Goal: Task Accomplishment & Management: Manage account settings

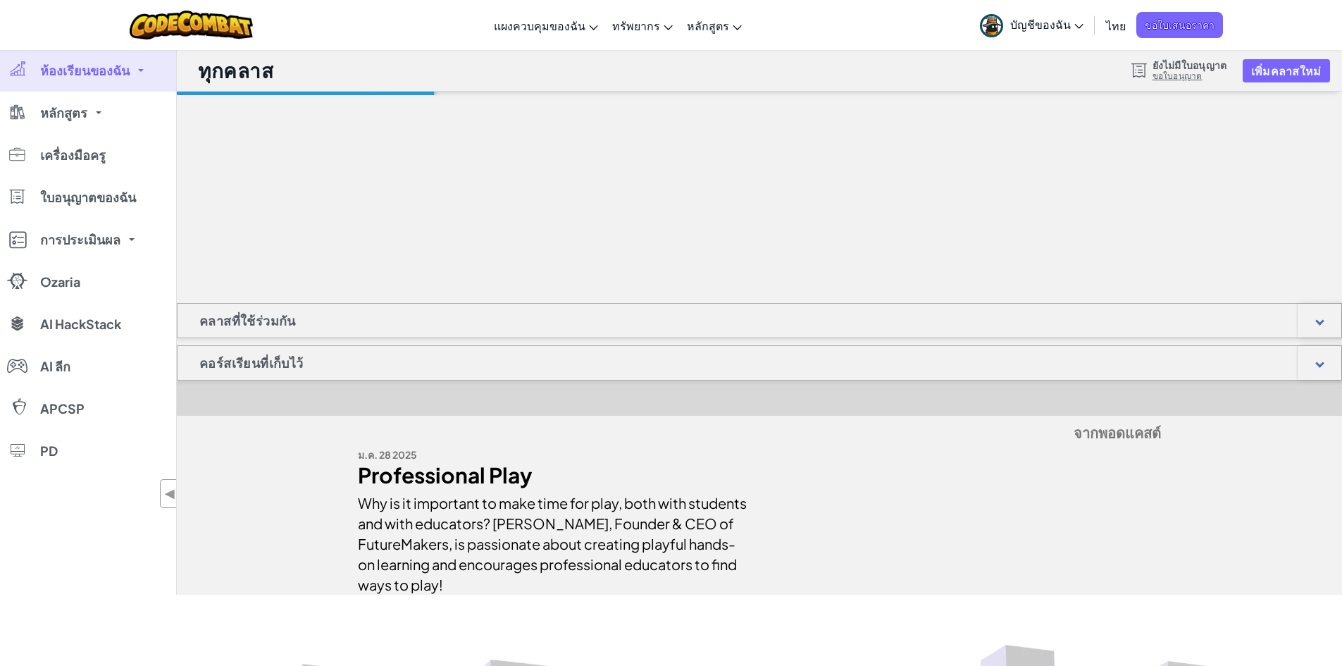
click at [120, 75] on span "ห้องเรียนของฉัน" at bounding box center [84, 70] width 89 height 13
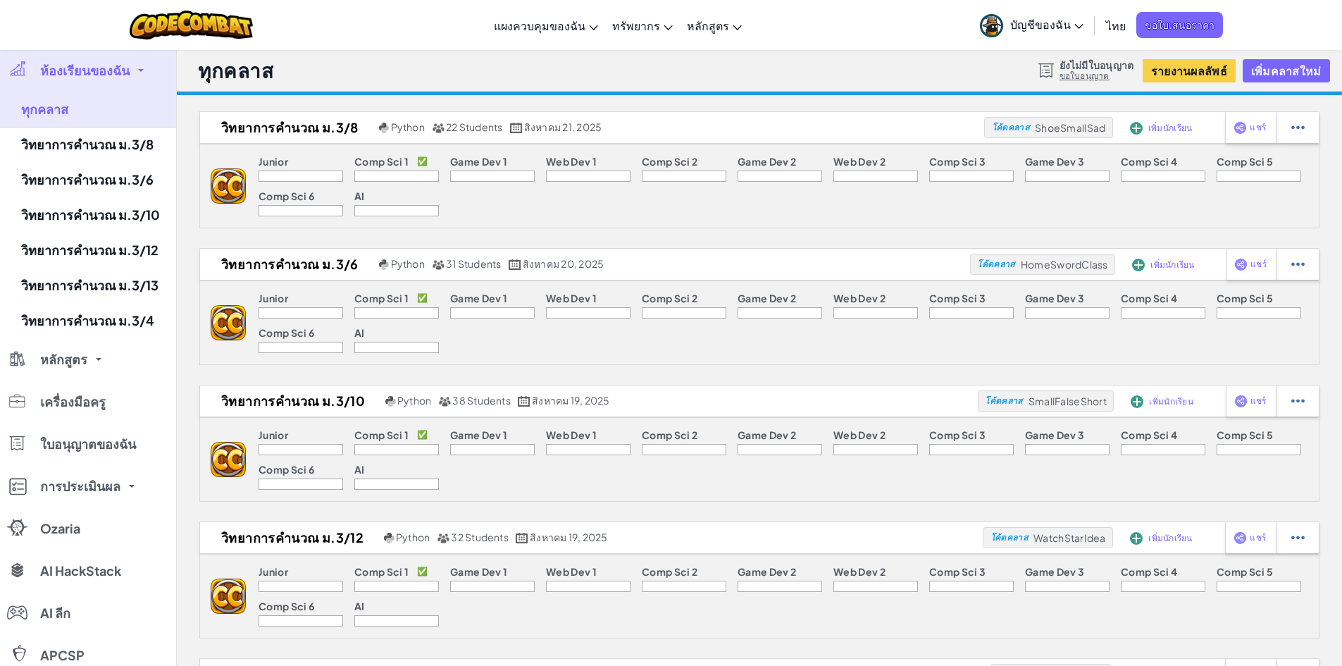
click at [119, 75] on span "ห้องเรียนของฉัน" at bounding box center [84, 70] width 89 height 13
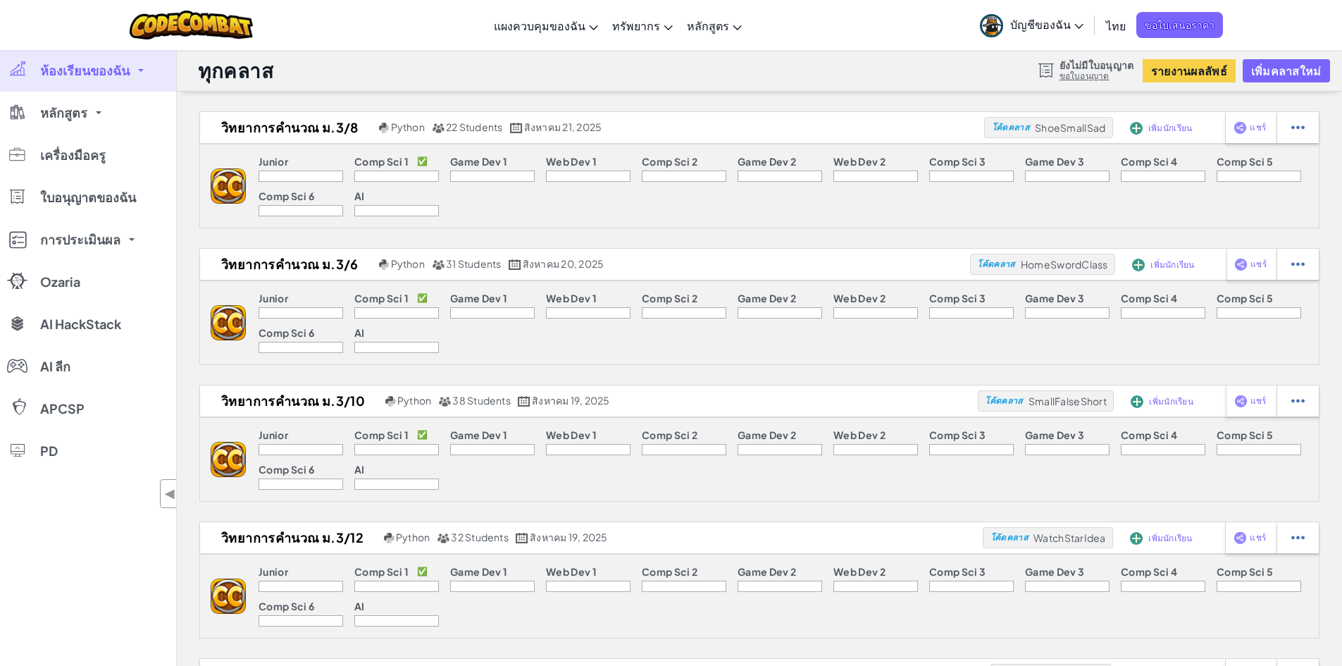
click at [119, 75] on span "ห้องเรียนของฉัน" at bounding box center [84, 70] width 89 height 13
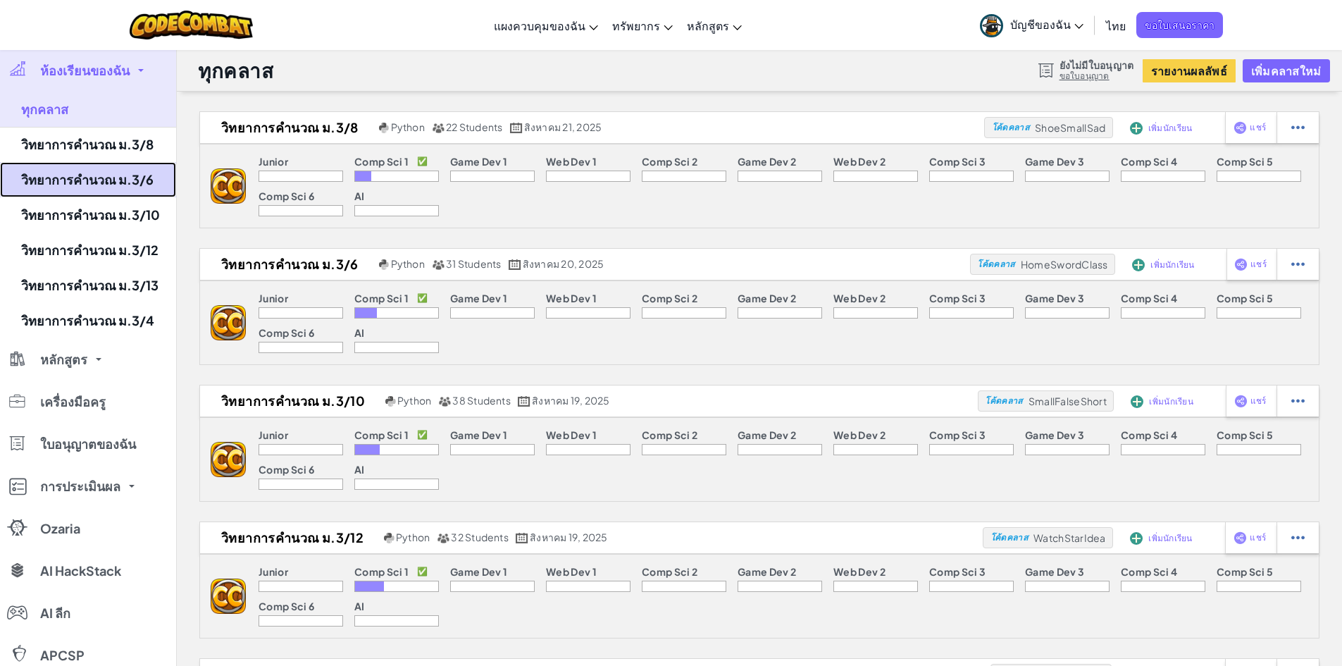
click at [124, 183] on link "วิทยาการคำนวณ ม.3/6" at bounding box center [88, 179] width 176 height 35
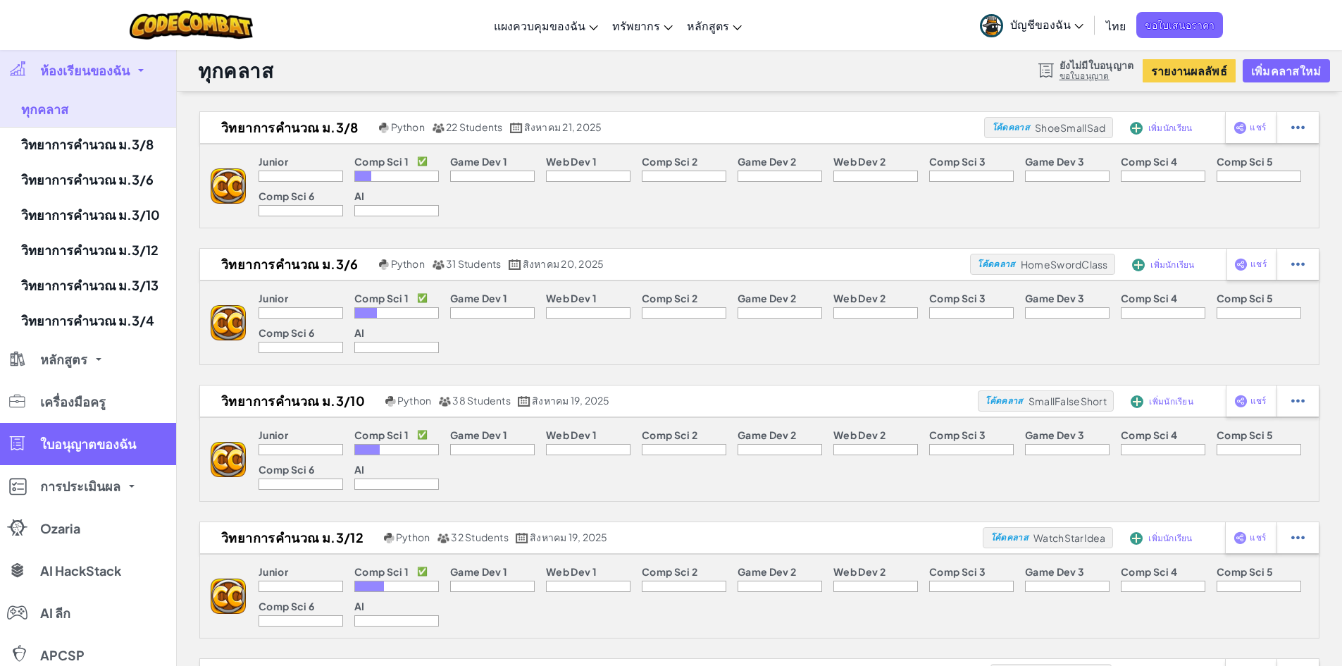
select select "Progress (High to Low)"
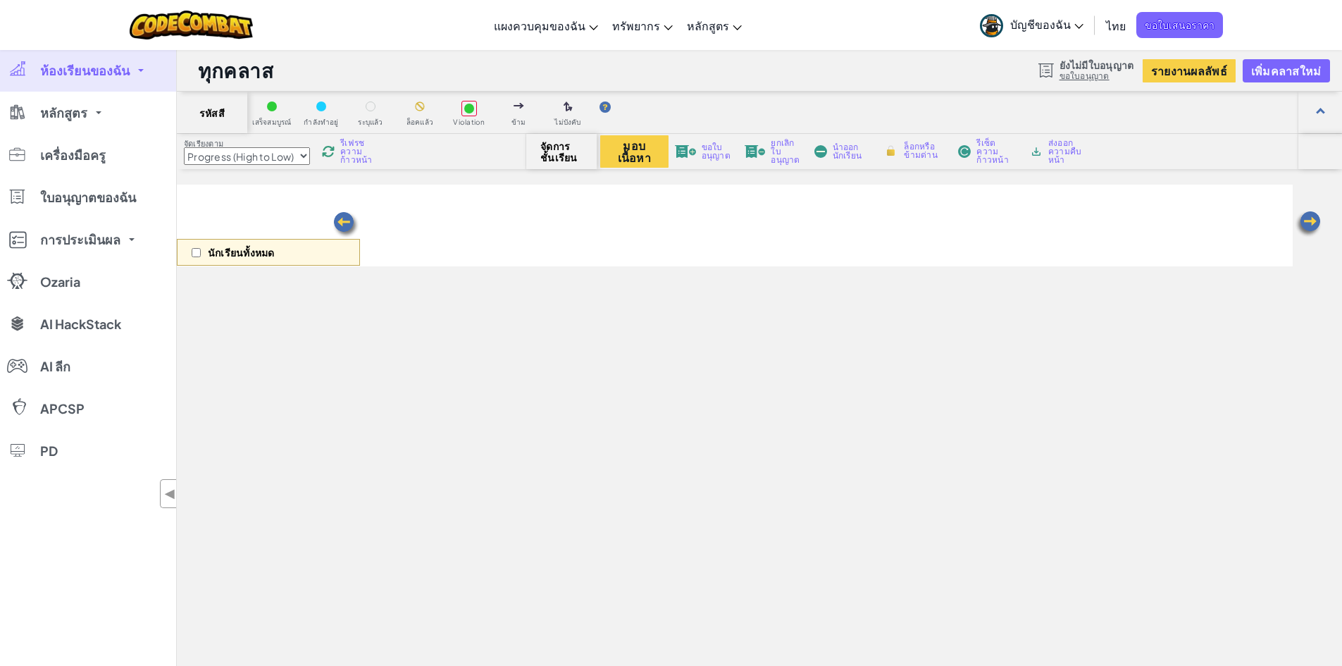
select select "560f1a9f22961295f9427742"
select select "Progress (High to Low)"
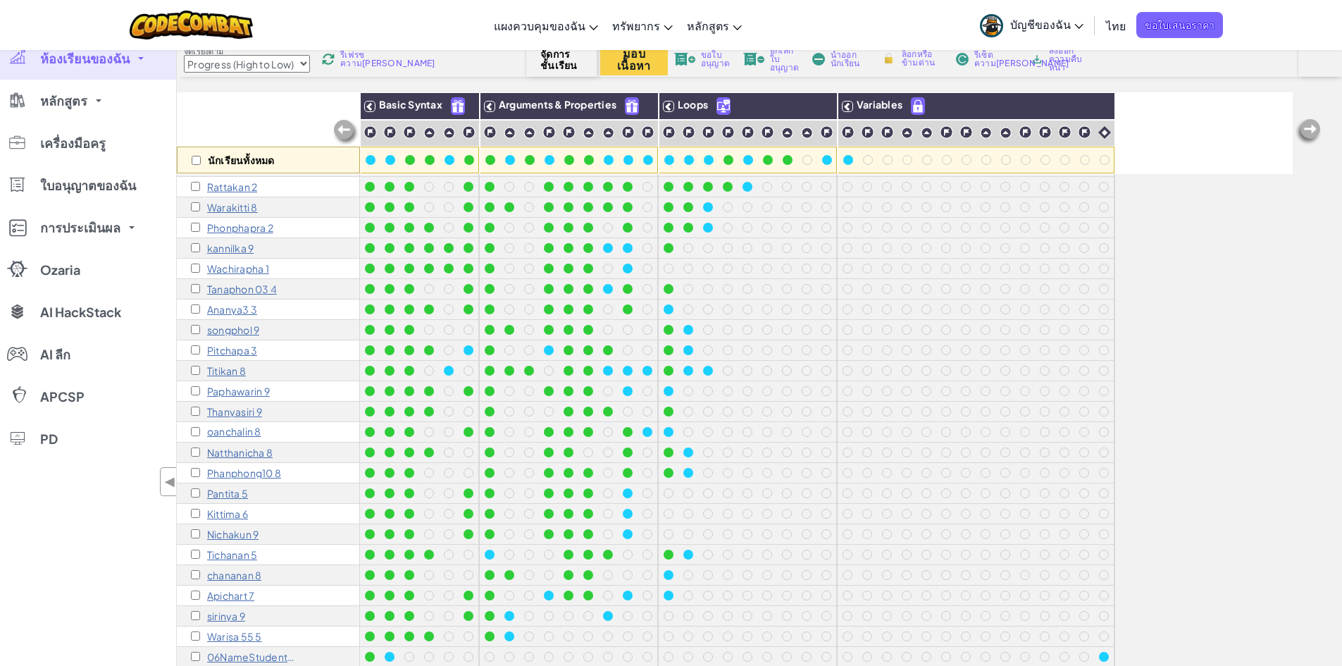
scroll to position [141, 0]
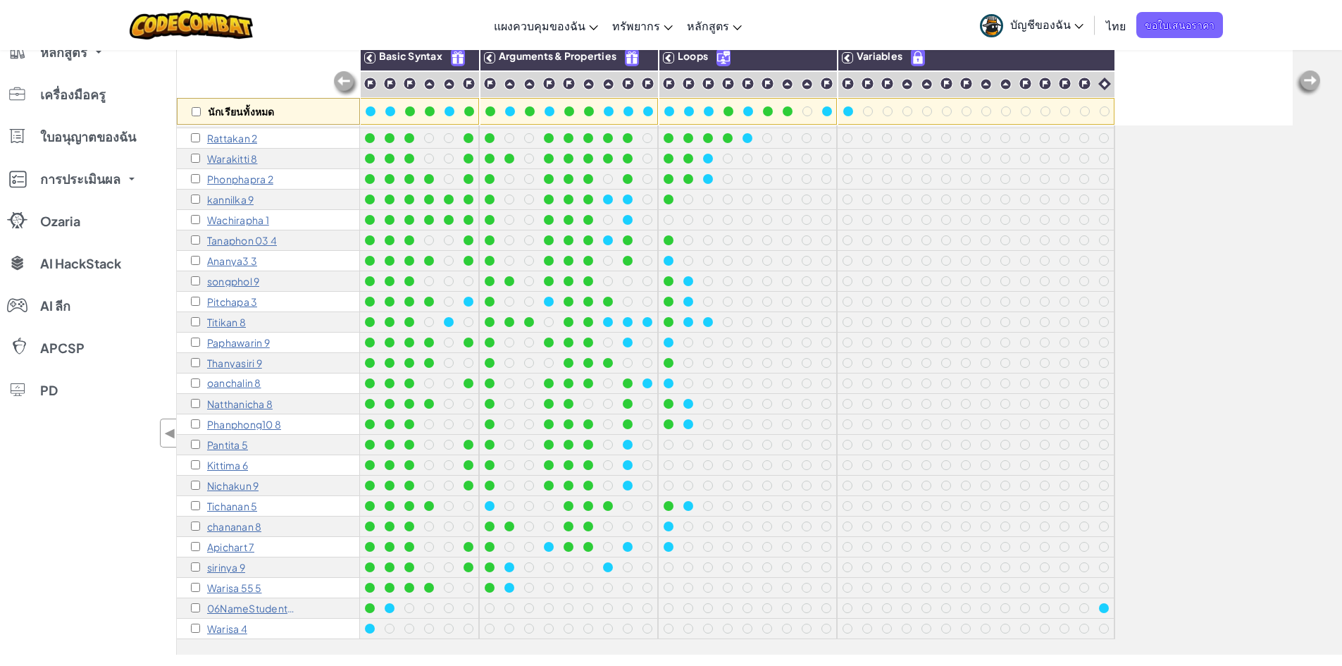
click at [243, 521] on p "chananan 8" at bounding box center [234, 526] width 54 height 11
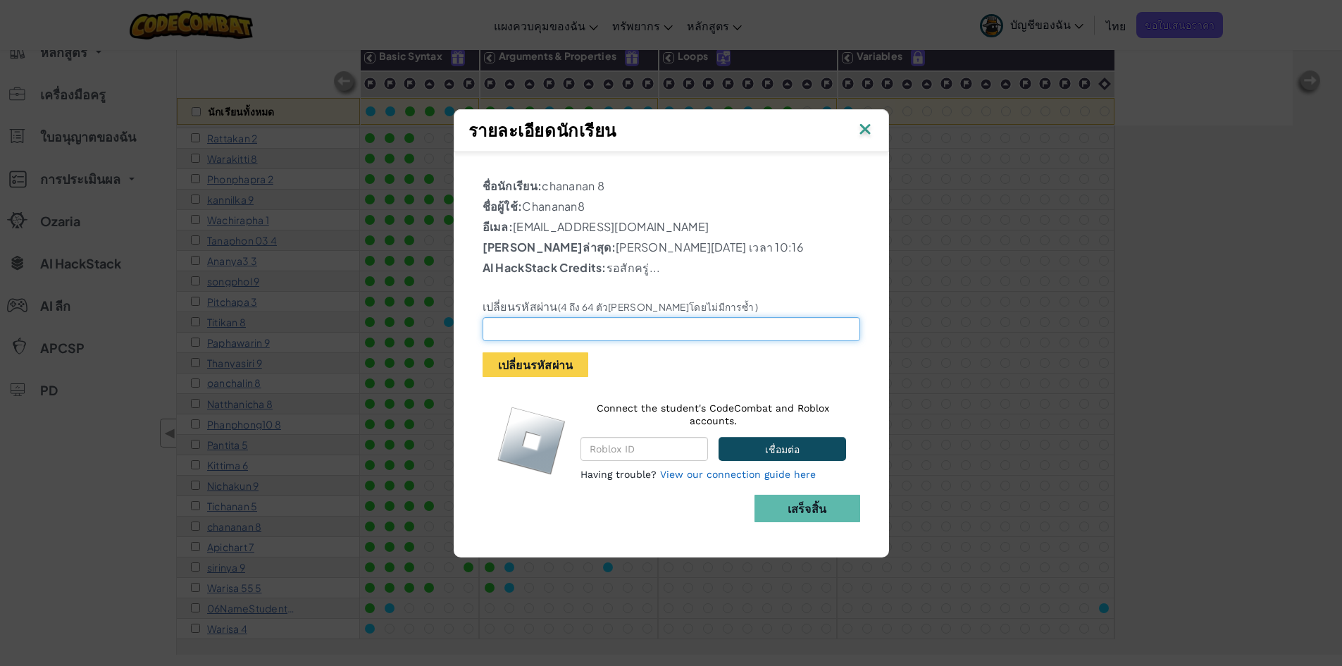
click at [586, 327] on input "text" at bounding box center [672, 329] width 378 height 24
type input "Z"
type input "A123456"
click at [540, 361] on button "เปลี่ยนรหัสผ่าน" at bounding box center [536, 364] width 106 height 25
click at [542, 364] on button "เปลี่ยนรหัสผ่าน" at bounding box center [536, 364] width 106 height 25
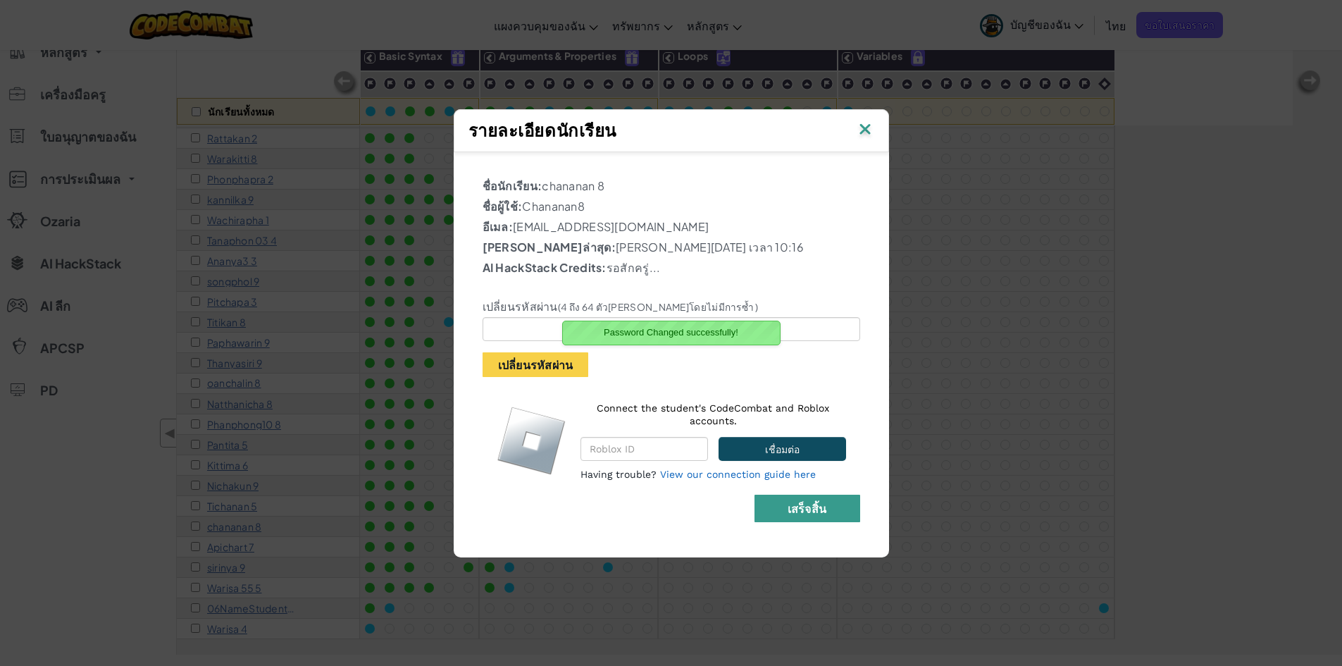
click at [796, 501] on b "เสร็จสิ้น" at bounding box center [807, 508] width 39 height 15
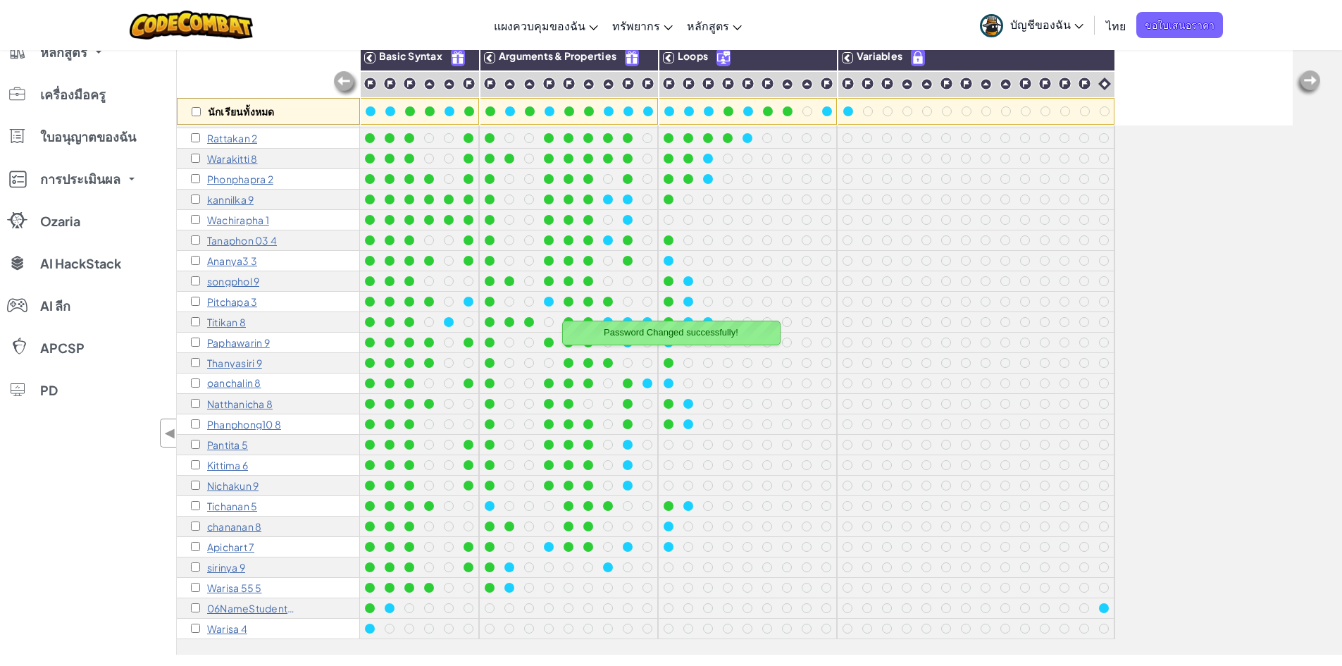
click at [225, 541] on p "Apichart 7" at bounding box center [230, 546] width 47 height 11
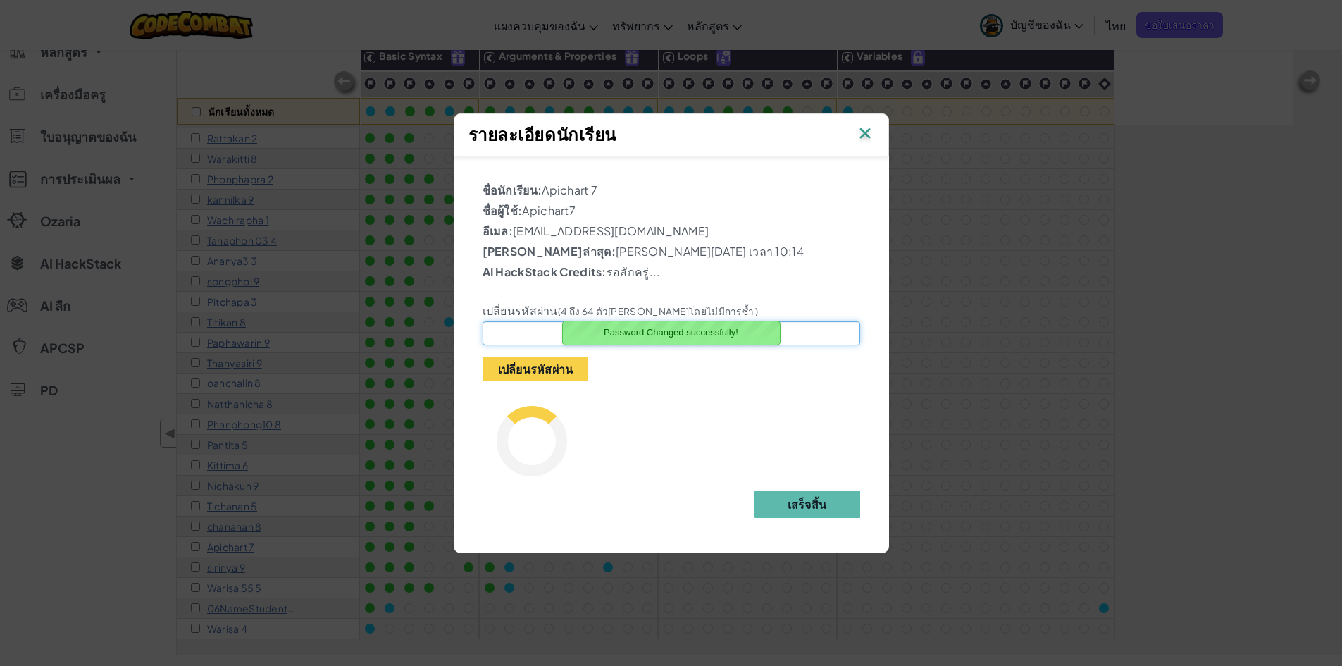
click at [527, 326] on input "text" at bounding box center [672, 333] width 378 height 24
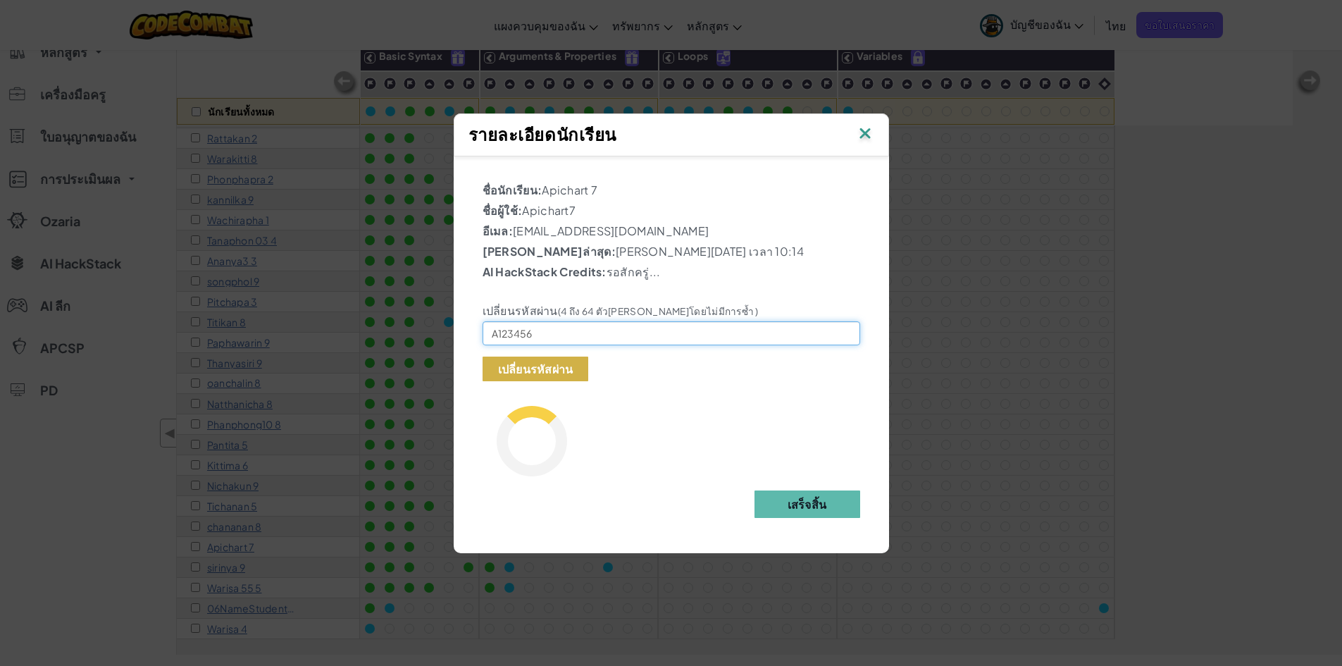
type input "A123456"
click at [534, 366] on button "เปลี่ยนรหัสผ่าน" at bounding box center [536, 369] width 106 height 25
click at [536, 363] on button "เปลี่ยนรหัสผ่าน" at bounding box center [536, 369] width 106 height 25
click at [801, 503] on b "เสร็จสิ้น" at bounding box center [807, 504] width 39 height 15
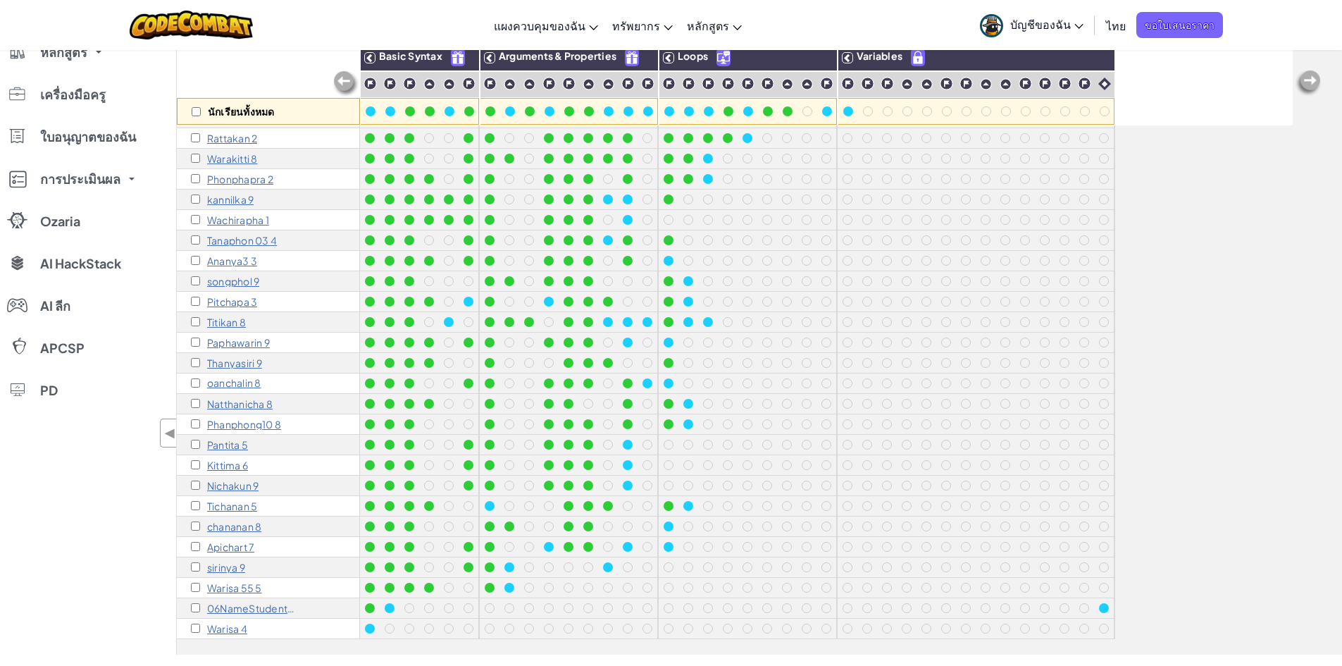
click at [238, 541] on p "Apichart 7" at bounding box center [230, 546] width 47 height 11
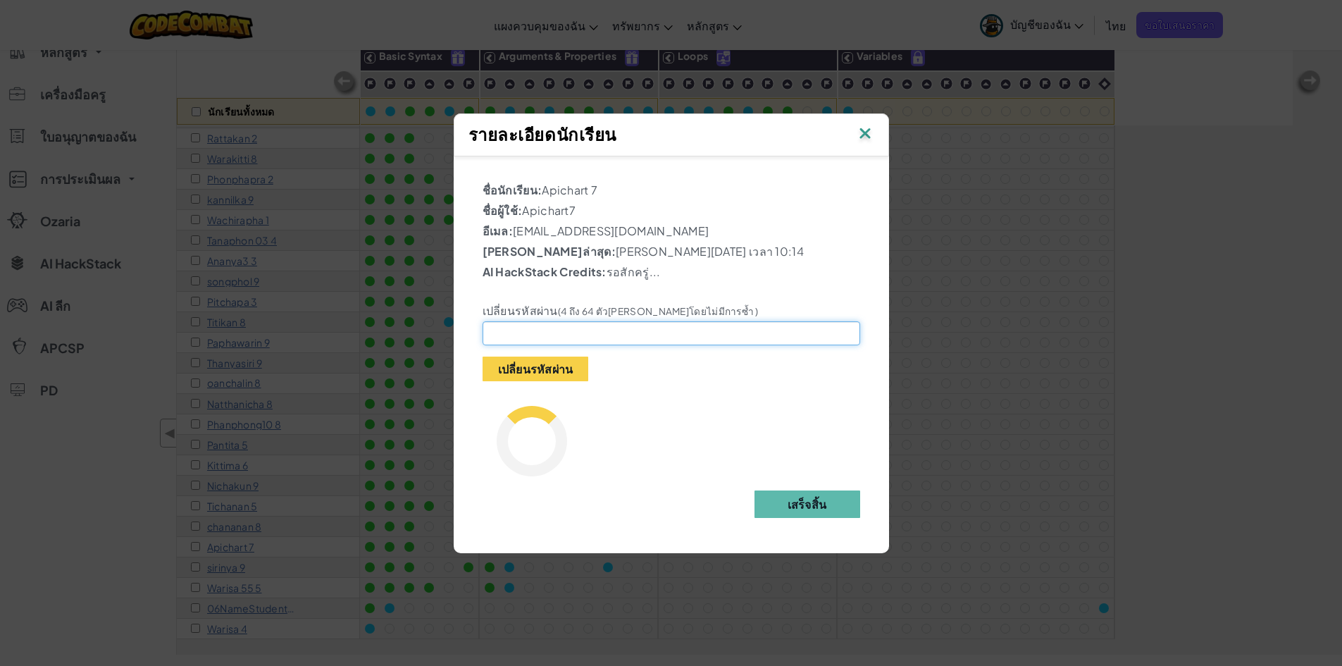
click at [612, 336] on input "text" at bounding box center [672, 333] width 378 height 24
type input "A123456"
click at [793, 497] on b "เสร็จสิ้น" at bounding box center [807, 504] width 39 height 15
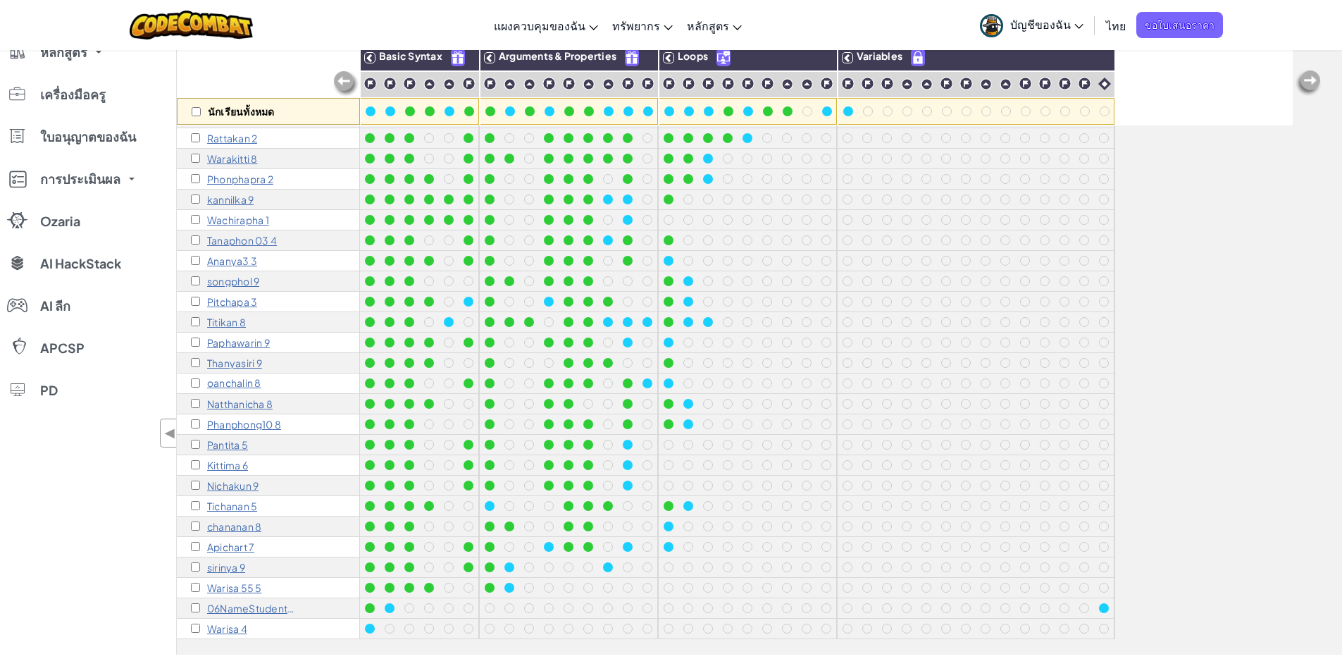
click at [234, 541] on p "Apichart 7" at bounding box center [230, 546] width 47 height 11
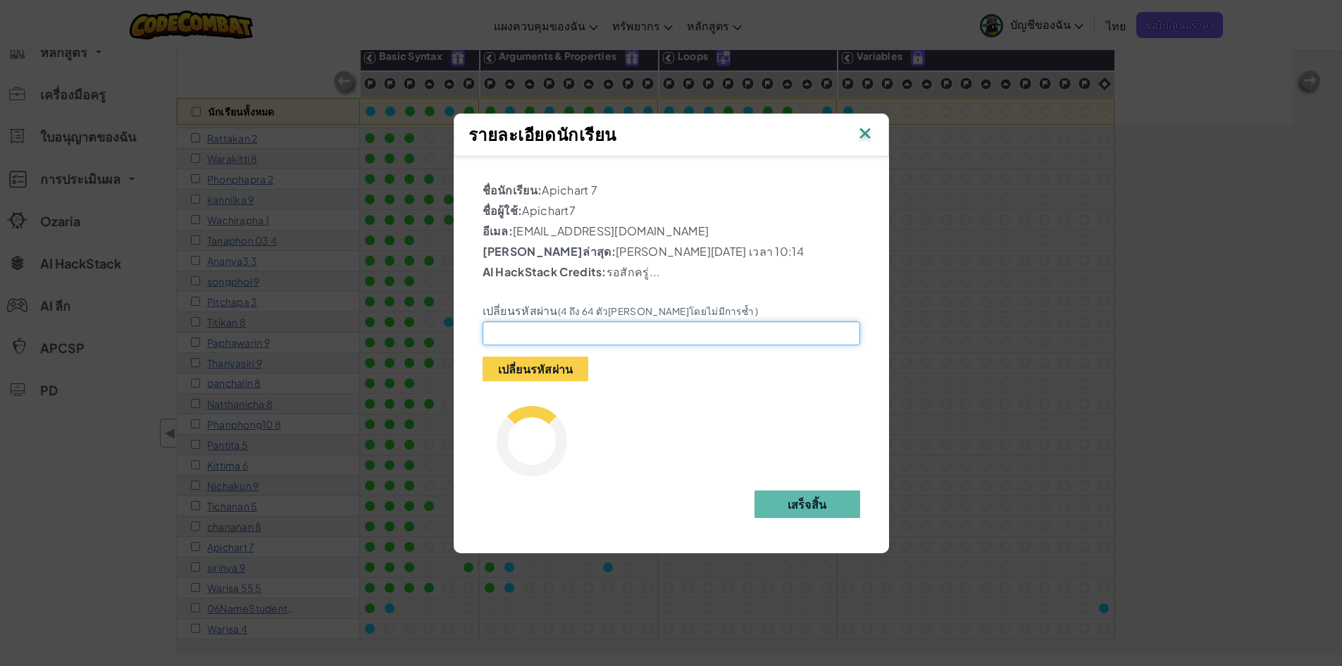
click at [661, 336] on input "text" at bounding box center [672, 333] width 378 height 24
type input "A123456"
click at [554, 361] on button "เปลี่ยนรหัสผ่าน" at bounding box center [536, 369] width 106 height 25
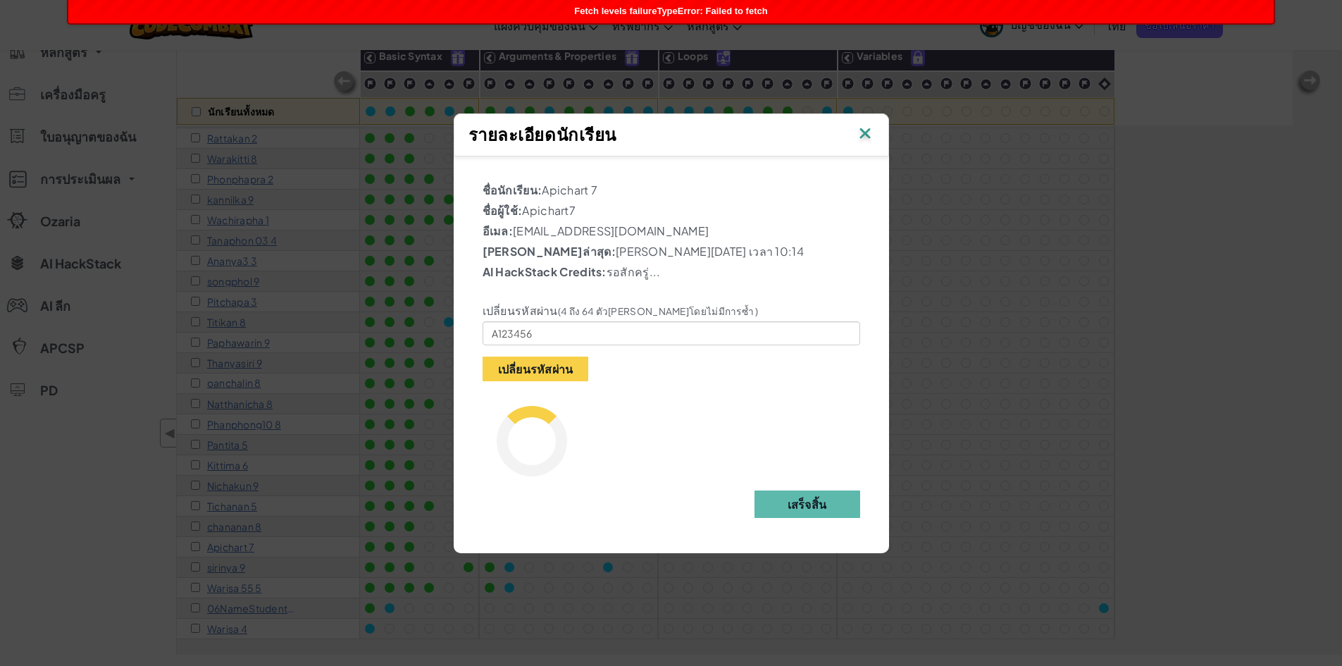
click at [863, 135] on img at bounding box center [865, 134] width 18 height 21
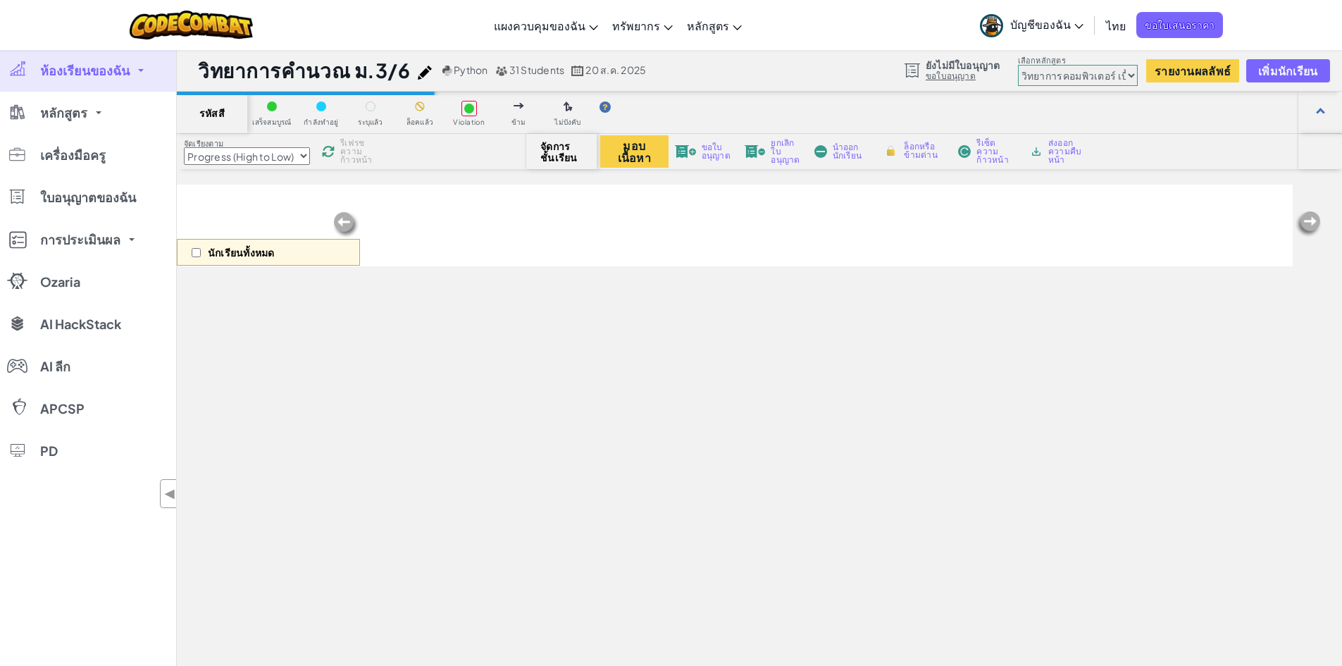
select select "560f1a9f22961295f9427742"
select select "Progress (High to Low)"
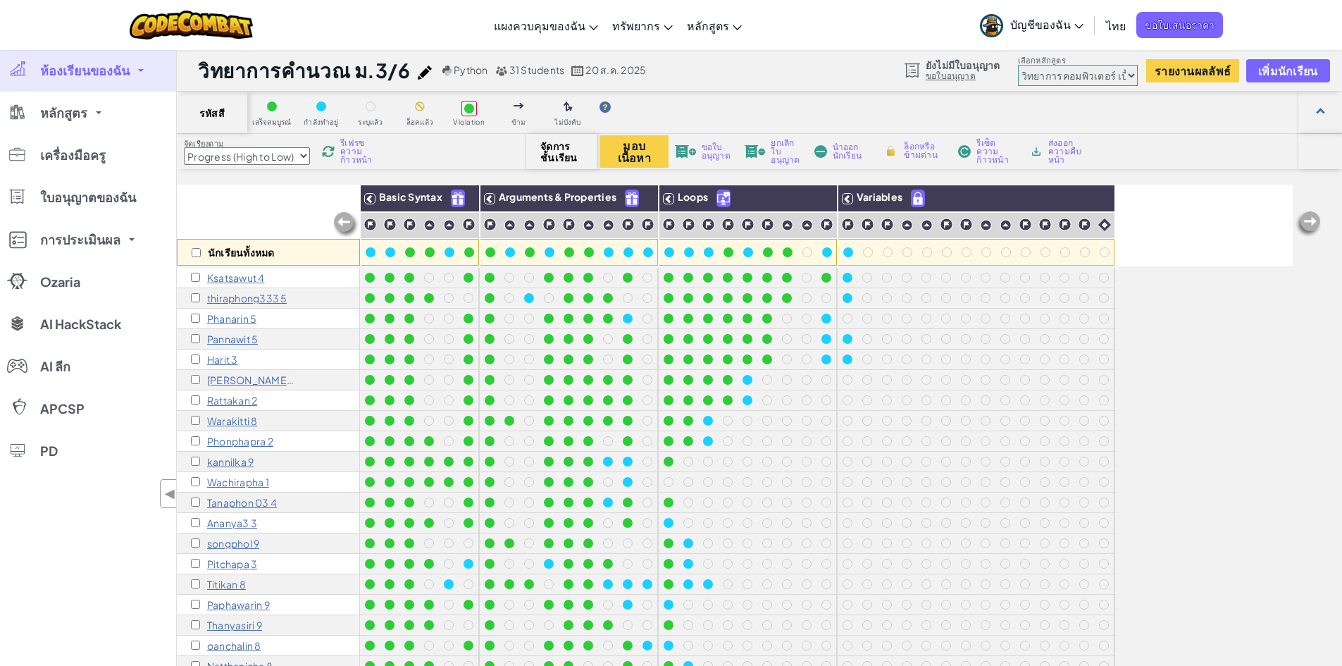
click at [235, 279] on p "Ksatsawut 4" at bounding box center [236, 277] width 58 height 11
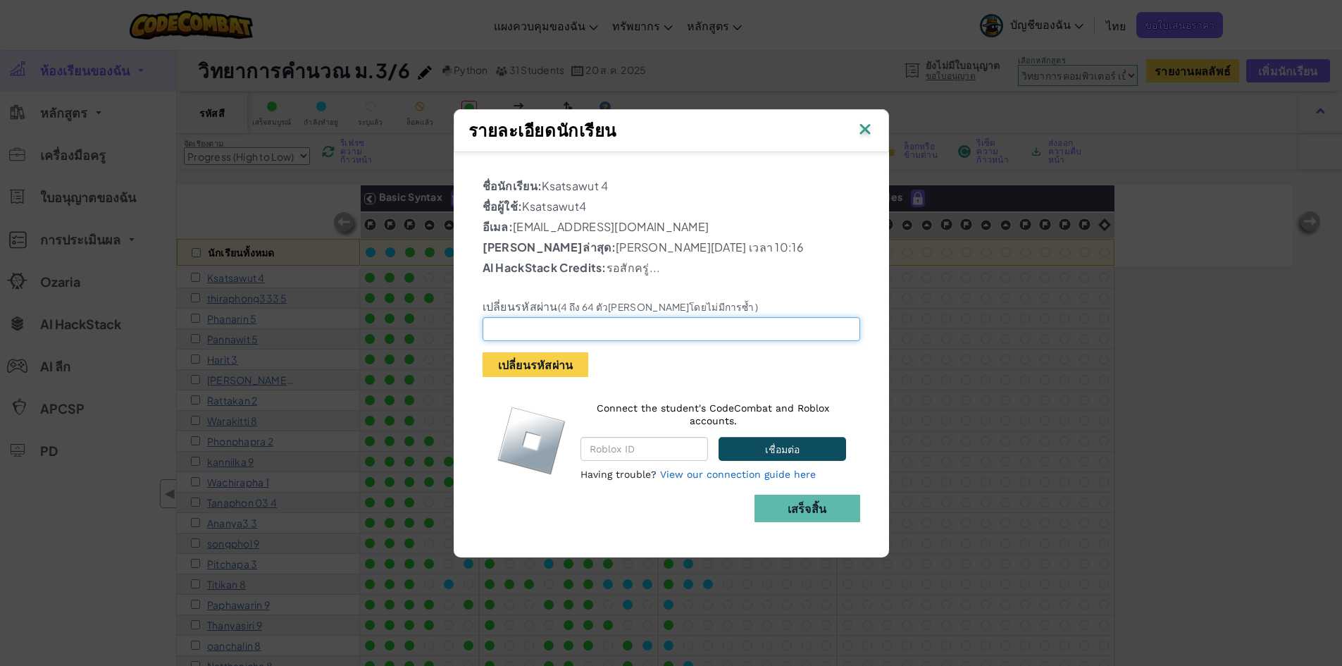
click at [553, 329] on input "text" at bounding box center [672, 329] width 378 height 24
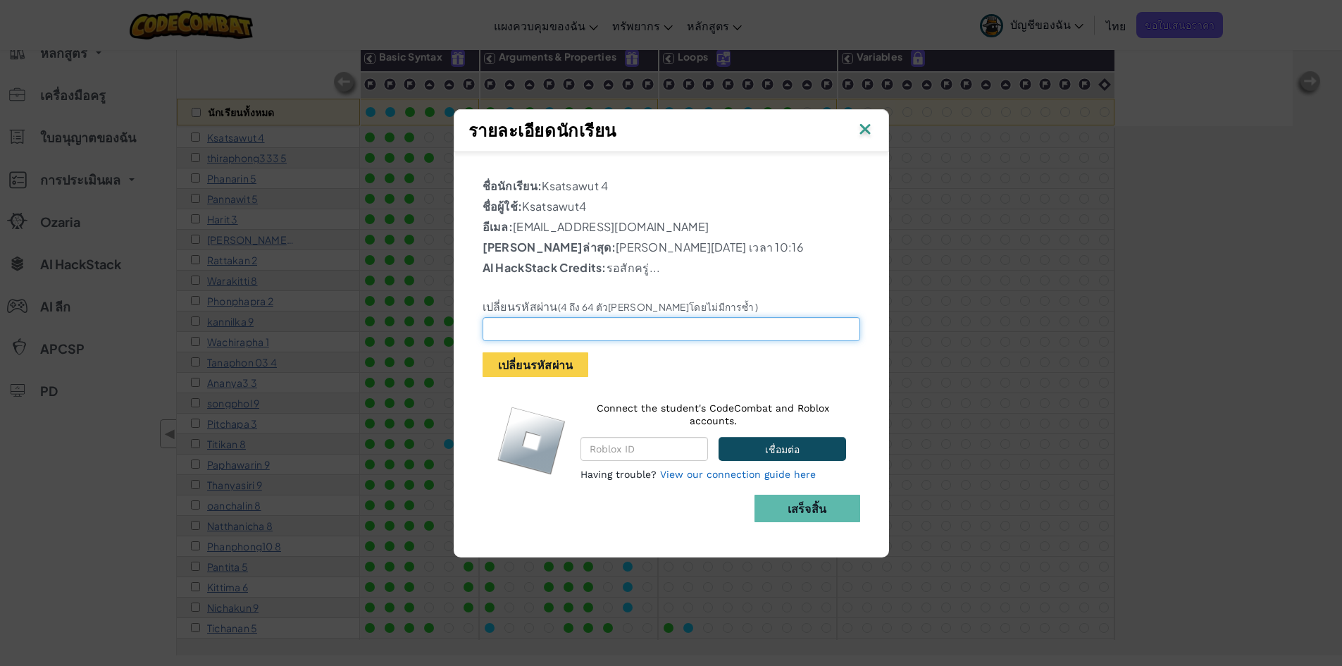
type input "A"
click at [865, 128] on img at bounding box center [865, 130] width 18 height 21
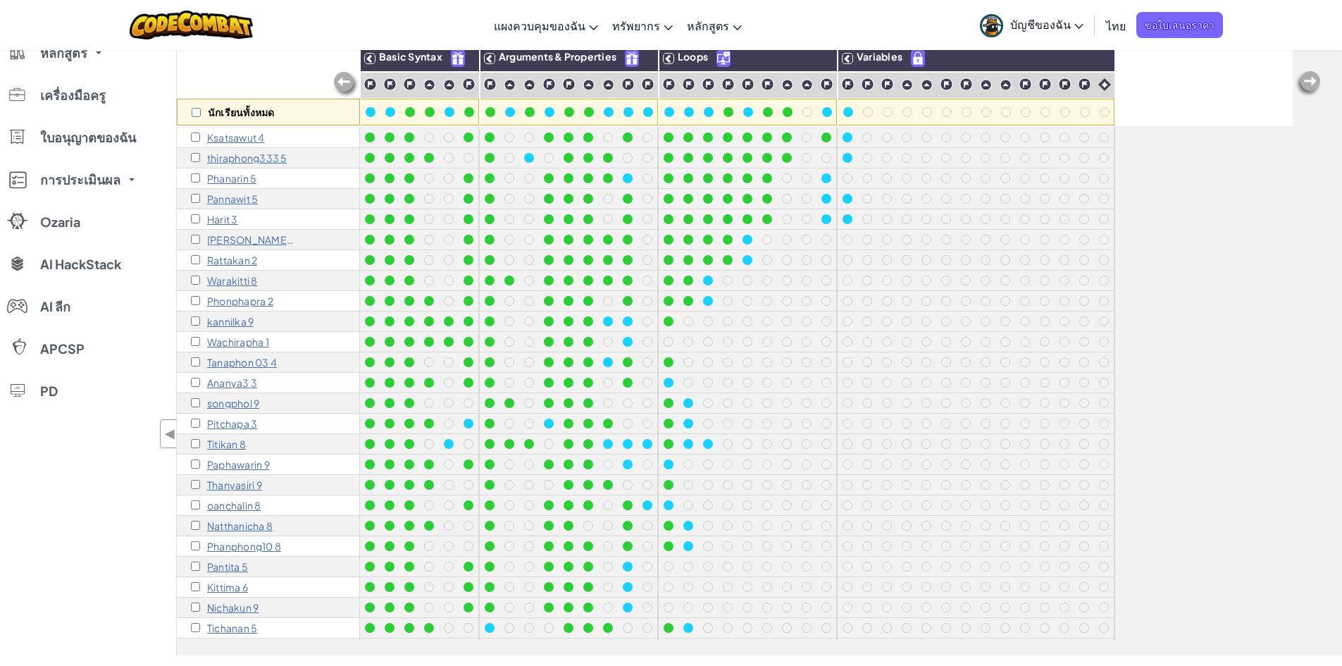
click at [266, 303] on p "Phonphapra 2" at bounding box center [240, 300] width 66 height 11
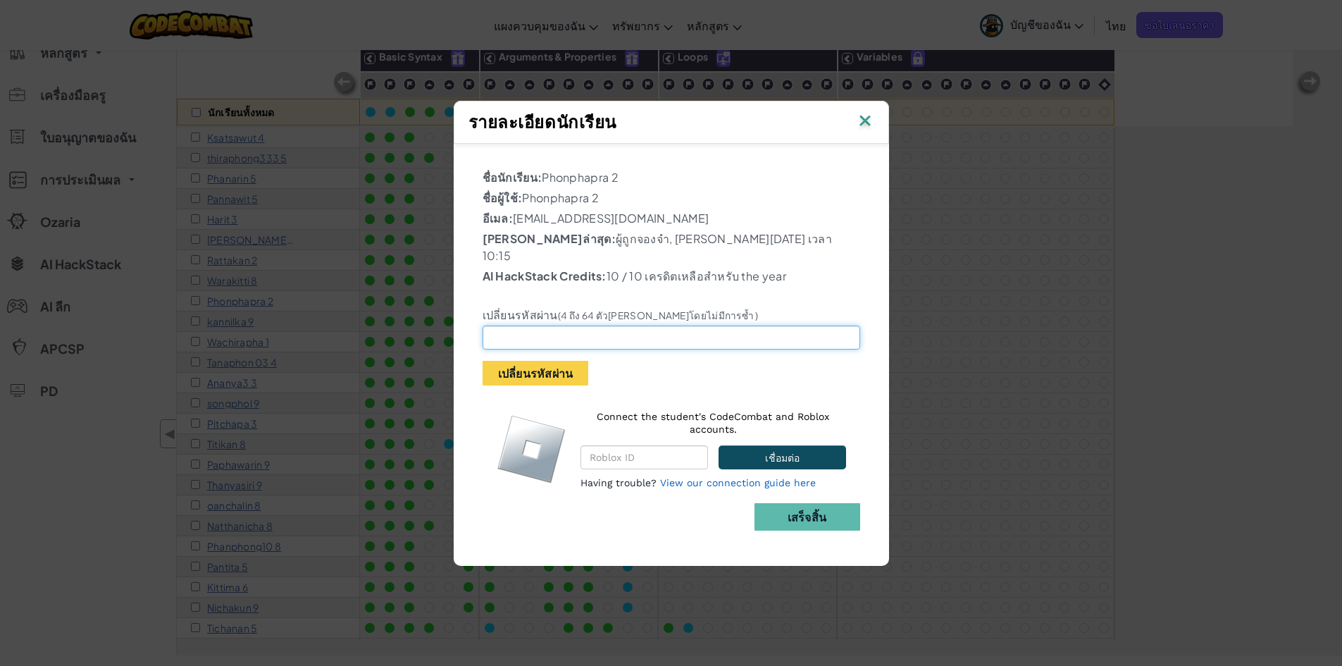
click at [514, 333] on input "text" at bounding box center [672, 338] width 378 height 24
click at [868, 130] on img at bounding box center [865, 121] width 18 height 21
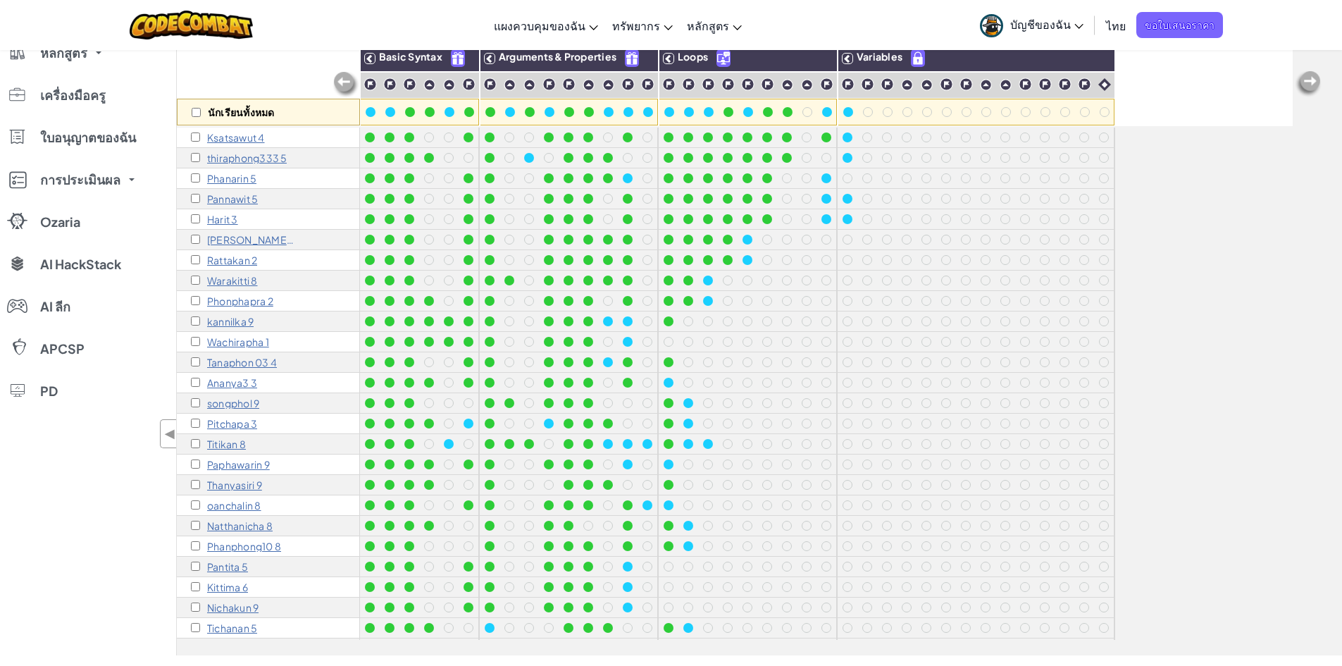
click at [269, 548] on p "Phanphong10 8" at bounding box center [244, 545] width 74 height 11
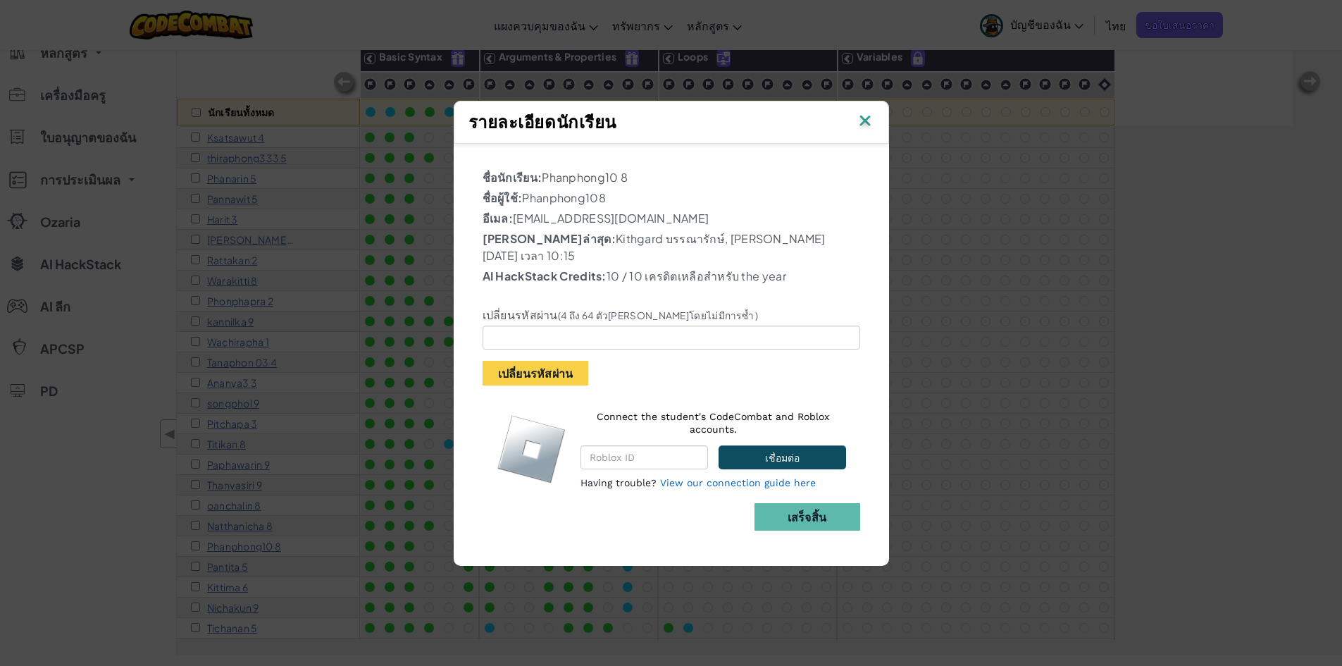
click at [857, 132] on img at bounding box center [865, 121] width 18 height 21
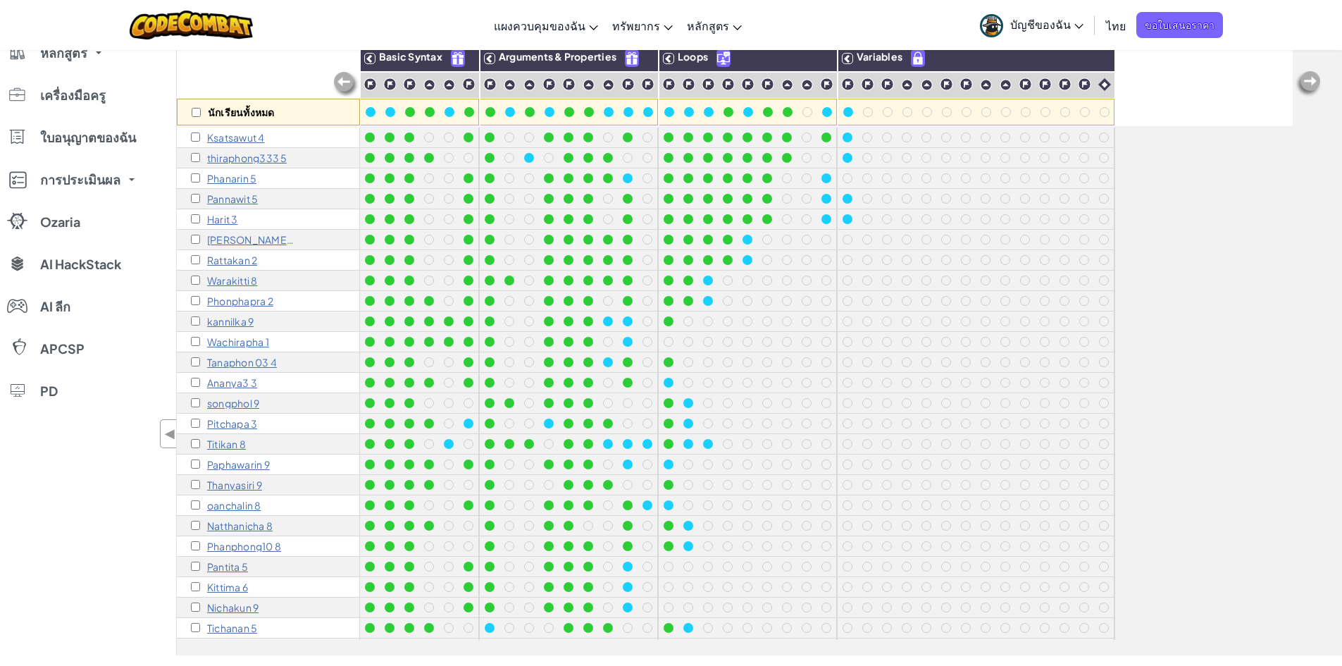
scroll to position [1, 0]
click at [253, 300] on p "Phonphapra 2" at bounding box center [240, 300] width 66 height 11
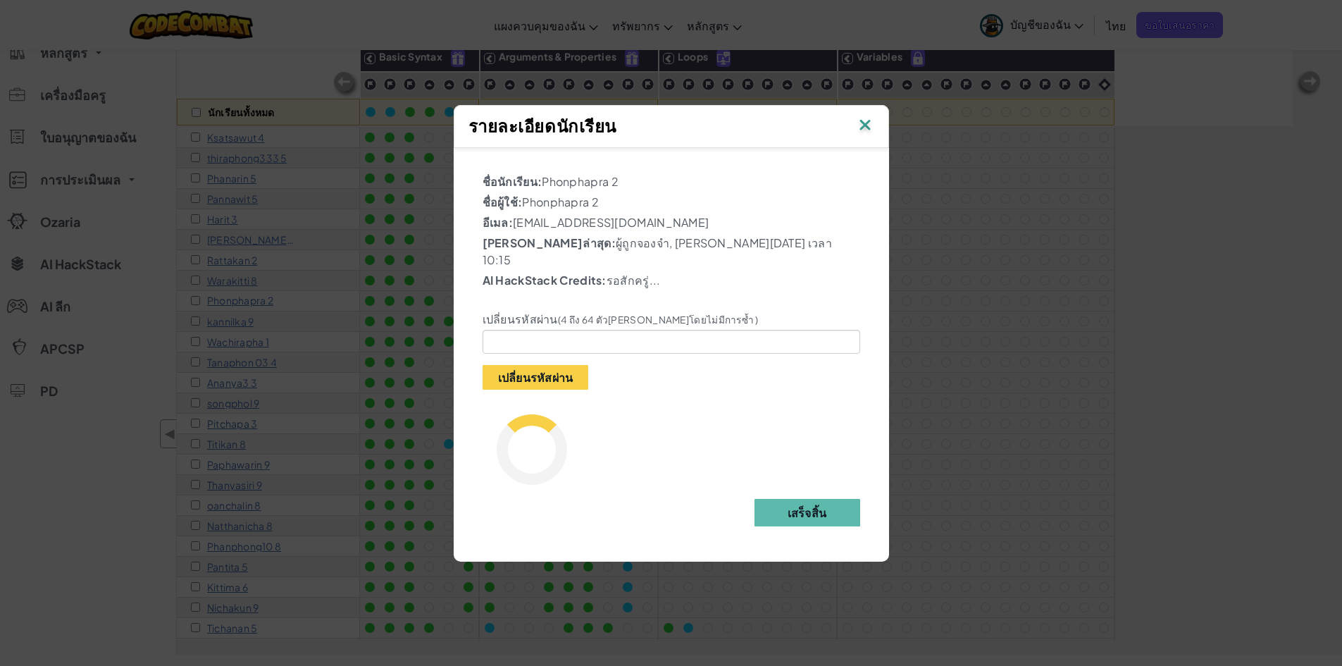
click at [615, 314] on div "เปลี่ยนรหัสผ่าน (4 ถึง 64 ตัว[PERSON_NAME]โดยไม่มีการซ้ำ ) เปลี่ยนรหัสผ่าน" at bounding box center [671, 340] width 399 height 97
click at [615, 330] on input "text" at bounding box center [672, 342] width 378 height 24
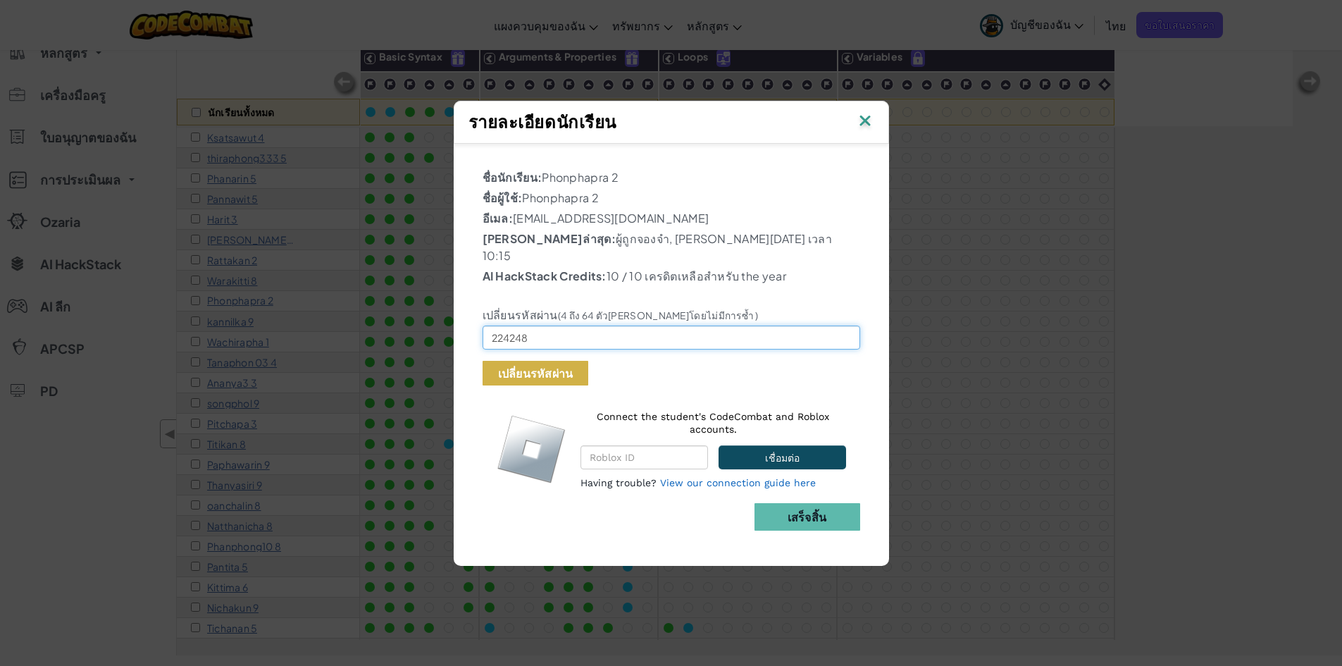
type input "224248"
click at [517, 371] on button "เปลี่ยนรหัสผ่าน" at bounding box center [536, 373] width 106 height 25
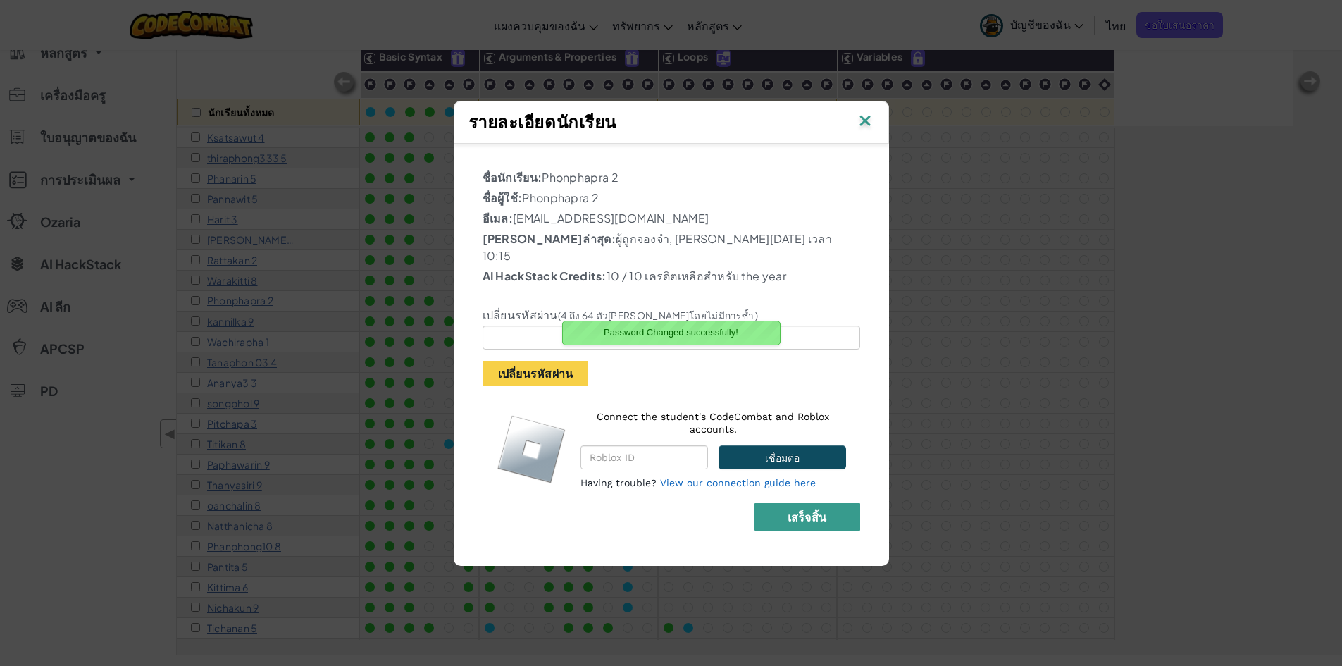
click at [779, 506] on button "เสร็จสิ้น" at bounding box center [808, 516] width 106 height 27
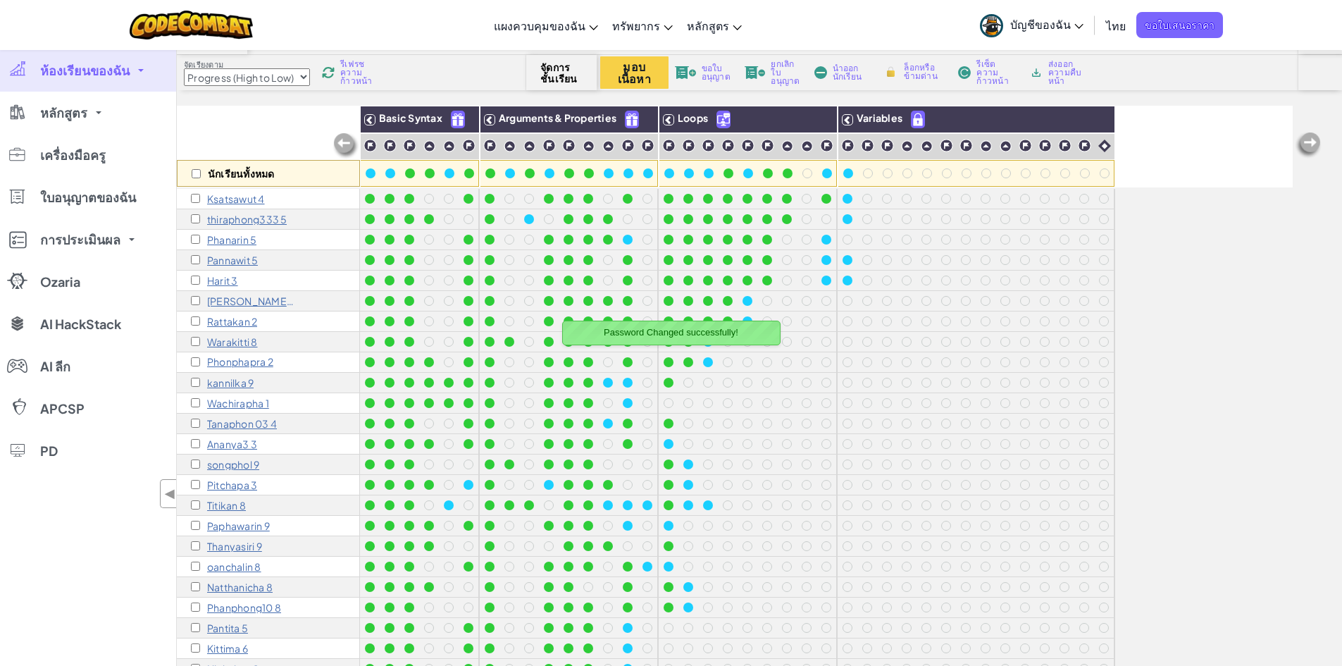
scroll to position [70, 0]
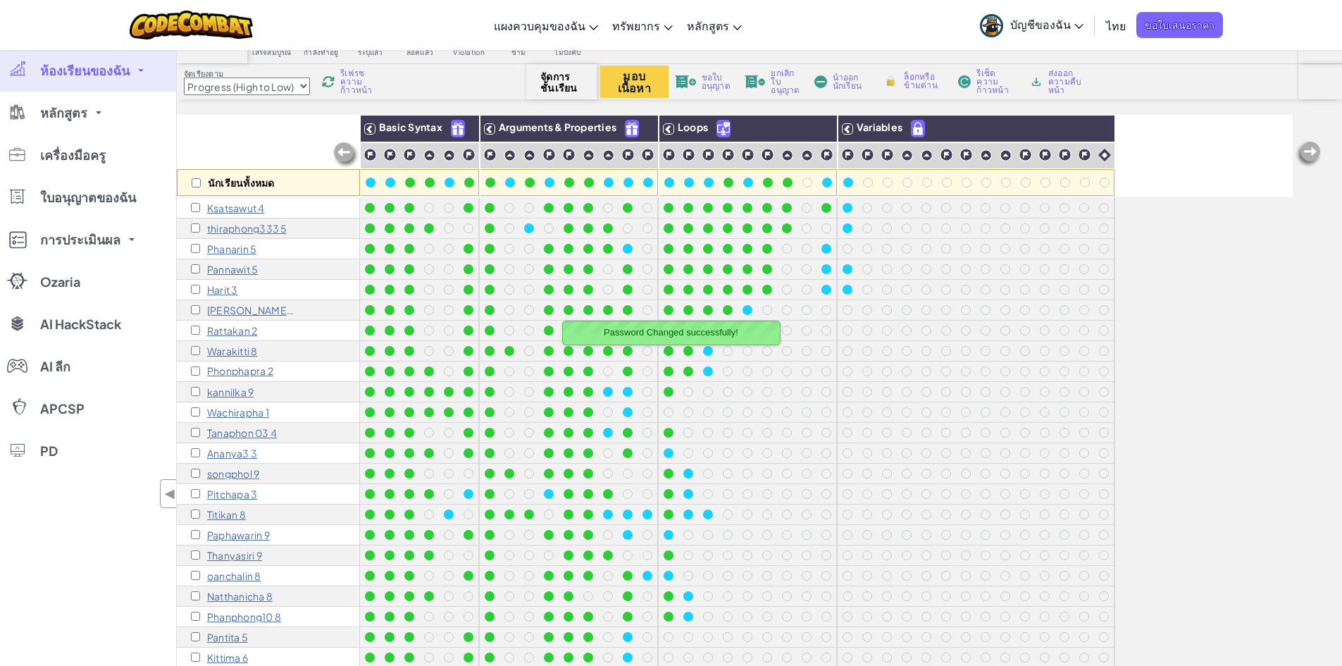
click at [250, 206] on p "Ksatsawut 4" at bounding box center [236, 207] width 58 height 11
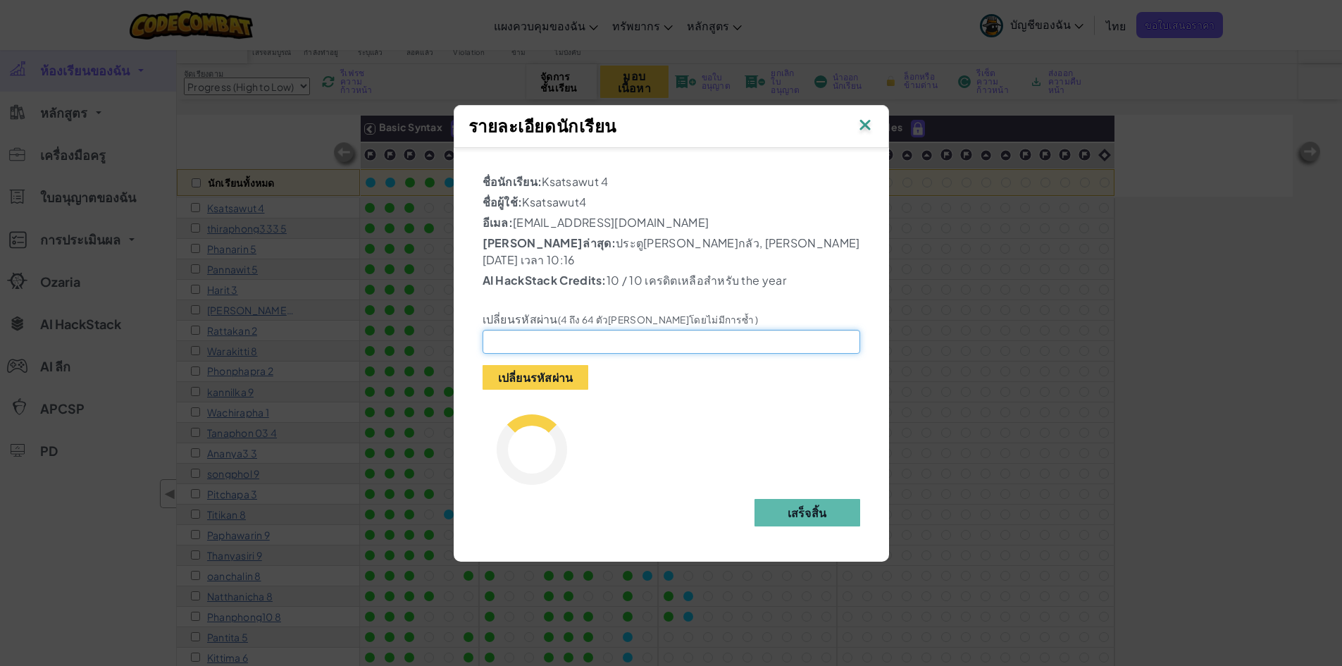
click at [536, 332] on input "text" at bounding box center [672, 342] width 378 height 24
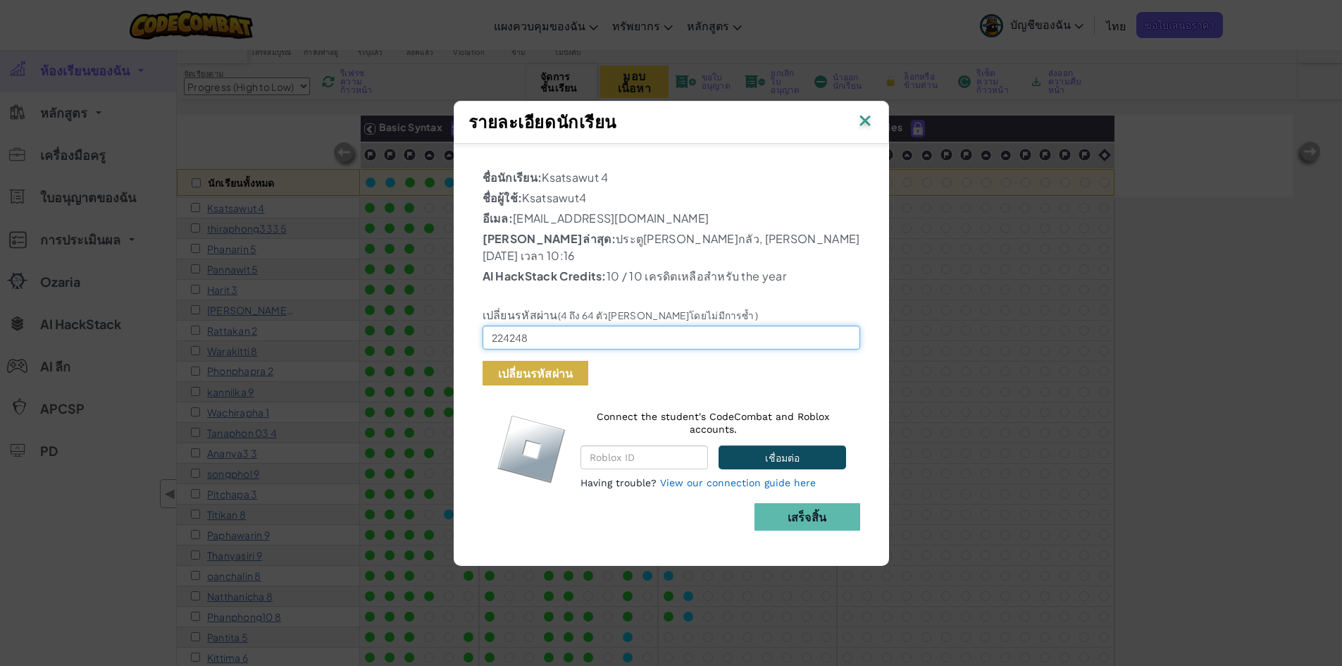
type input "224248"
click at [569, 363] on button "เปลี่ยนรหัสผ่าน" at bounding box center [536, 373] width 106 height 25
click at [576, 364] on button "เปลี่ยนรหัสผ่าน" at bounding box center [536, 373] width 106 height 25
click at [562, 368] on button "เปลี่ยนรหัสผ่าน" at bounding box center [536, 373] width 106 height 25
click at [566, 330] on input "224248" at bounding box center [672, 338] width 378 height 24
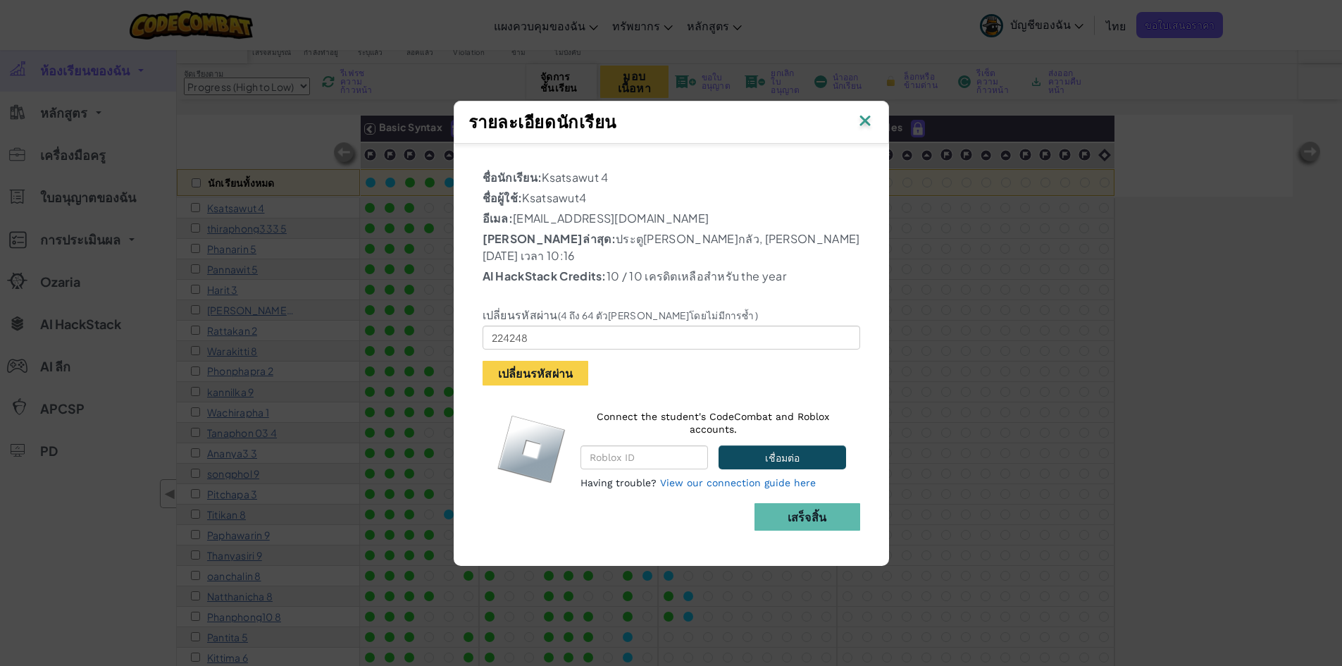
click at [873, 129] on img at bounding box center [865, 121] width 18 height 21
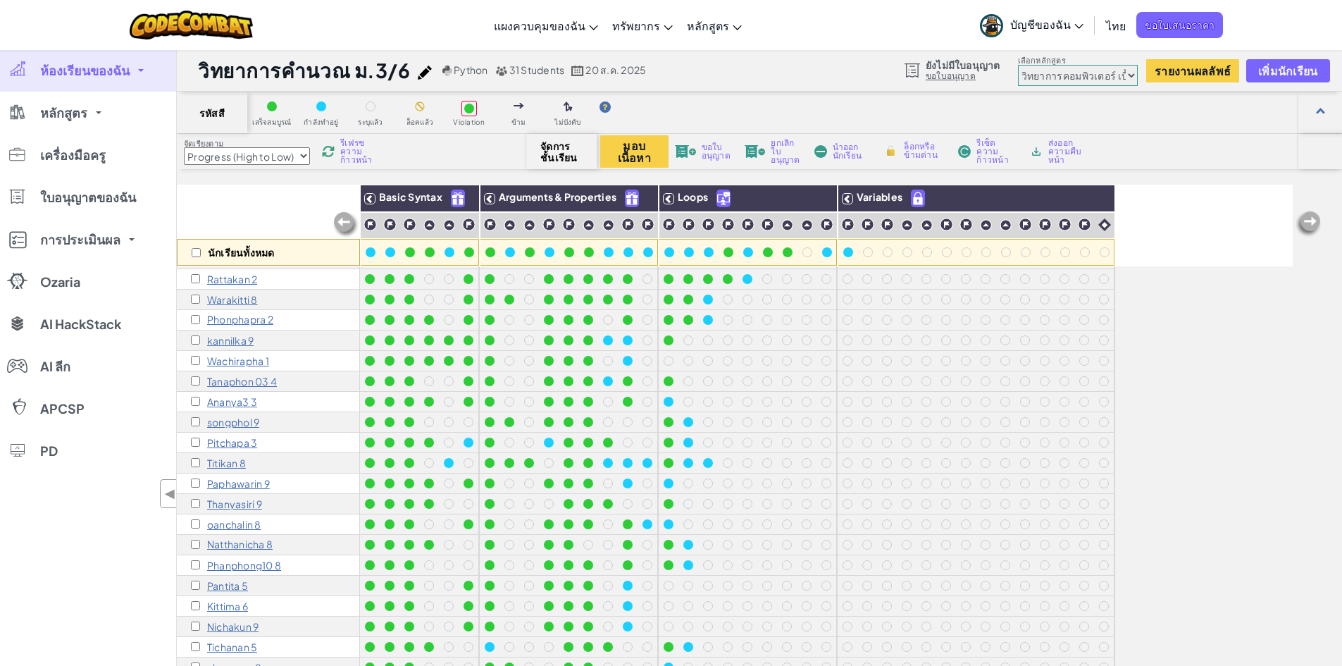
scroll to position [493, 0]
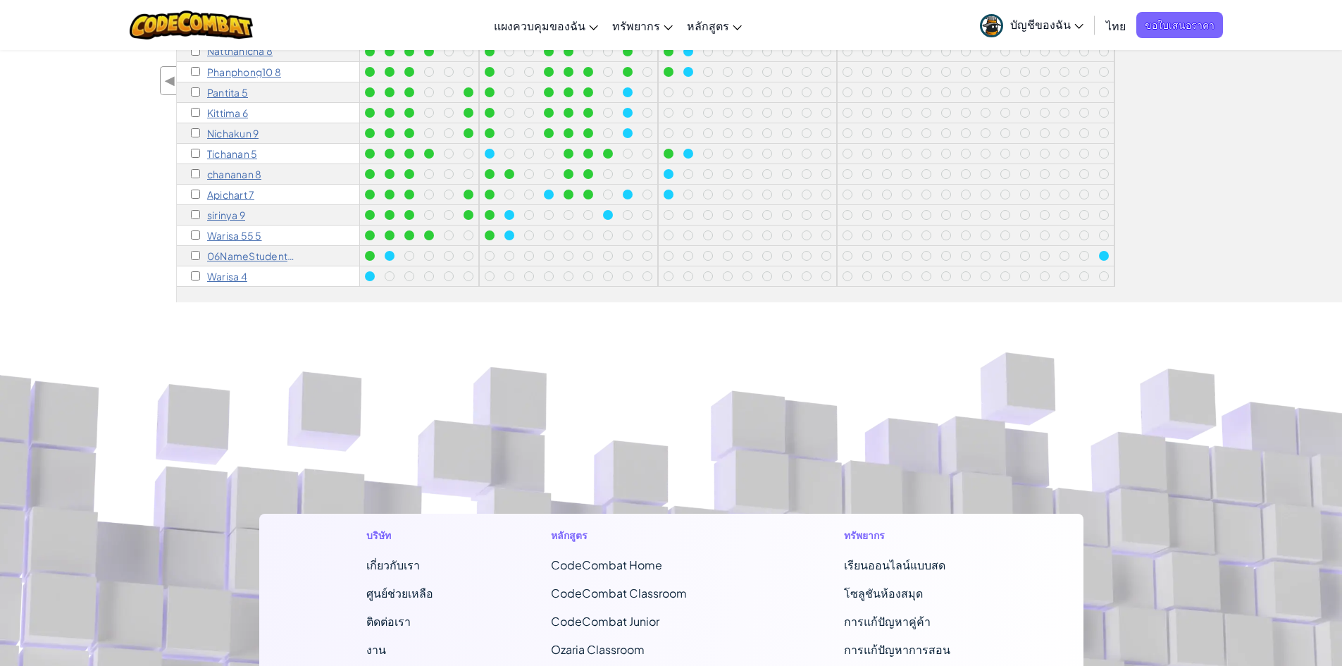
click at [225, 271] on p "Warisa 4" at bounding box center [227, 276] width 40 height 11
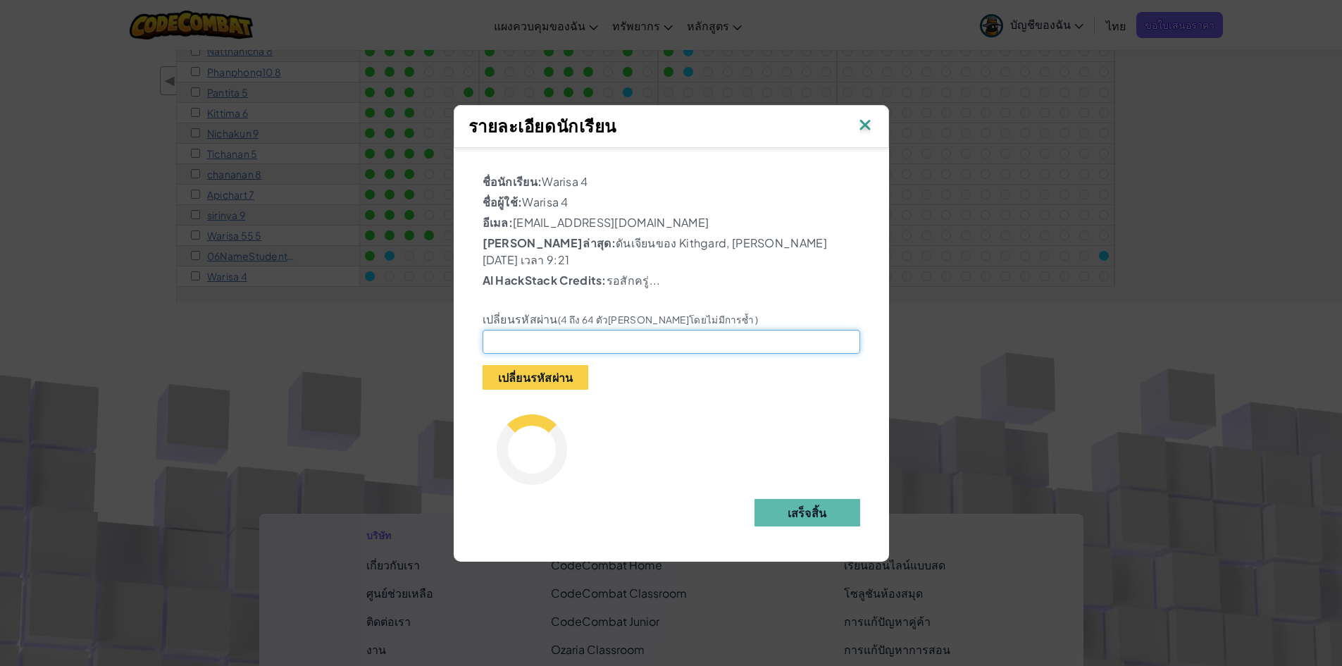
click at [517, 330] on input "text" at bounding box center [672, 342] width 378 height 24
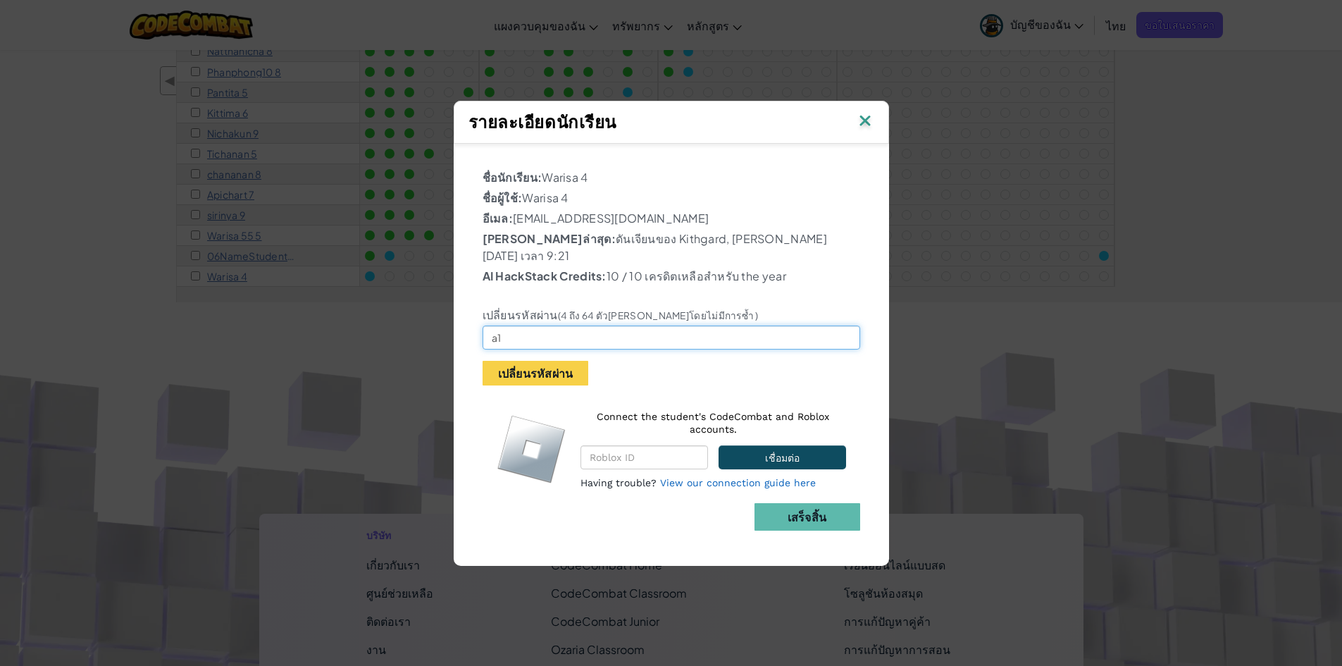
type input "a"
type input "A12345"
click at [548, 362] on button "เปลี่ยนรหัสผ่าน" at bounding box center [536, 373] width 106 height 25
click at [548, 364] on button "เปลี่ยนรหัสผ่าน" at bounding box center [536, 373] width 106 height 25
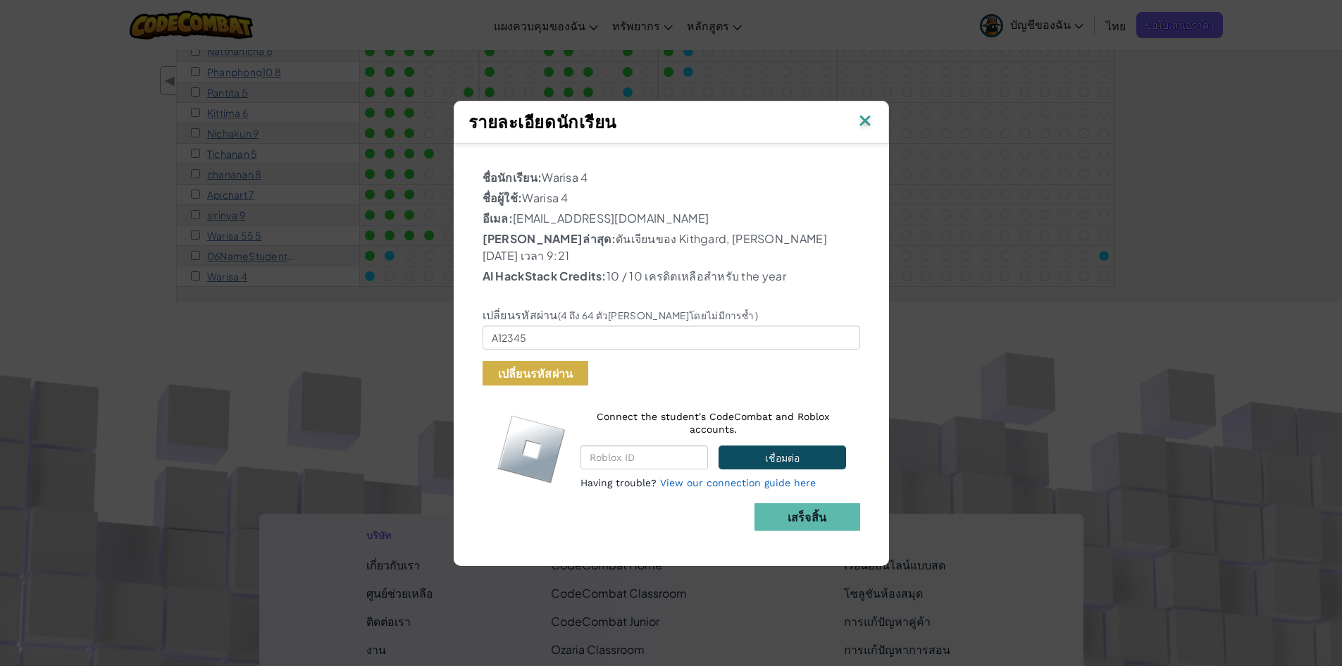
click at [543, 366] on button "เปลี่ยนรหัสผ่าน" at bounding box center [536, 373] width 106 height 25
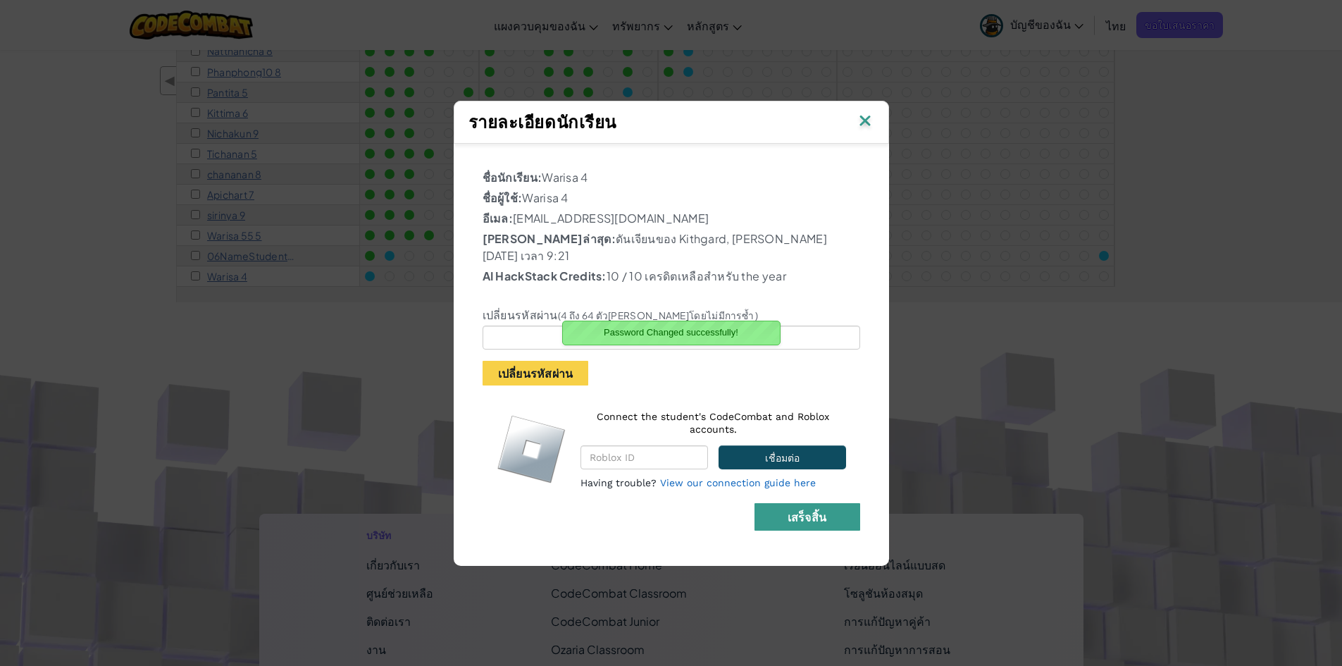
click at [801, 509] on b "เสร็จสิ้น" at bounding box center [807, 516] width 39 height 15
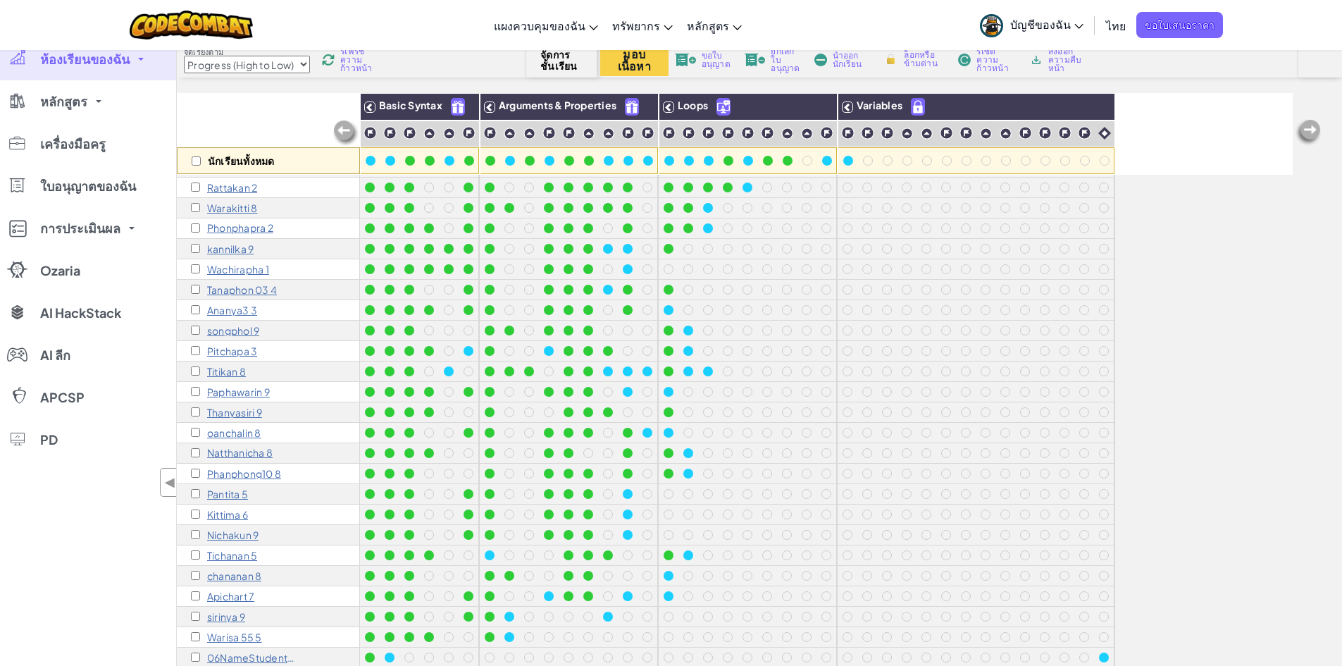
scroll to position [423, 0]
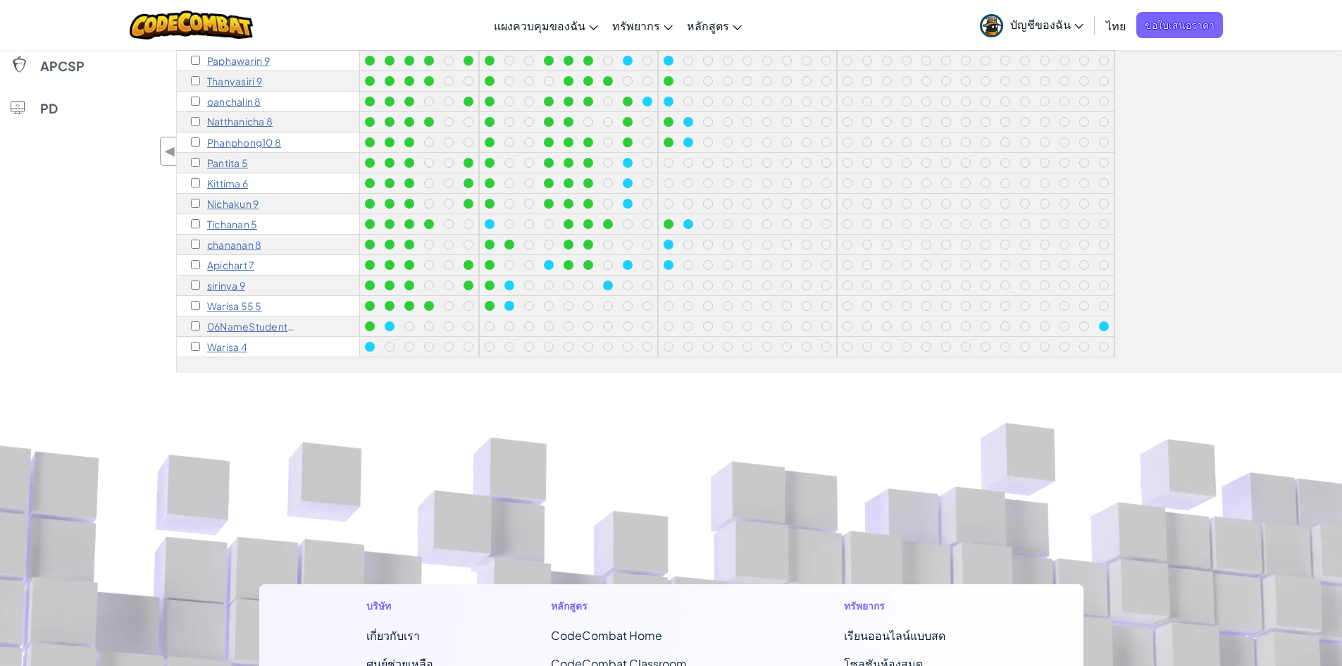
click at [248, 300] on p "Warisa 55 5" at bounding box center [234, 305] width 55 height 11
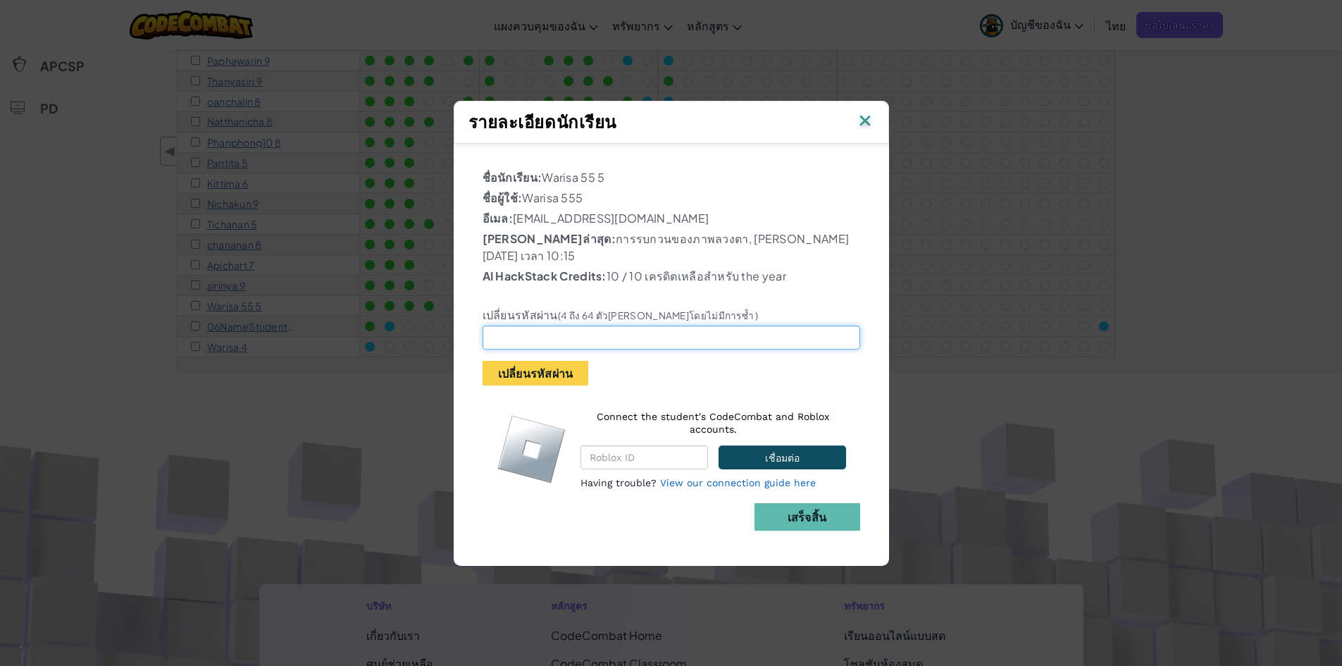
click at [515, 329] on input "text" at bounding box center [672, 338] width 378 height 24
type input "A12345"
click at [552, 370] on button "เปลี่ยนรหัสผ่าน" at bounding box center [536, 373] width 106 height 25
click at [549, 361] on button "เปลี่ยนรหัสผ่าน" at bounding box center [536, 373] width 106 height 25
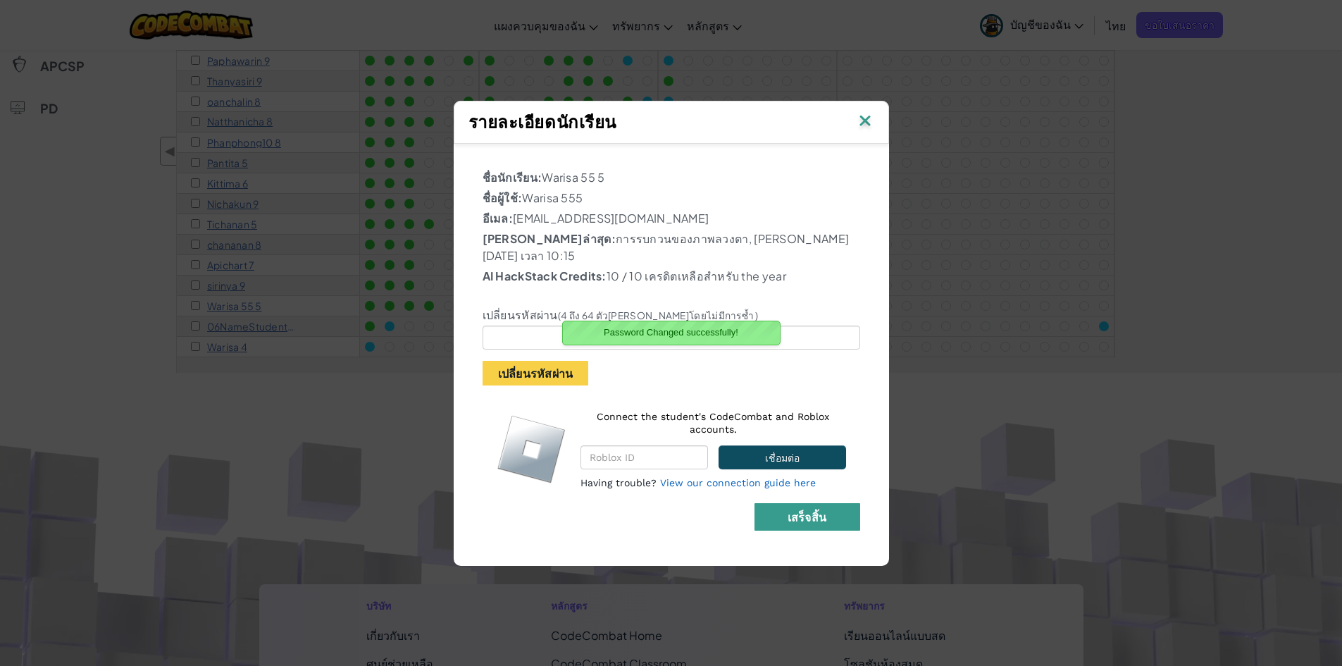
drag, startPoint x: 786, startPoint y: 518, endPoint x: 785, endPoint y: 506, distance: 12.0
click at [785, 506] on div "ชื่อนักเรียน: Warisa 55 5 ชื่อผู้ใช้: Warisa 555 อีเมล: [EMAIL_ADDRESS][DOMAIN_…" at bounding box center [671, 348] width 421 height 394
click at [782, 503] on button "เสร็จสิ้น" at bounding box center [808, 516] width 106 height 27
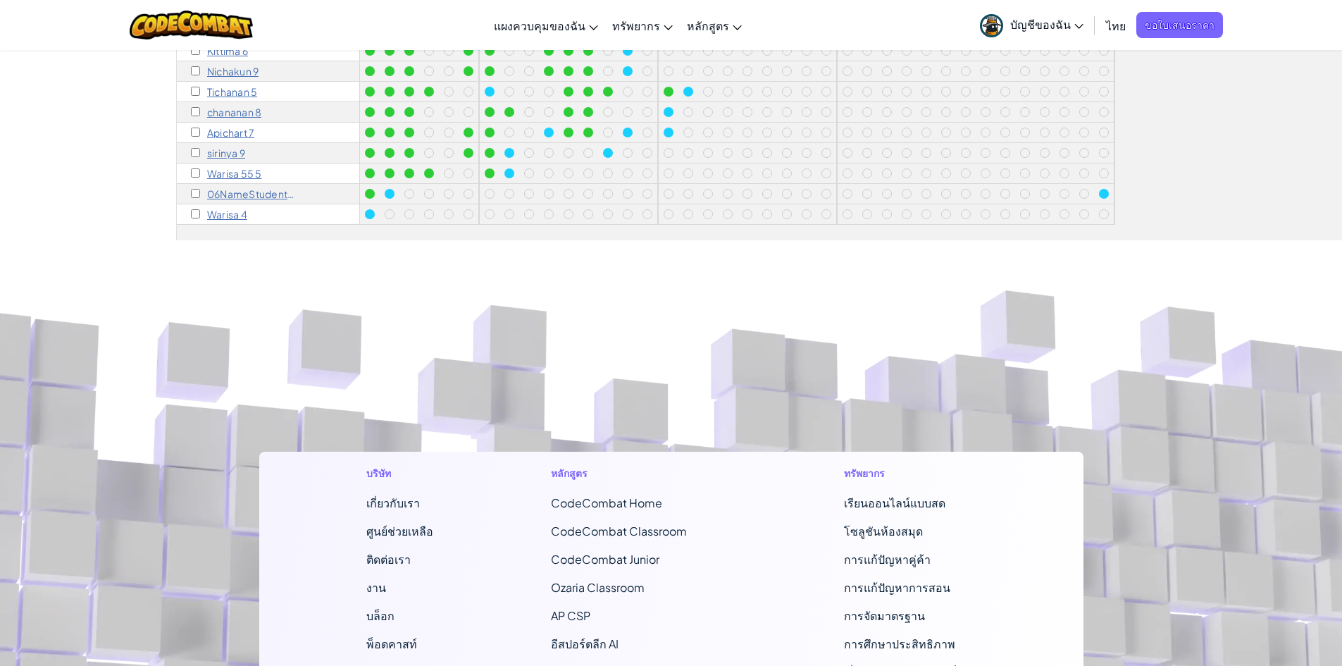
scroll to position [493, 0]
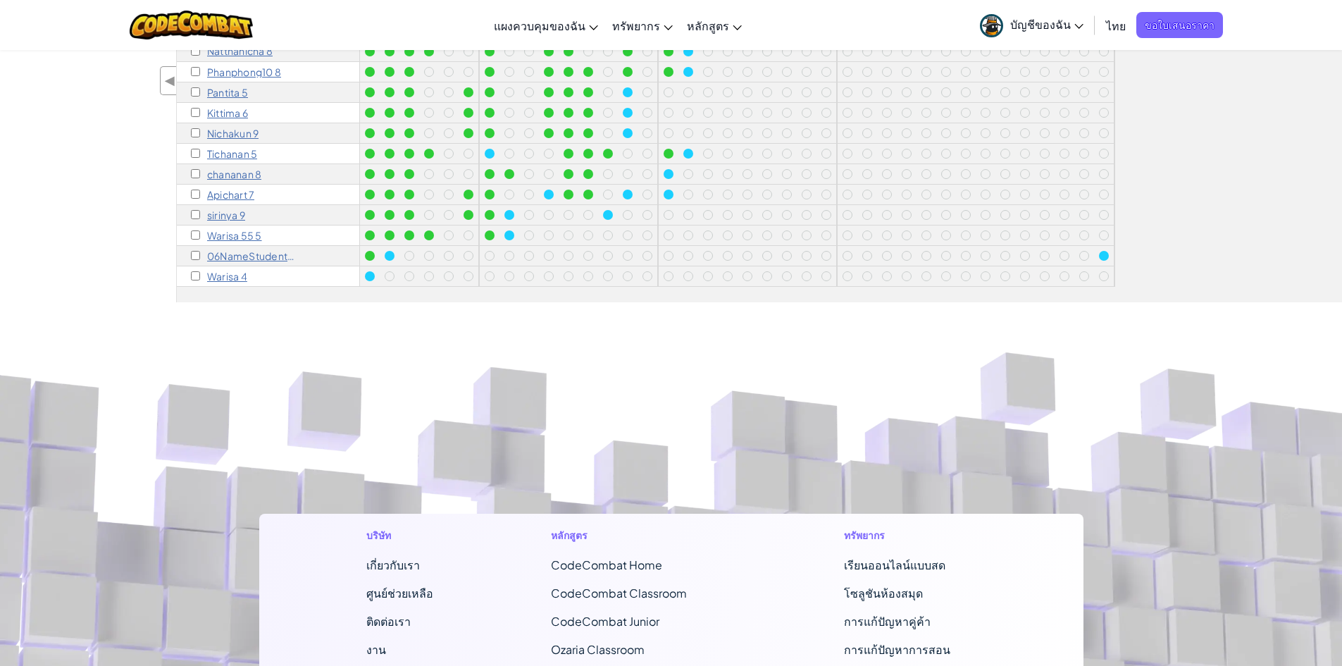
click at [237, 230] on p "Warisa 55 5" at bounding box center [234, 235] width 55 height 11
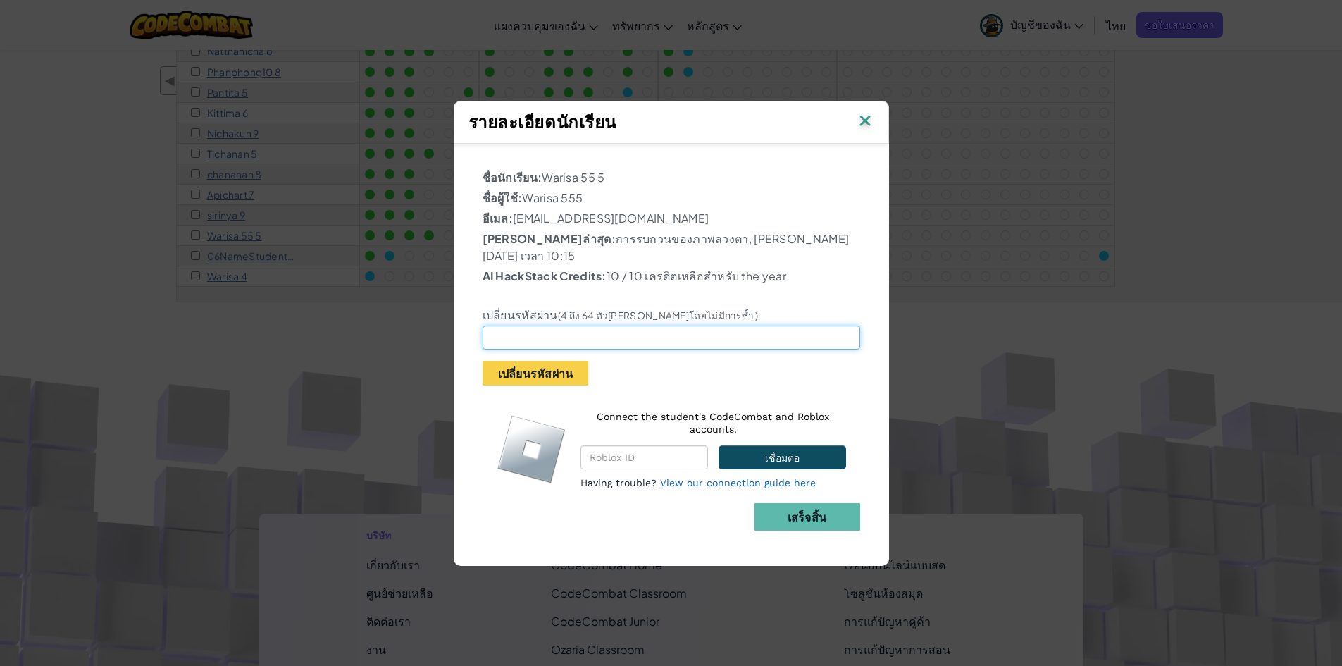
click at [550, 327] on input "text" at bounding box center [672, 338] width 378 height 24
type input "A12345"
click at [559, 361] on button "เปลี่ยนรหัสผ่าน" at bounding box center [536, 373] width 106 height 25
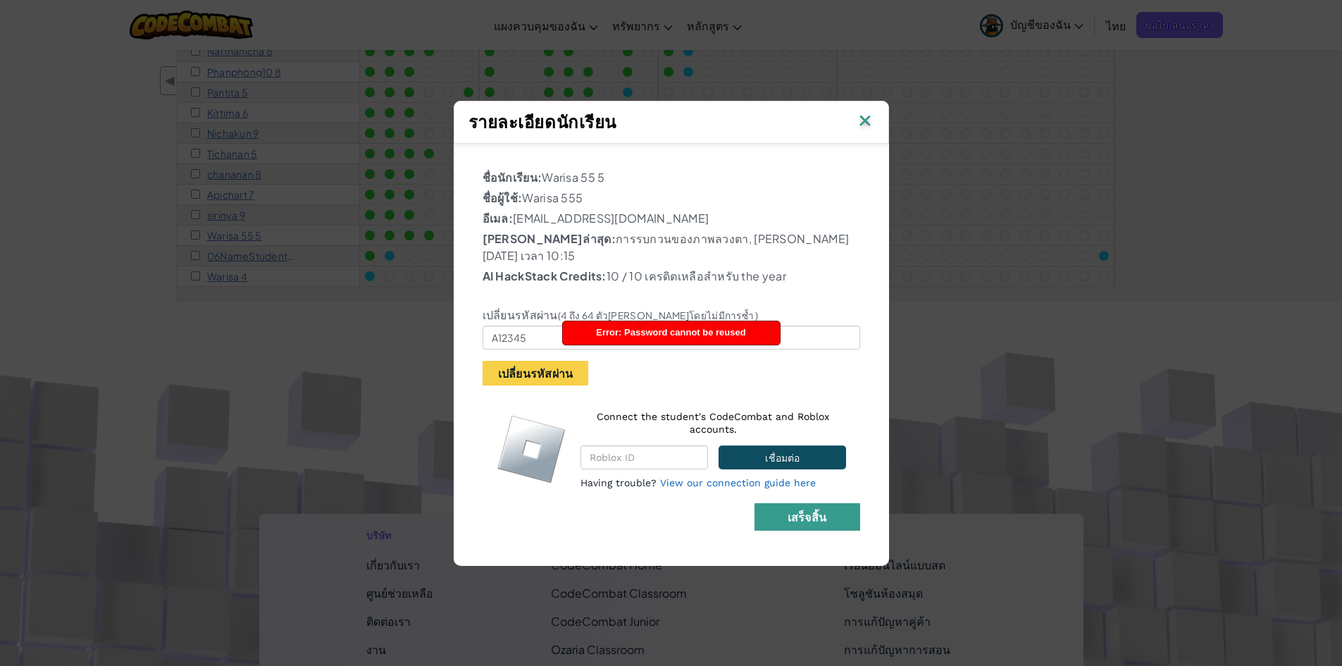
click at [818, 509] on b "เสร็จสิ้น" at bounding box center [807, 516] width 39 height 15
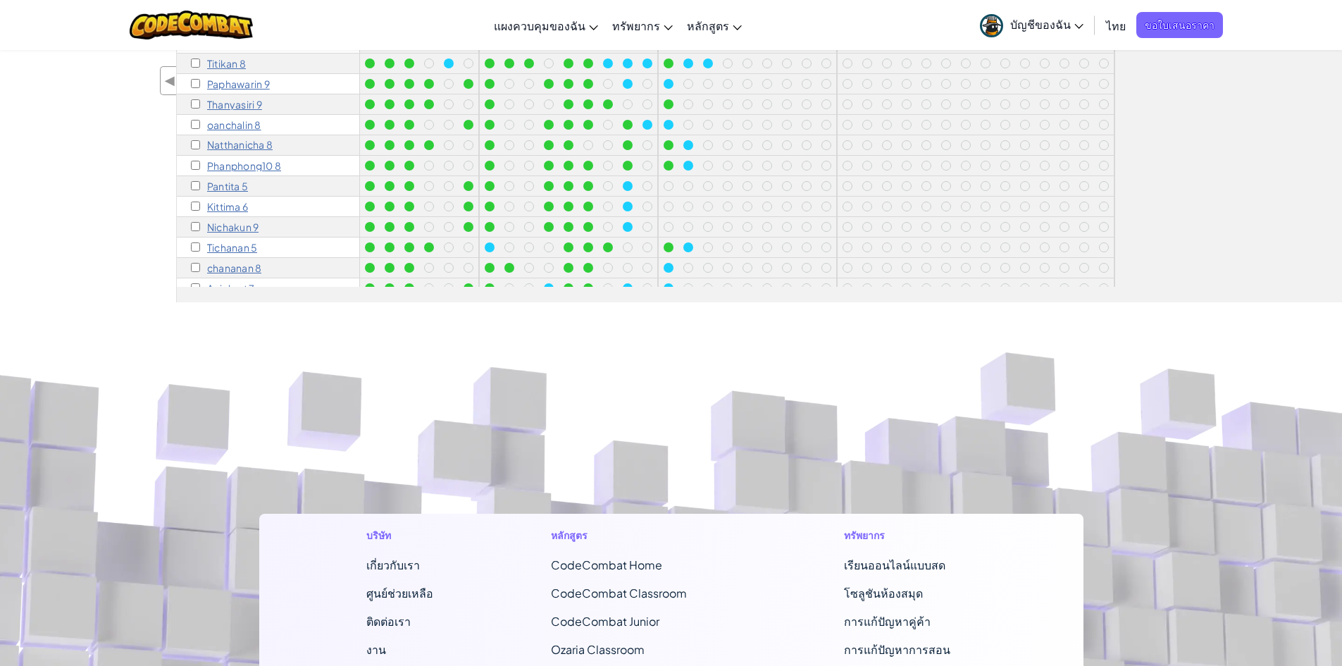
scroll to position [0, 0]
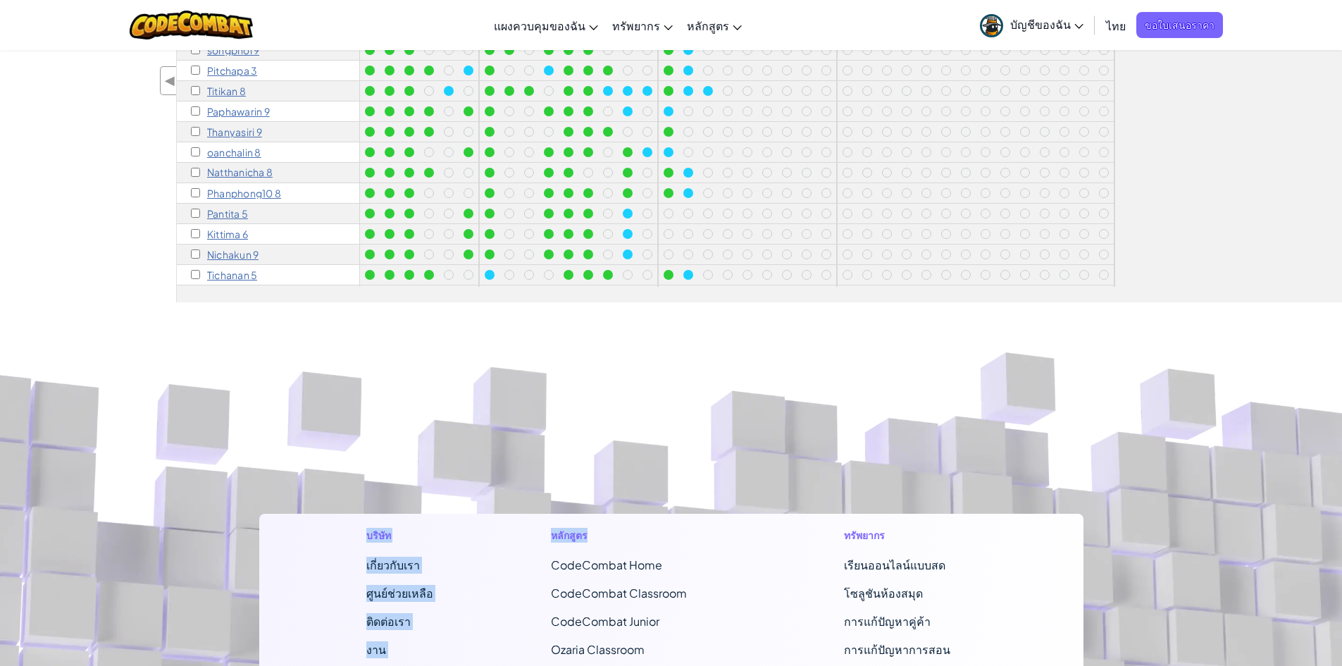
drag, startPoint x: 682, startPoint y: 288, endPoint x: 791, endPoint y: 316, distance: 112.8
click at [724, 346] on div "สลับการนำทาง แผงควบคุมของฉัน แดชบอร์ดครู CodeCombat กระดานควบคุมของครู Ozaria ท…" at bounding box center [671, 286] width 1342 height 1559
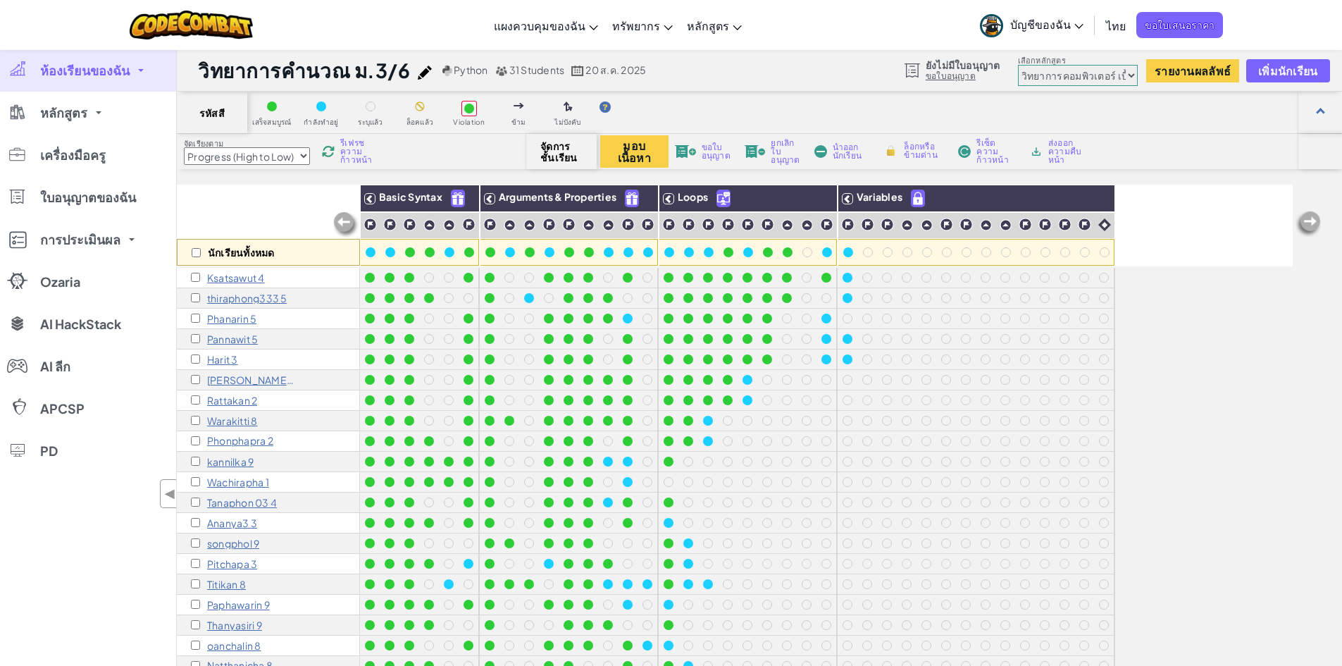
click at [239, 278] on p "Ksatsawut 4" at bounding box center [236, 277] width 58 height 11
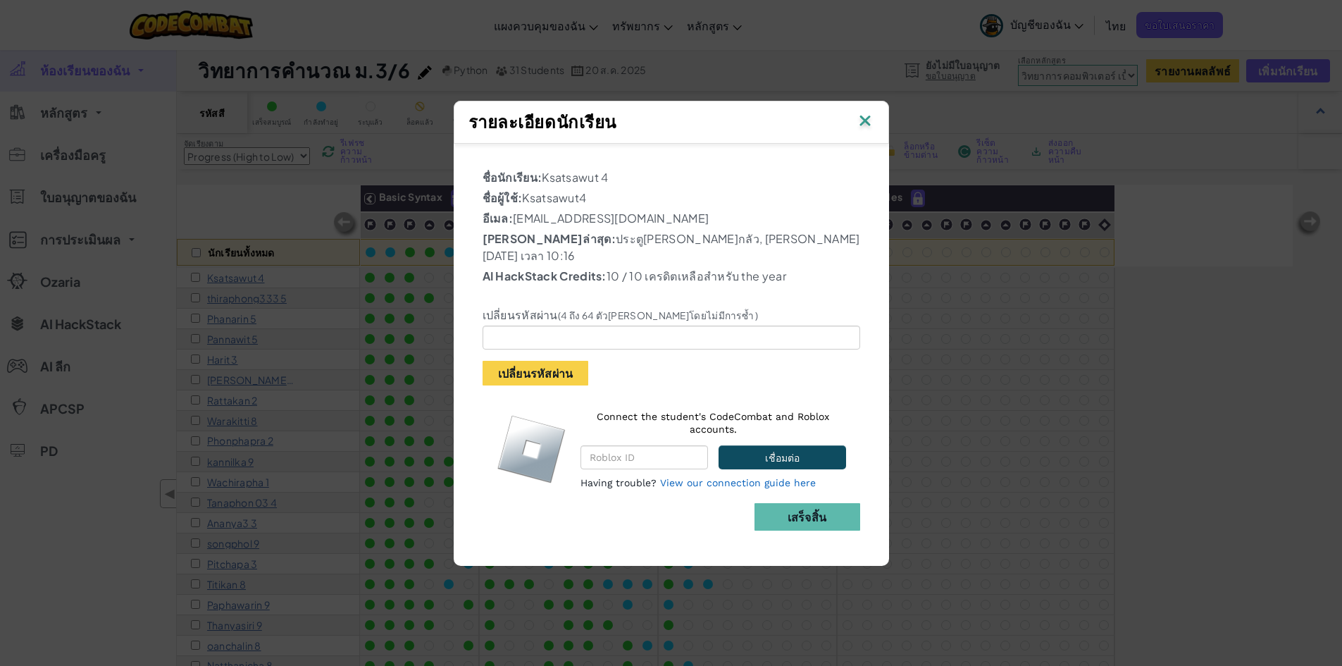
click at [867, 130] on img at bounding box center [865, 121] width 18 height 21
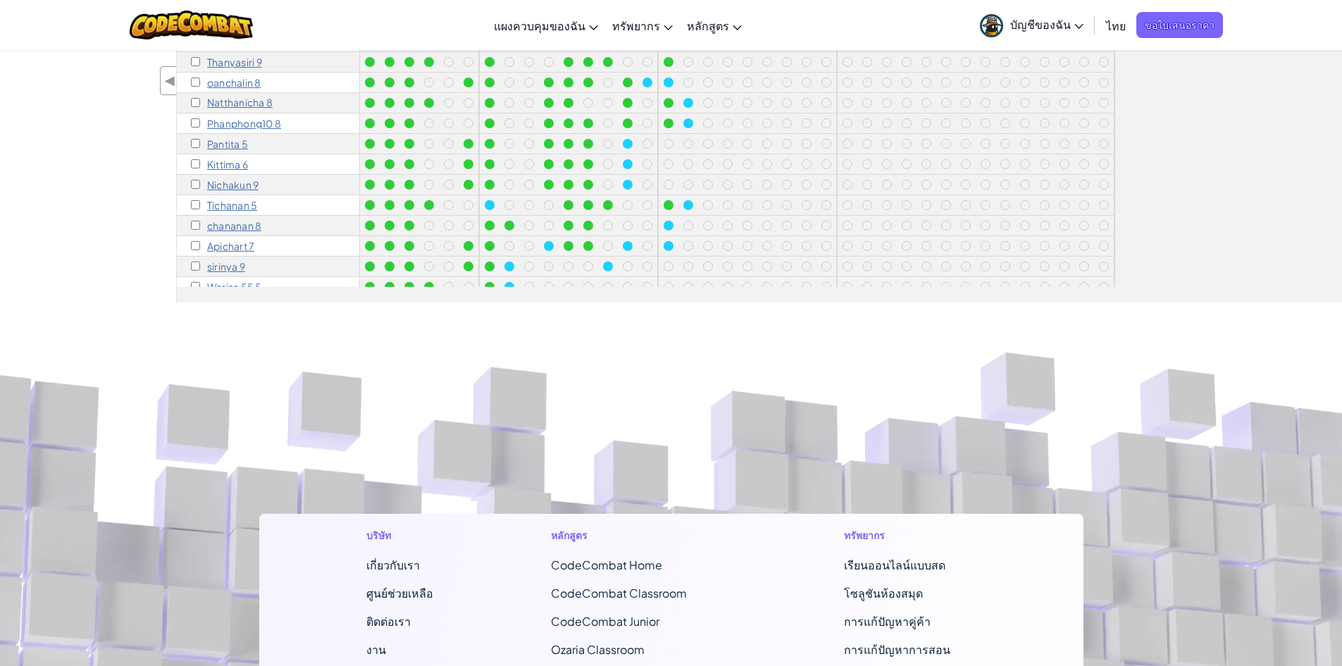
scroll to position [132, 0]
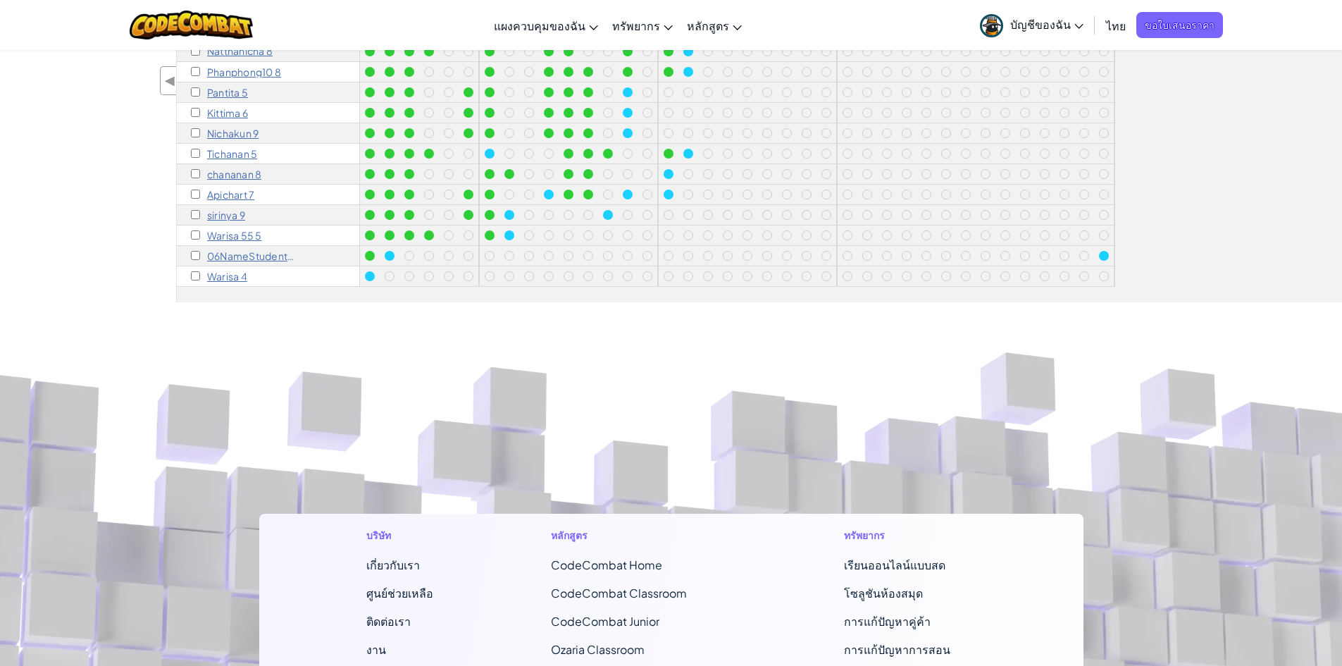
click at [230, 271] on p "Warisa 4" at bounding box center [227, 276] width 40 height 11
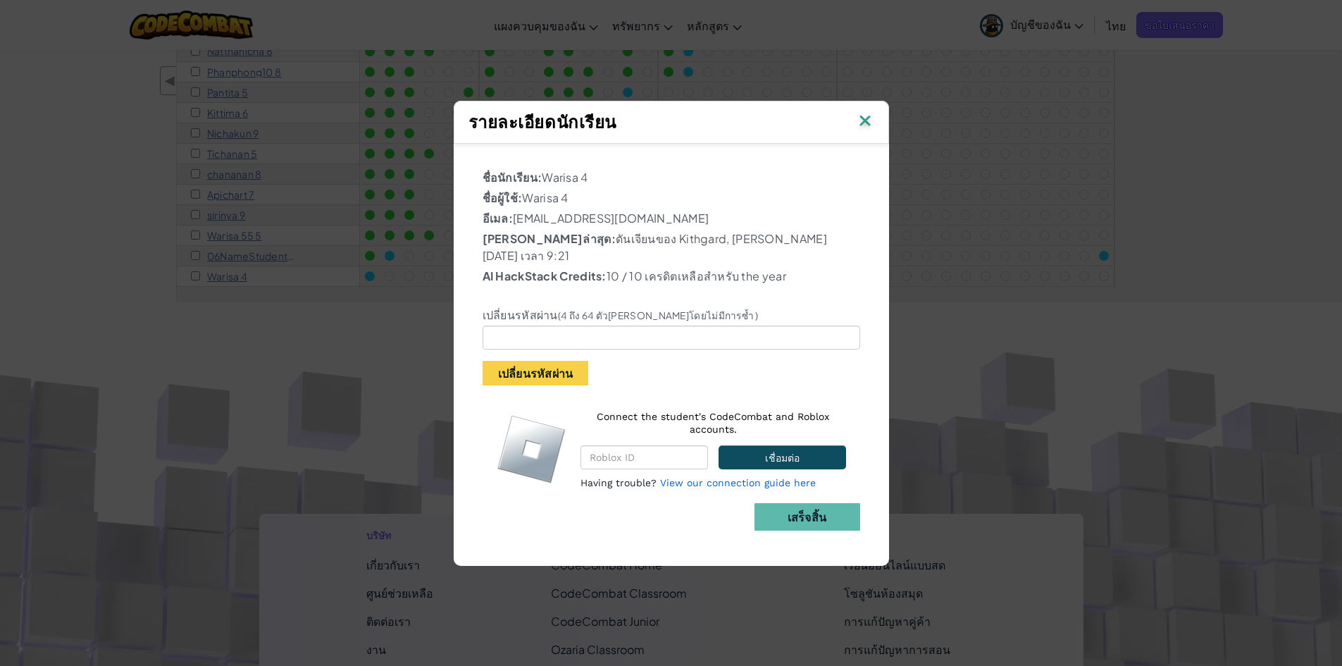
click at [870, 132] on img at bounding box center [865, 121] width 18 height 21
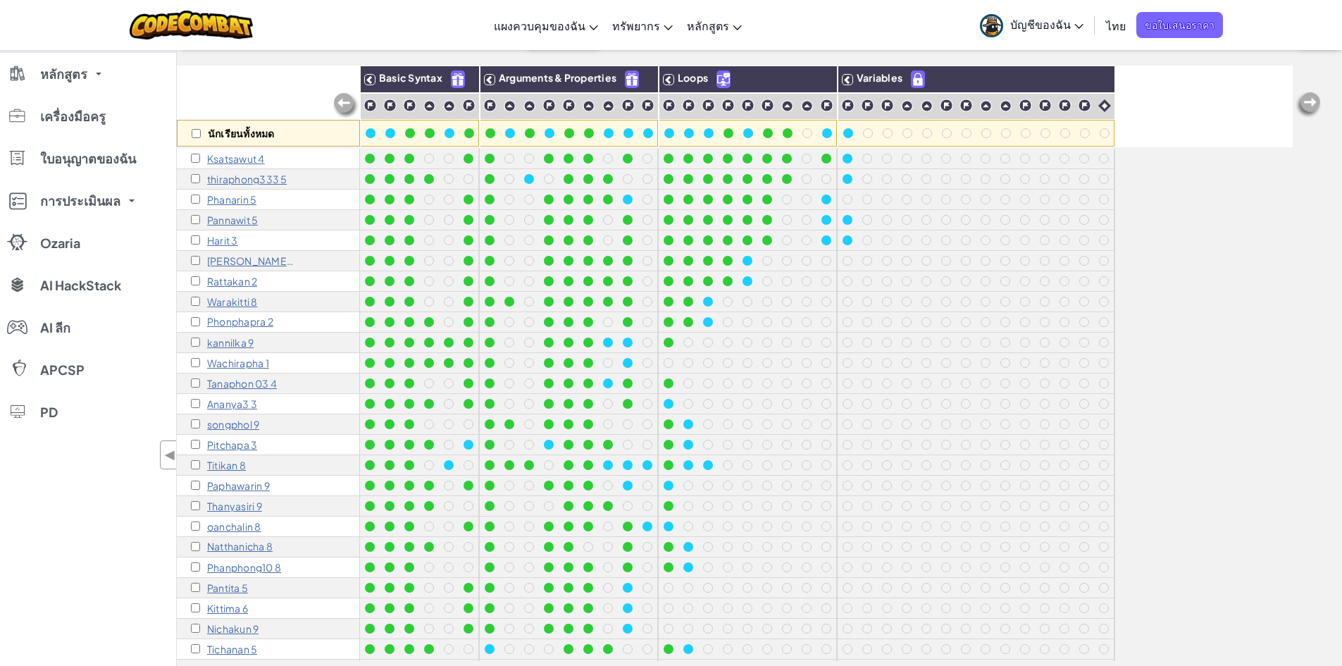
scroll to position [70, 0]
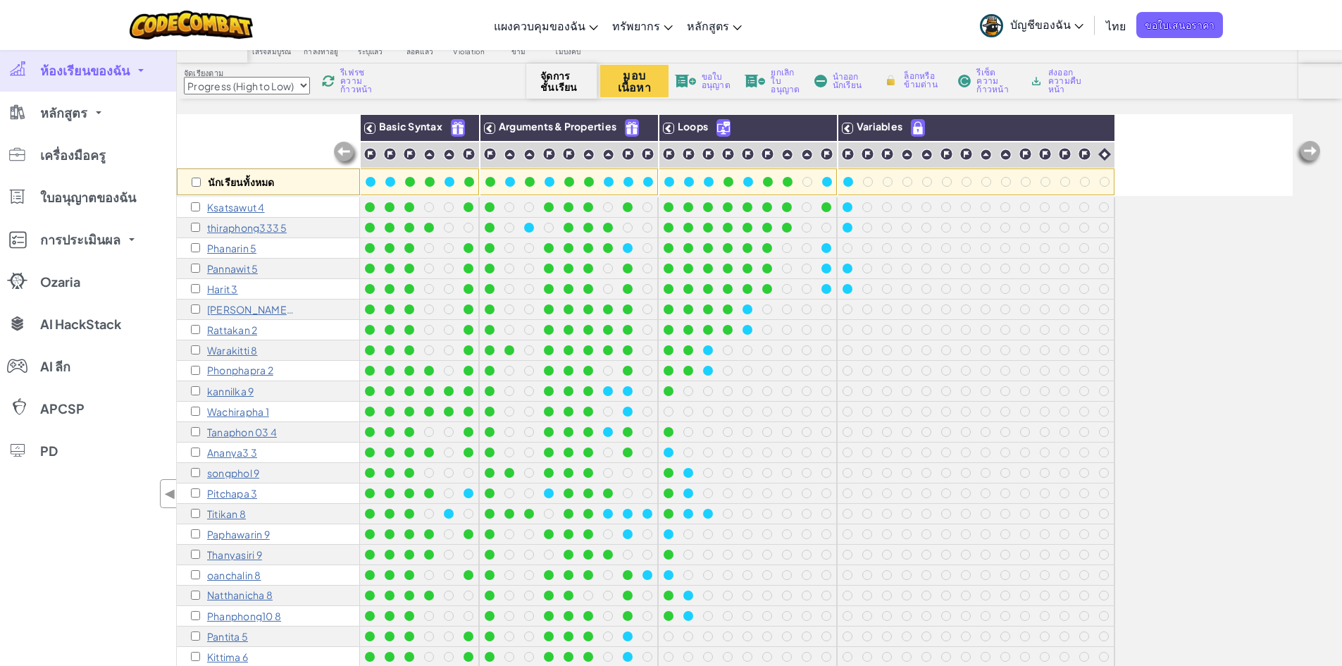
click at [228, 311] on p "[PERSON_NAME] 8" at bounding box center [251, 309] width 88 height 11
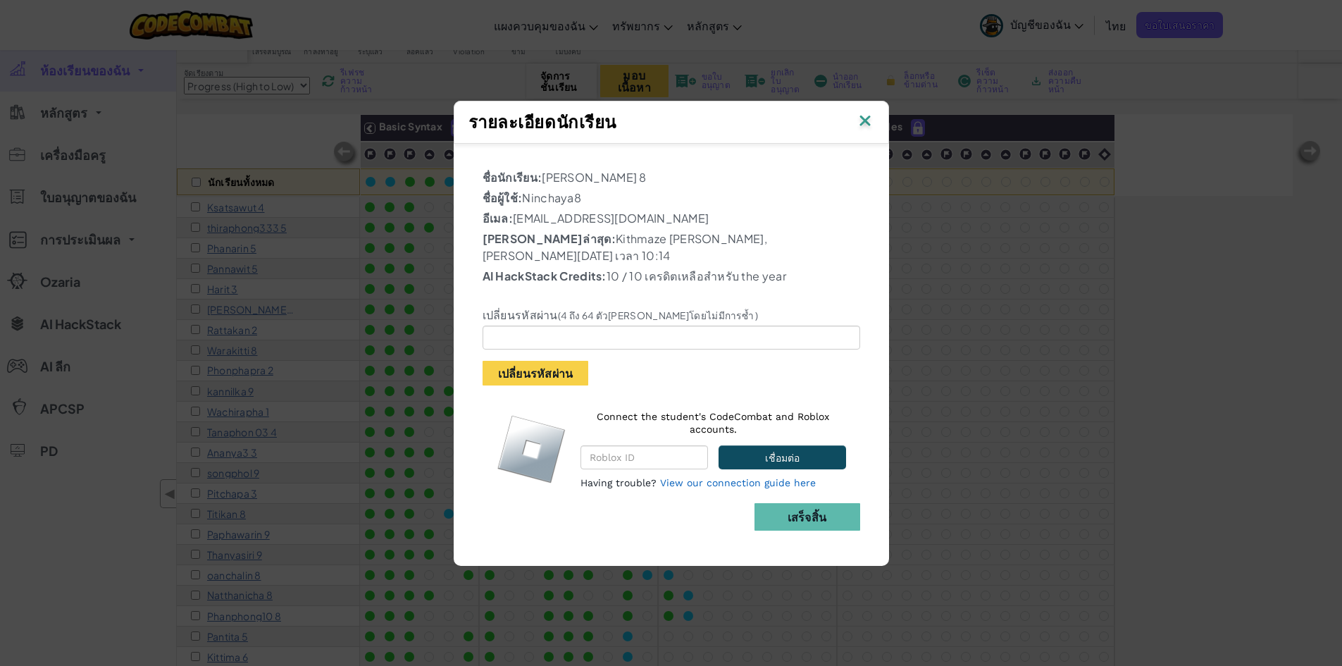
click at [854, 133] on div "รายละเอียดนักเรียน" at bounding box center [672, 122] width 406 height 27
click at [861, 131] on img at bounding box center [865, 121] width 18 height 21
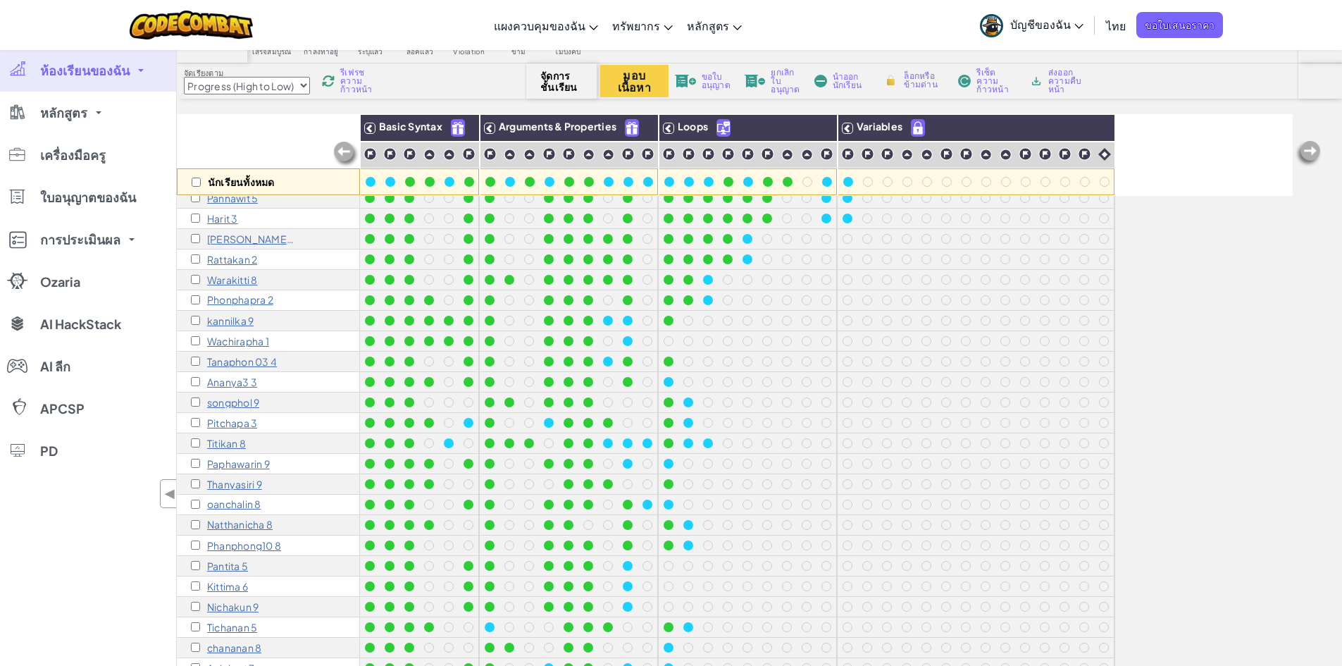
scroll to position [0, 0]
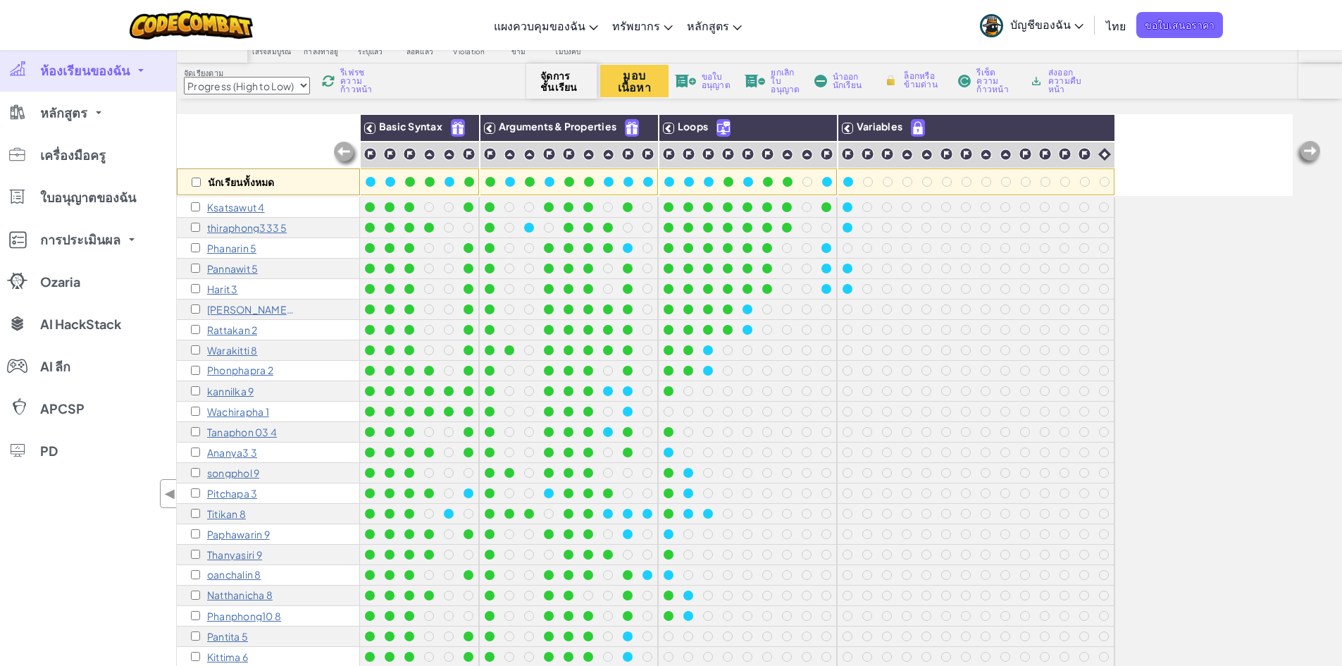
click at [220, 637] on p "Pantita 5" at bounding box center [227, 636] width 41 height 11
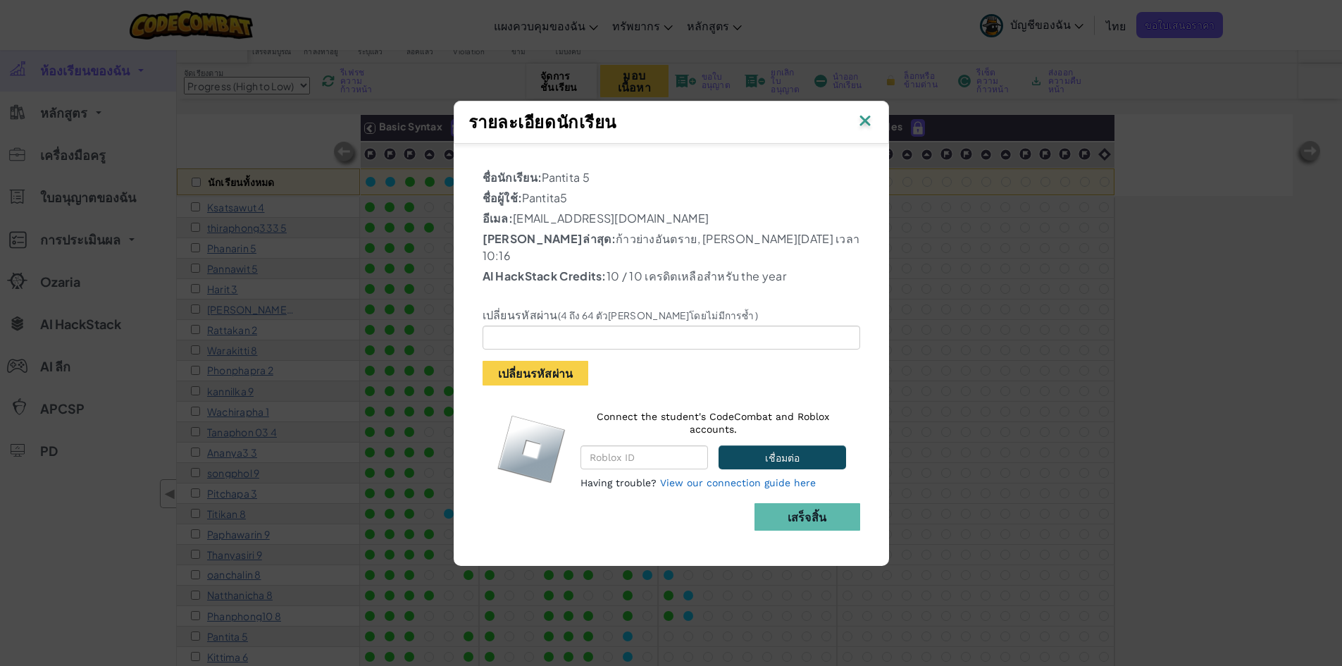
drag, startPoint x: 565, startPoint y: 337, endPoint x: 578, endPoint y: 315, distance: 25.3
click at [578, 316] on div "เปลี่ยนรหัสผ่าน (4 ถึง 64 ตัว[PERSON_NAME]โดยไม่มีการซ้ำ ) เปลี่ยนรหัสผ่าน" at bounding box center [671, 336] width 399 height 97
click at [578, 326] on input "text" at bounding box center [672, 338] width 378 height 24
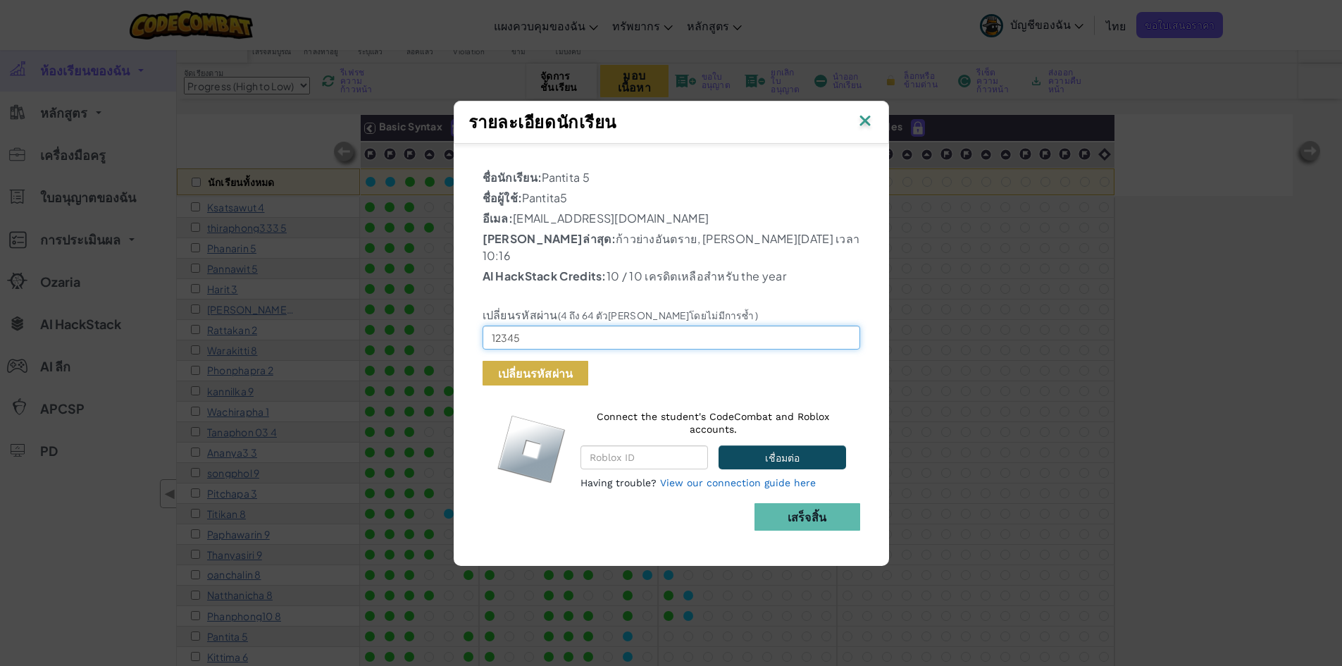
type input "12345"
click at [581, 361] on button "เปลี่ยนรหัสผ่าน" at bounding box center [536, 373] width 106 height 25
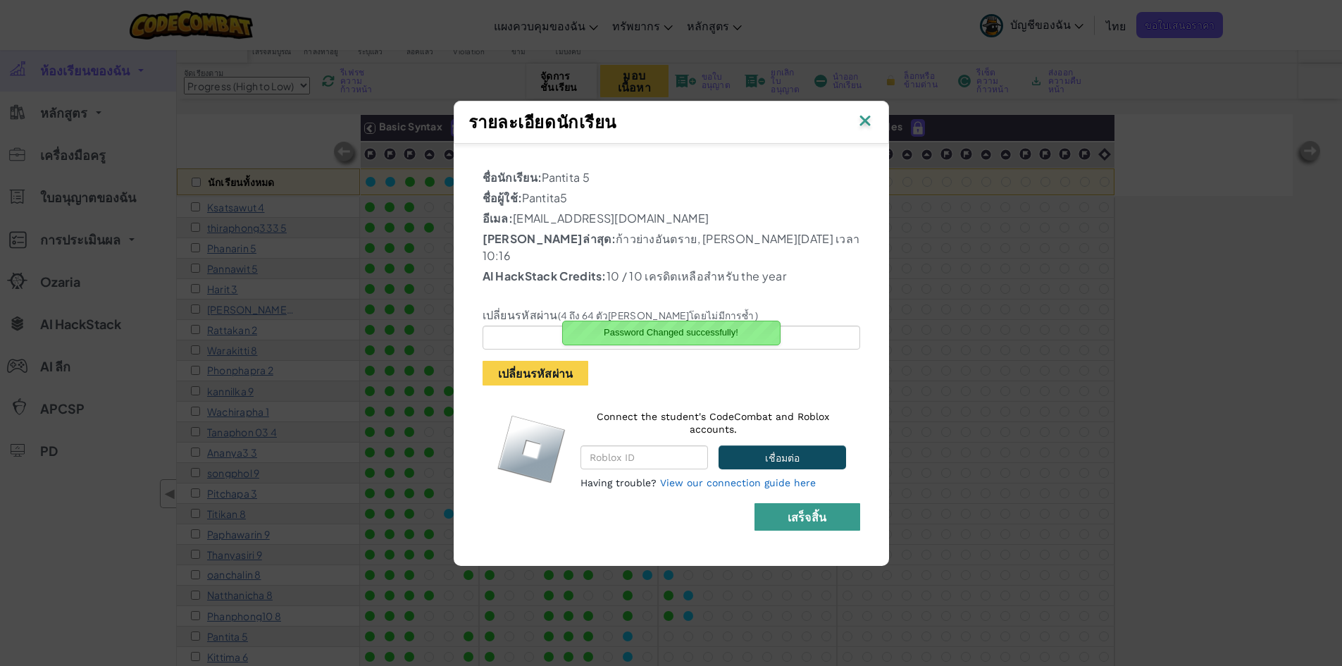
click at [805, 509] on b "เสร็จสิ้น" at bounding box center [807, 516] width 39 height 15
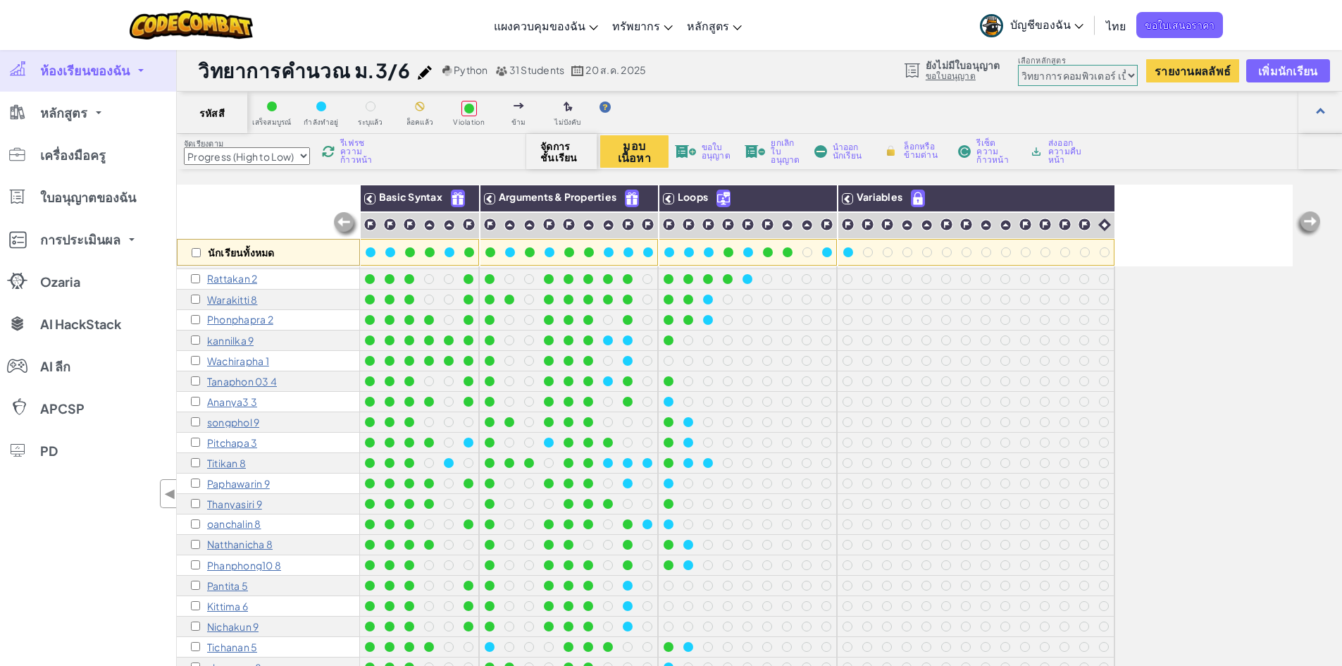
scroll to position [1, 0]
click at [226, 600] on p "Kittima 6" at bounding box center [227, 605] width 41 height 11
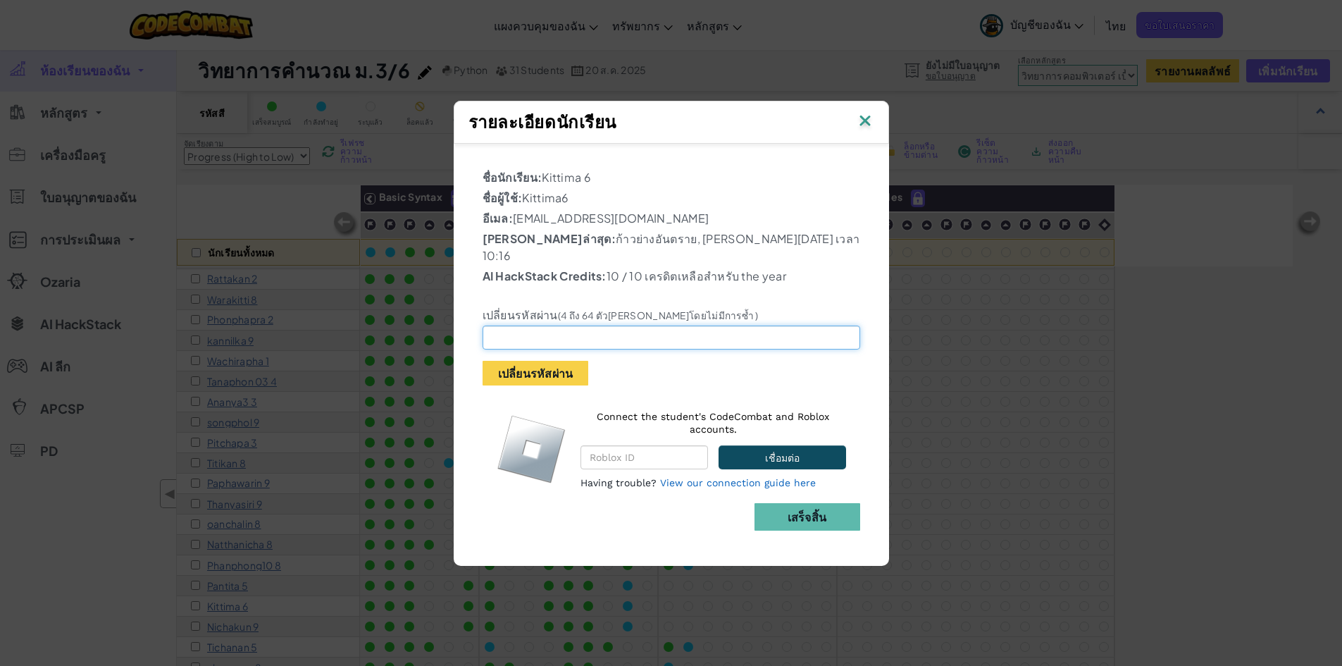
click at [541, 326] on input "text" at bounding box center [672, 338] width 378 height 24
click at [863, 132] on img at bounding box center [865, 121] width 18 height 21
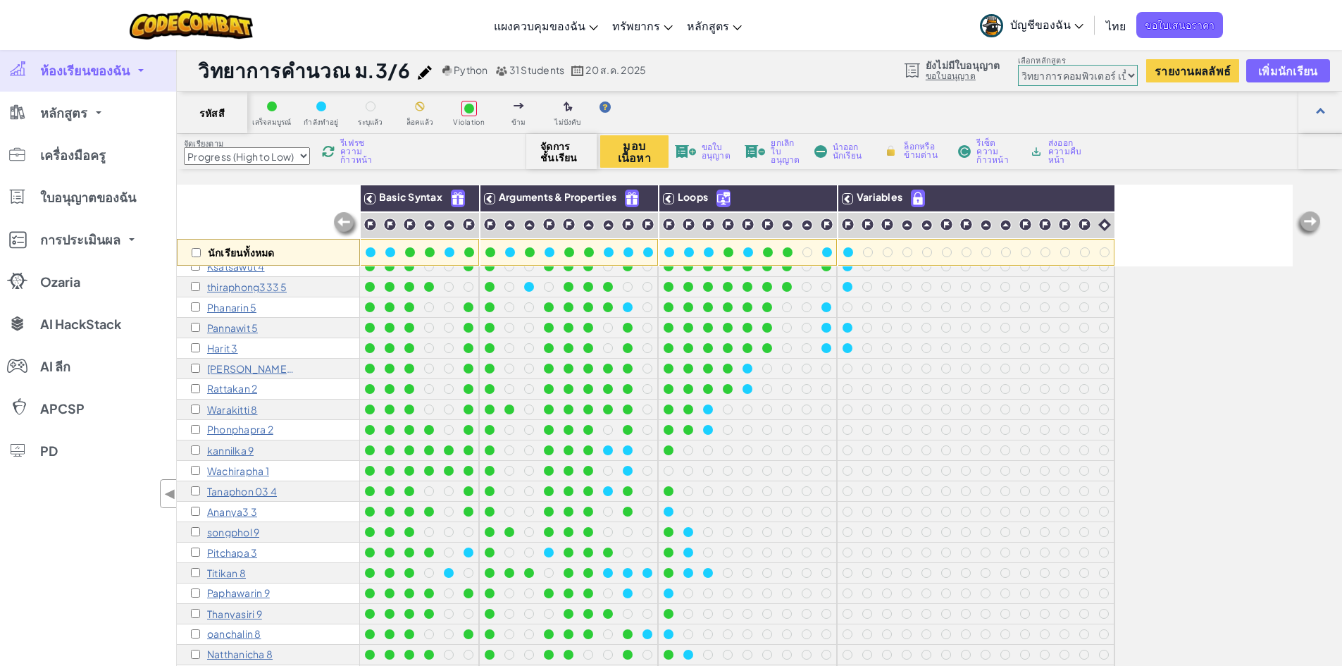
scroll to position [0, 0]
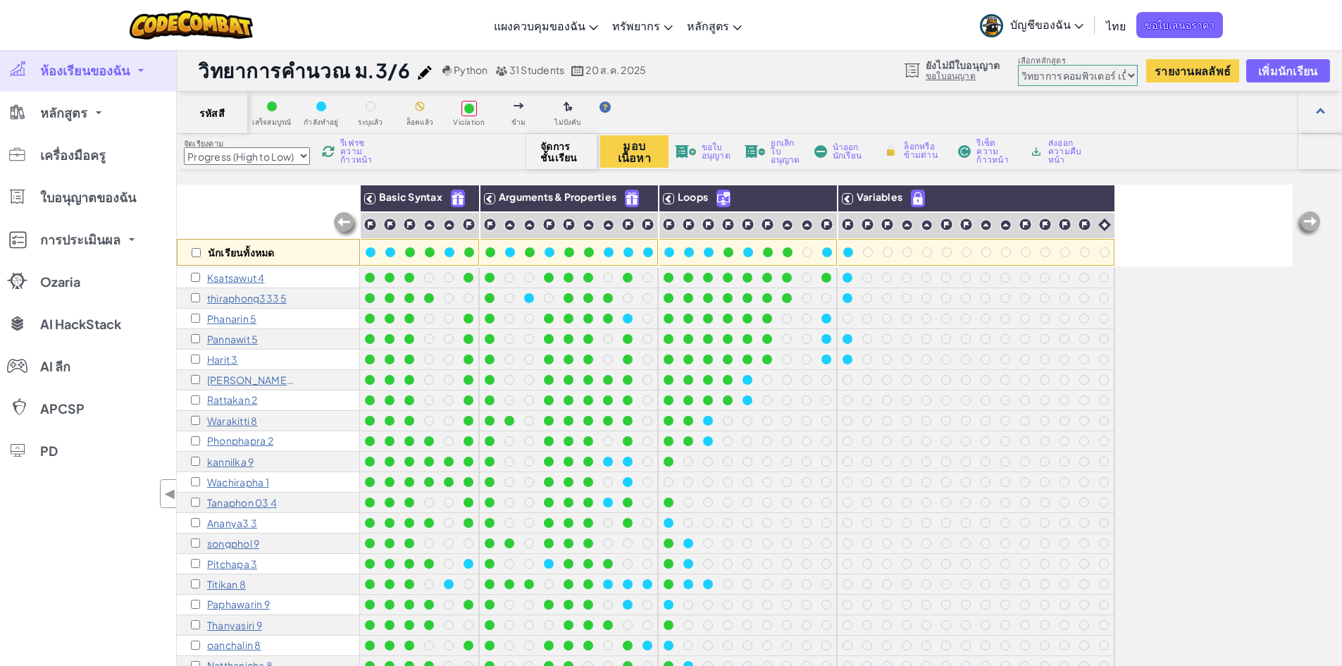
click at [240, 381] on p "[PERSON_NAME] 8" at bounding box center [251, 379] width 88 height 11
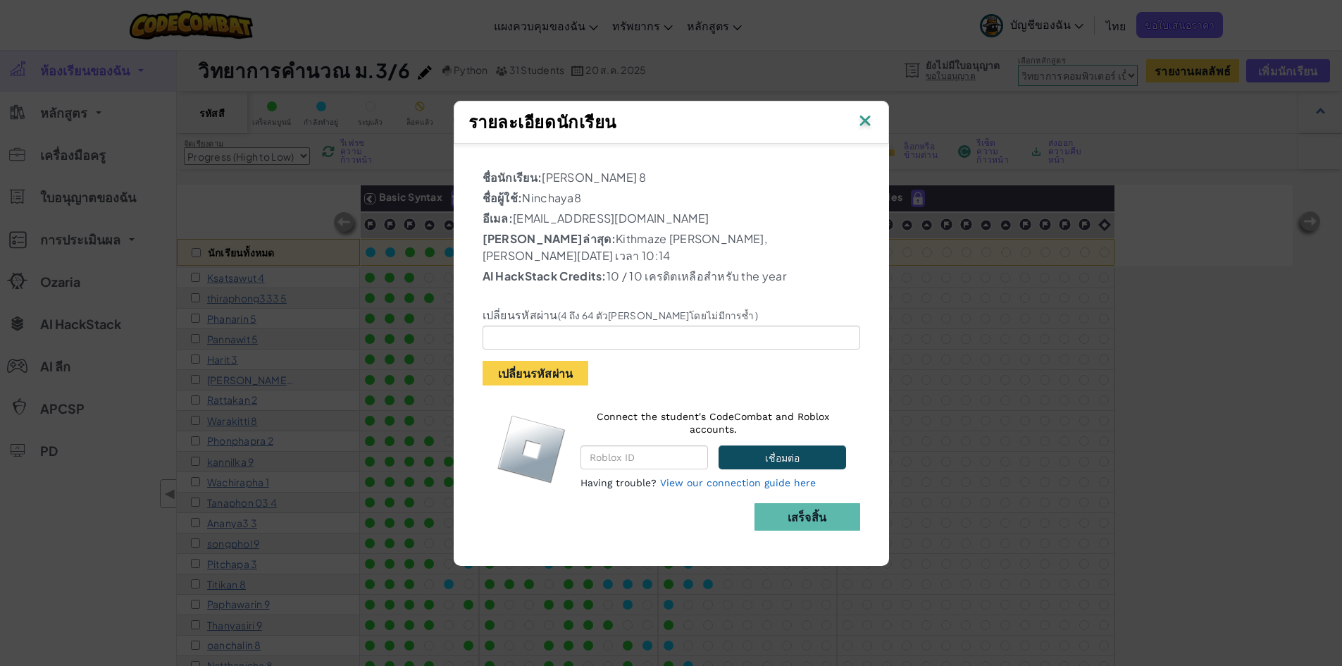
drag, startPoint x: 869, startPoint y: 128, endPoint x: 859, endPoint y: 133, distance: 11.4
click at [868, 127] on img at bounding box center [865, 121] width 18 height 21
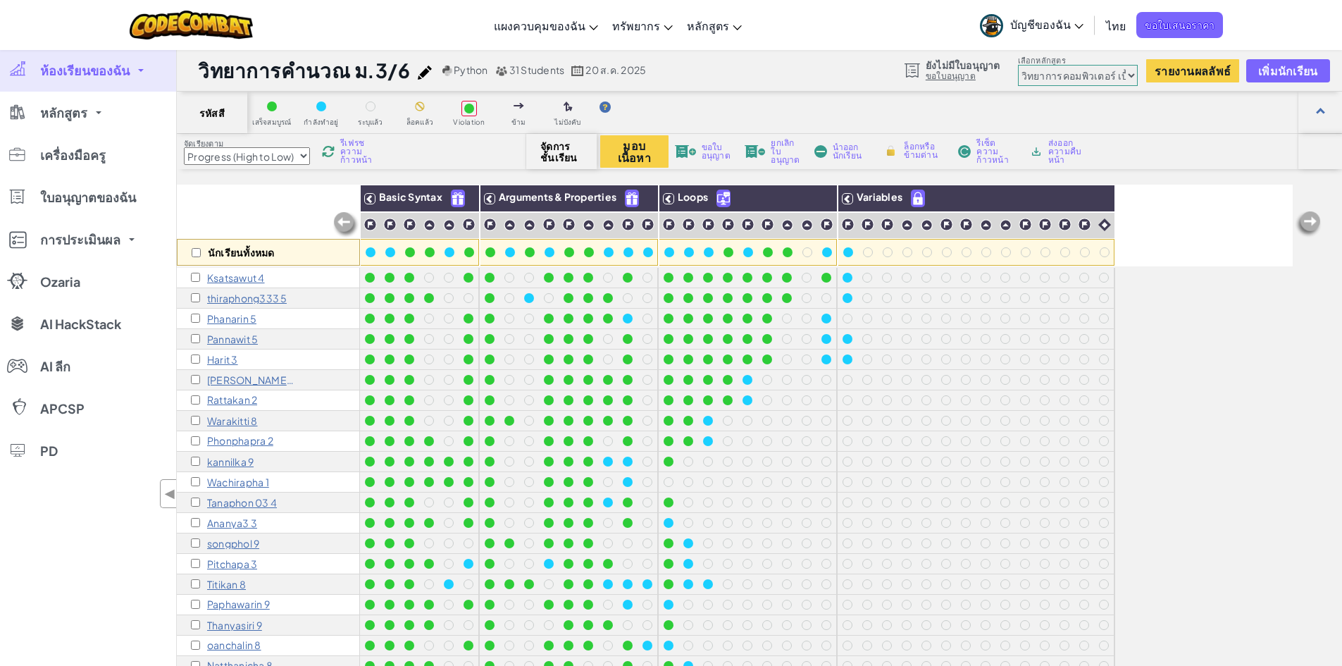
click at [247, 292] on p "thiraphong333 5" at bounding box center [247, 297] width 80 height 11
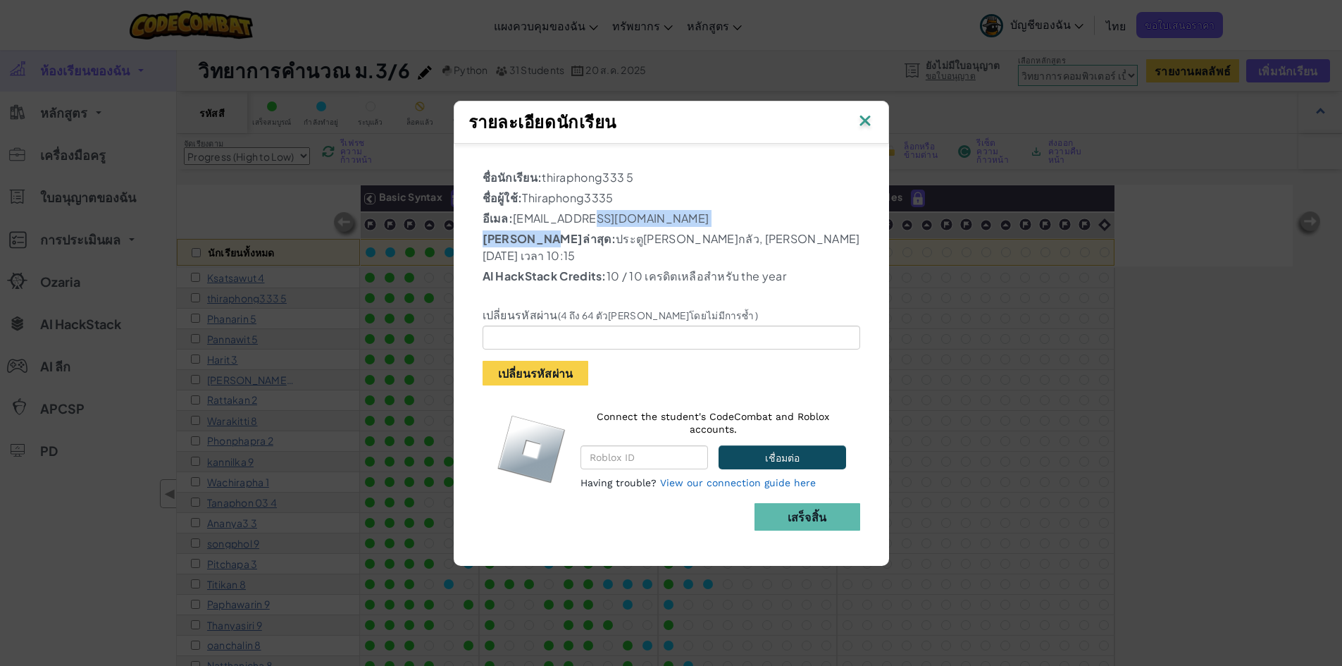
drag, startPoint x: 581, startPoint y: 224, endPoint x: 552, endPoint y: 229, distance: 29.3
click at [546, 227] on p "อีเมล: [EMAIL_ADDRESS][DOMAIN_NAME]" at bounding box center [672, 218] width 378 height 17
click at [674, 193] on div "ชื่อนักเรียน: thiraphong333 5 ชื่อผู้ใช้: Thiraphong3335 อีเมล: [EMAIL_ADDRESS]…" at bounding box center [672, 336] width 378 height 334
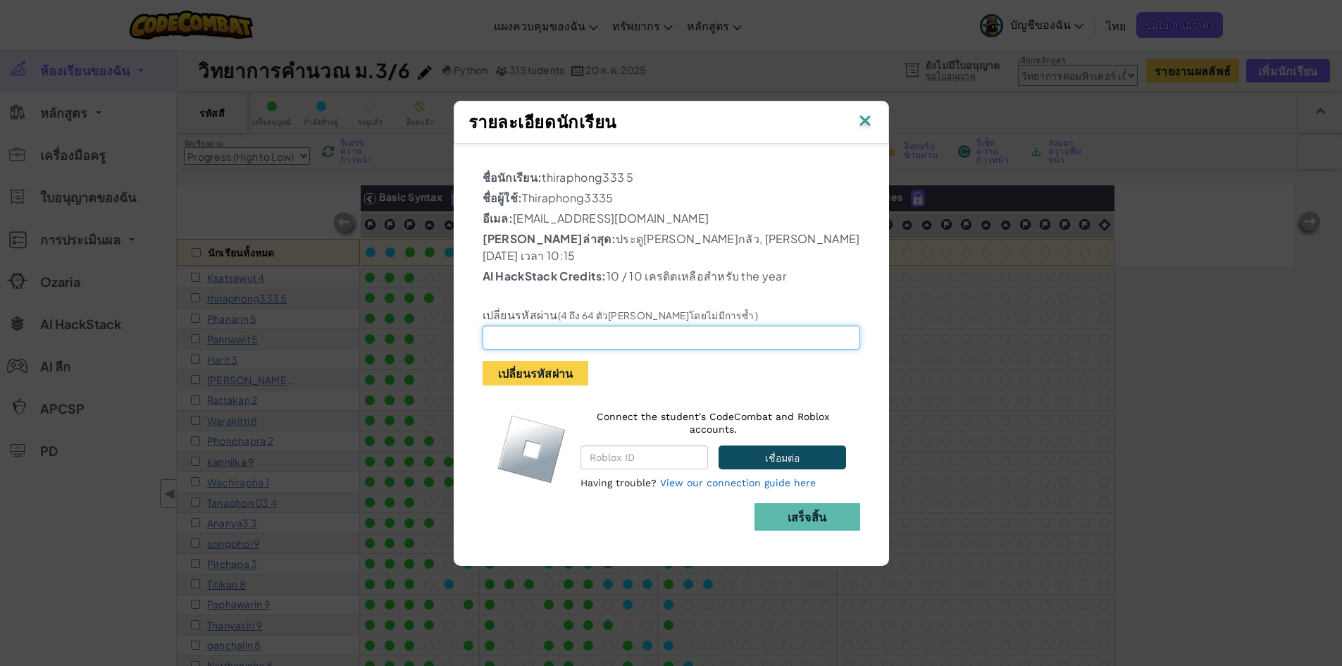
click at [593, 326] on input "text" at bounding box center [672, 338] width 378 height 24
click at [865, 132] on img at bounding box center [865, 121] width 18 height 21
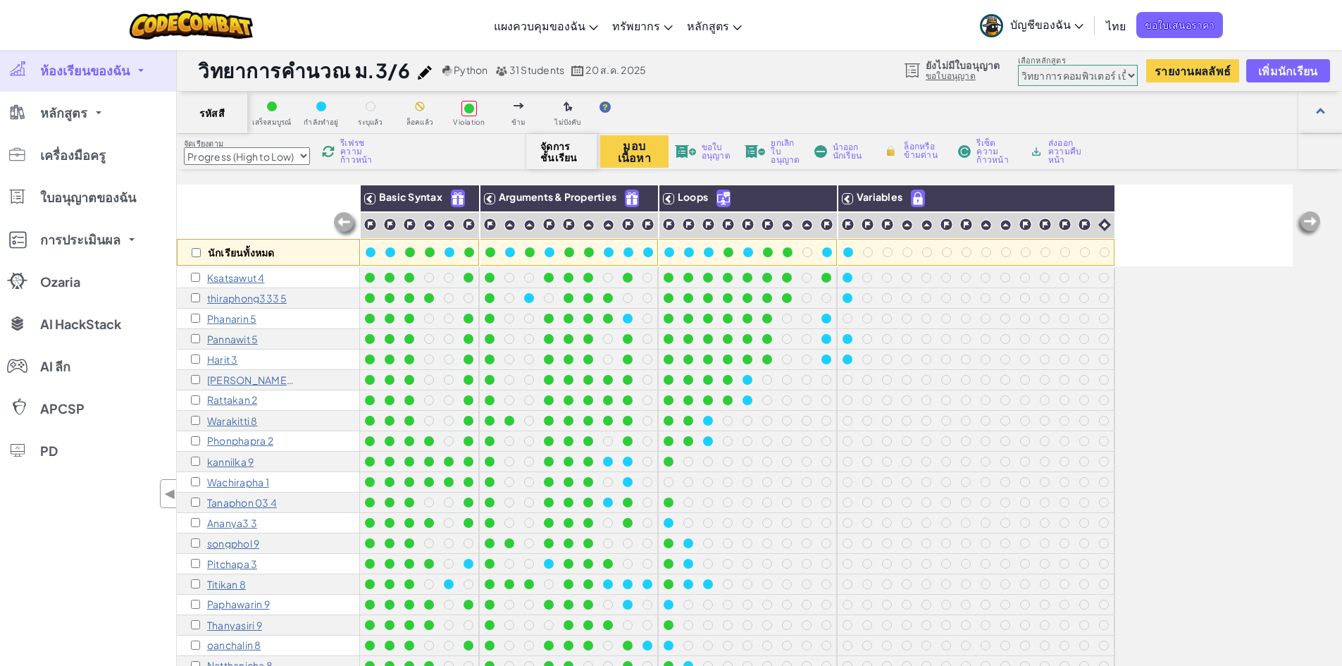
click at [238, 278] on p "Ksatsawut 4" at bounding box center [236, 277] width 58 height 11
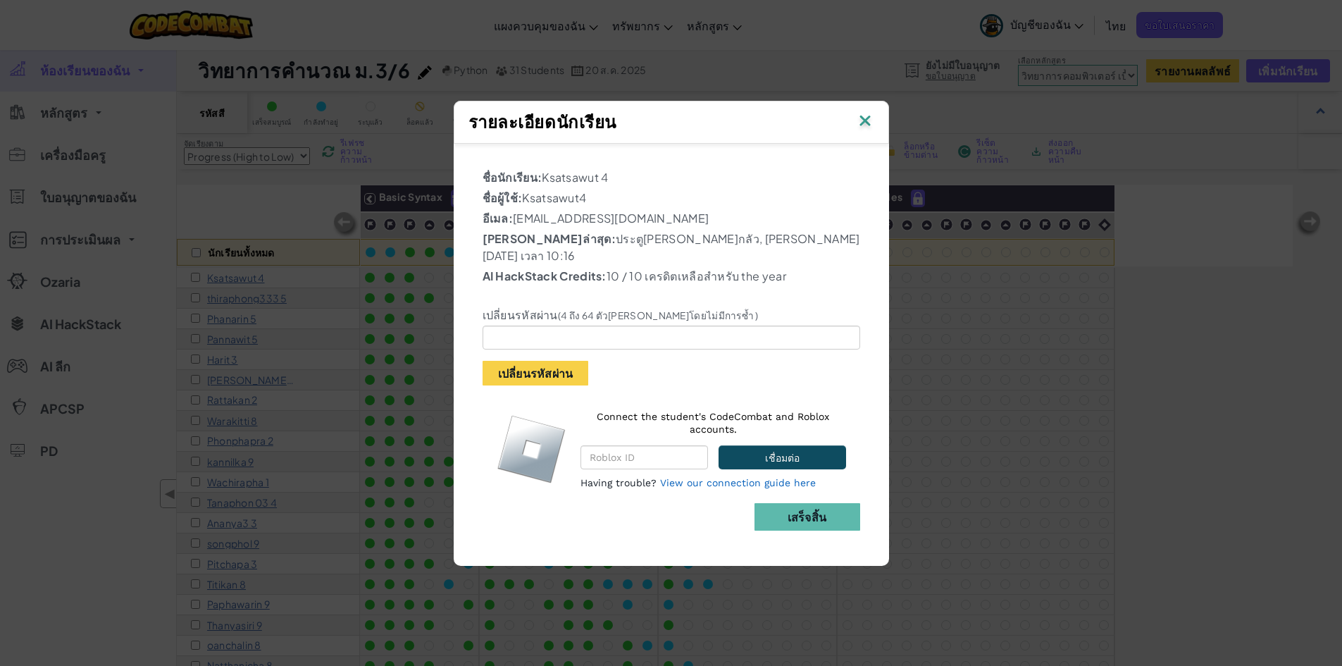
click at [873, 132] on img at bounding box center [865, 121] width 18 height 21
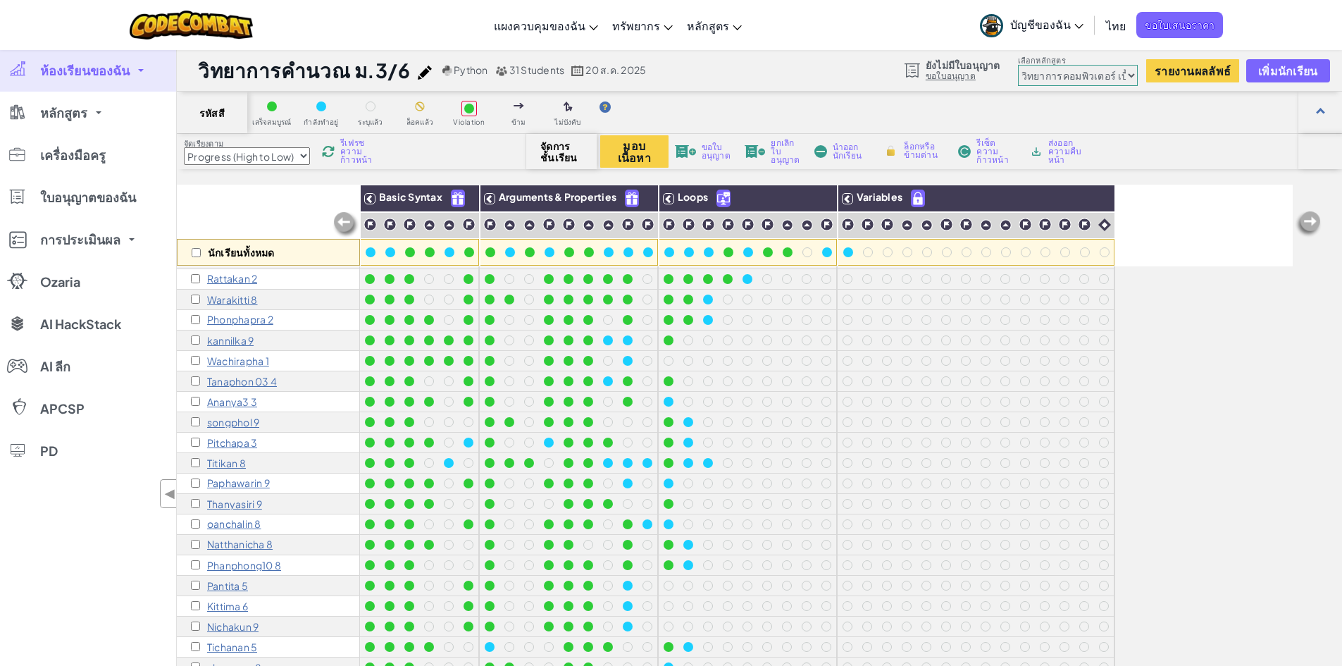
scroll to position [1, 0]
click at [233, 662] on p "chananan 8" at bounding box center [234, 667] width 54 height 11
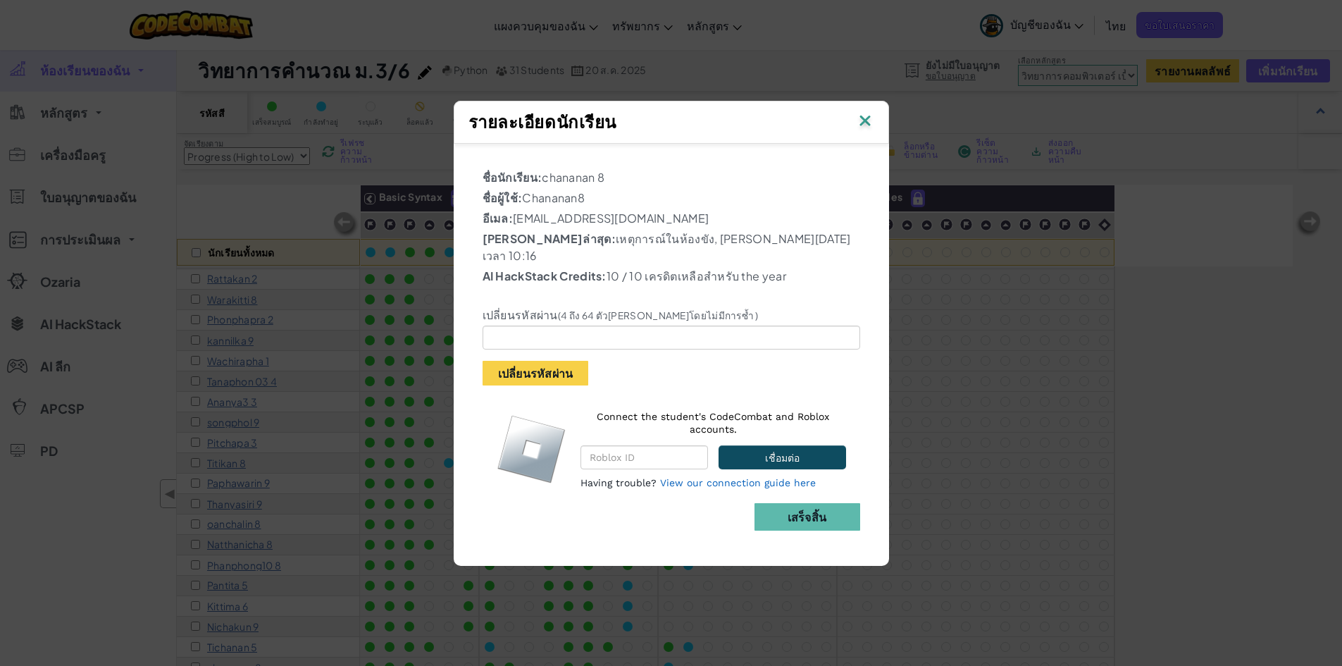
click at [867, 132] on img at bounding box center [865, 121] width 18 height 21
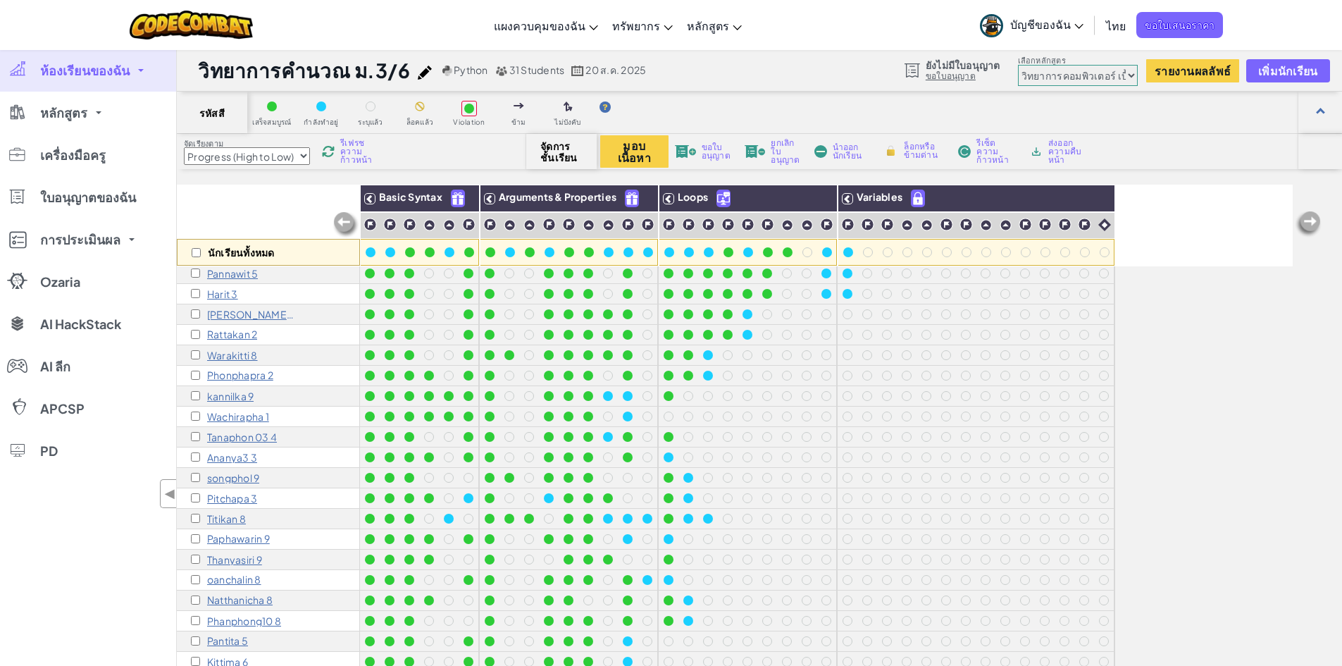
scroll to position [0, 0]
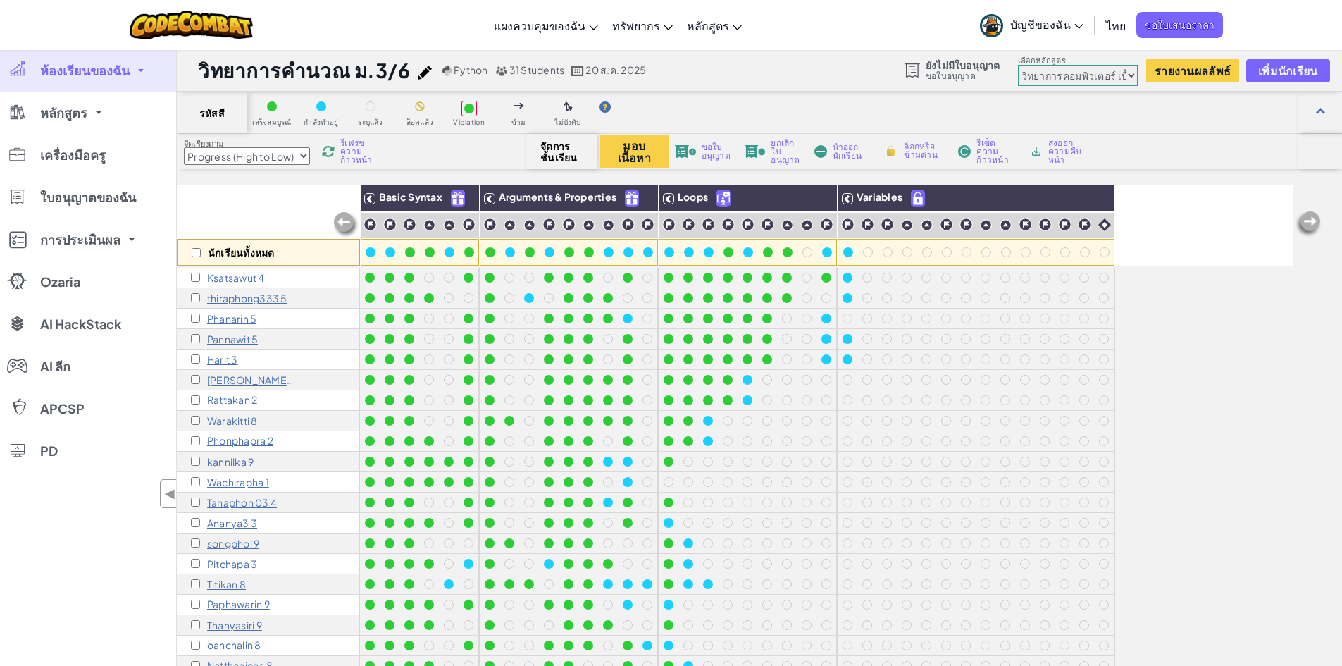
click at [228, 422] on p "Warakitti 8" at bounding box center [232, 420] width 51 height 11
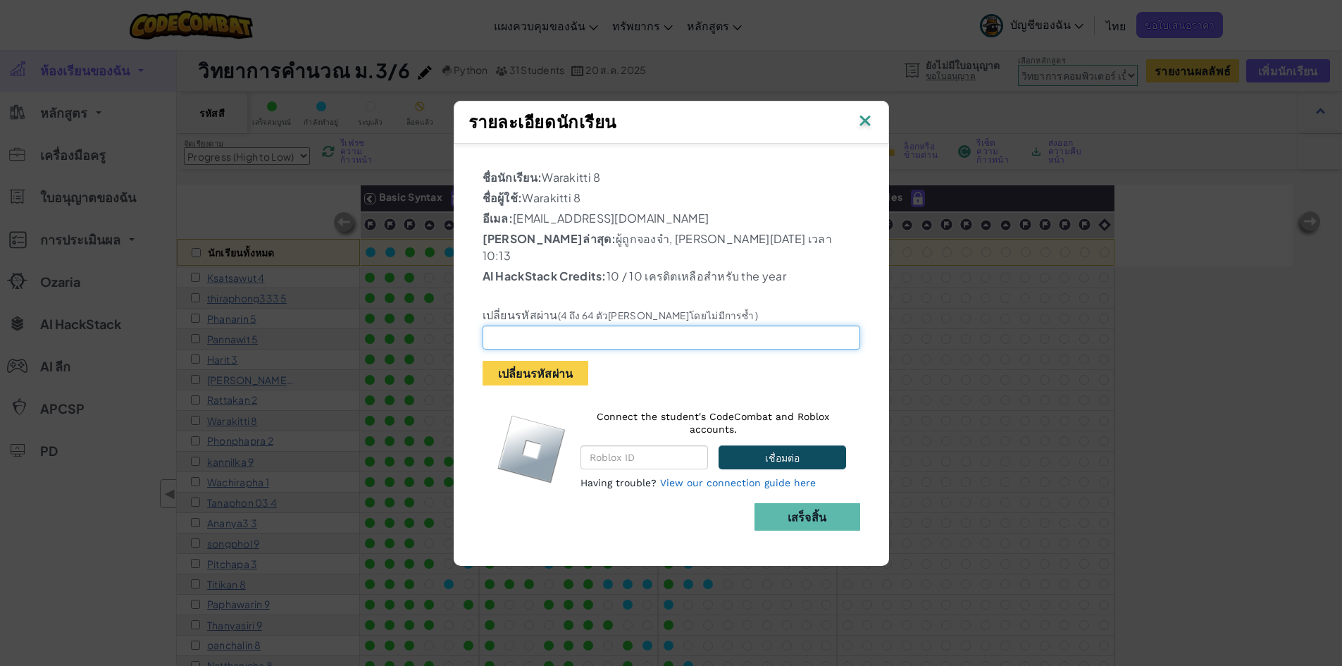
click at [557, 328] on input "text" at bounding box center [672, 338] width 378 height 24
type input "12345678kao"
click at [571, 369] on button "เปลี่ยนรหัสผ่าน" at bounding box center [536, 373] width 106 height 25
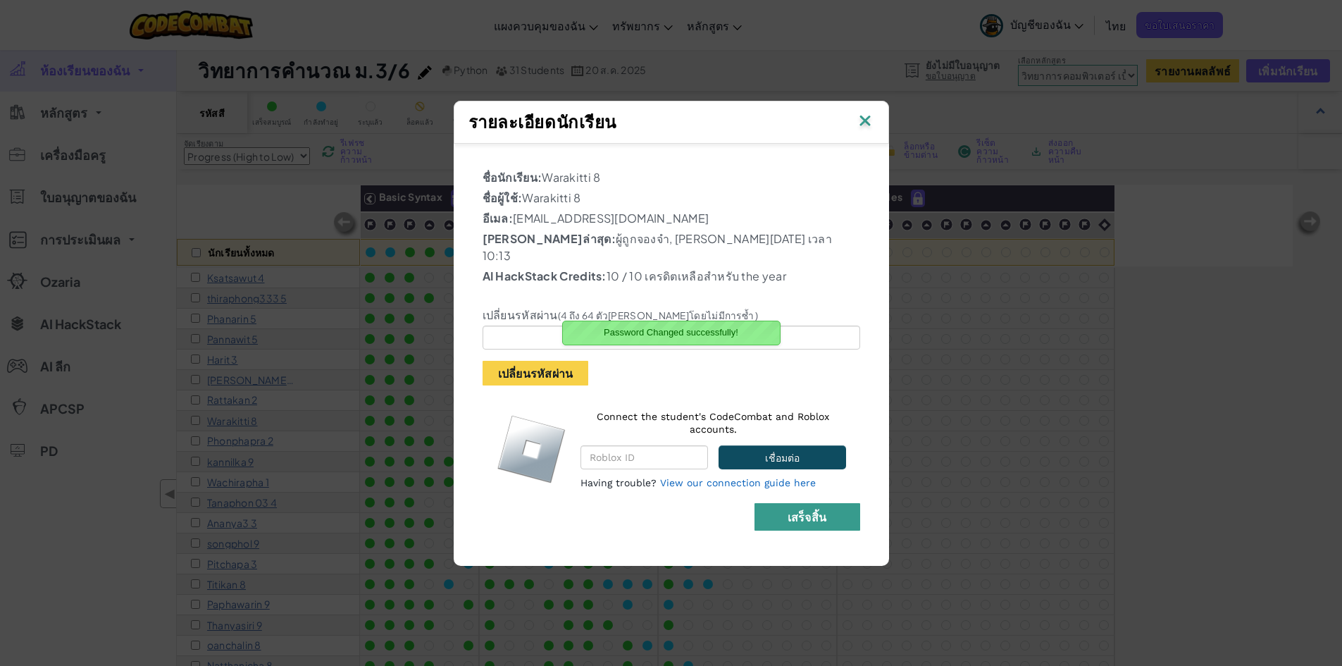
click at [813, 509] on b "เสร็จสิ้น" at bounding box center [807, 516] width 39 height 15
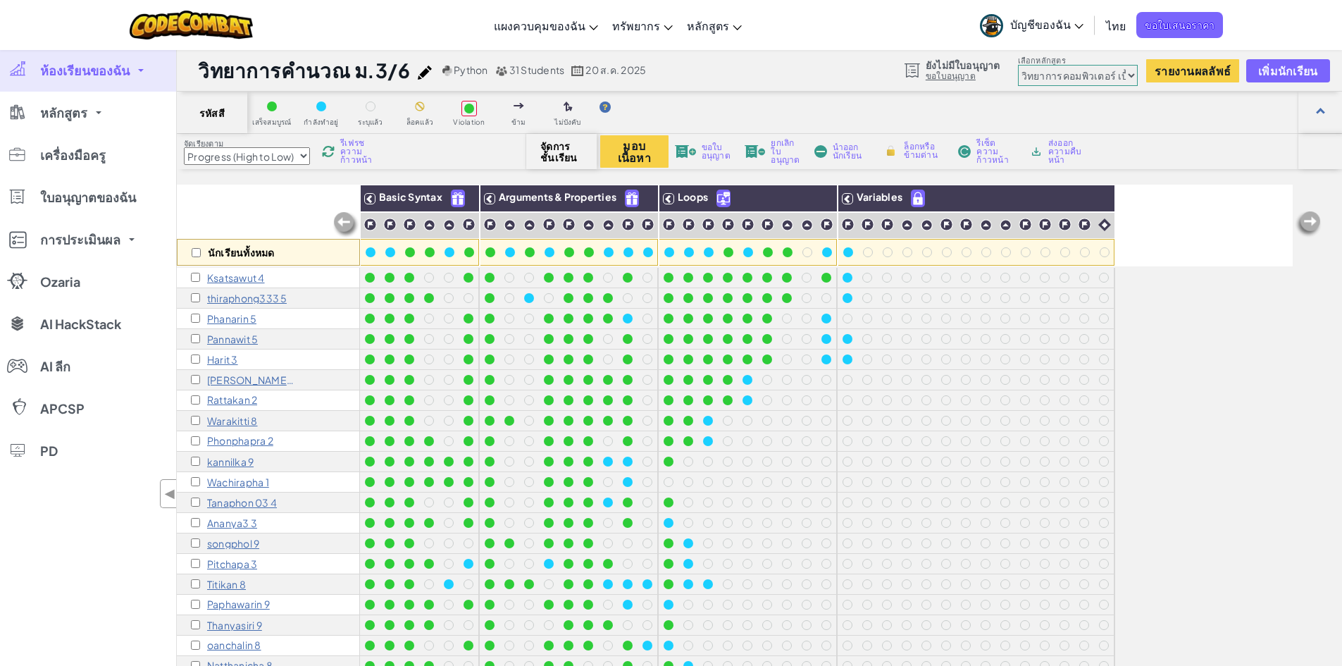
click at [243, 419] on p "Warakitti 8" at bounding box center [232, 420] width 51 height 11
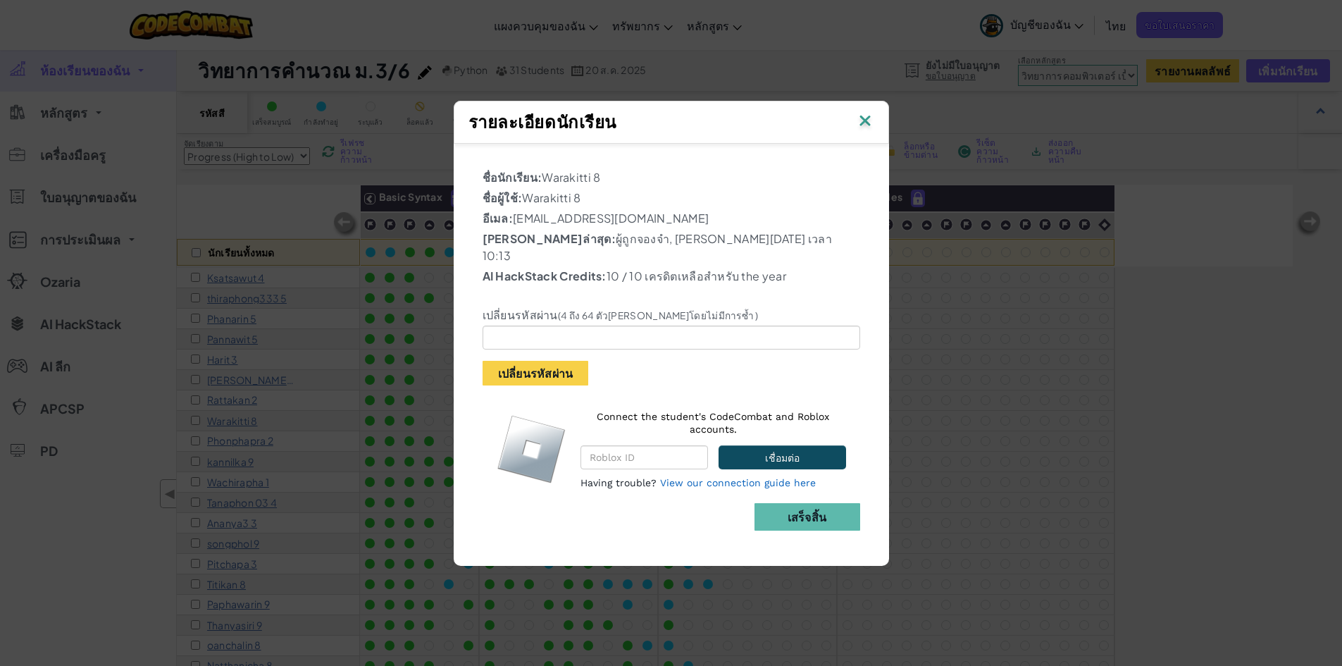
click at [865, 127] on img at bounding box center [865, 121] width 18 height 21
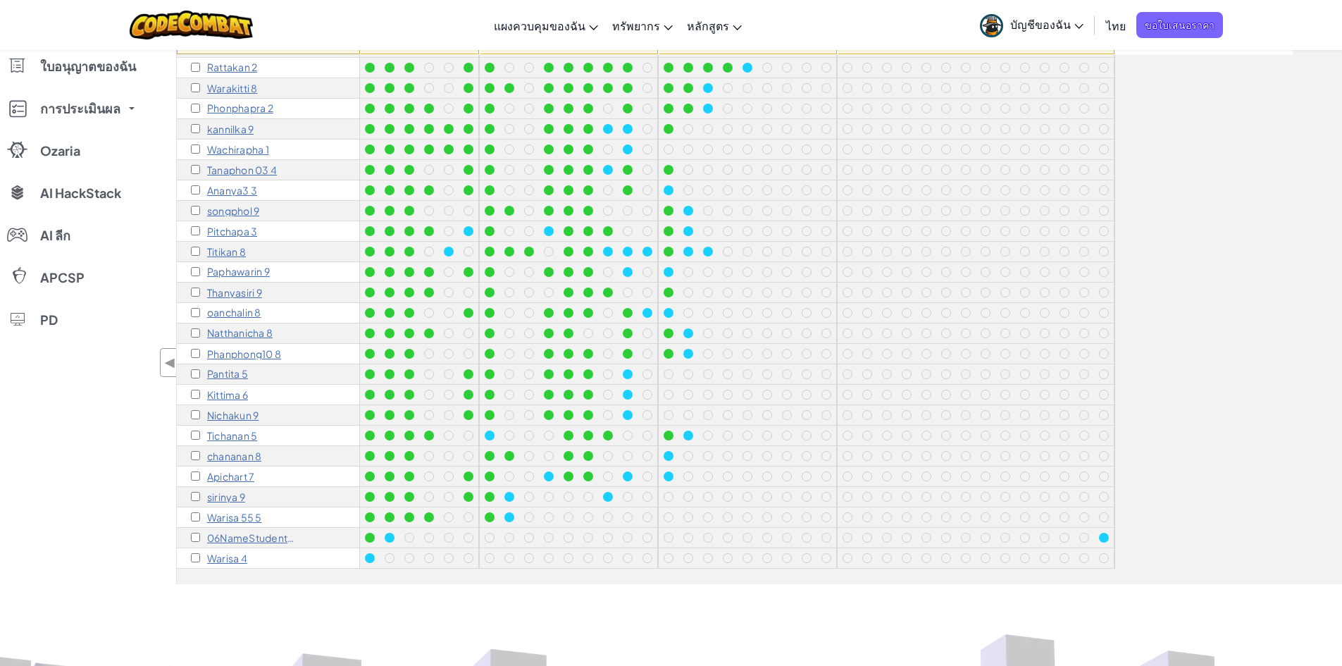
scroll to position [61, 0]
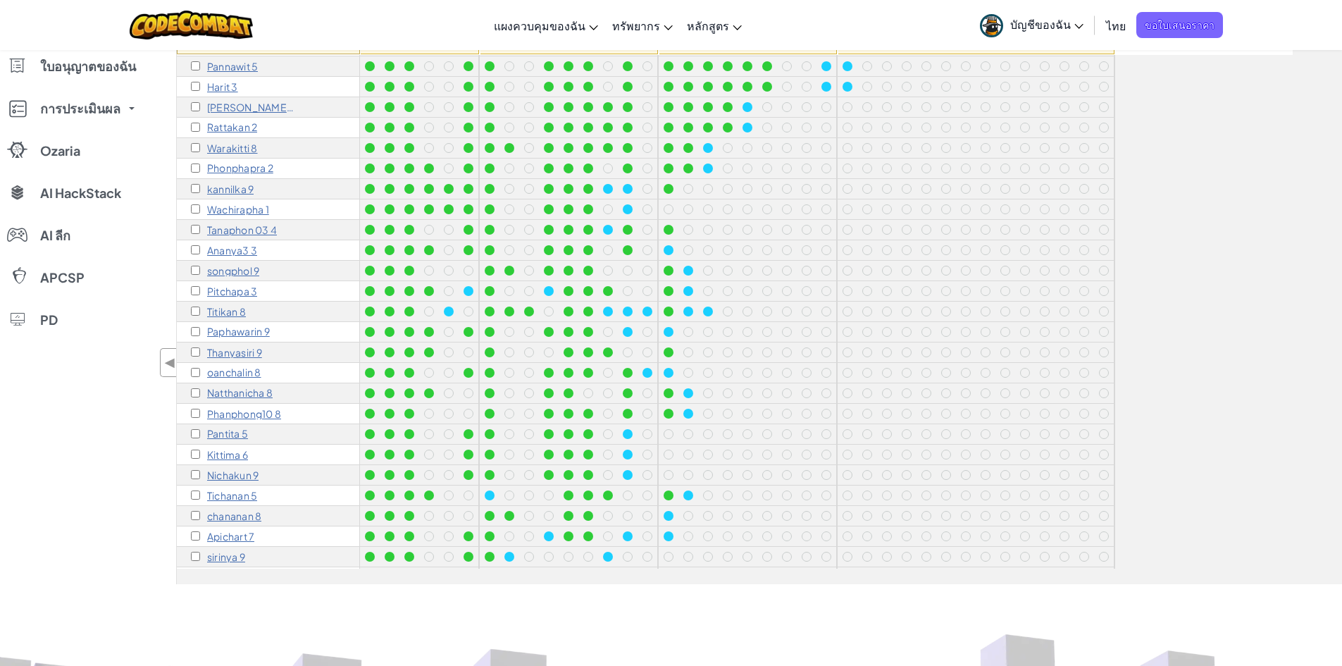
click at [254, 330] on p "Paphawarin 9" at bounding box center [238, 331] width 63 height 11
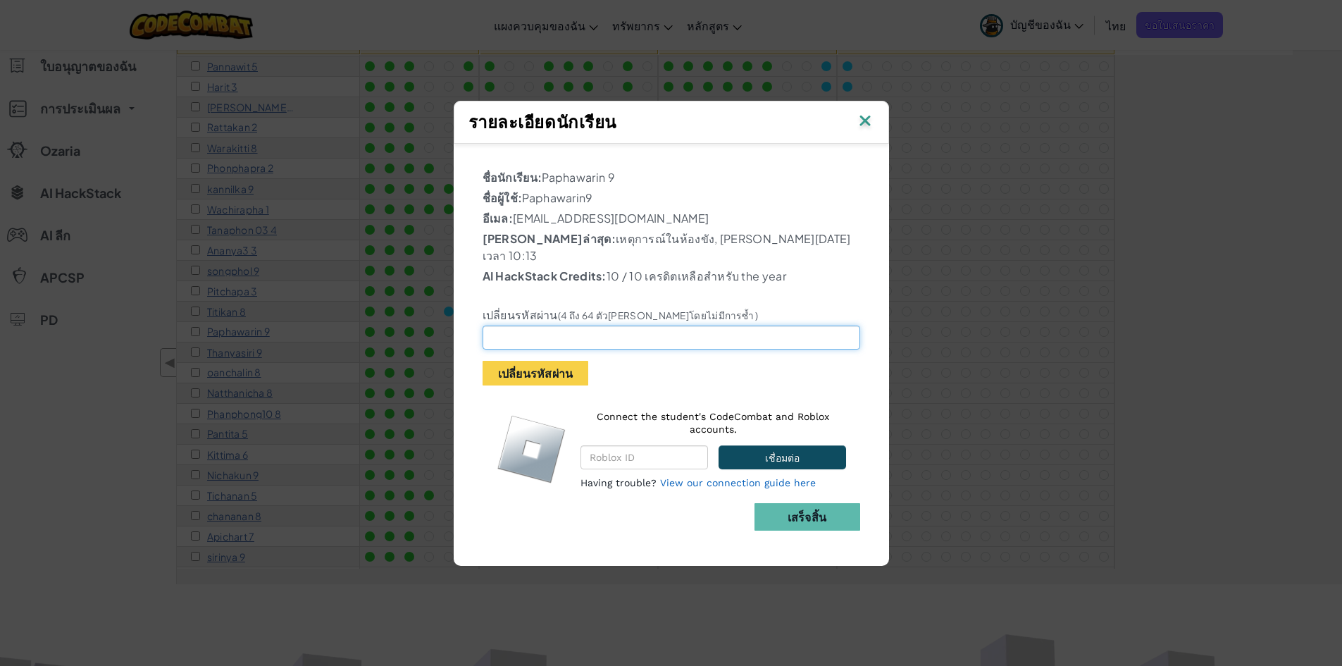
click at [513, 326] on input "text" at bounding box center [672, 338] width 378 height 24
type input "1"
type input "12345678a"
click at [537, 368] on button "เปลี่ยนรหัสผ่าน" at bounding box center [536, 373] width 106 height 25
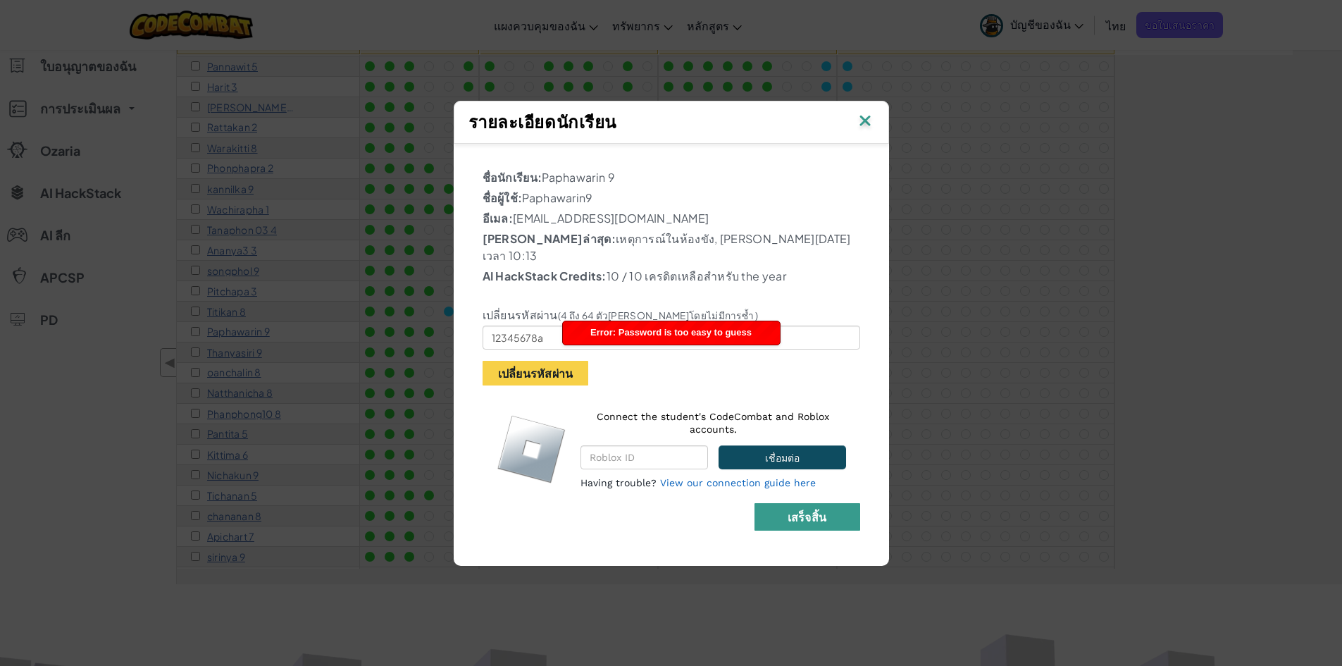
click at [791, 509] on b "เสร็จสิ้น" at bounding box center [807, 516] width 39 height 15
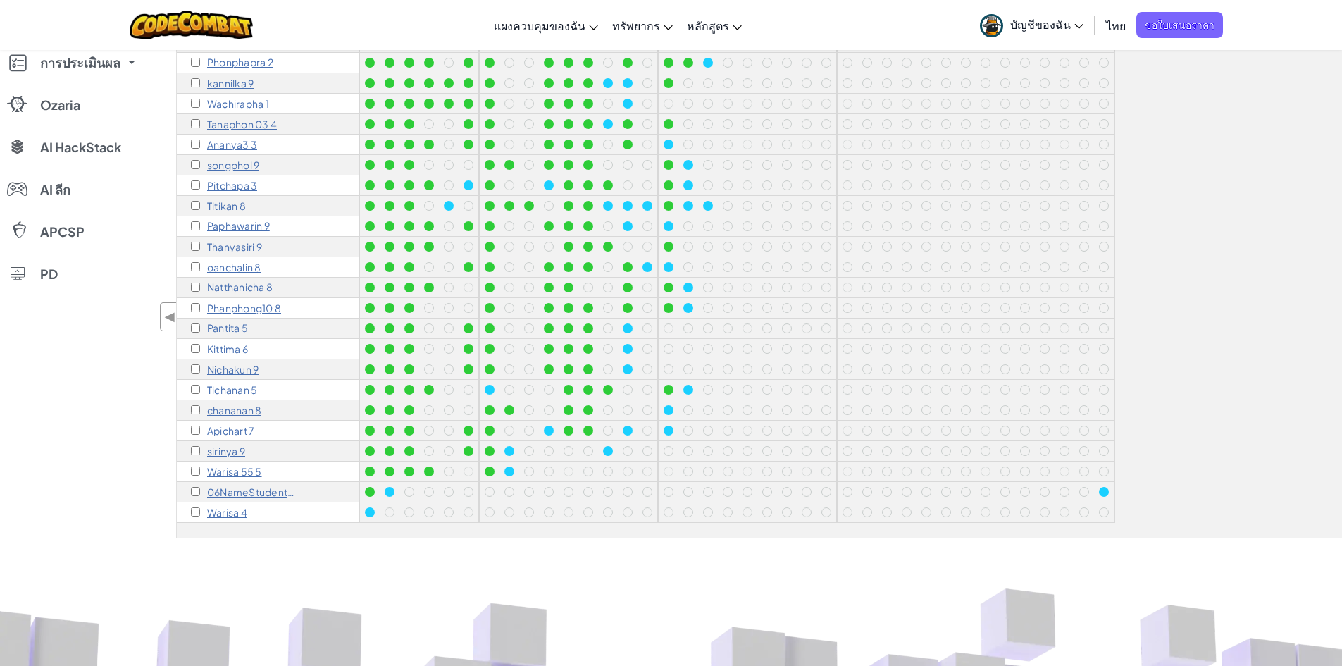
scroll to position [282, 0]
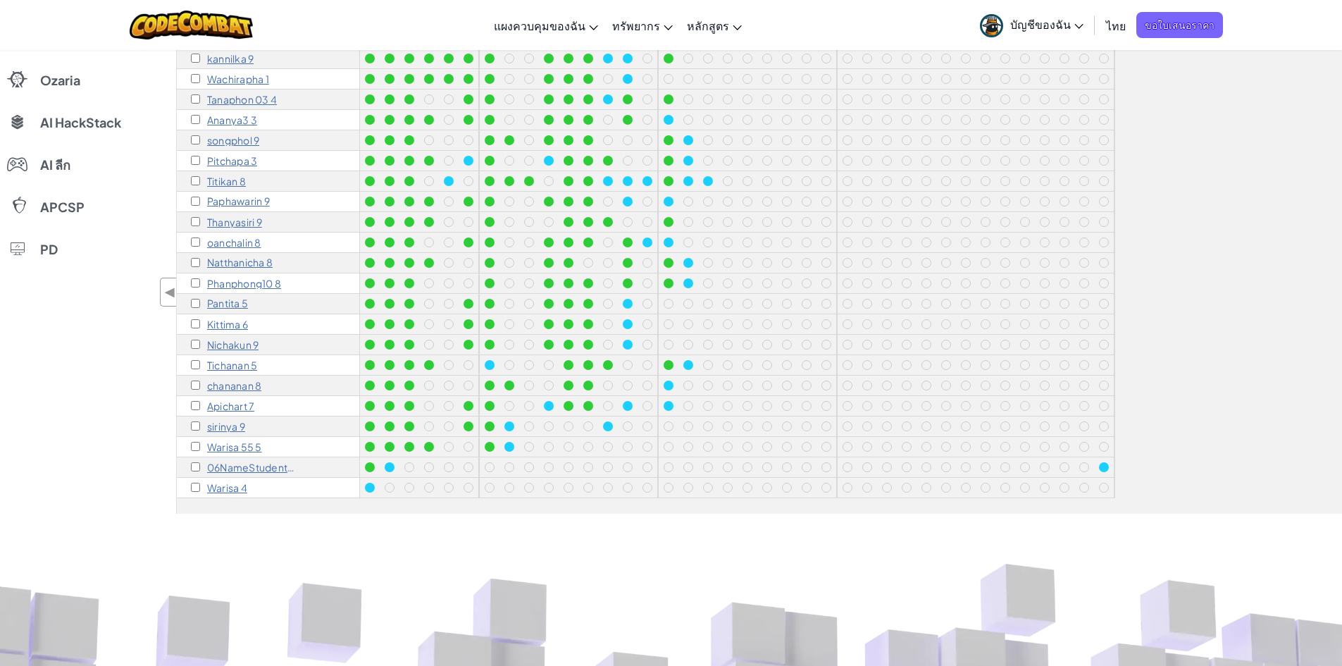
click at [244, 380] on p "chananan 8" at bounding box center [234, 385] width 54 height 11
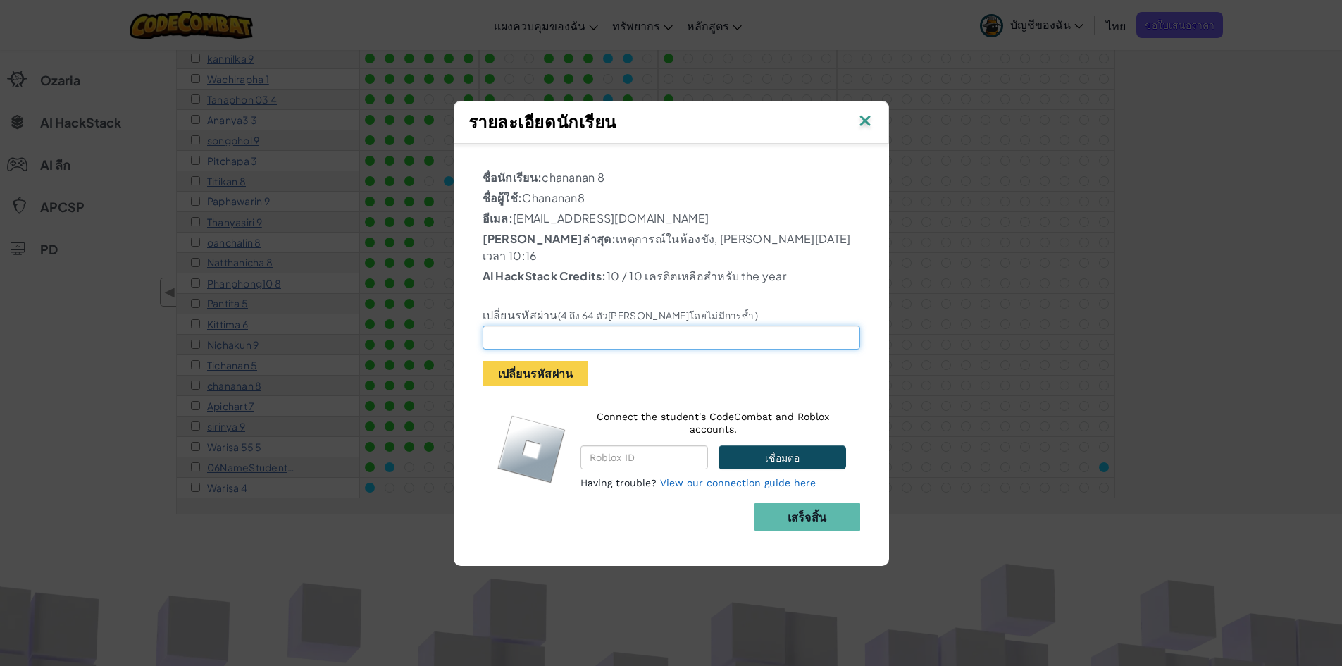
click at [545, 328] on input "text" at bounding box center [672, 338] width 378 height 24
type input "A123456"
click at [550, 361] on button "เปลี่ยนรหัสผ่าน" at bounding box center [536, 373] width 106 height 25
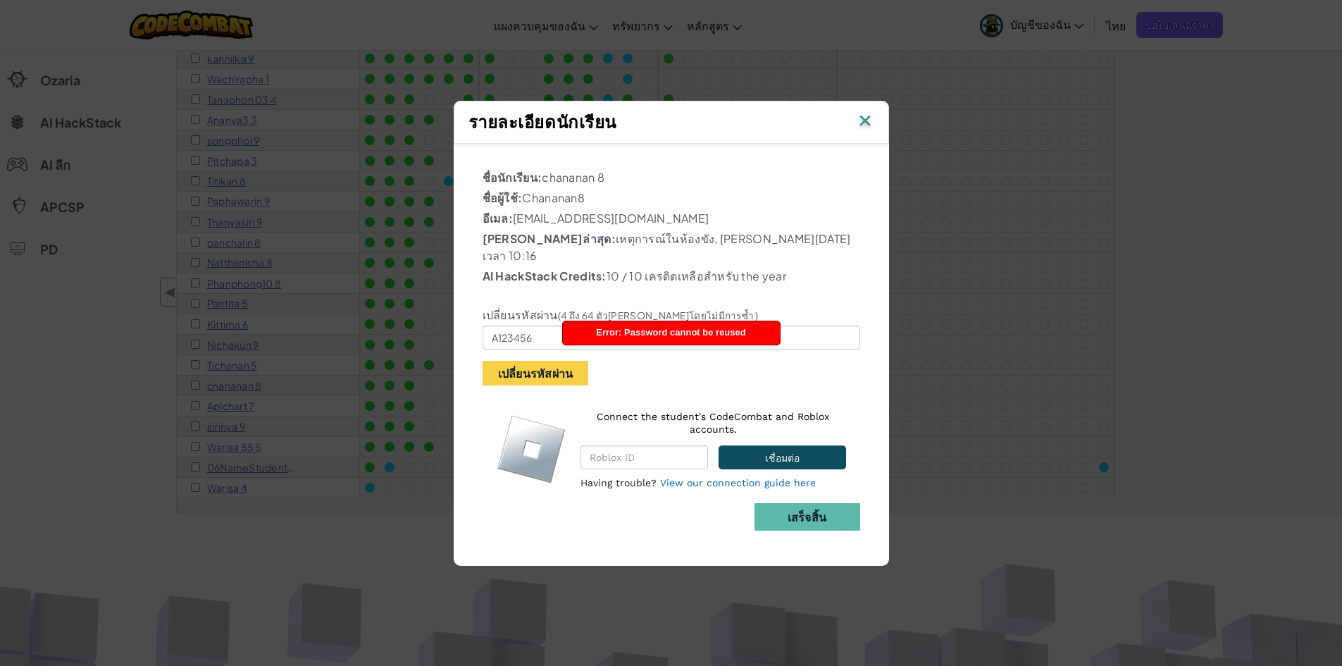
click at [866, 128] on img at bounding box center [865, 121] width 18 height 21
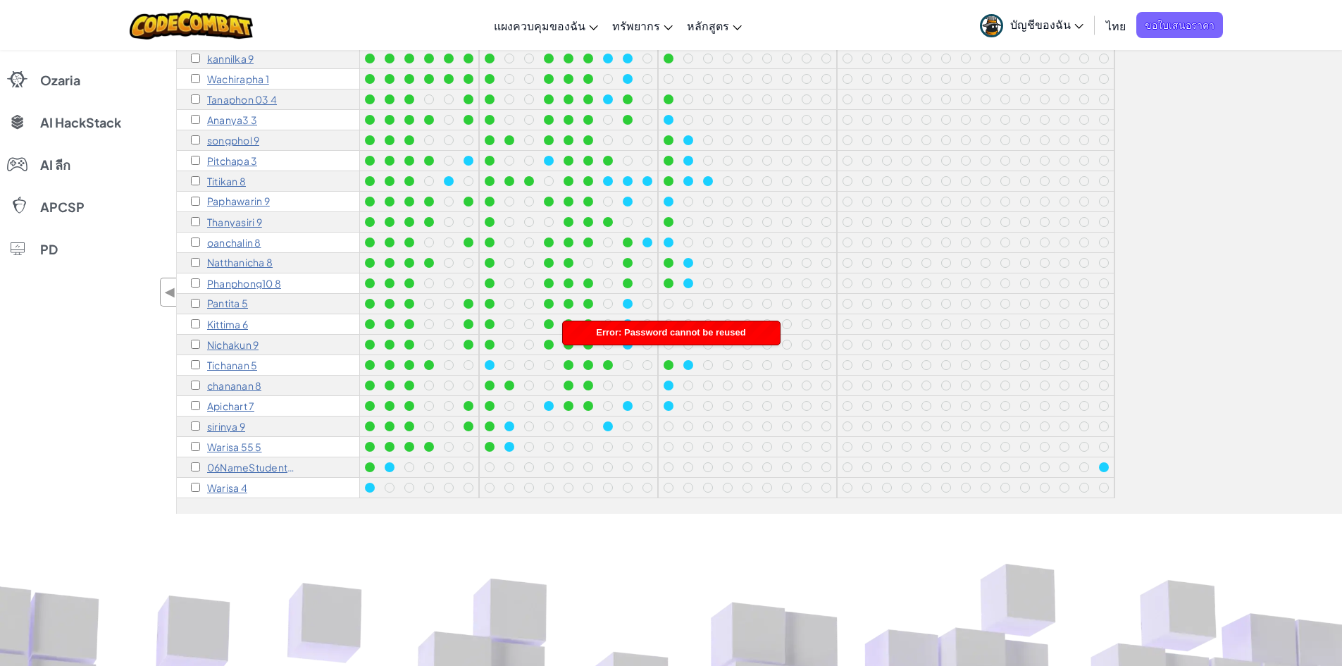
click at [224, 441] on p "Warisa 55 5" at bounding box center [234, 446] width 55 height 11
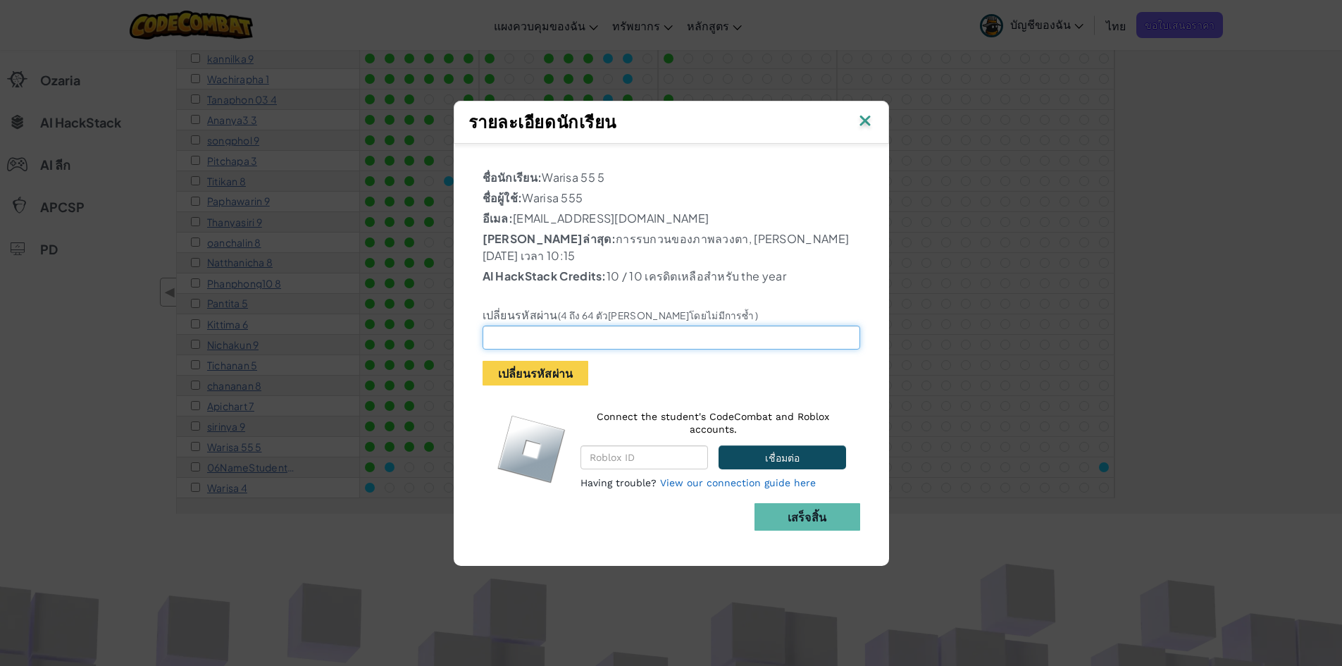
click at [641, 333] on input "text" at bounding box center [672, 338] width 378 height 24
type input "a"
type input "A123456"
click at [519, 364] on button "เปลี่ยนรหัสผ่าน" at bounding box center [536, 373] width 106 height 25
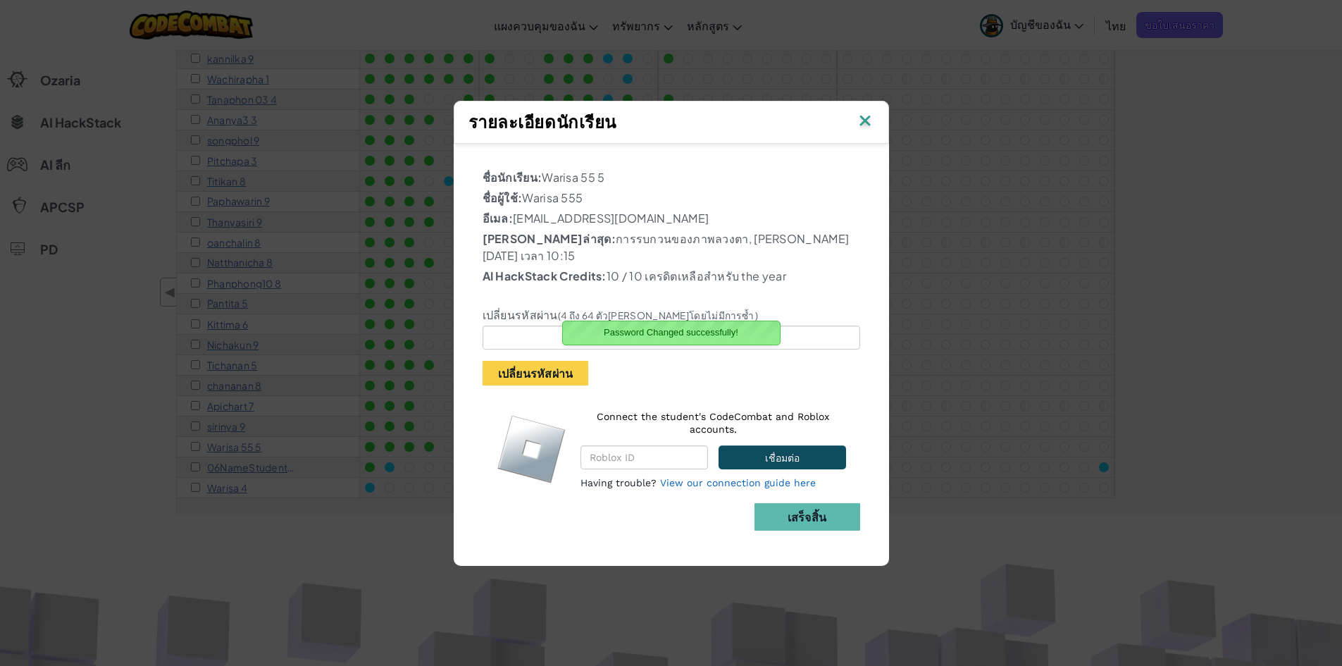
click at [866, 125] on img at bounding box center [865, 121] width 18 height 21
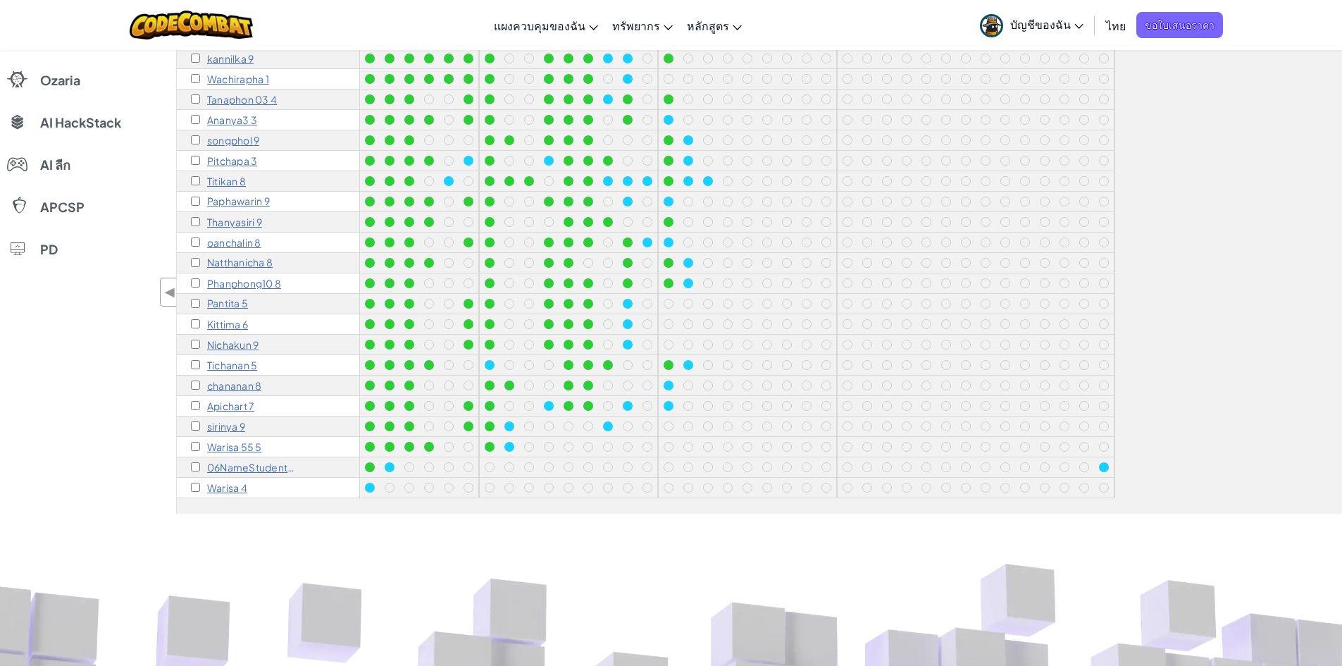
click at [223, 380] on p "chananan 8" at bounding box center [234, 385] width 54 height 11
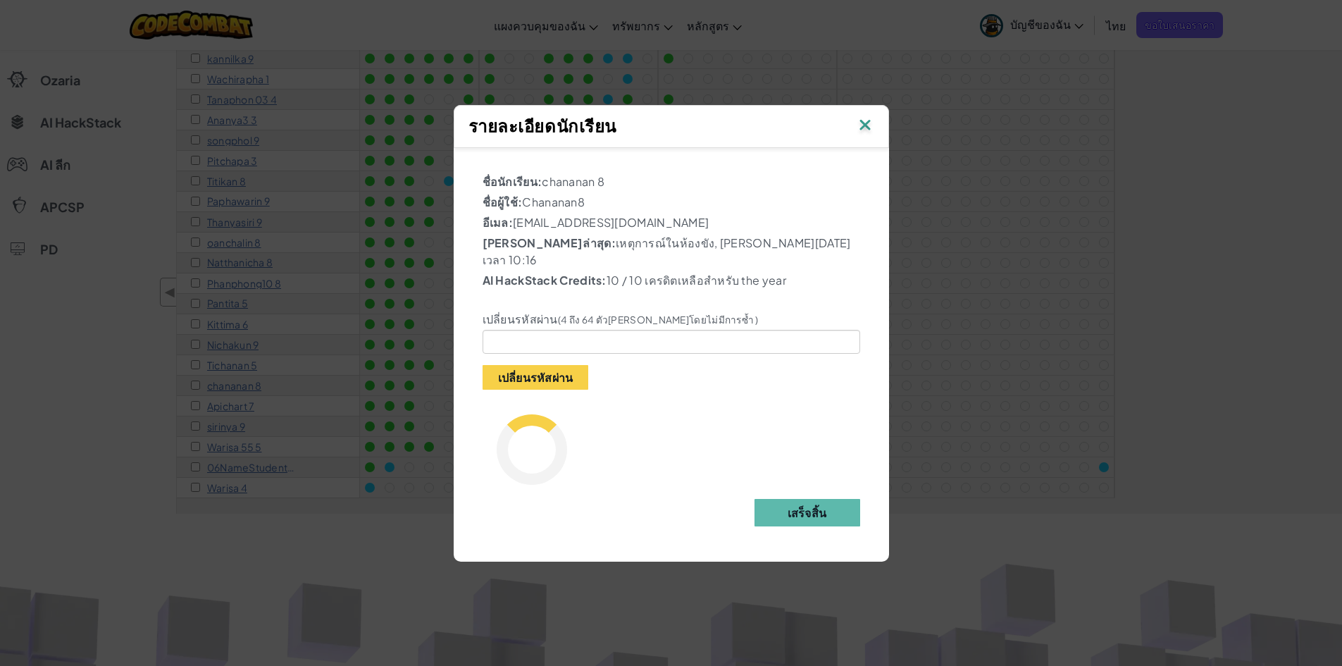
click at [860, 128] on img at bounding box center [865, 126] width 18 height 21
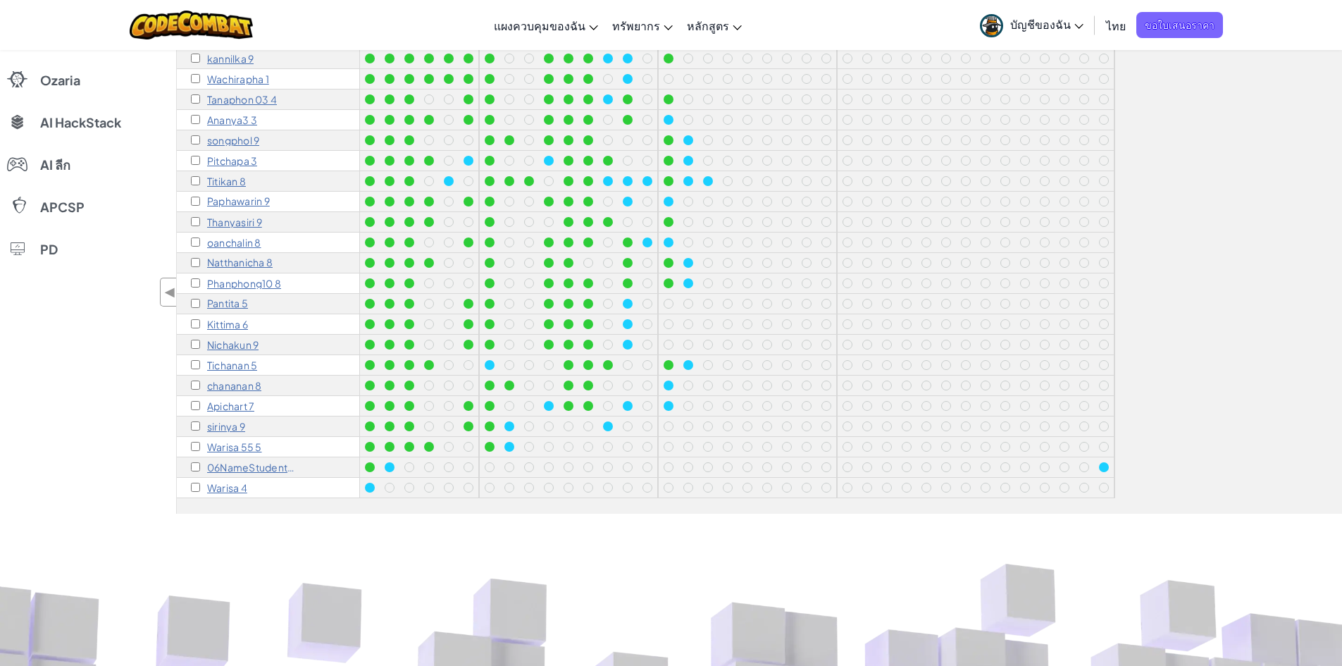
click at [241, 441] on p "Warisa 55 5" at bounding box center [234, 446] width 55 height 11
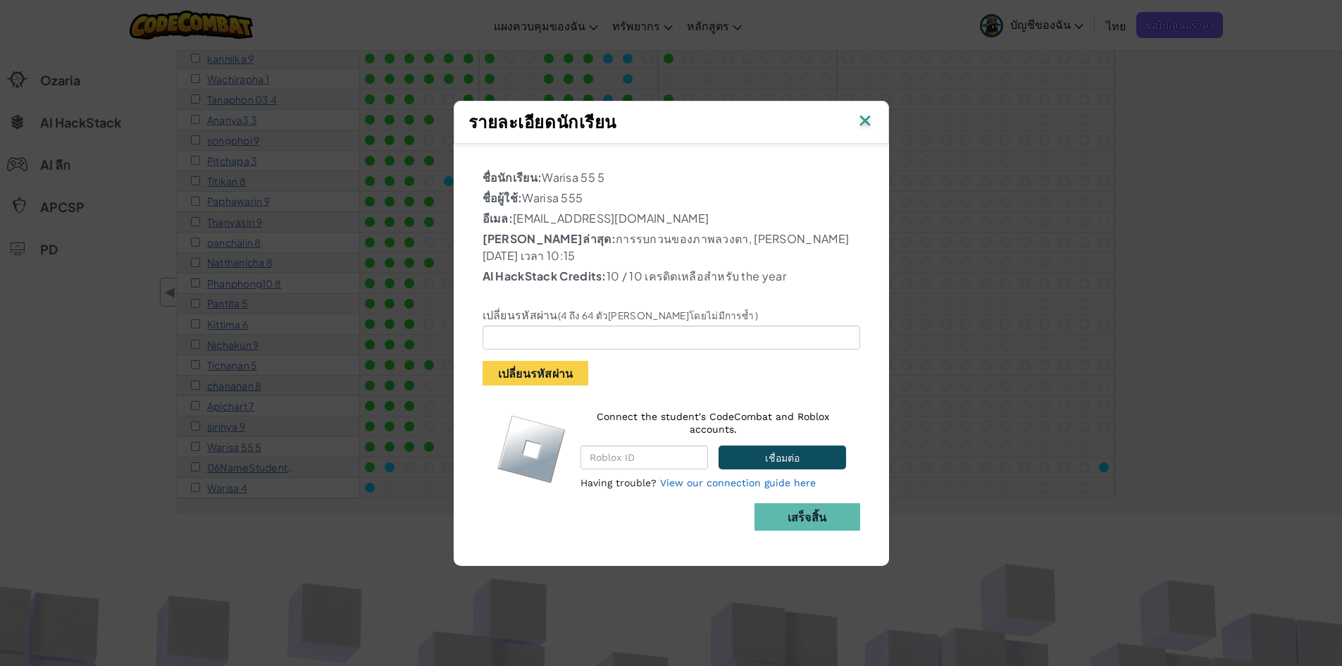
click at [870, 125] on img at bounding box center [865, 121] width 18 height 21
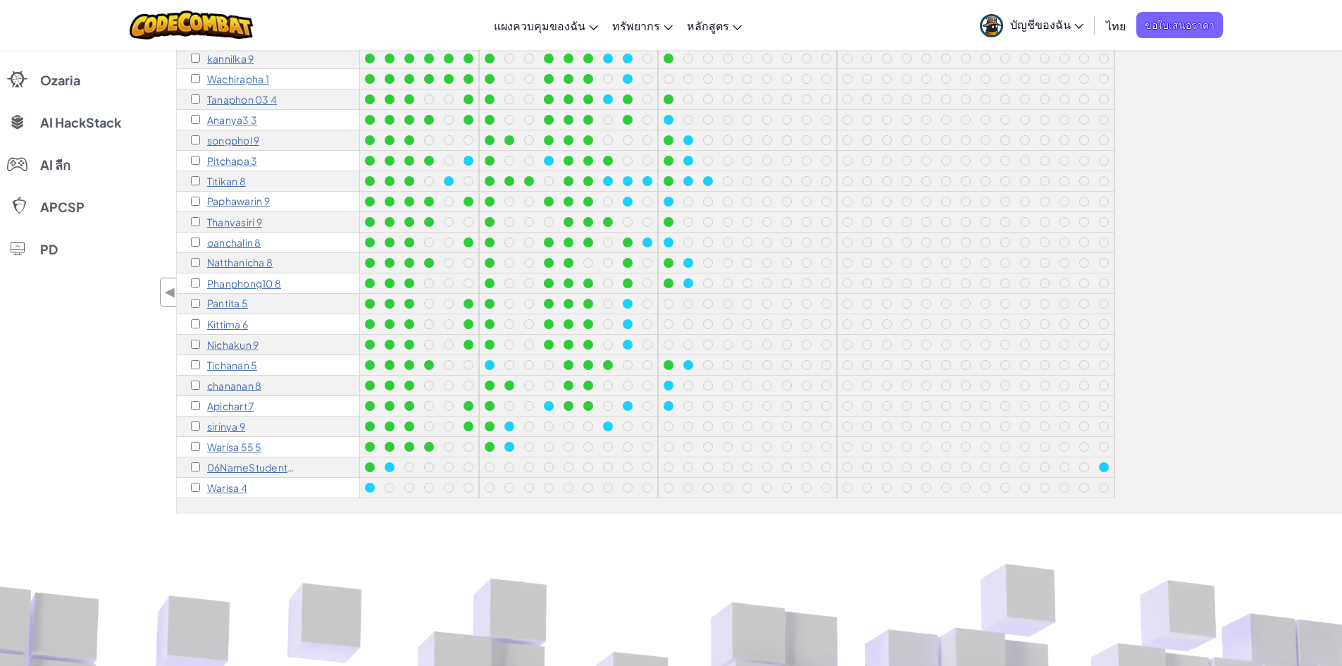
click at [318, 192] on div "Paphawarin 9" at bounding box center [268, 202] width 183 height 20
click at [260, 196] on p "Paphawarin 9" at bounding box center [238, 201] width 63 height 11
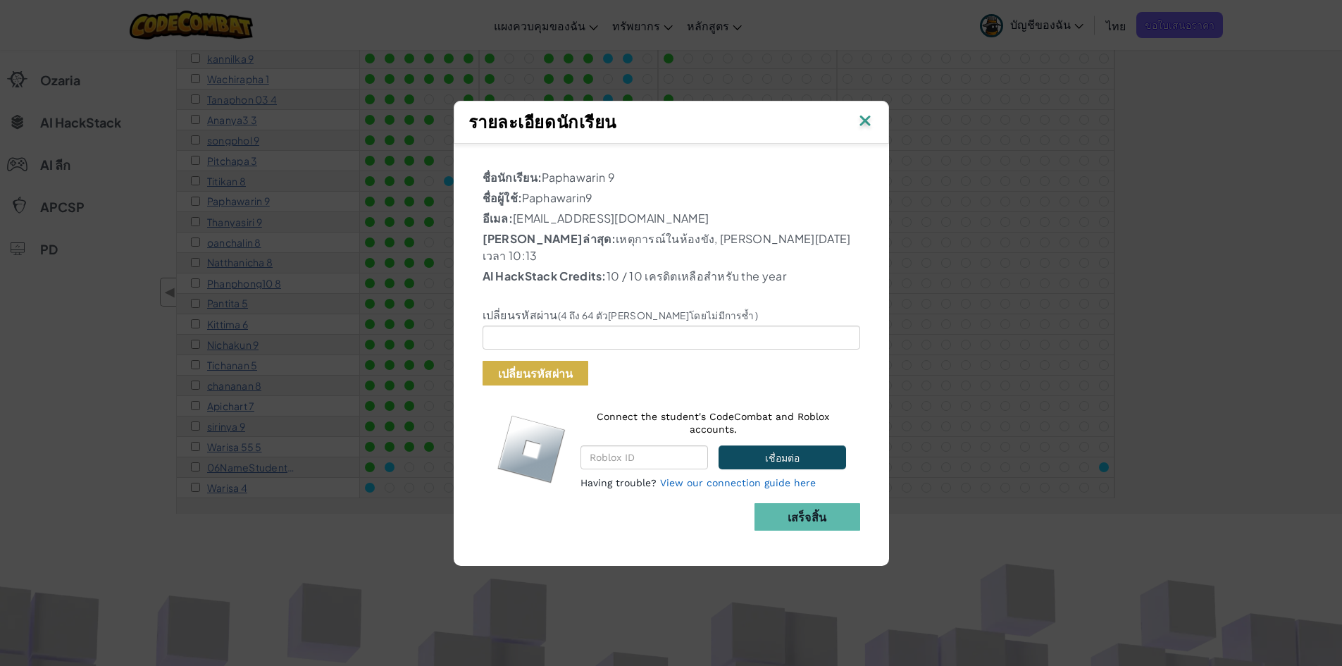
click at [574, 361] on button "เปลี่ยนรหัสผ่าน" at bounding box center [536, 373] width 106 height 25
type input "2556"
click at [533, 361] on button "เปลี่ยนรหัสผ่าน" at bounding box center [536, 373] width 106 height 25
click at [562, 364] on button "เปลี่ยนรหัสผ่าน" at bounding box center [536, 373] width 106 height 25
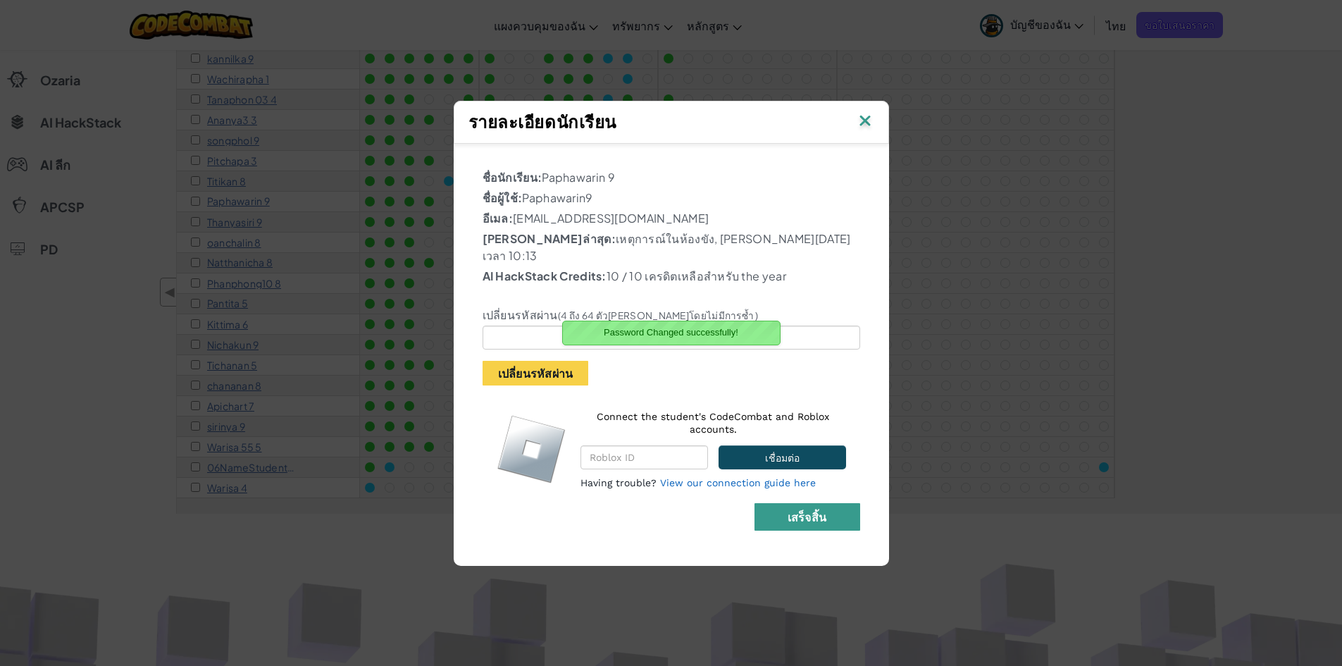
click at [798, 509] on b "เสร็จสิ้น" at bounding box center [807, 516] width 39 height 15
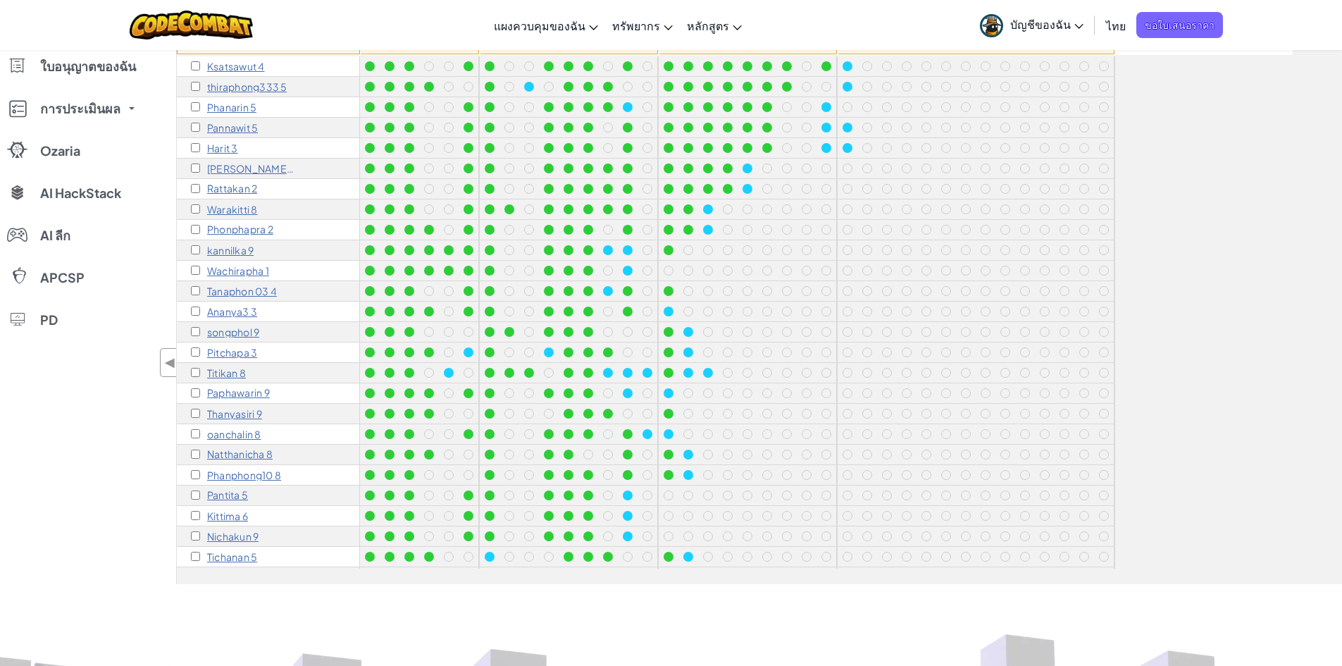
scroll to position [141, 0]
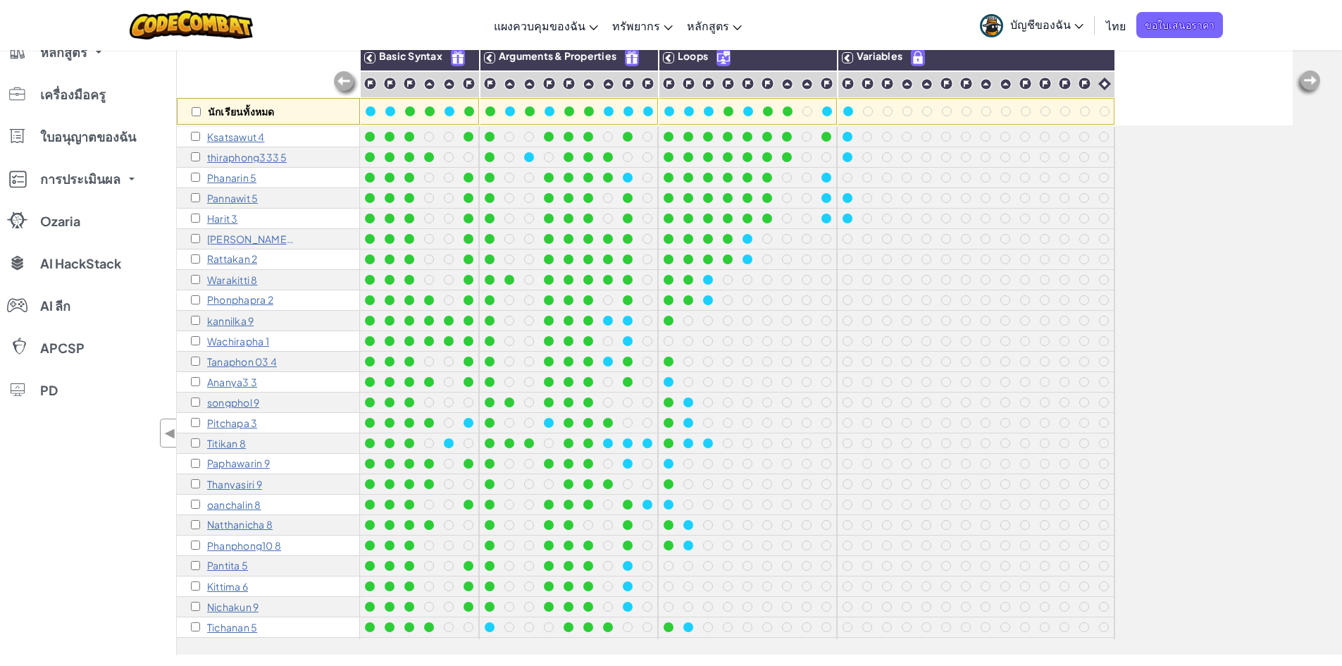
click at [256, 298] on p "Phonphapra 2" at bounding box center [240, 300] width 66 height 11
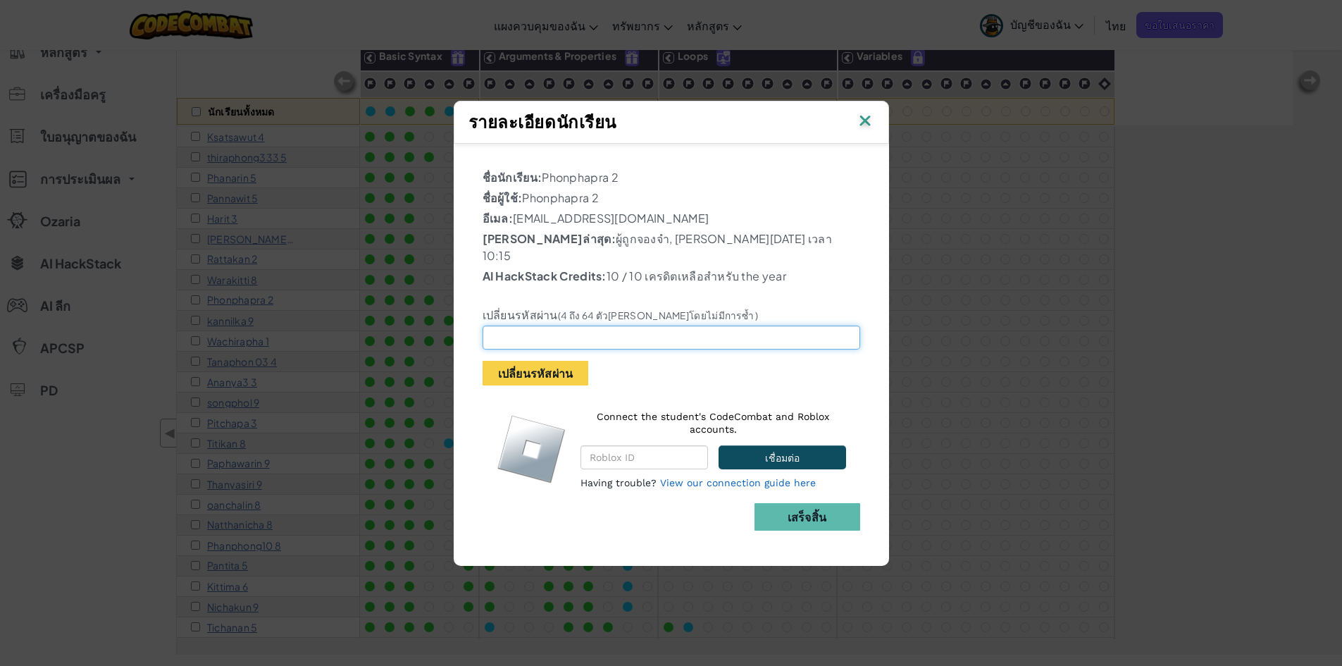
click at [550, 326] on input "text" at bounding box center [672, 338] width 378 height 24
type input "021053021053"
click at [529, 366] on button "เปลี่ยนรหัสผ่าน" at bounding box center [536, 373] width 106 height 25
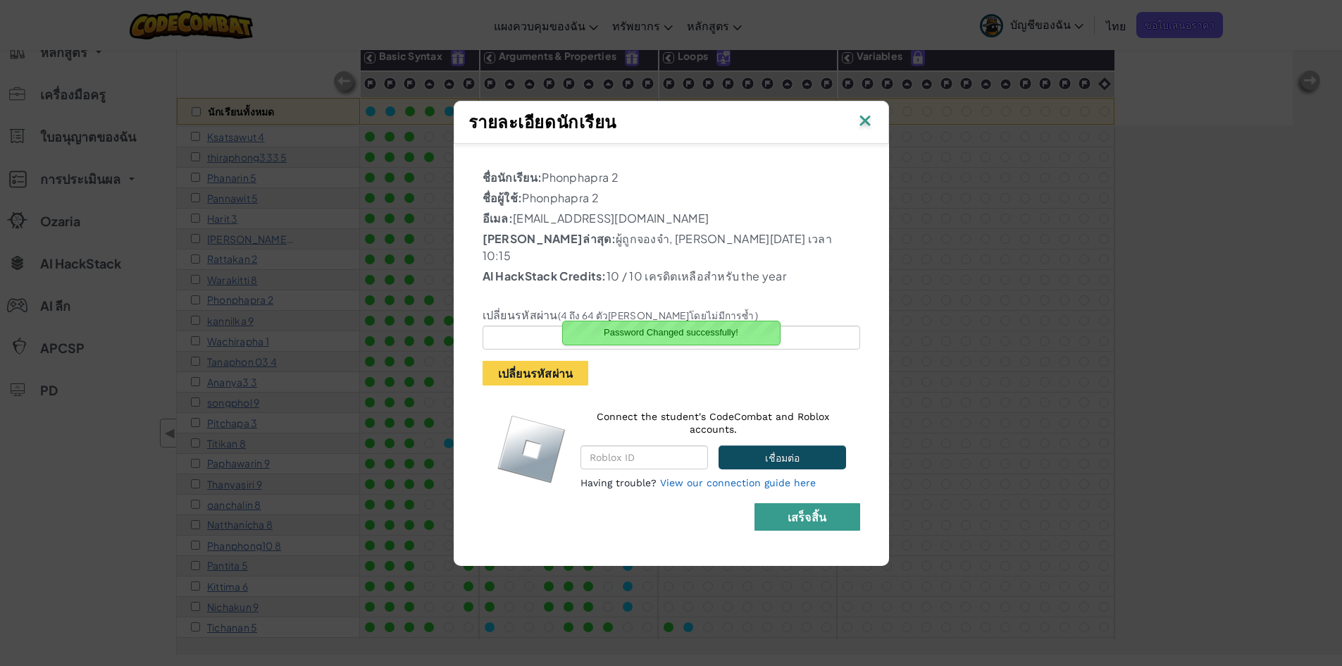
click at [799, 509] on b "เสร็จสิ้น" at bounding box center [807, 516] width 39 height 15
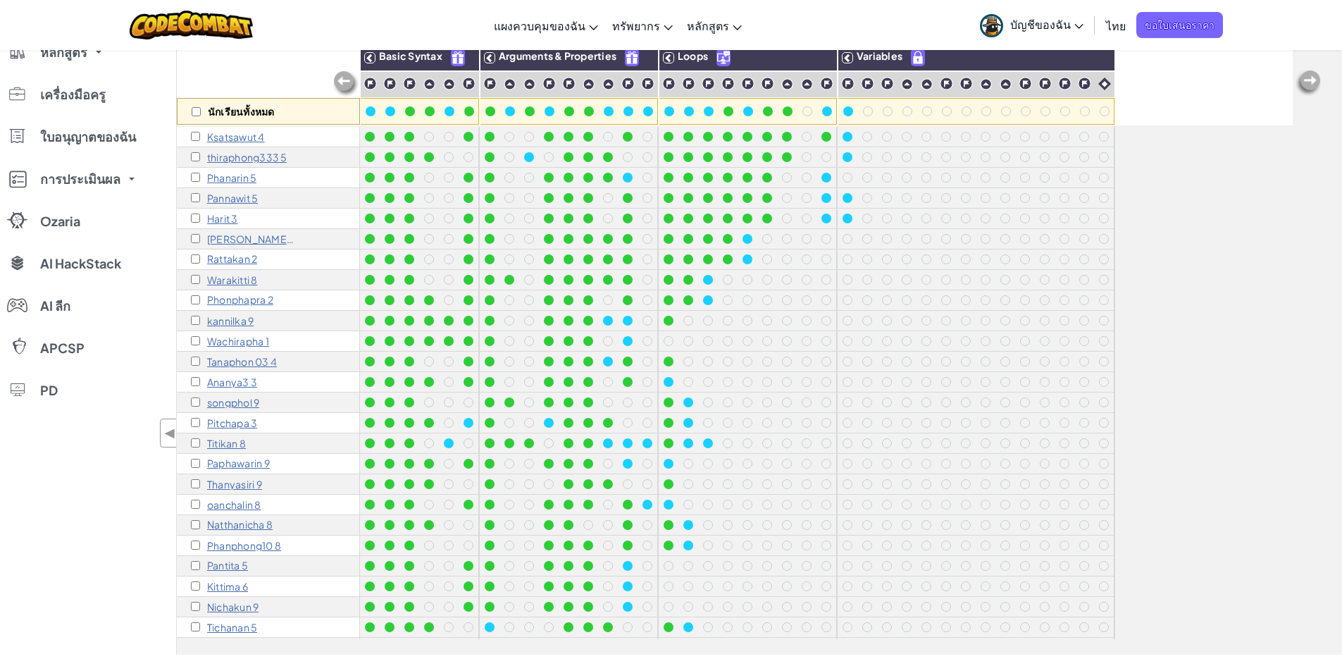
click at [238, 321] on p "kannilka 9" at bounding box center [230, 320] width 47 height 11
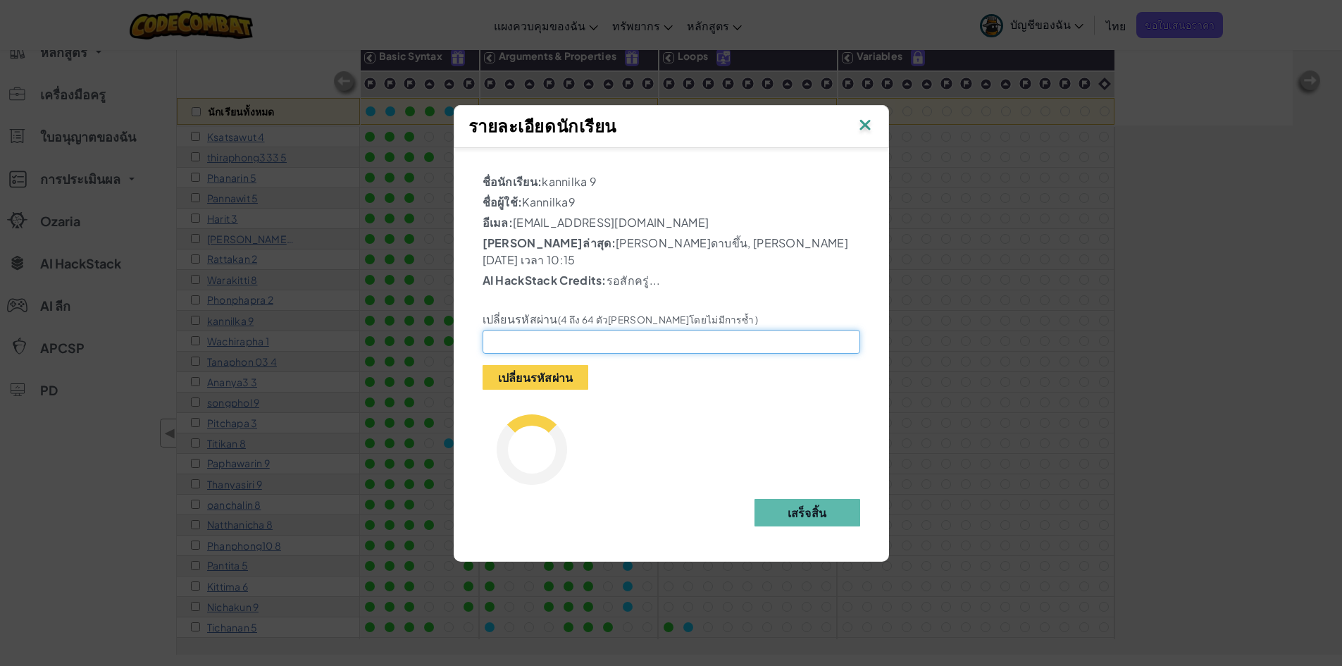
click at [551, 335] on input "text" at bounding box center [672, 342] width 378 height 24
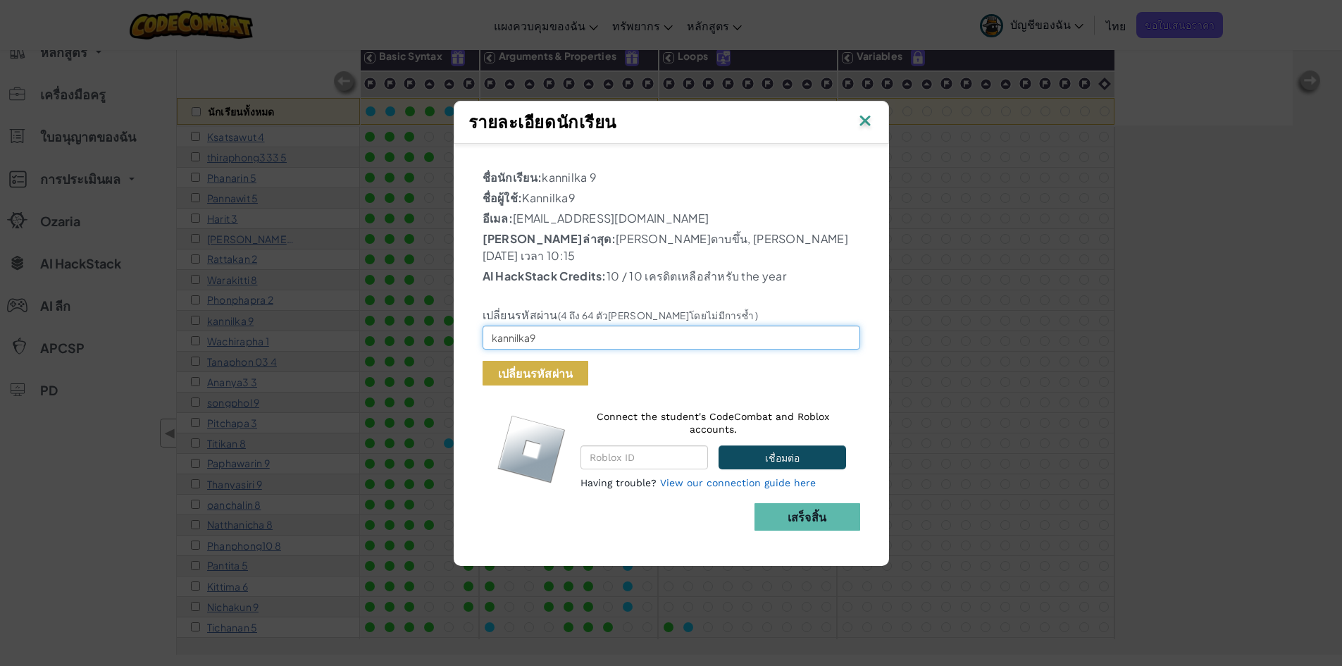
type input "kannilka9"
click at [549, 363] on button "เปลี่ยนรหัสผ่าน" at bounding box center [536, 373] width 106 height 25
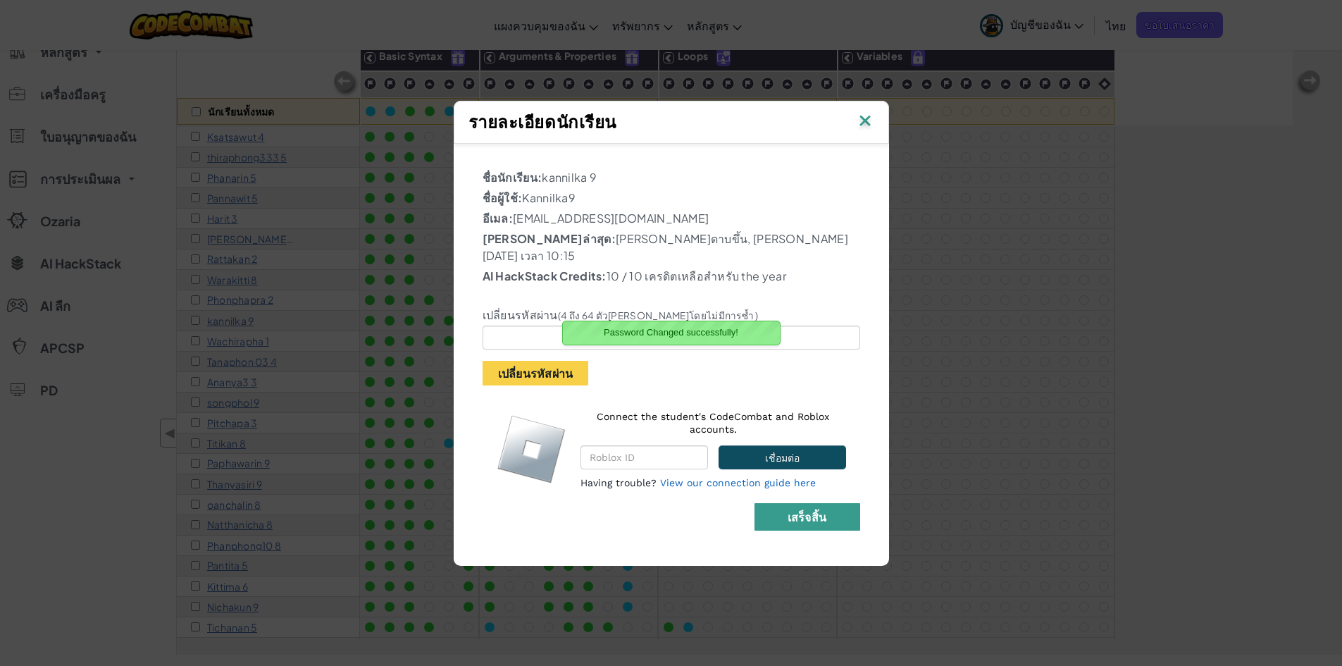
click at [769, 503] on button "เสร็จสิ้น" at bounding box center [808, 516] width 106 height 27
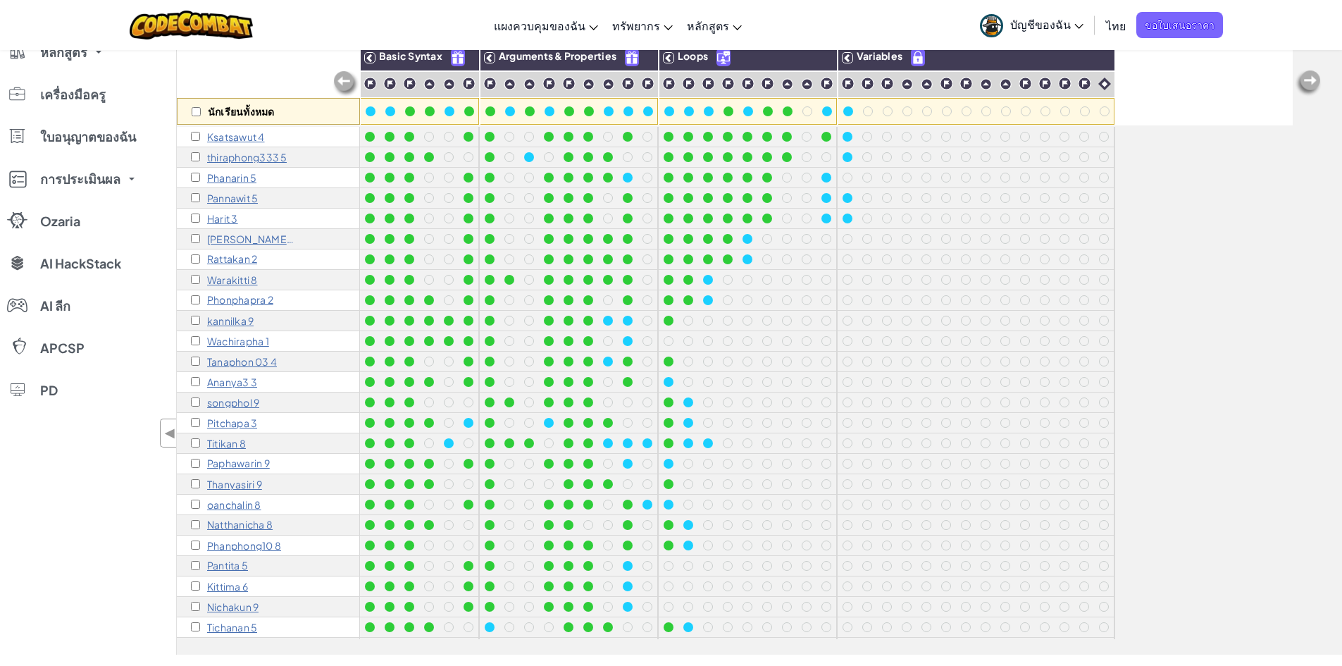
click at [240, 299] on p "Phonphapra 2" at bounding box center [240, 300] width 66 height 11
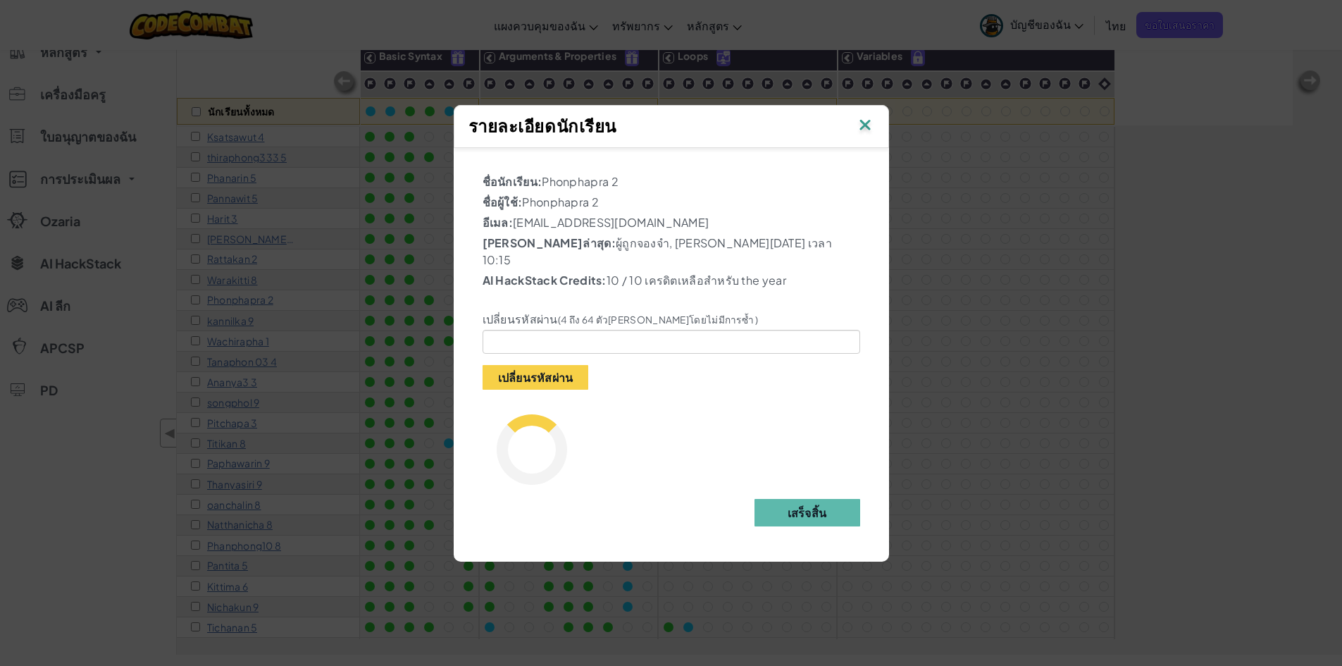
click at [866, 134] on img at bounding box center [865, 126] width 18 height 21
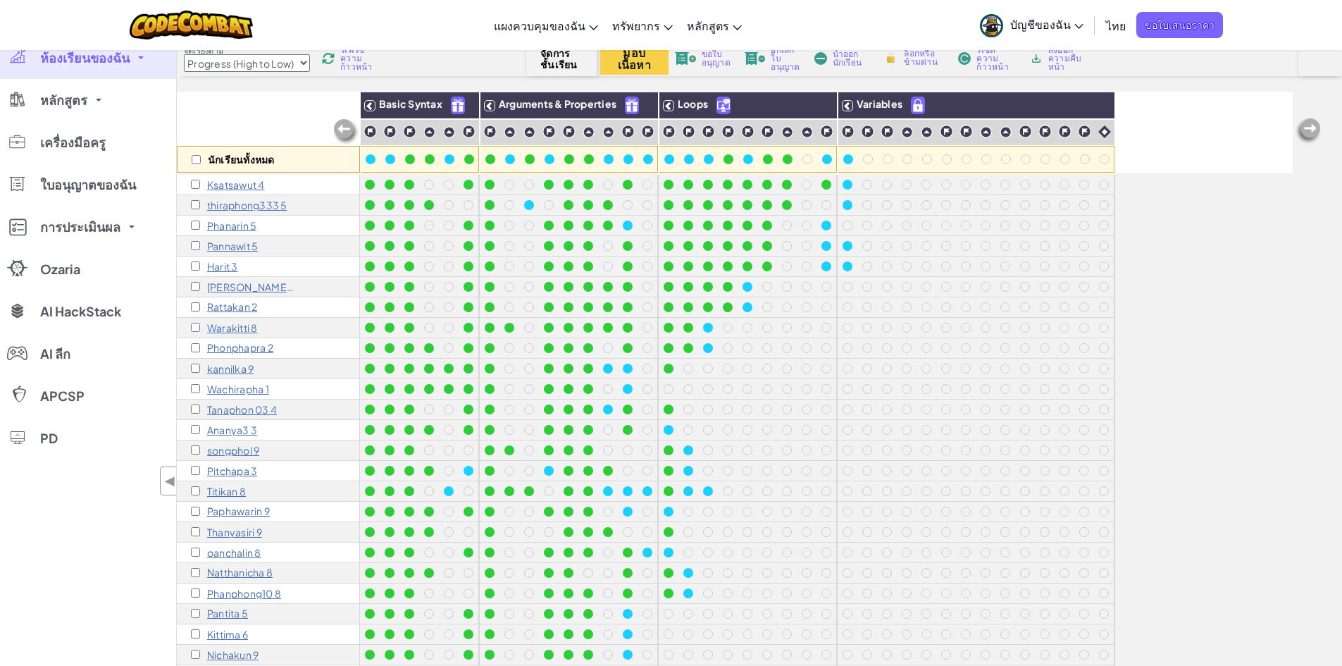
scroll to position [70, 0]
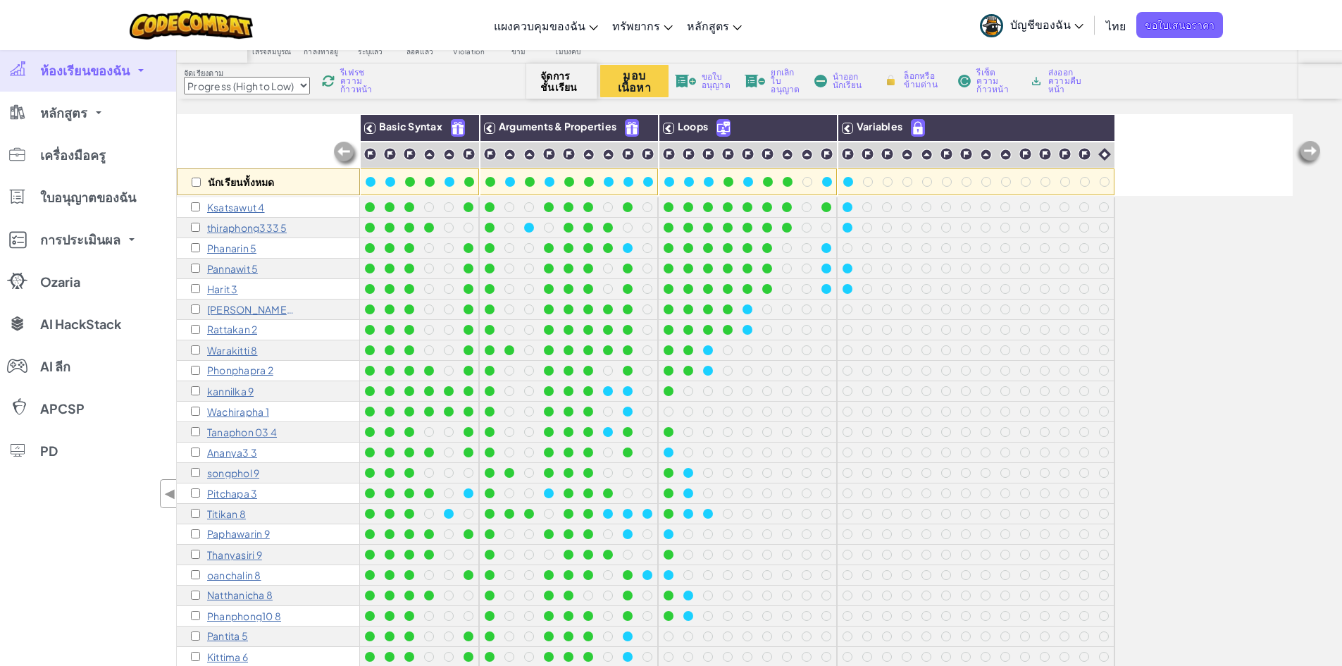
click at [239, 268] on p "Pannawit 5" at bounding box center [232, 268] width 51 height 11
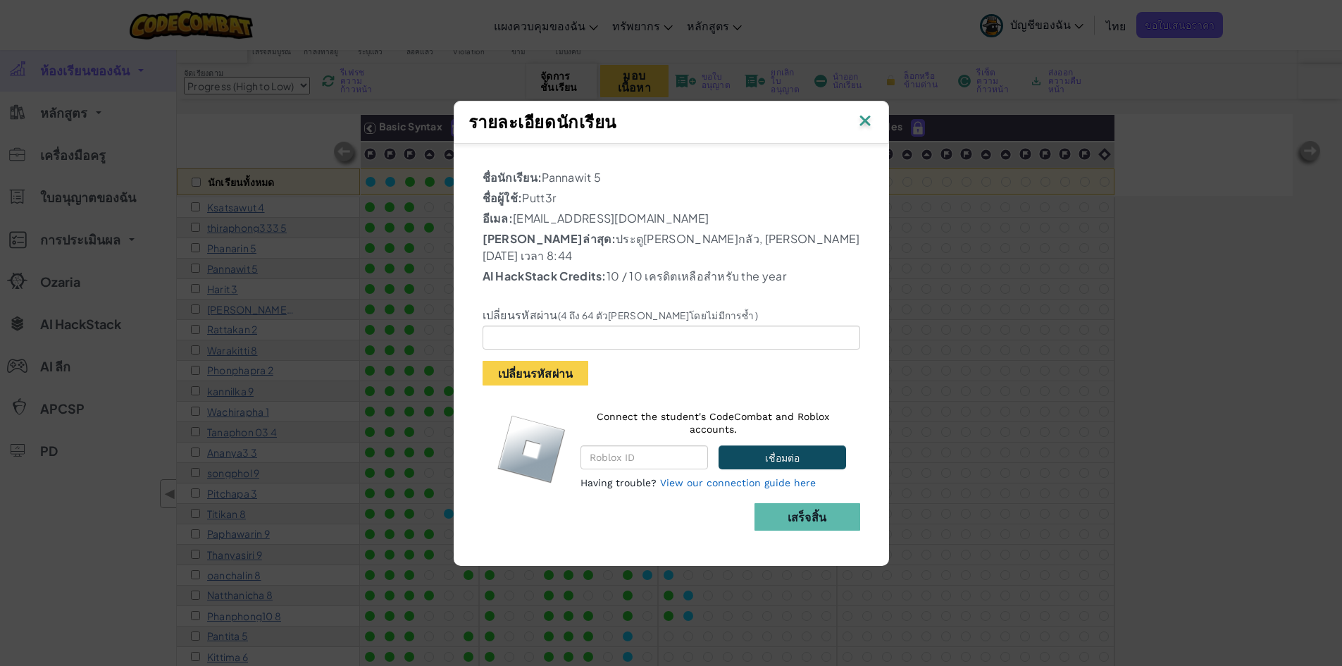
drag, startPoint x: 848, startPoint y: 133, endPoint x: 858, endPoint y: 133, distance: 10.6
click at [850, 133] on div "รายละเอียดนักเรียน" at bounding box center [672, 122] width 406 height 27
click at [859, 132] on img at bounding box center [865, 121] width 18 height 21
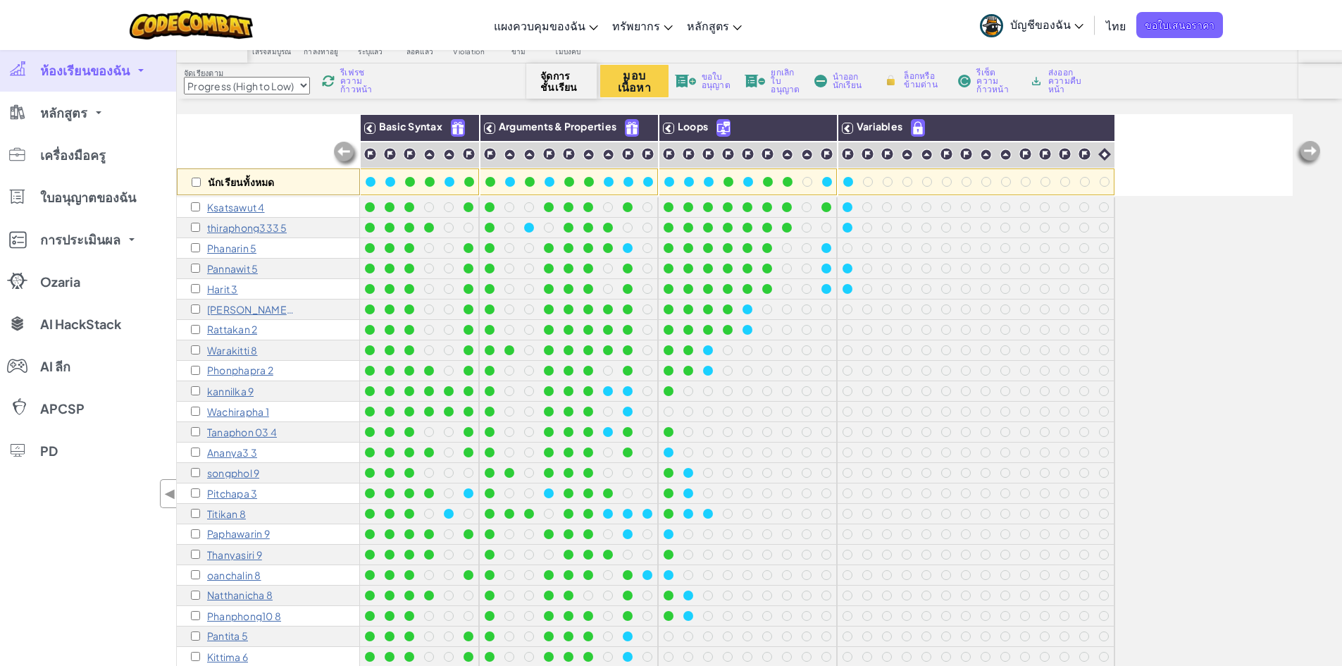
click at [229, 490] on p "Pitchapa 3" at bounding box center [232, 493] width 50 height 11
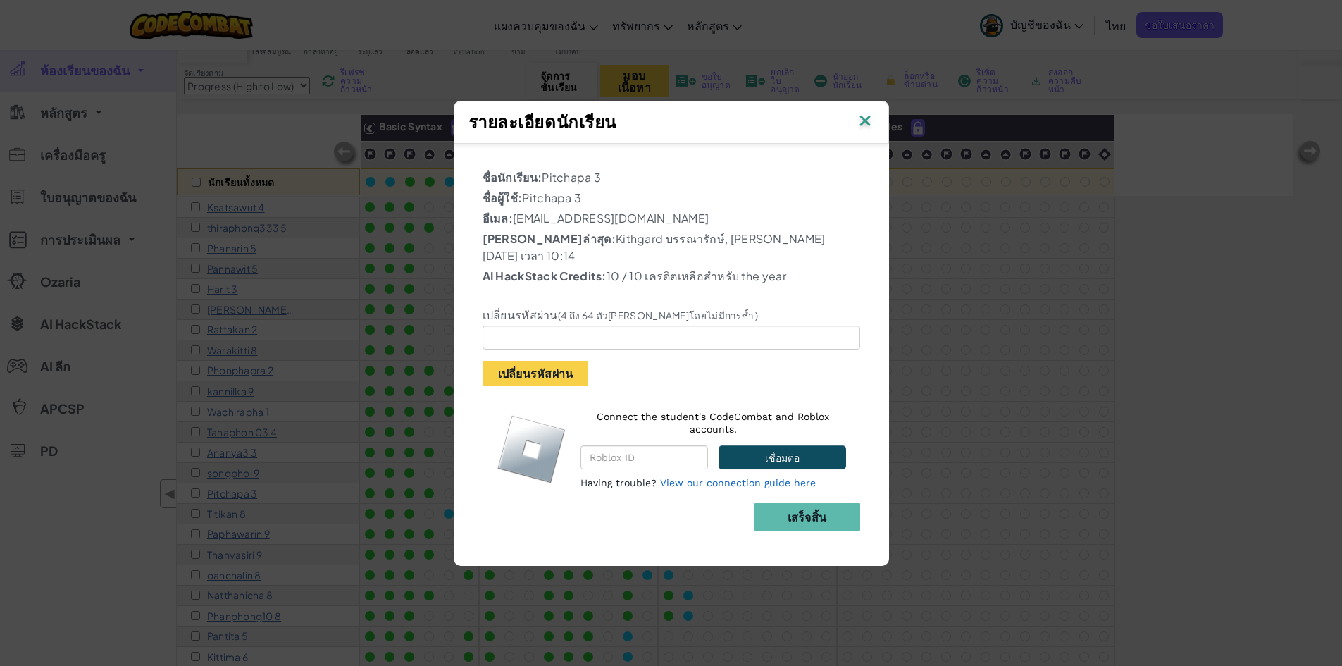
click at [872, 130] on img at bounding box center [865, 121] width 18 height 21
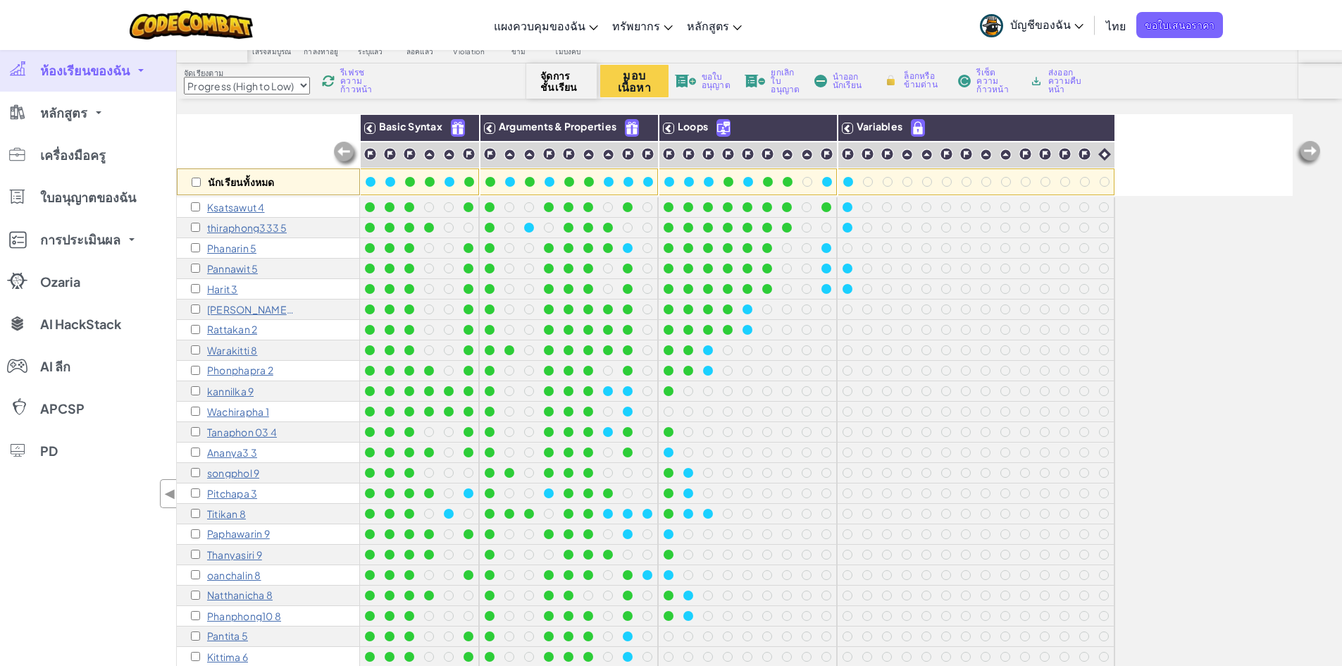
click at [256, 617] on p "Phanphong10 8" at bounding box center [244, 615] width 74 height 11
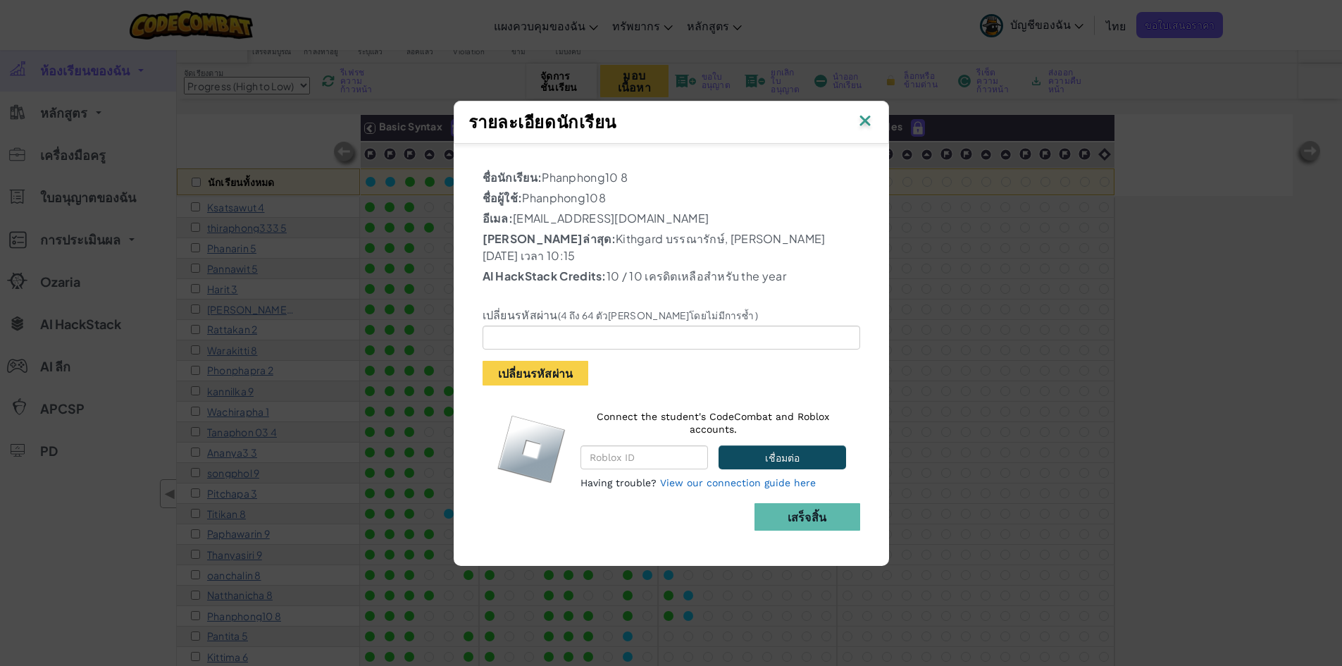
click at [865, 127] on img at bounding box center [865, 121] width 18 height 21
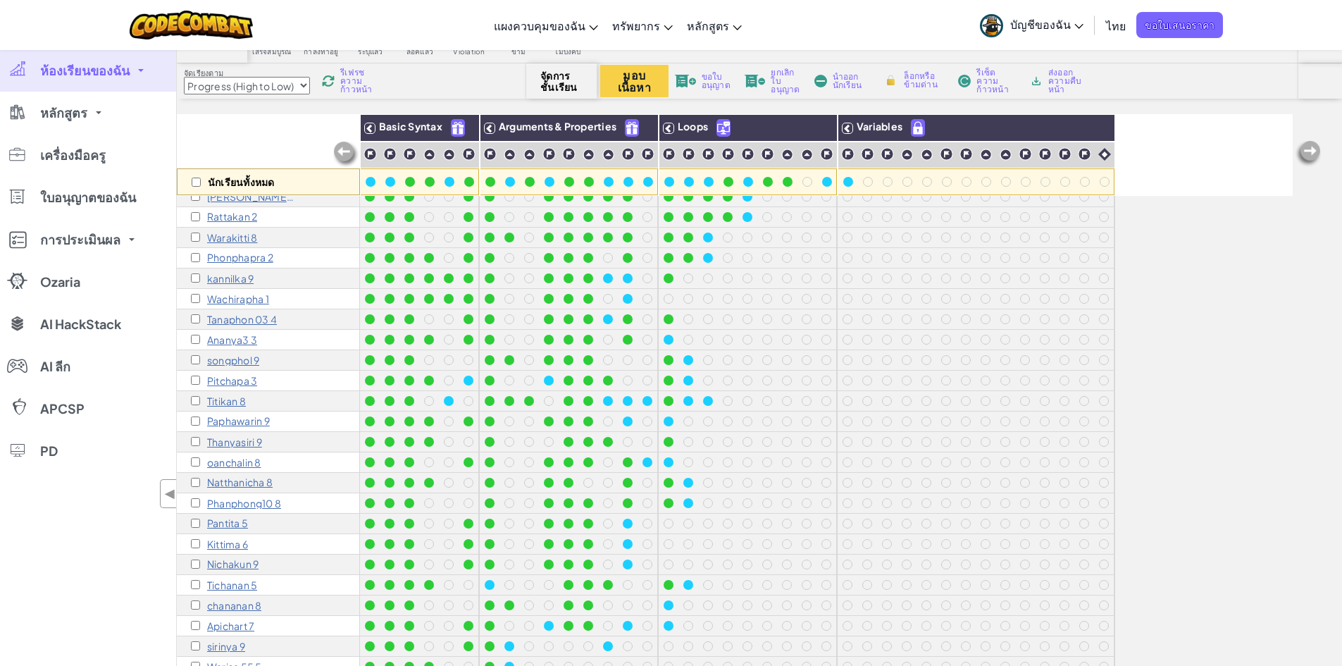
scroll to position [132, 0]
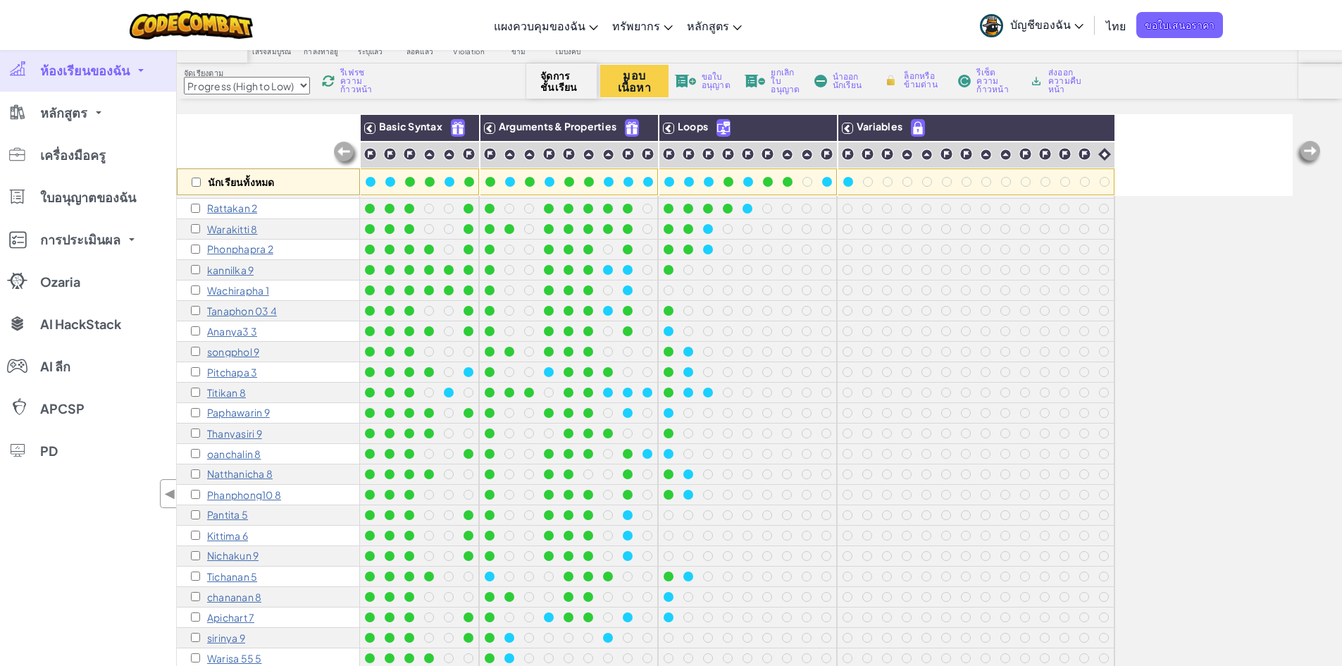
click at [281, 489] on p "Phanphong10 8" at bounding box center [244, 494] width 74 height 11
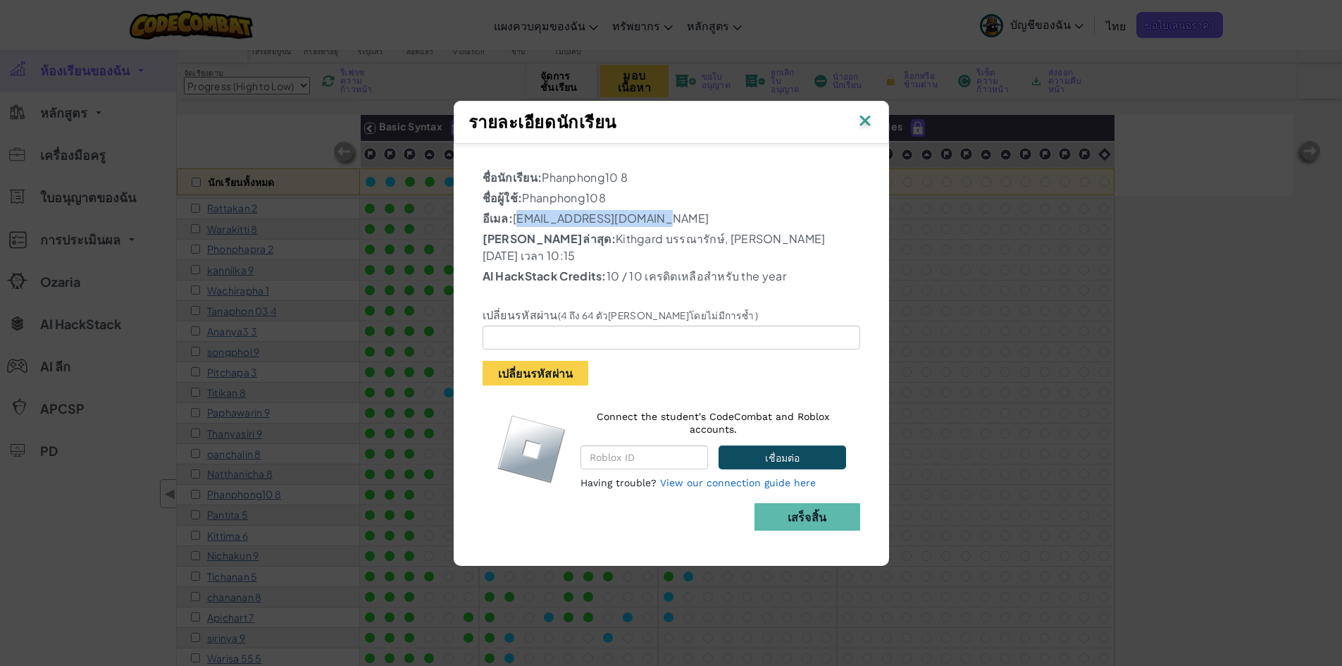
drag, startPoint x: 519, startPoint y: 223, endPoint x: 670, endPoint y: 213, distance: 151.8
click at [667, 213] on div "ชื่อนักเรียน: Phanphong10 8 ชื่อผู้ใช้: Phanphong108 อีเมล: [EMAIL_ADDRESS][DOM…" at bounding box center [672, 336] width 378 height 334
click at [788, 216] on p "อีเมล: [EMAIL_ADDRESS][DOMAIN_NAME]" at bounding box center [672, 218] width 378 height 17
click at [786, 206] on p "ชื่อผู้ใช้: Phanphong108" at bounding box center [672, 198] width 378 height 17
click at [870, 125] on img at bounding box center [865, 121] width 18 height 21
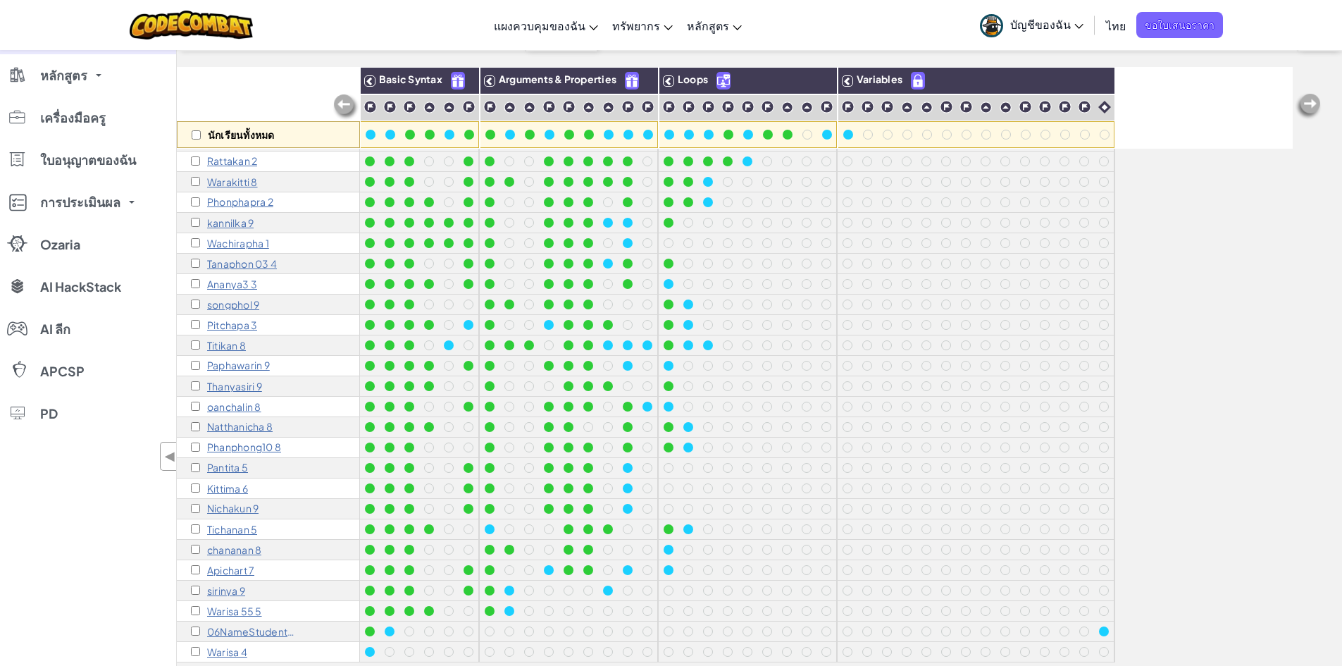
scroll to position [141, 0]
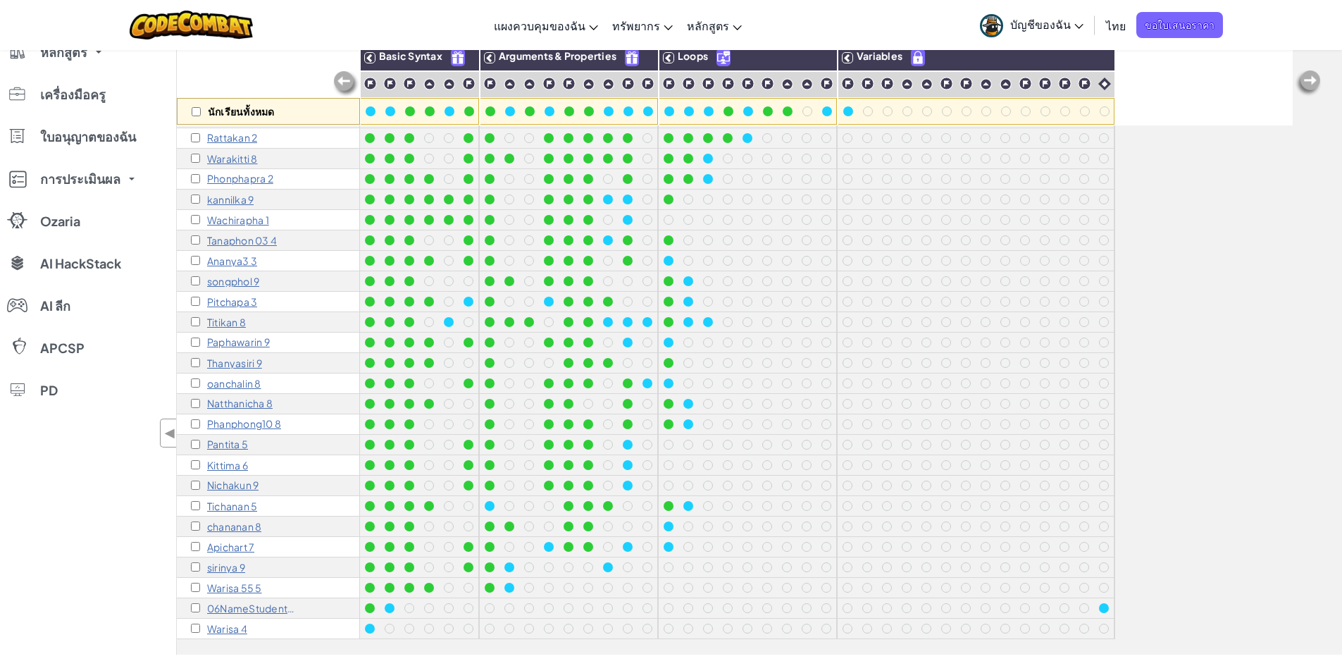
click at [224, 562] on p "sirinya 9" at bounding box center [226, 567] width 38 height 11
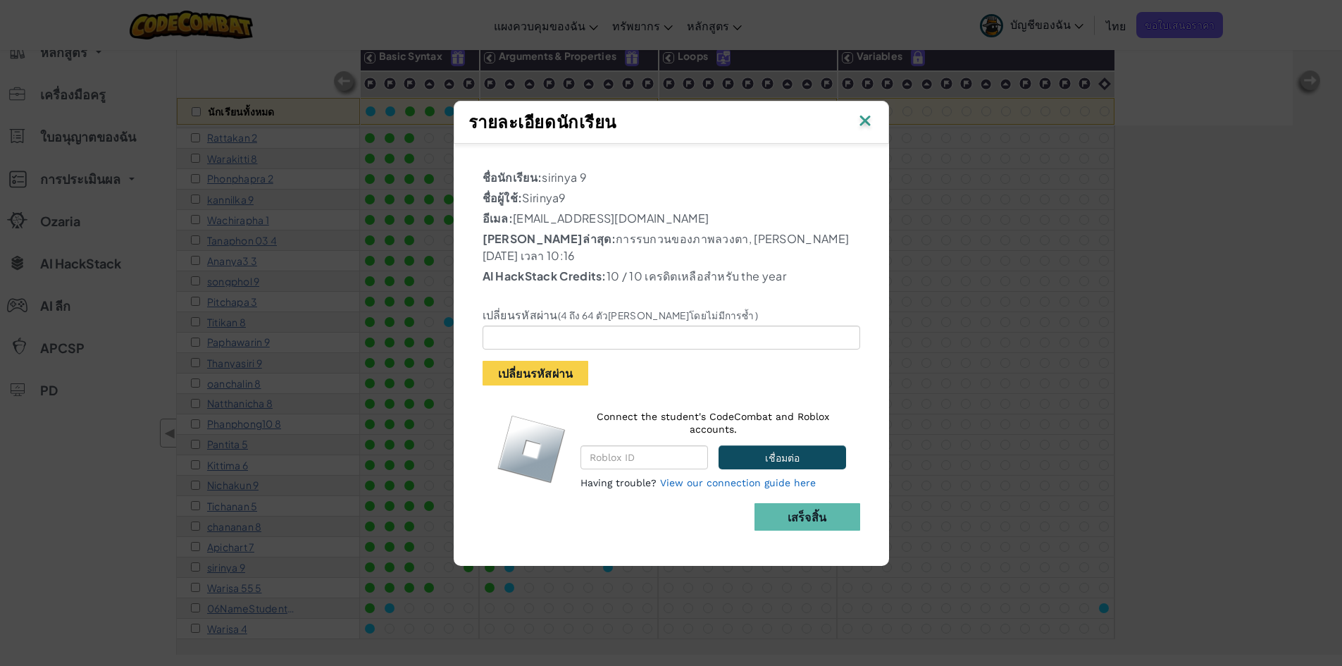
click at [866, 130] on img at bounding box center [865, 121] width 18 height 21
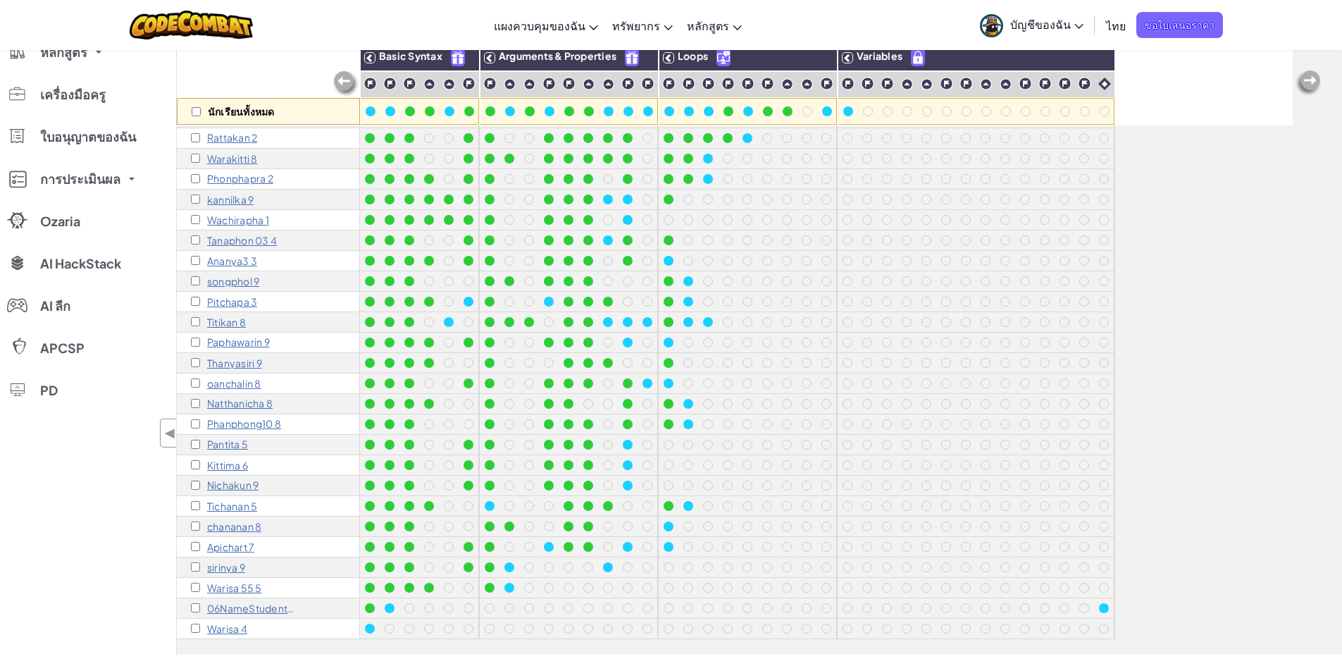
click at [255, 419] on p "Phanphong10 8" at bounding box center [244, 424] width 74 height 11
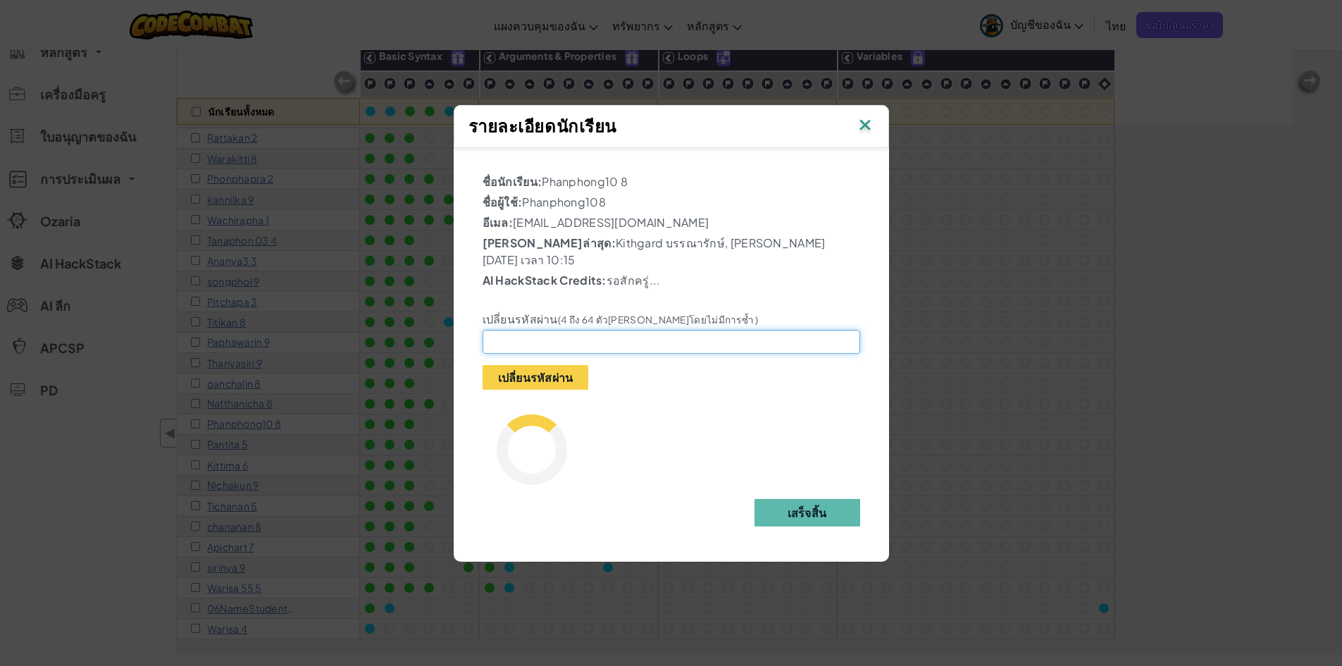
click at [494, 334] on input "text" at bounding box center [672, 342] width 378 height 24
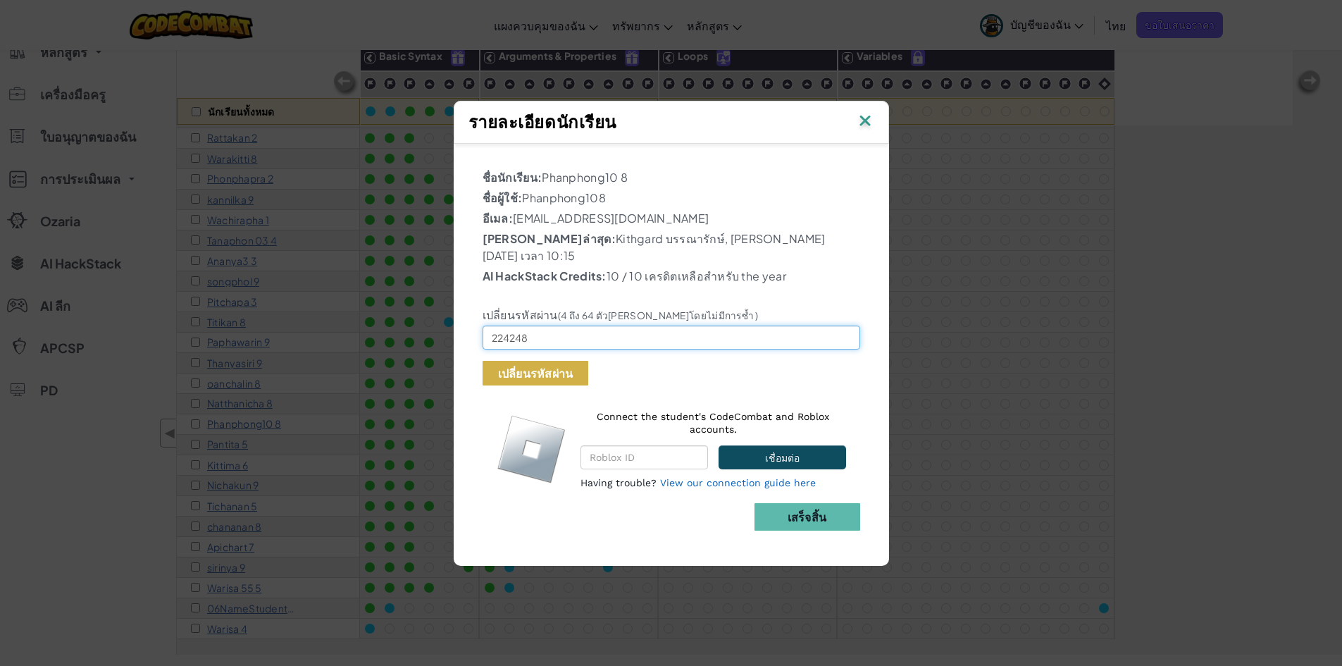
type input "224248"
click at [532, 361] on button "เปลี่ยนรหัสผ่าน" at bounding box center [536, 373] width 106 height 25
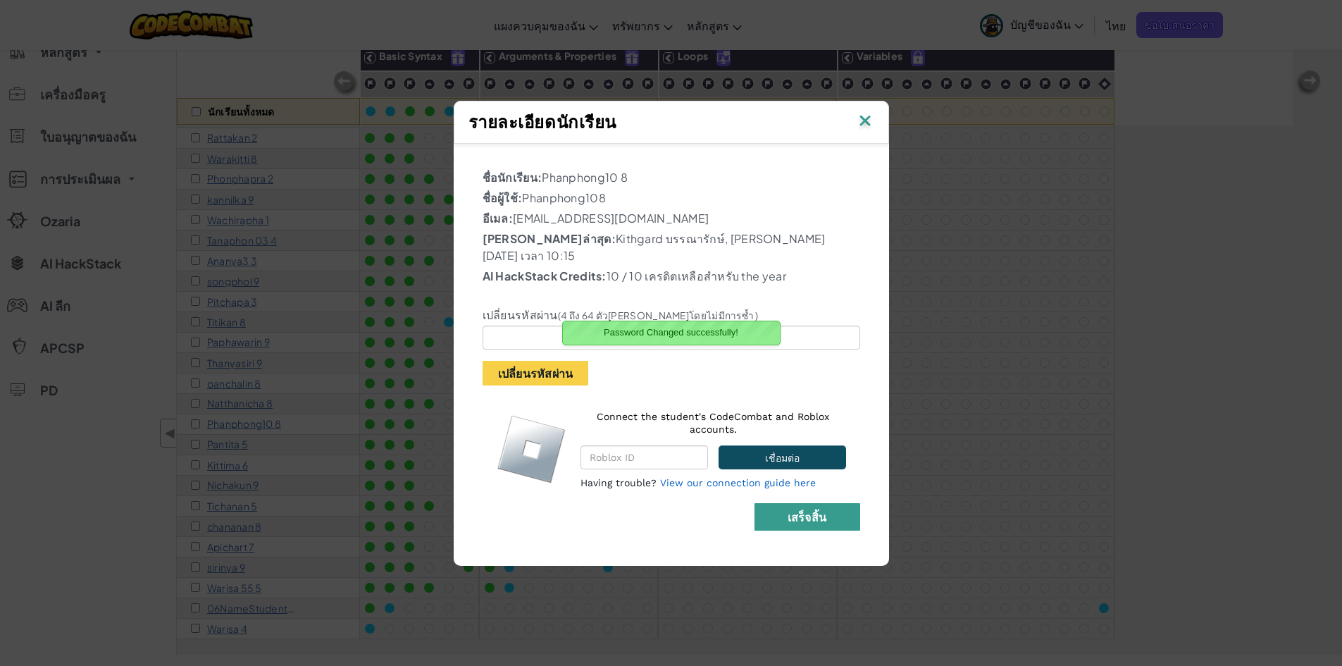
click at [797, 512] on b "เสร็จสิ้น" at bounding box center [807, 516] width 39 height 15
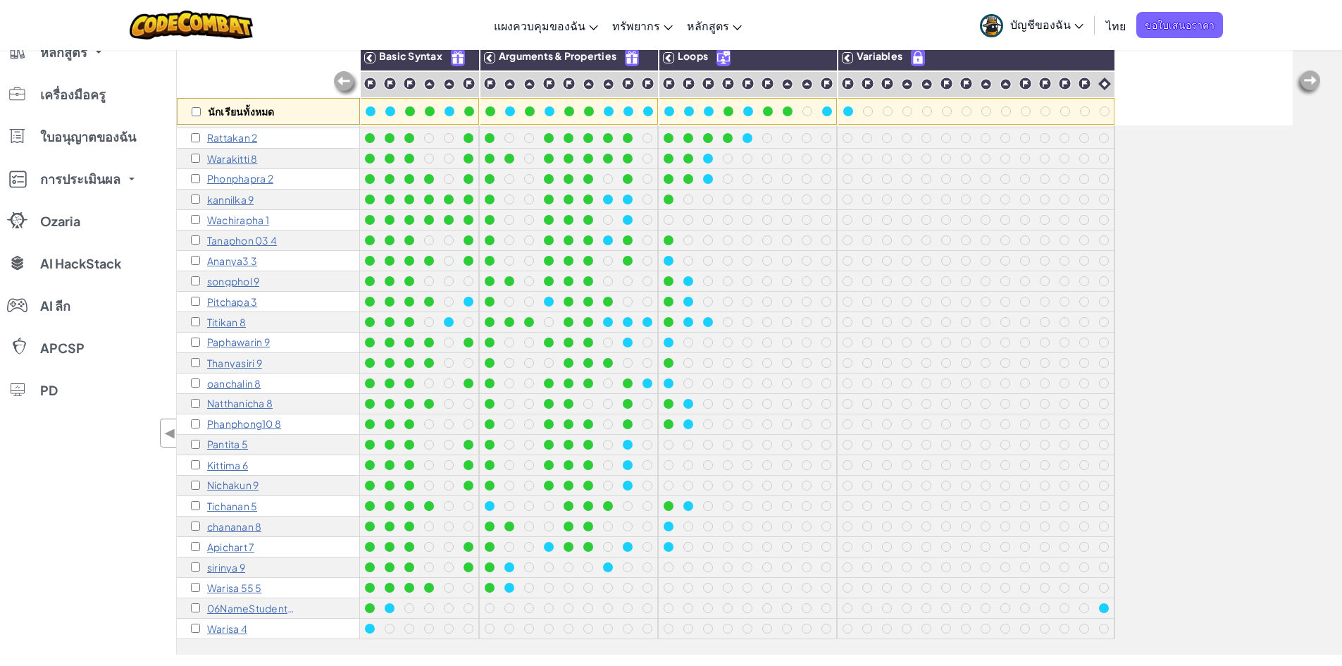
click at [299, 414] on div "Phanphong10 8" at bounding box center [268, 424] width 183 height 20
click at [262, 419] on p "Phanphong10 8" at bounding box center [244, 424] width 74 height 11
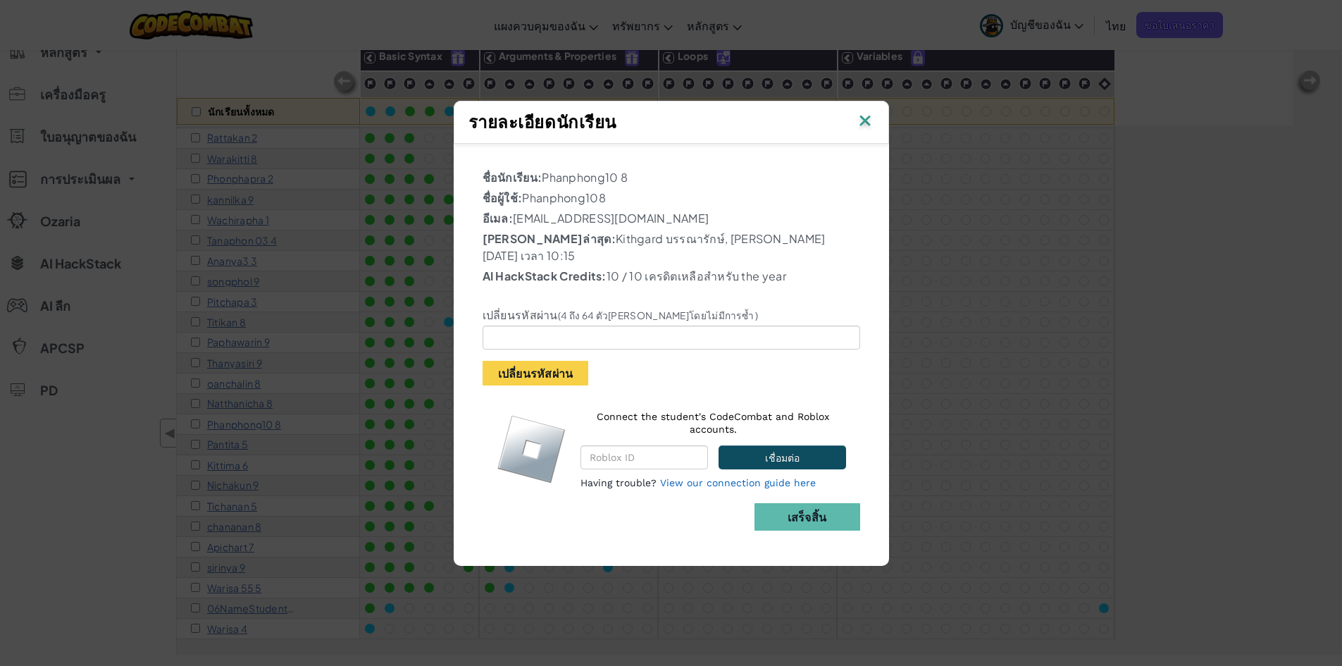
click at [875, 125] on div "รายละเอียดนักเรียน" at bounding box center [671, 122] width 435 height 43
click at [862, 127] on img at bounding box center [865, 121] width 18 height 21
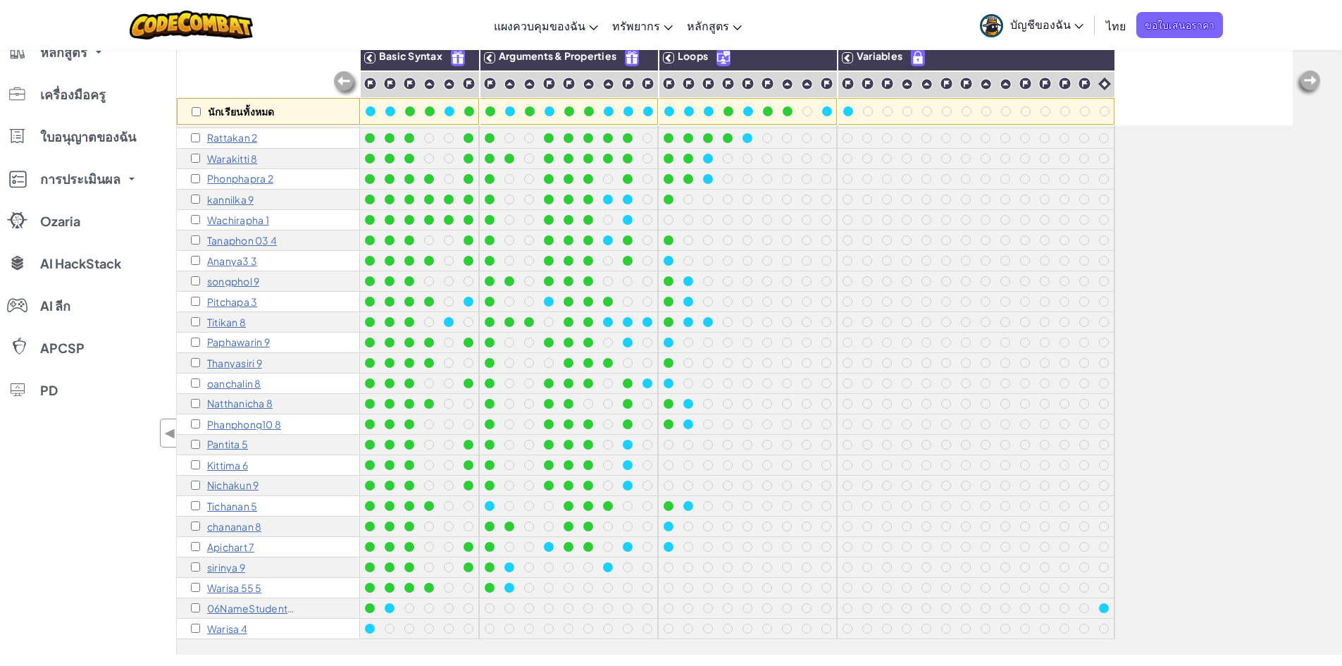
click at [235, 419] on p "Phanphong10 8" at bounding box center [244, 424] width 74 height 11
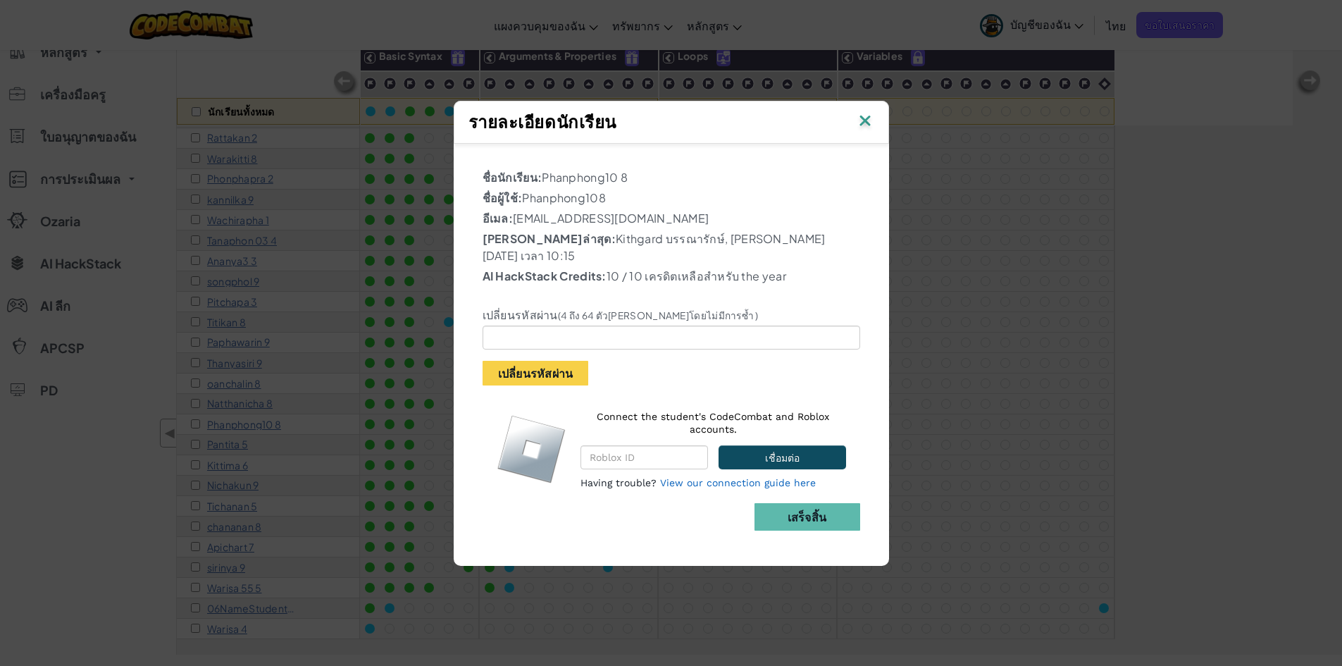
click at [867, 129] on img at bounding box center [865, 121] width 18 height 21
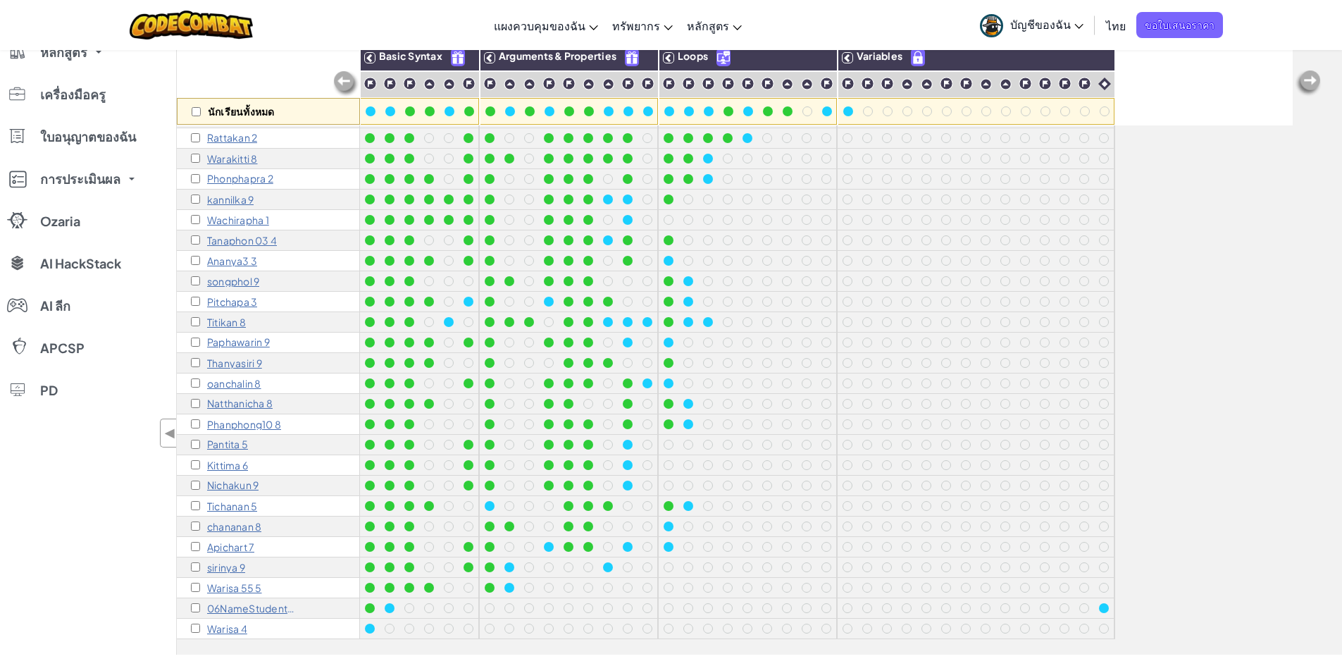
click at [230, 562] on p "sirinya 9" at bounding box center [226, 567] width 38 height 11
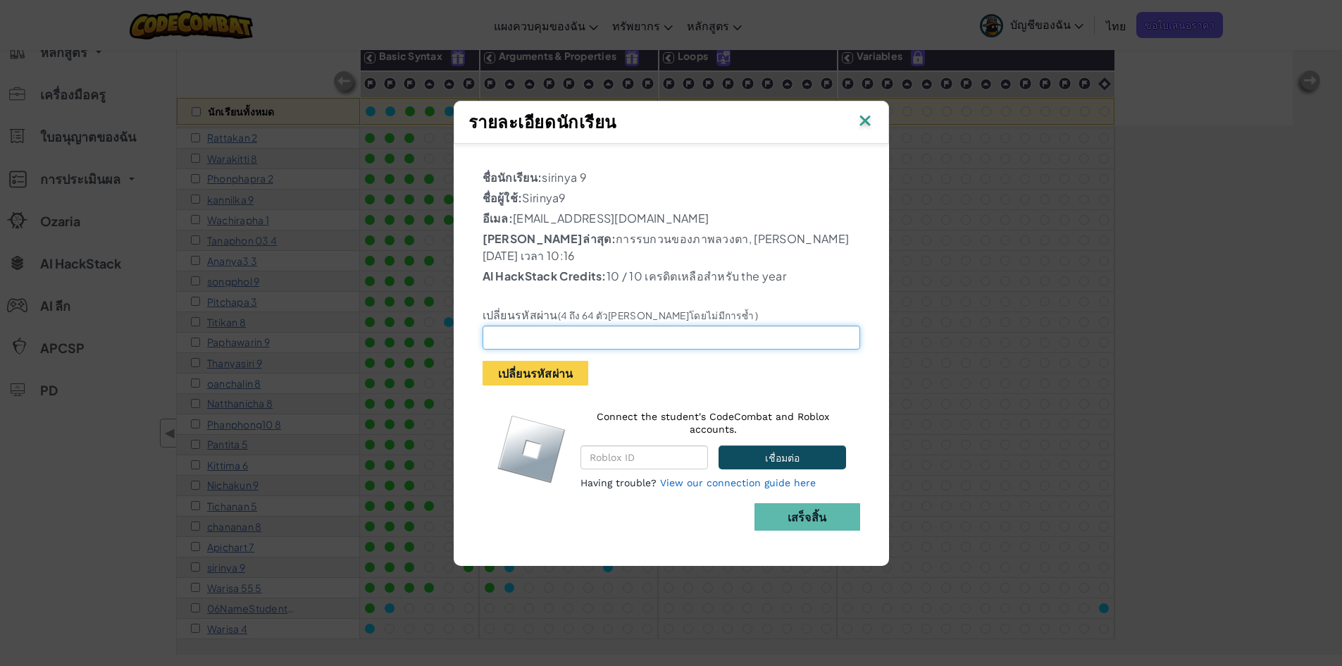
click at [612, 327] on input "text" at bounding box center [672, 338] width 378 height 24
drag, startPoint x: 525, startPoint y: 357, endPoint x: 507, endPoint y: 364, distance: 19.0
click at [521, 361] on button "เปลี่ยนรหัสผ่าน" at bounding box center [536, 373] width 106 height 25
click at [514, 361] on button "เปลี่ยนรหัสผ่าน" at bounding box center [536, 373] width 106 height 25
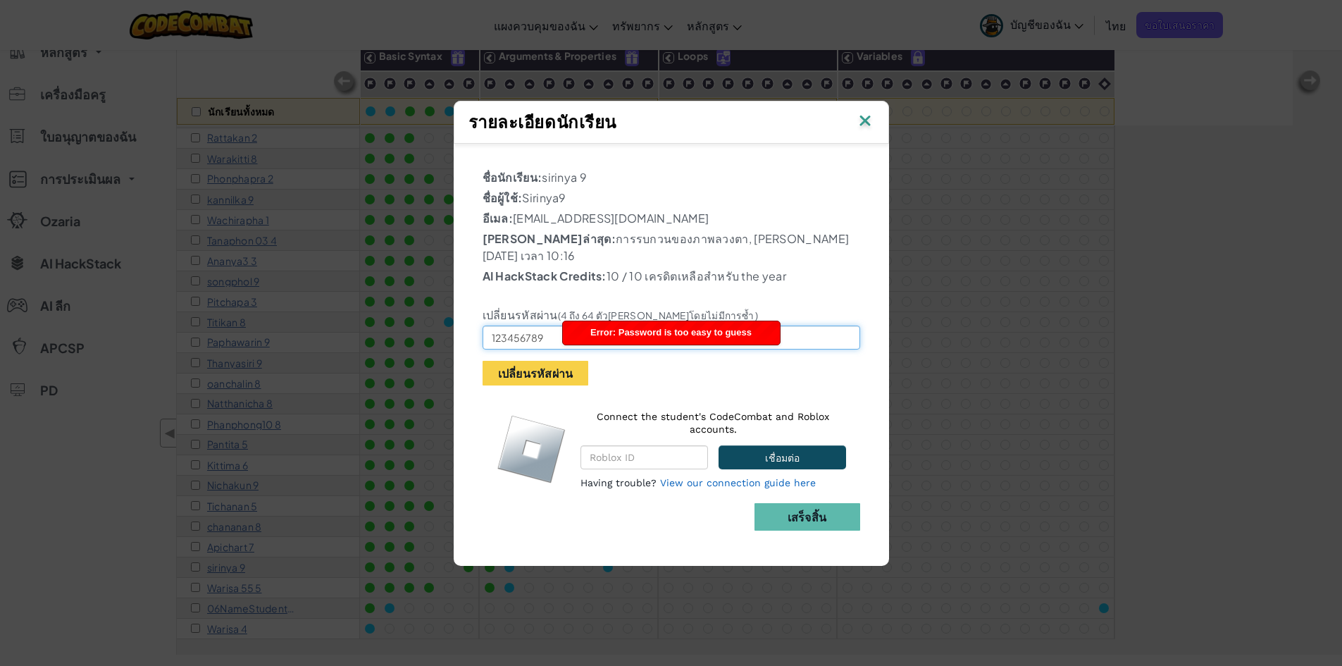
click at [552, 326] on input "123456789" at bounding box center [672, 338] width 378 height 24
click at [581, 373] on button "เปลี่ยนรหัสผ่าน" at bounding box center [536, 373] width 106 height 25
click at [554, 361] on button "เปลี่ยนรหัสผ่าน" at bounding box center [536, 373] width 106 height 25
click at [552, 335] on input "12345678" at bounding box center [672, 338] width 378 height 24
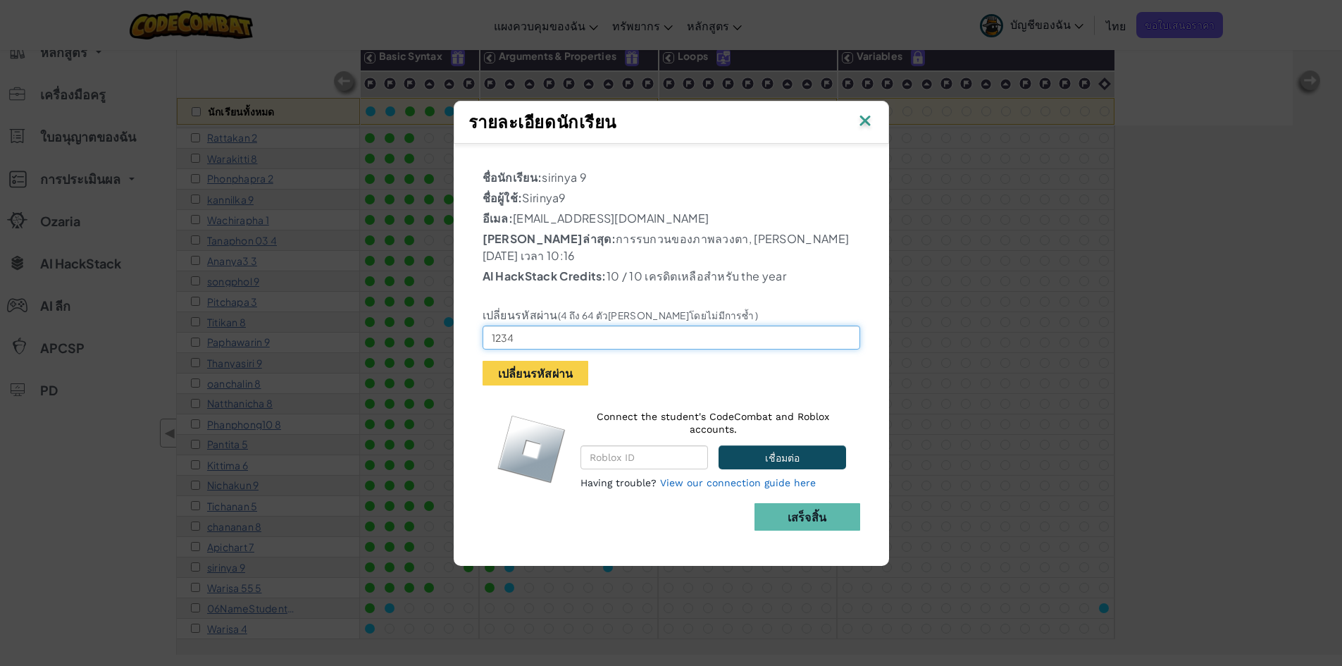
click at [490, 326] on input "1234" at bounding box center [672, 338] width 378 height 24
type input "a1234"
click at [567, 361] on button "เปลี่ยนรหัสผ่าน" at bounding box center [536, 373] width 106 height 25
click at [572, 361] on button "เปลี่ยนรหัสผ่าน" at bounding box center [536, 373] width 106 height 25
click at [853, 125] on div "รายละเอียดนักเรียน" at bounding box center [672, 122] width 406 height 27
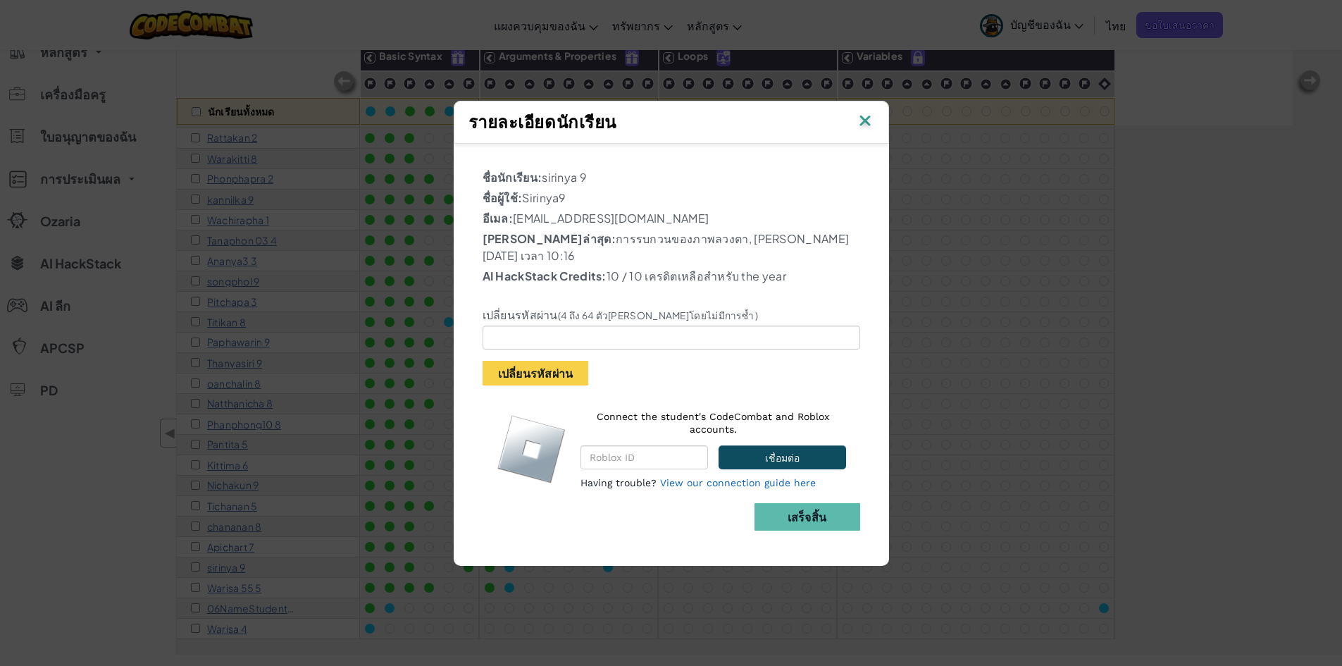
click at [860, 129] on img at bounding box center [865, 121] width 18 height 21
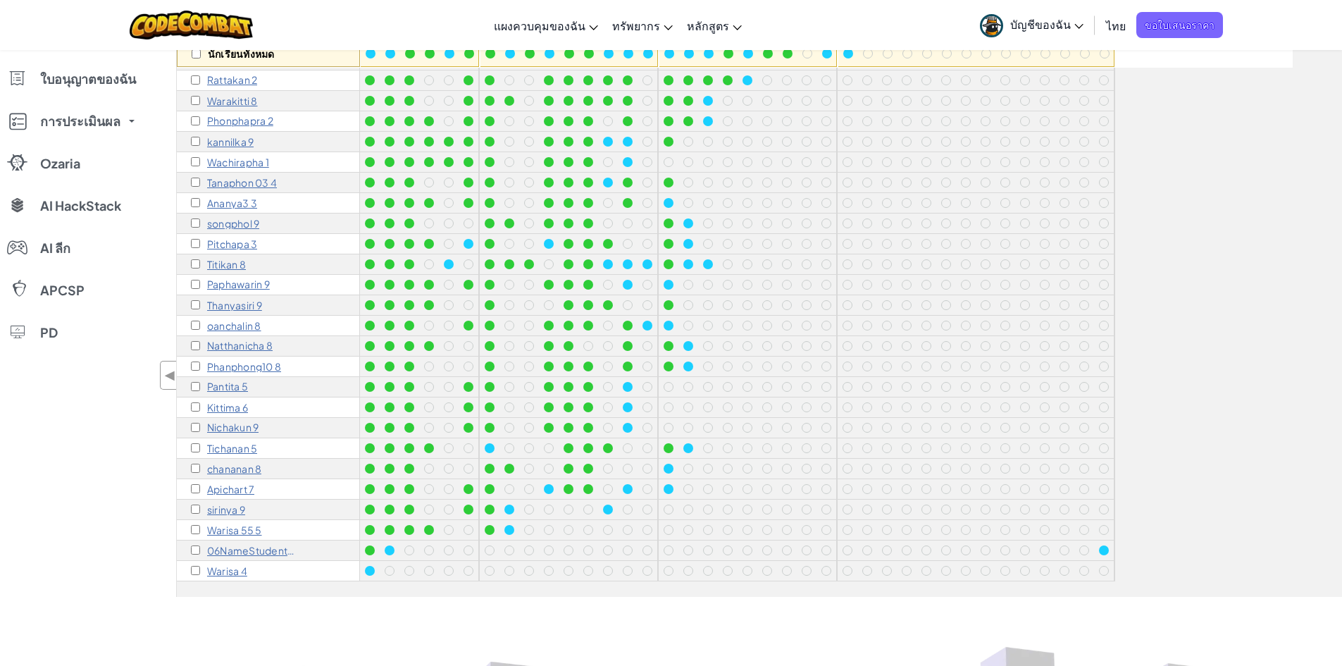
scroll to position [211, 0]
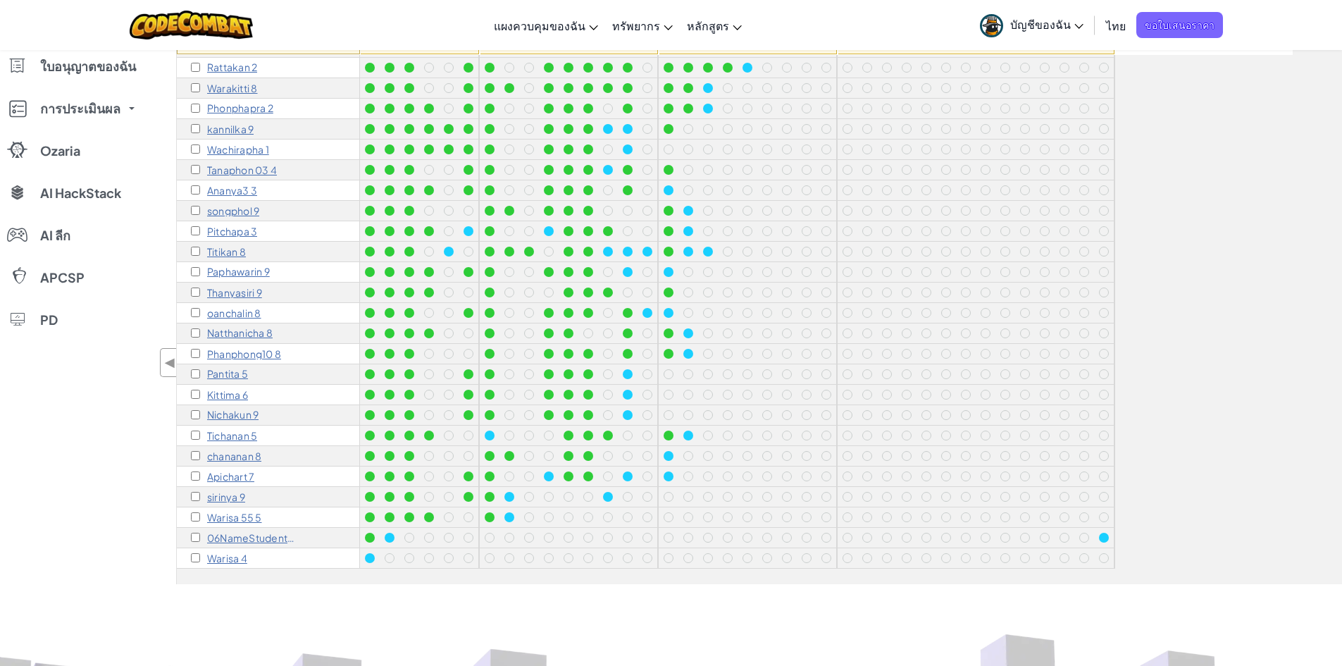
click at [271, 348] on p "Phanphong10 8" at bounding box center [244, 353] width 74 height 11
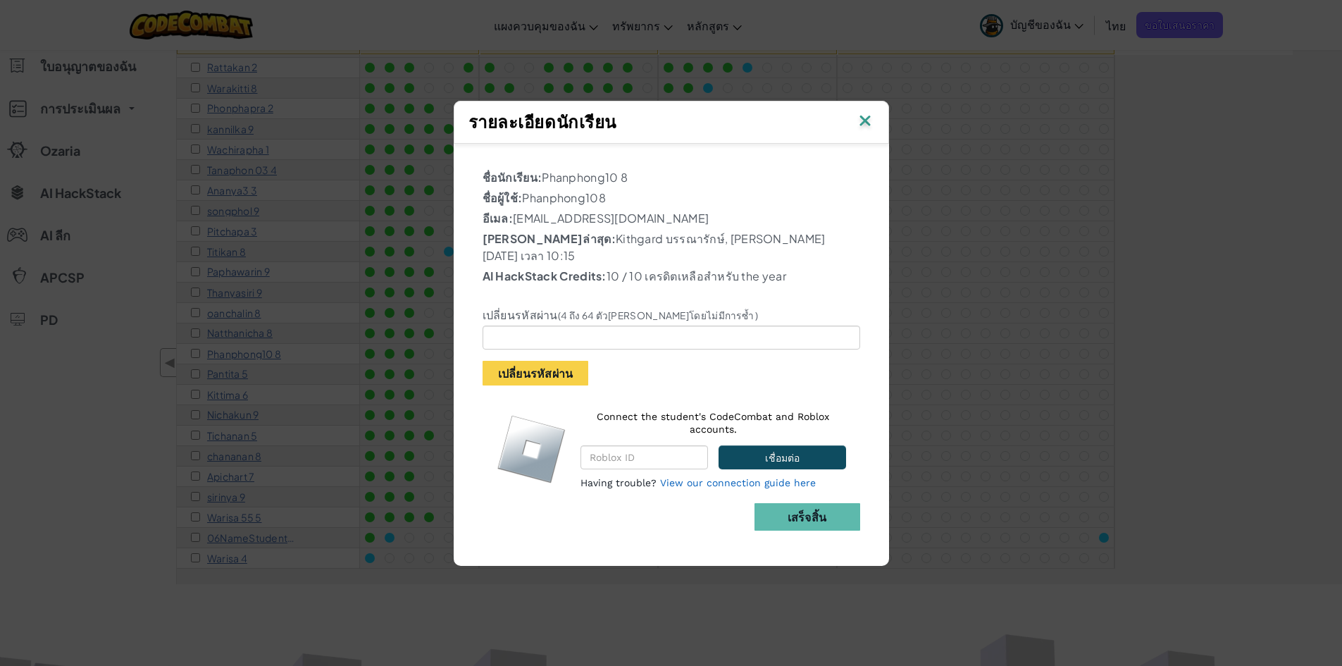
click at [859, 130] on img at bounding box center [865, 121] width 18 height 21
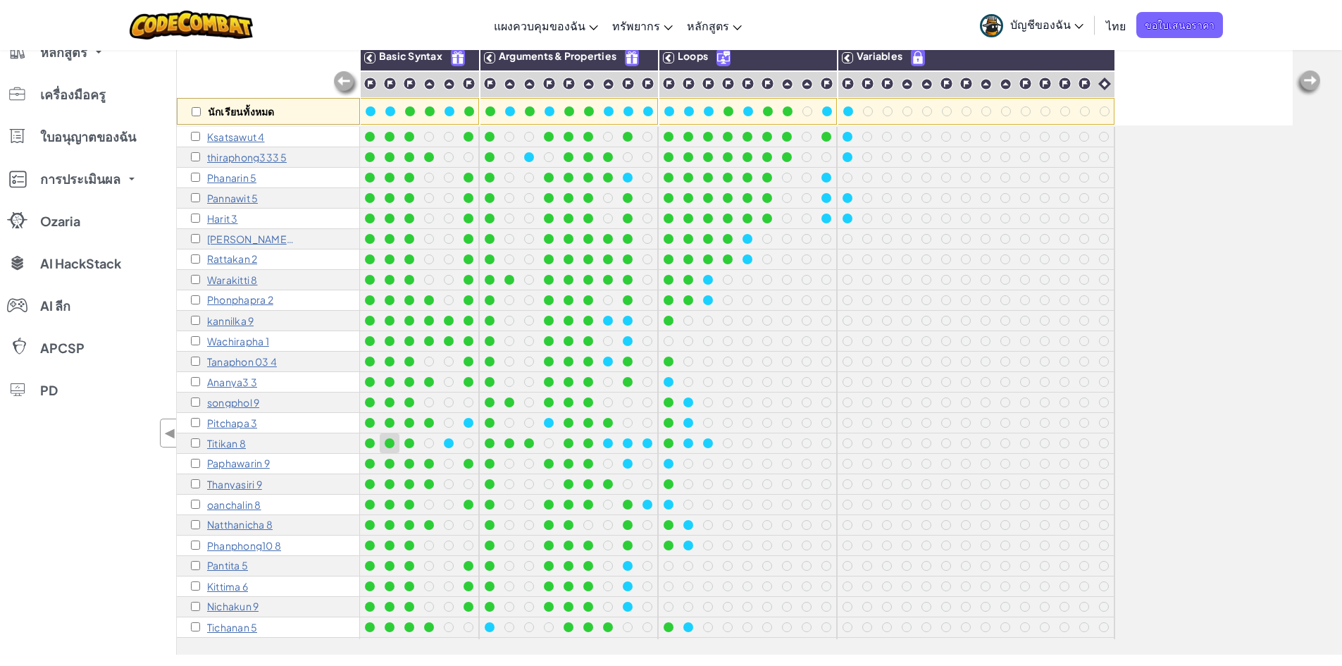
scroll to position [132, 0]
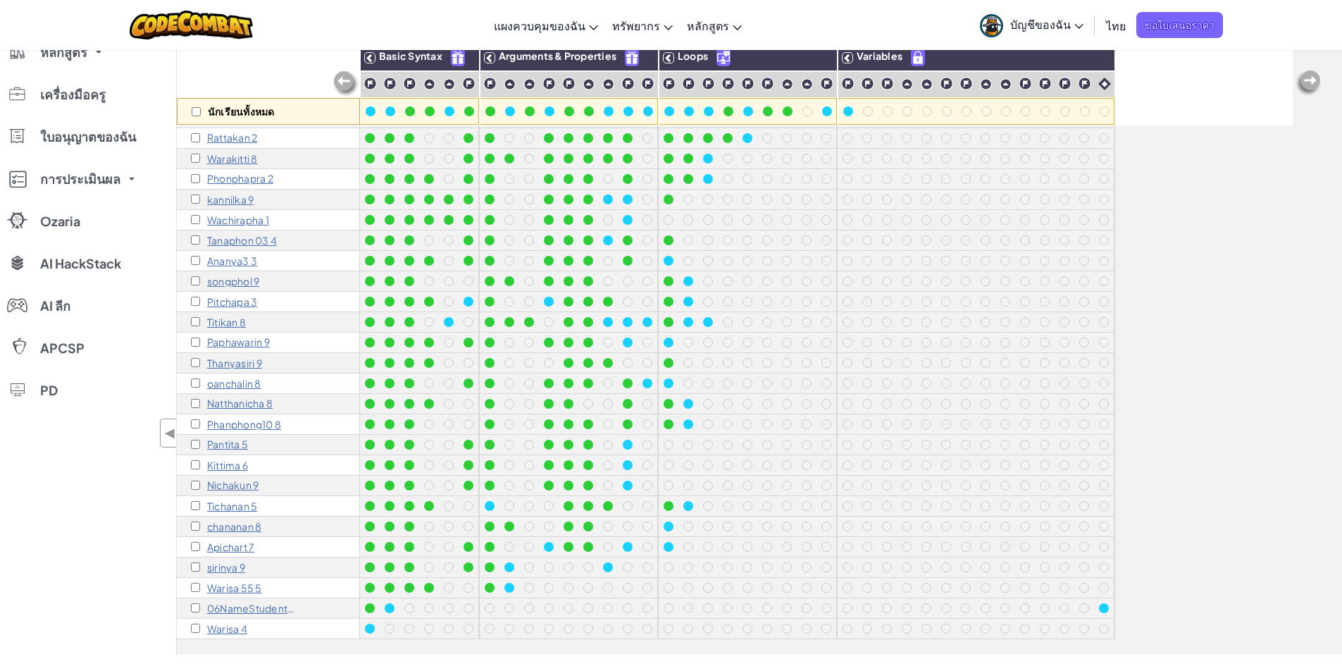
click at [143, 478] on div "ห้องเรียนของฉัน ทุกคลาส วิทยาการคำนวณ ม.3/8 วิทยาการคำนวณ ม.3/6 วิทยาการคำนวณ ม…" at bounding box center [88, 322] width 176 height 666
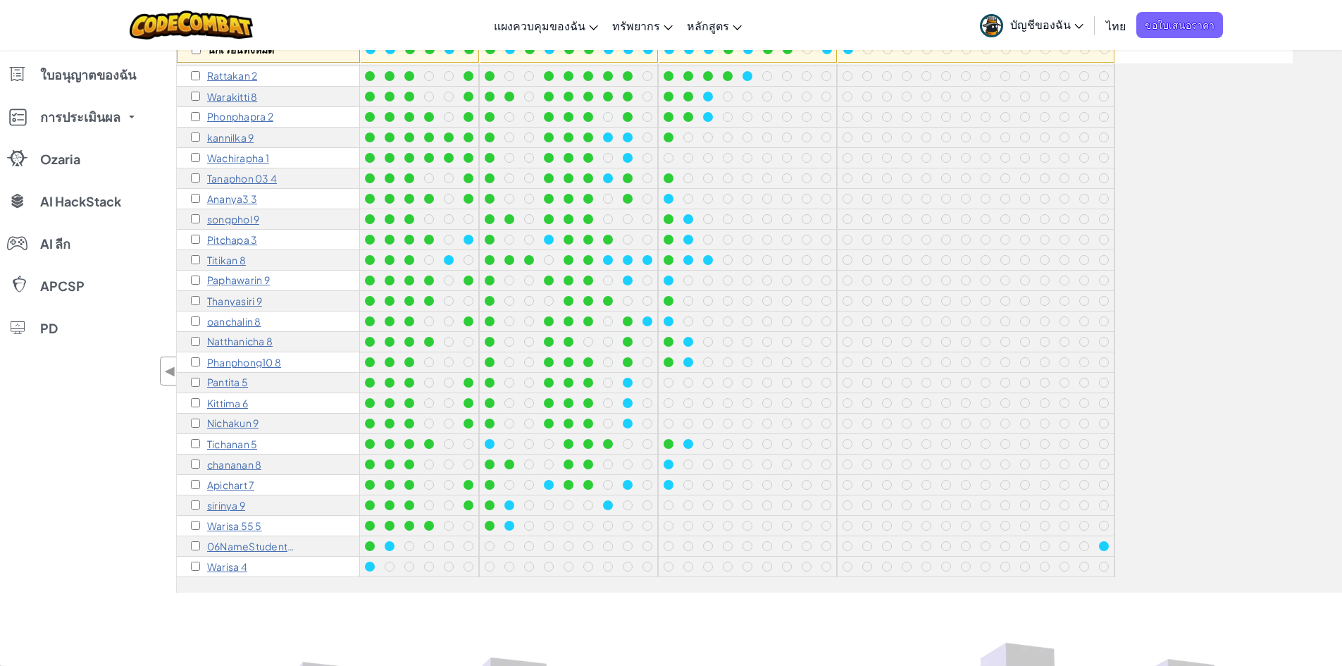
scroll to position [211, 0]
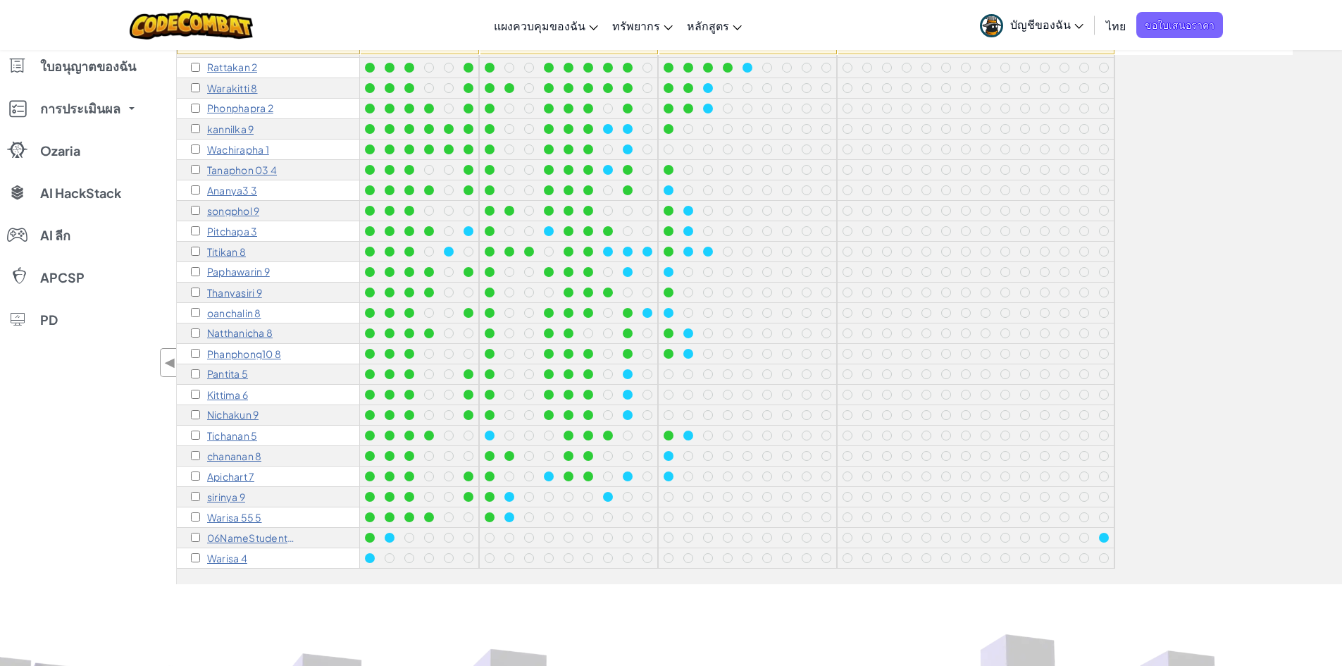
click at [234, 348] on p "Phanphong10 8" at bounding box center [244, 353] width 74 height 11
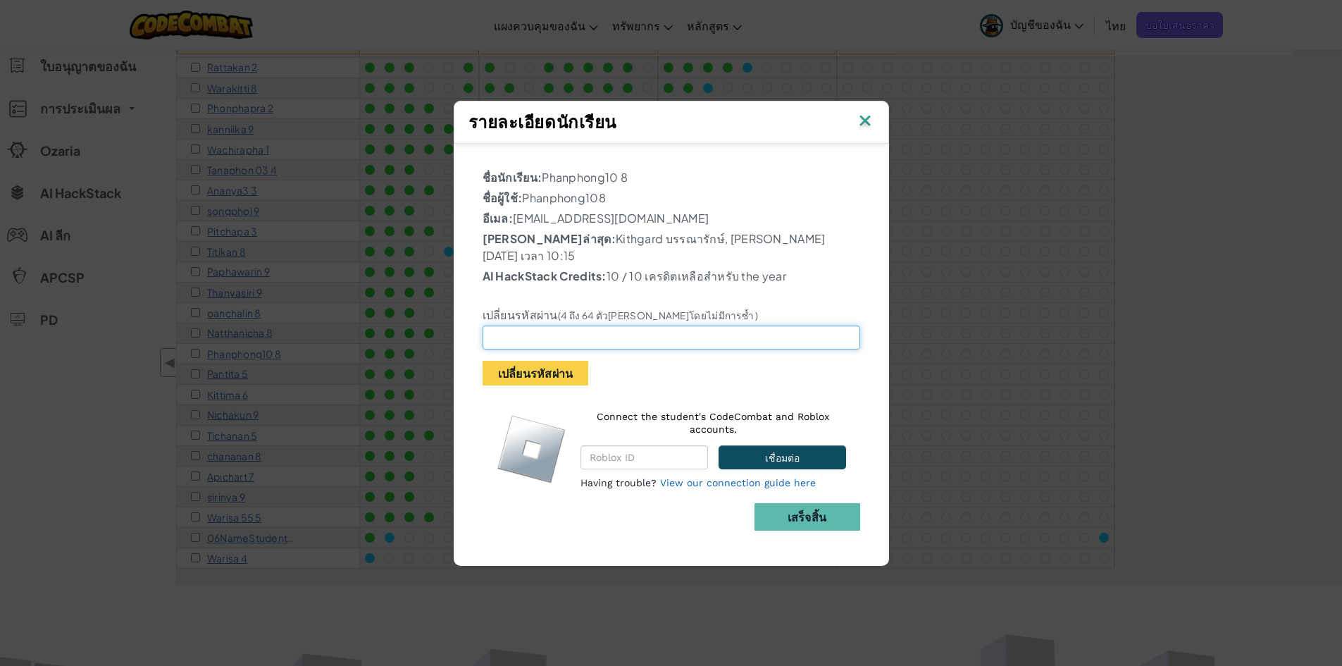
click at [611, 326] on input "text" at bounding box center [672, 338] width 378 height 24
type input "A123456"
click at [559, 366] on button "เปลี่ยนรหัสผ่าน" at bounding box center [536, 373] width 106 height 25
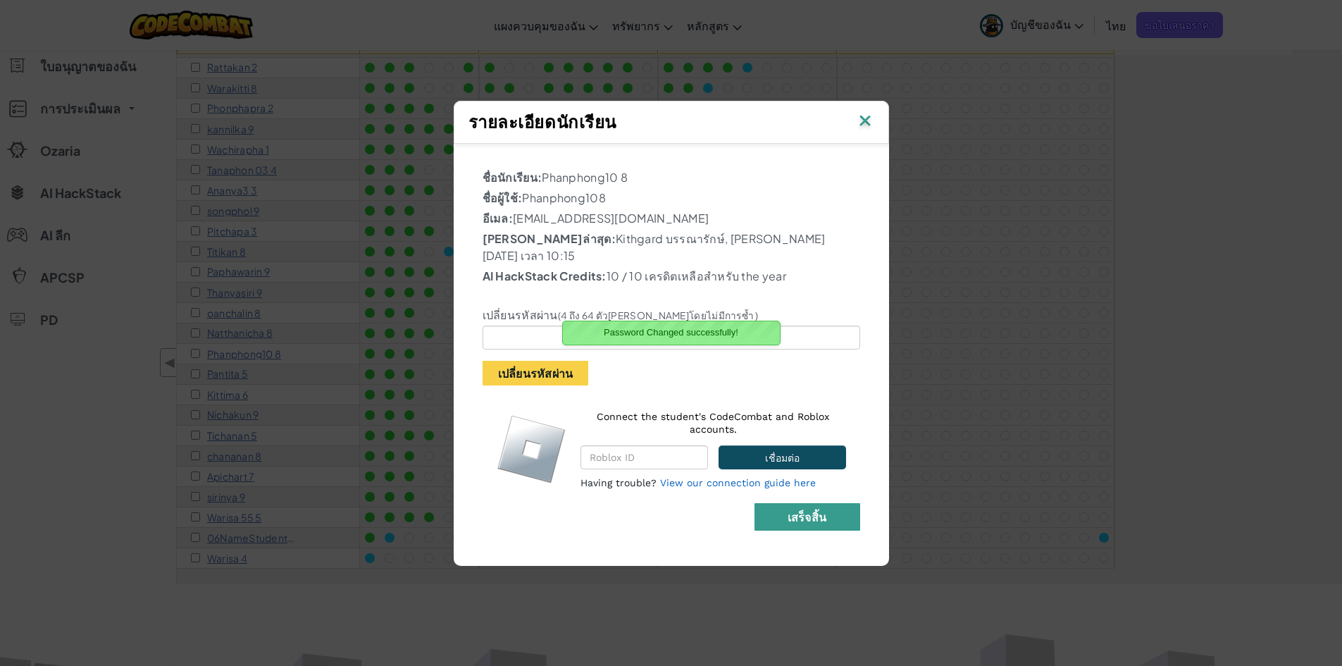
click at [822, 510] on b "เสร็จสิ้น" at bounding box center [807, 516] width 39 height 15
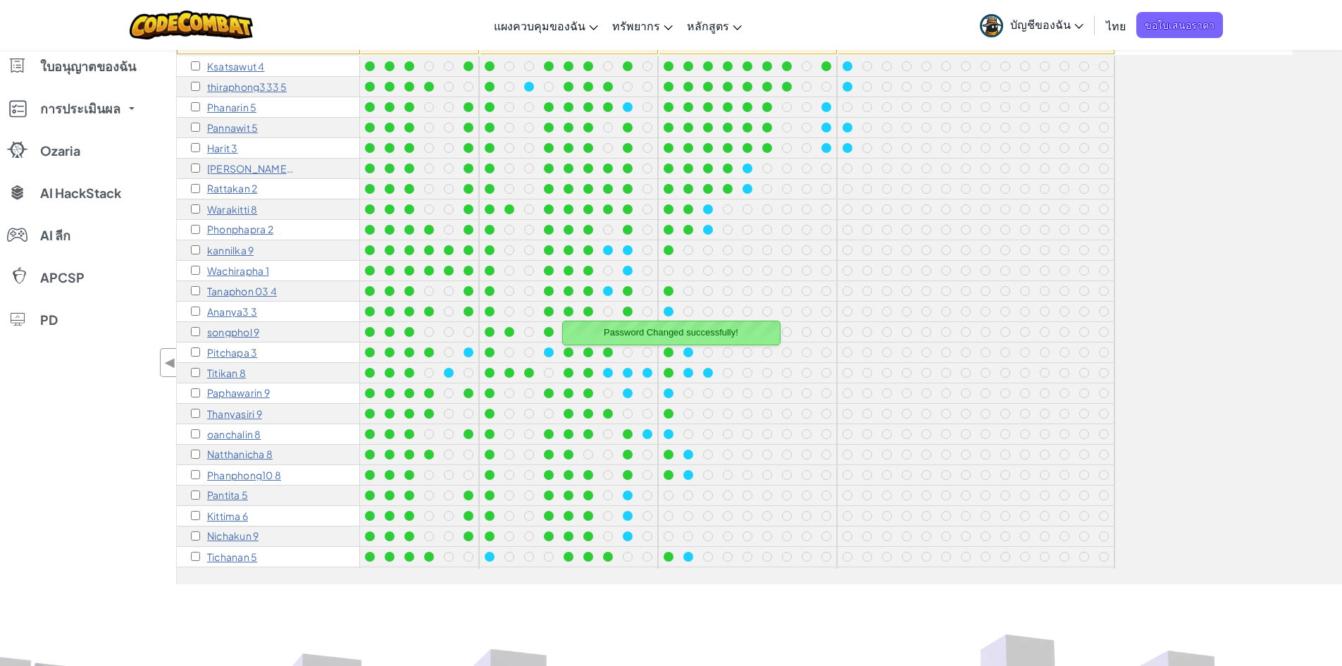
scroll to position [0, 0]
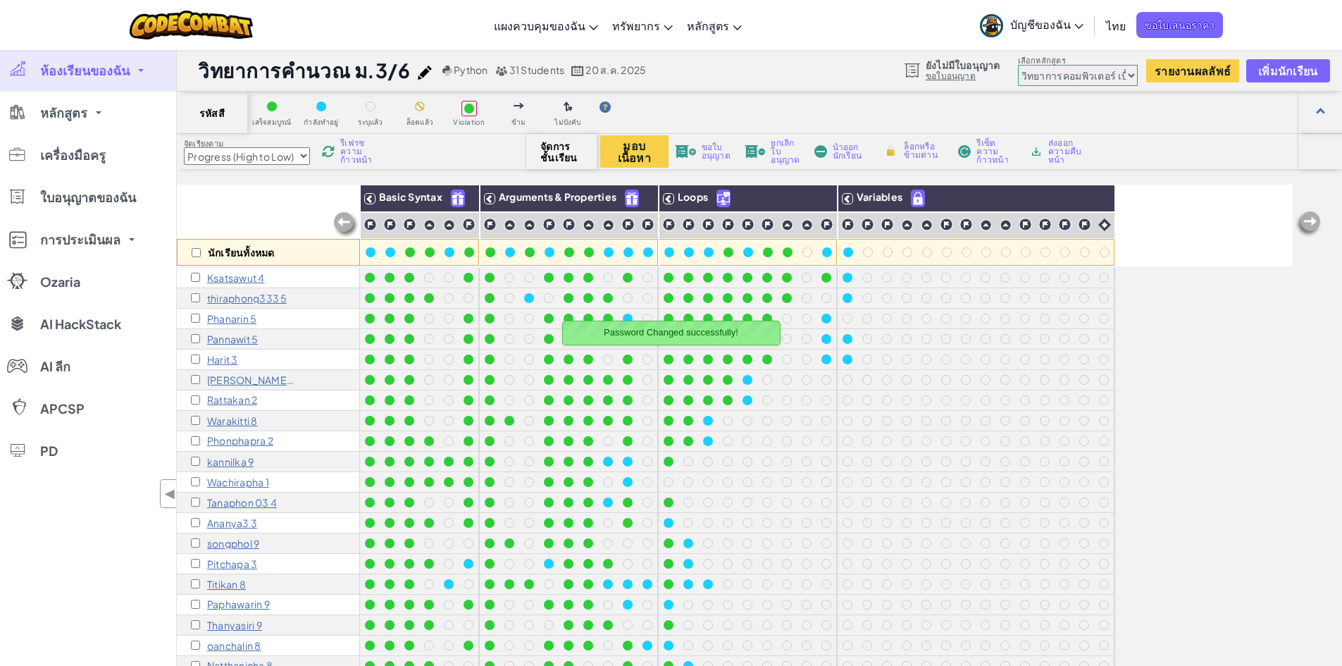
click at [359, 151] on span "รีเฟรชความก้าวหน้า" at bounding box center [362, 151] width 44 height 25
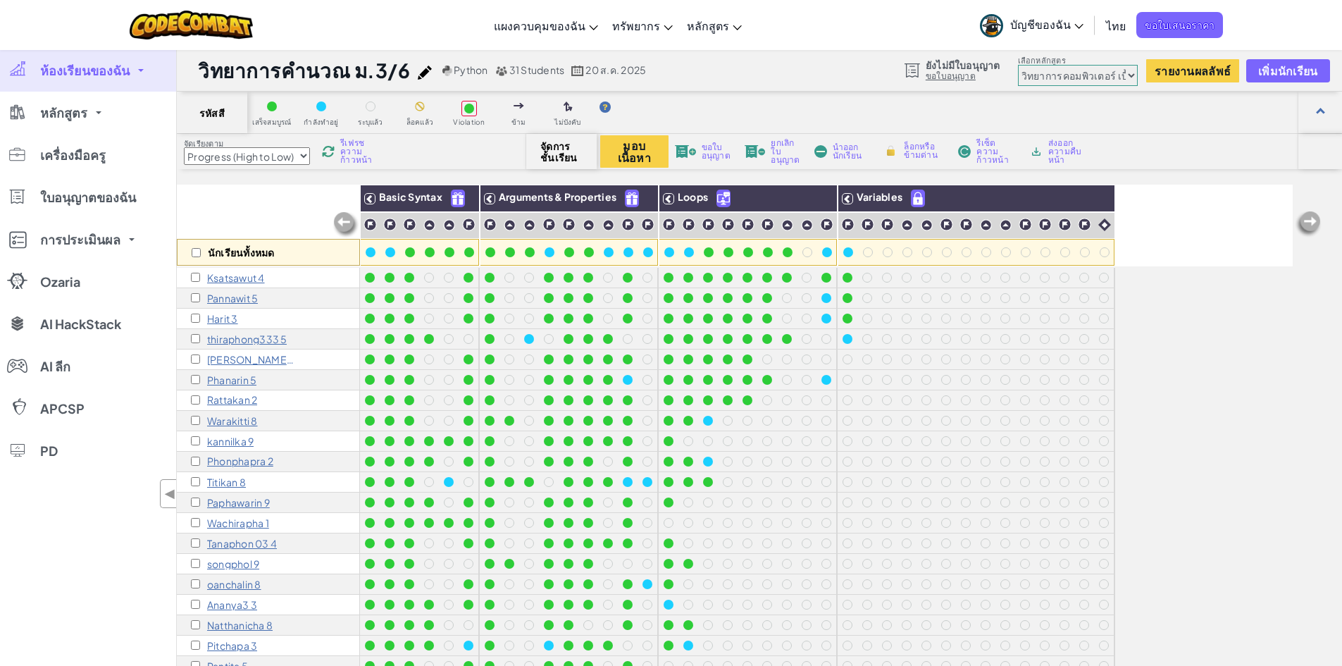
click at [243, 280] on p "Ksatsawut 4" at bounding box center [236, 277] width 58 height 11
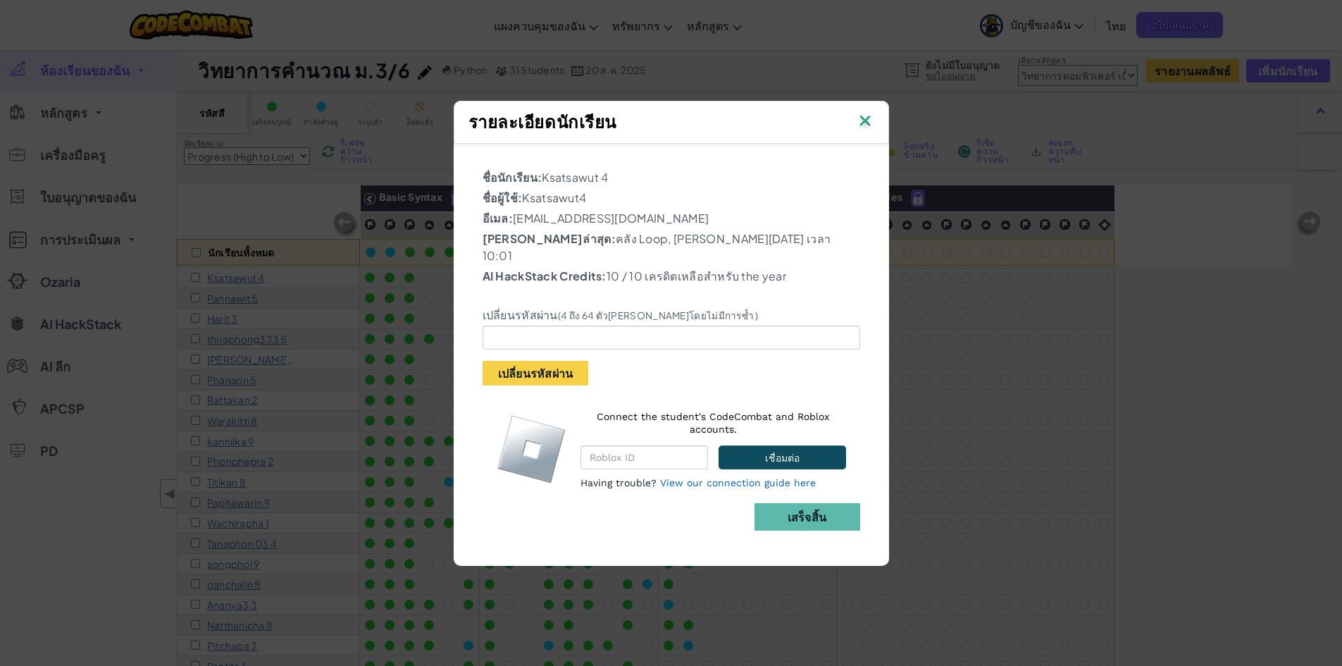
click at [864, 132] on img at bounding box center [865, 121] width 18 height 21
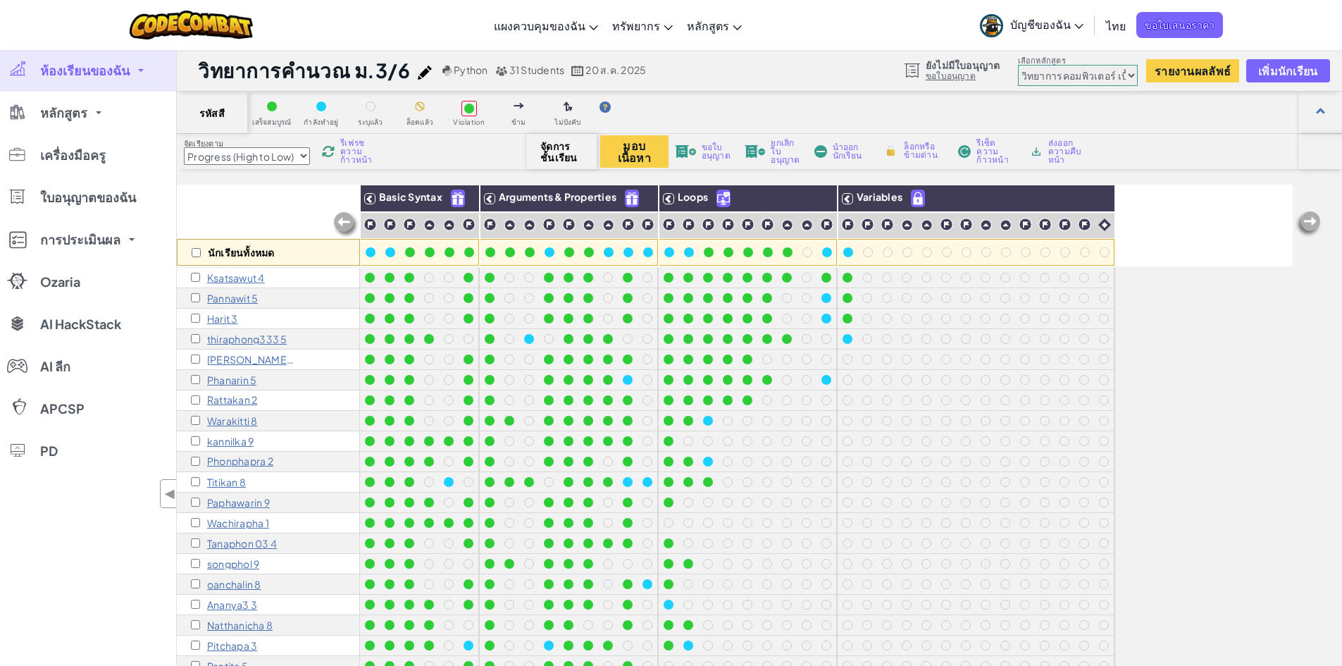
click at [361, 150] on span "รีเฟรชความก้าวหน้า" at bounding box center [362, 151] width 44 height 25
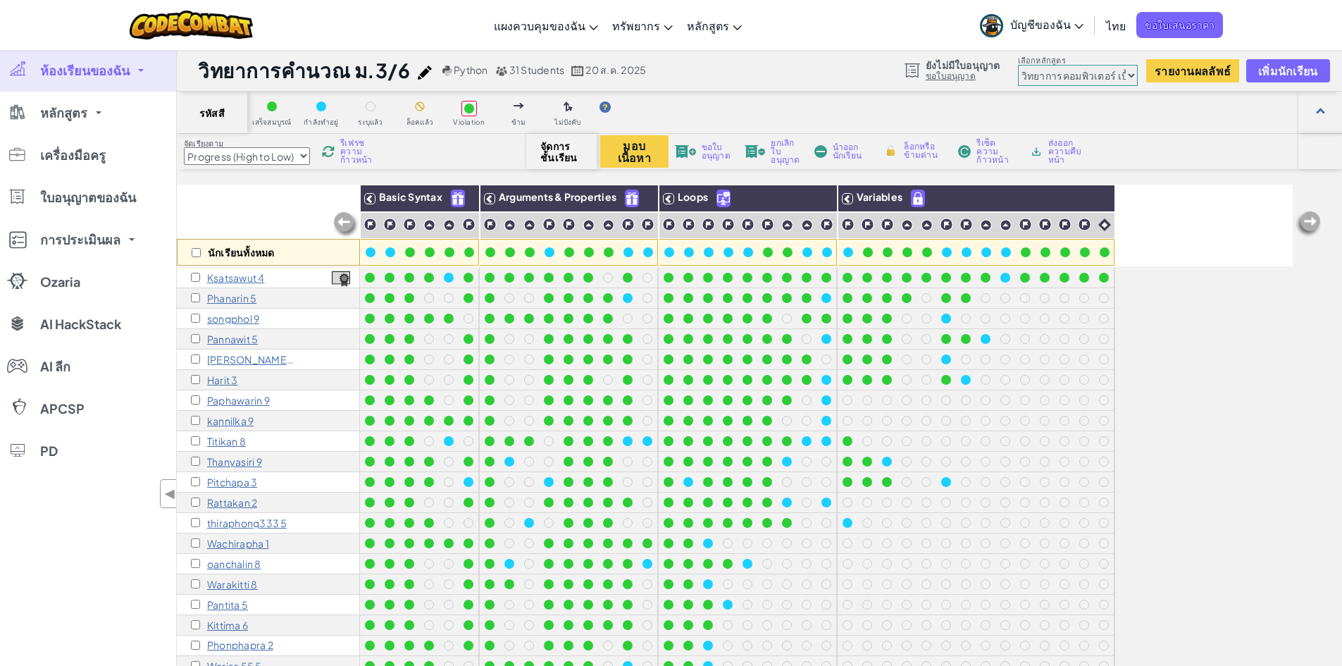
click at [359, 151] on span "รีเฟรชความก้าวหน้า" at bounding box center [362, 151] width 44 height 25
click at [353, 151] on span "รีเฟรชความก้าวหน้า" at bounding box center [362, 151] width 44 height 25
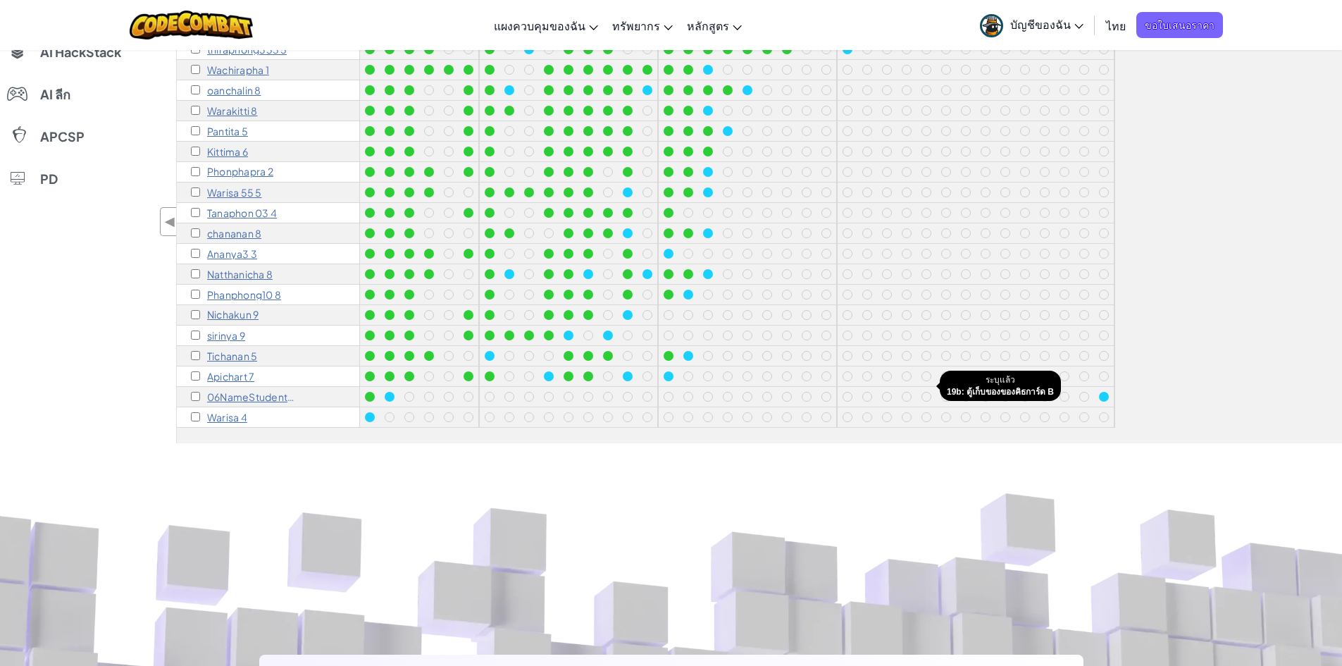
scroll to position [423, 0]
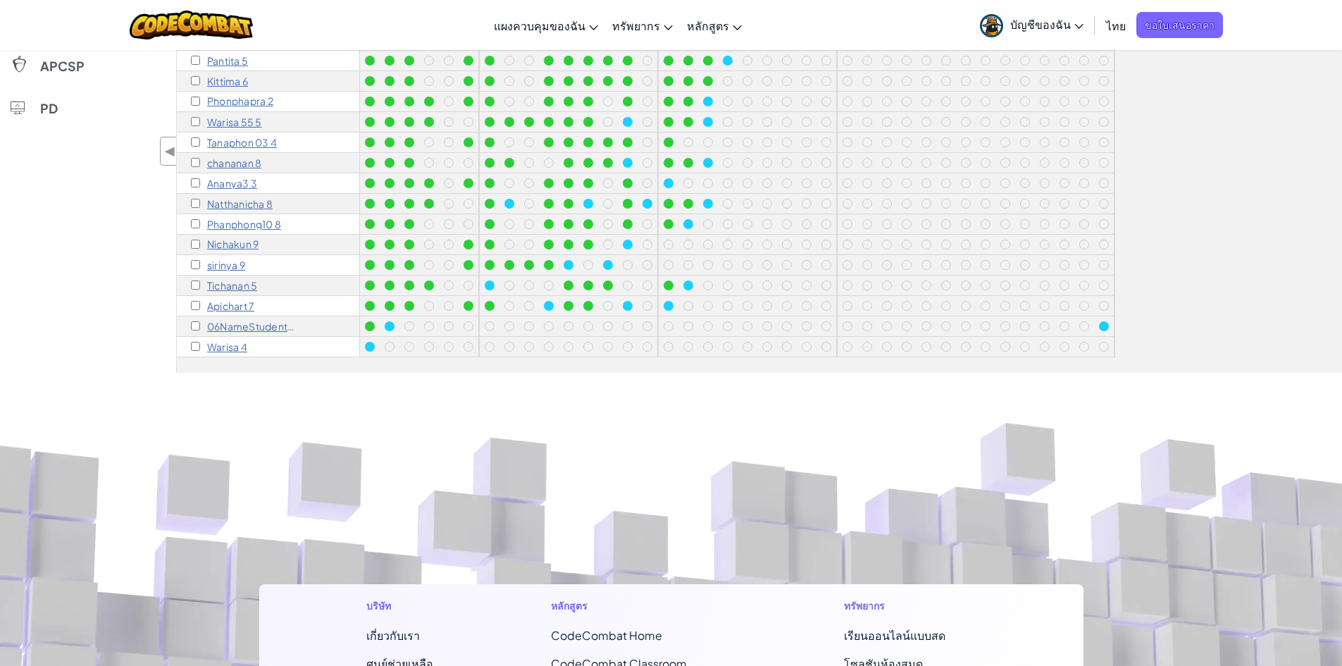
click at [223, 341] on p "Warisa 4" at bounding box center [227, 346] width 40 height 11
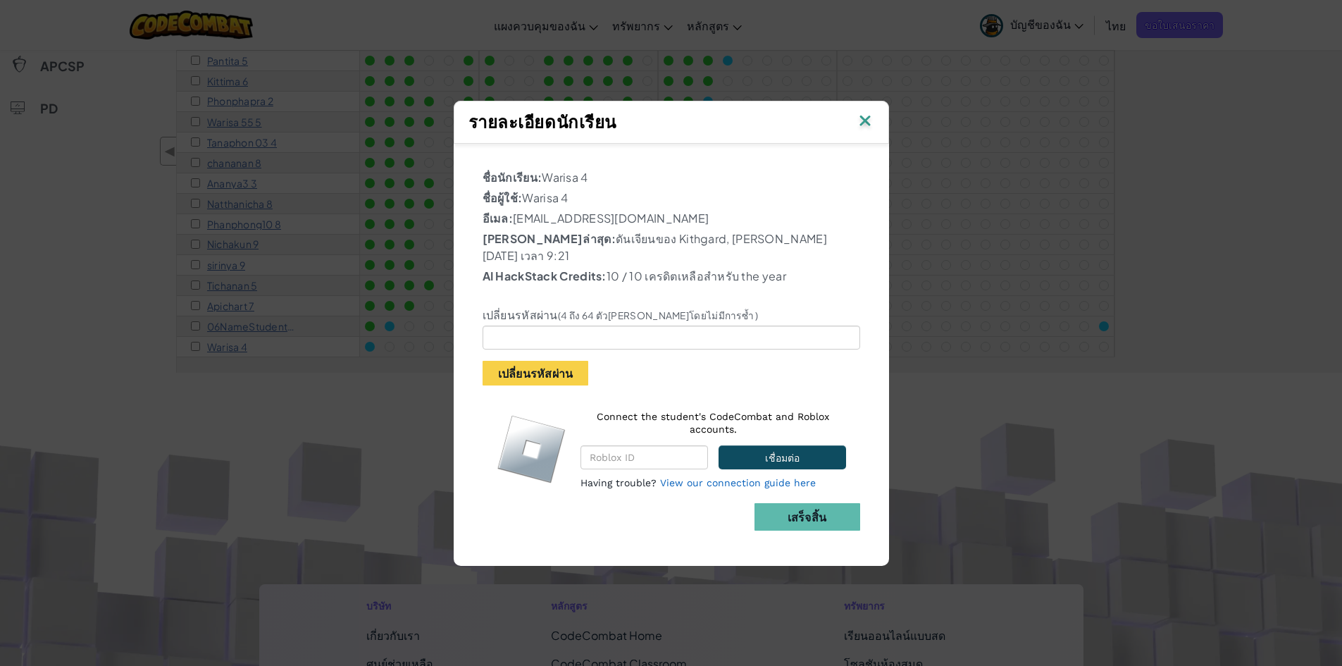
click at [861, 132] on img at bounding box center [865, 121] width 18 height 21
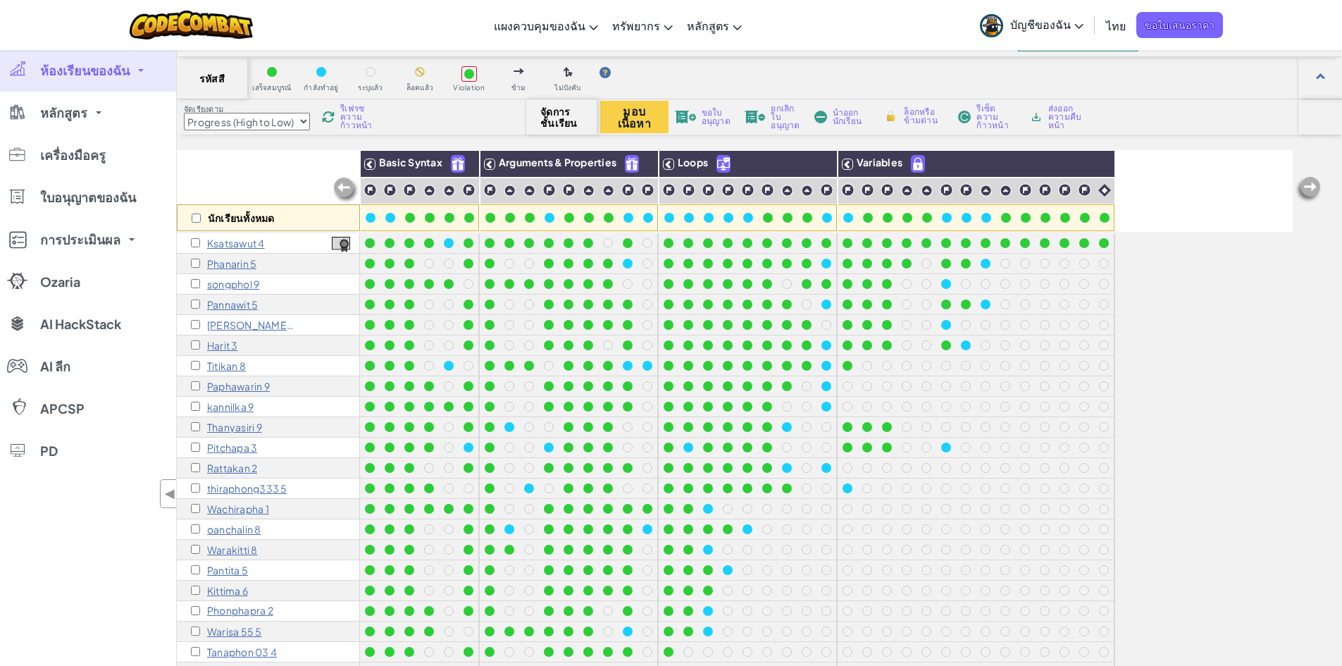
scroll to position [0, 0]
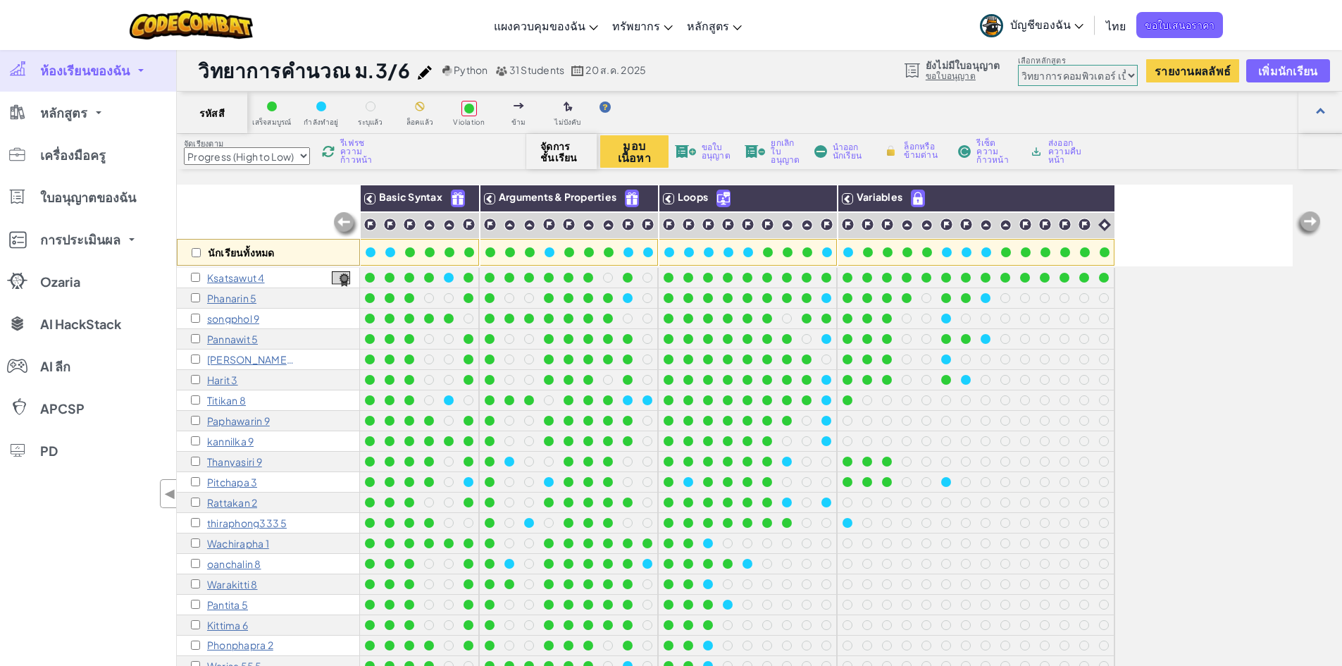
click at [240, 521] on p "thiraphong333 5" at bounding box center [247, 522] width 80 height 11
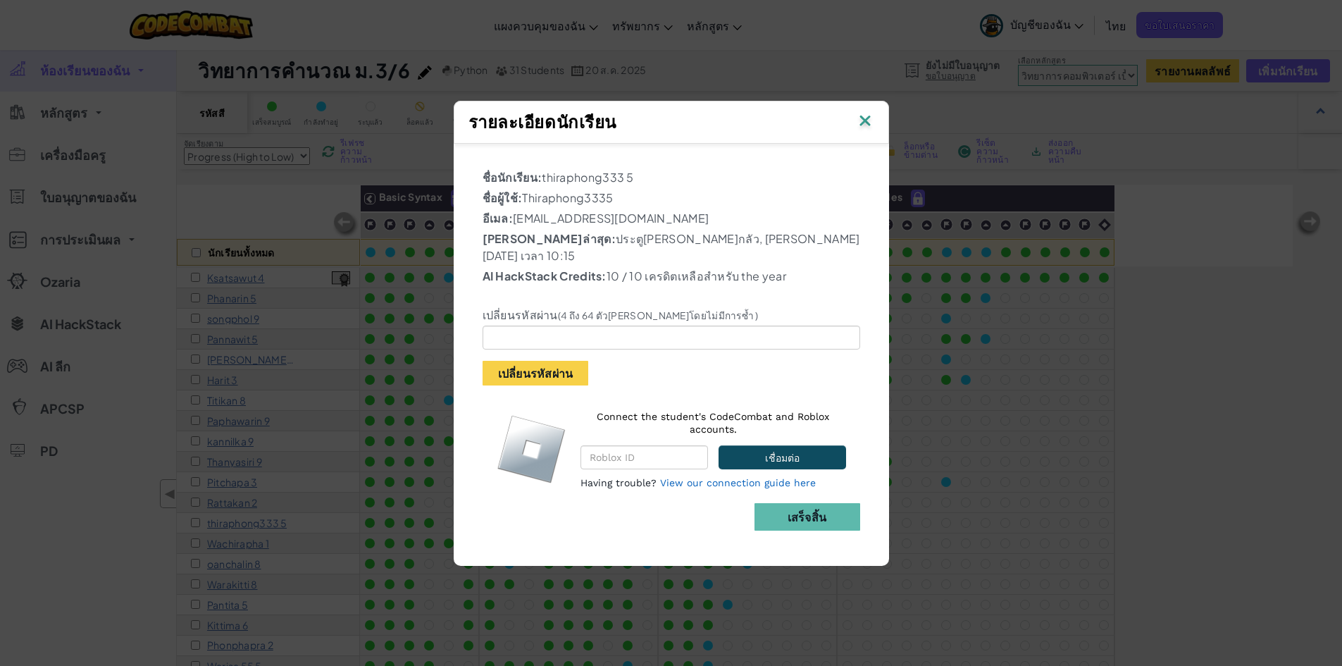
click at [865, 132] on img at bounding box center [865, 121] width 18 height 21
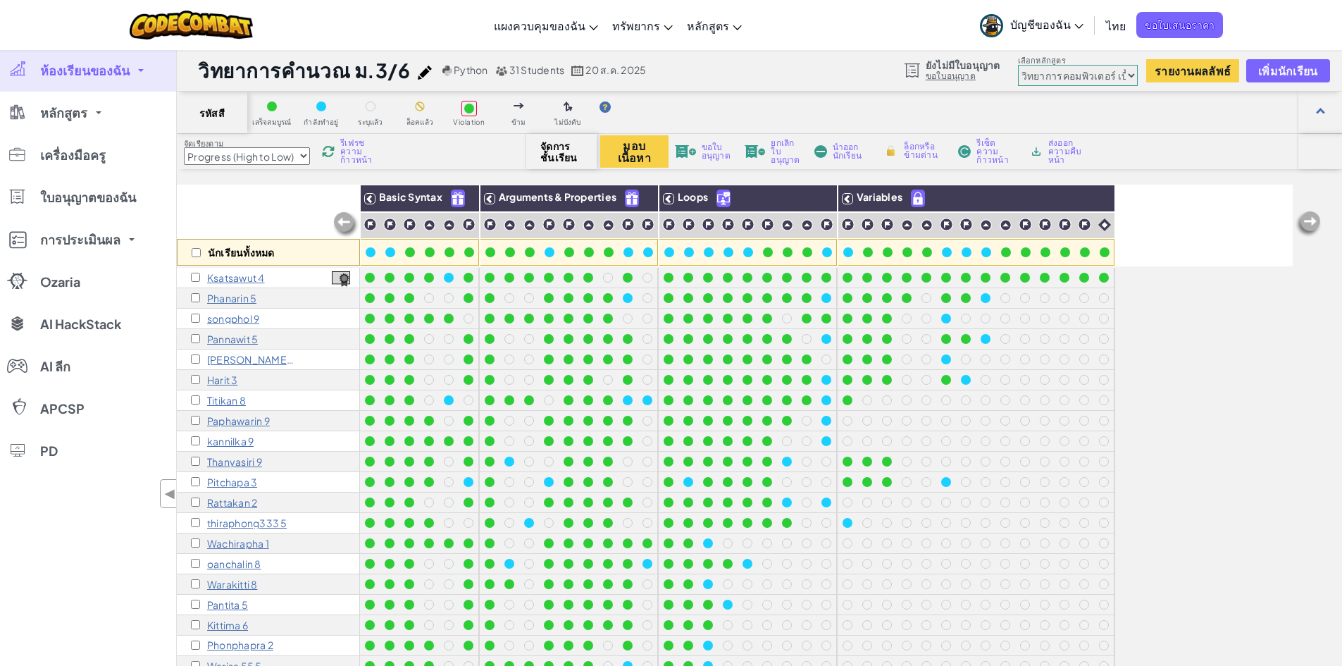
click at [252, 523] on p "thiraphong333 5" at bounding box center [247, 522] width 80 height 11
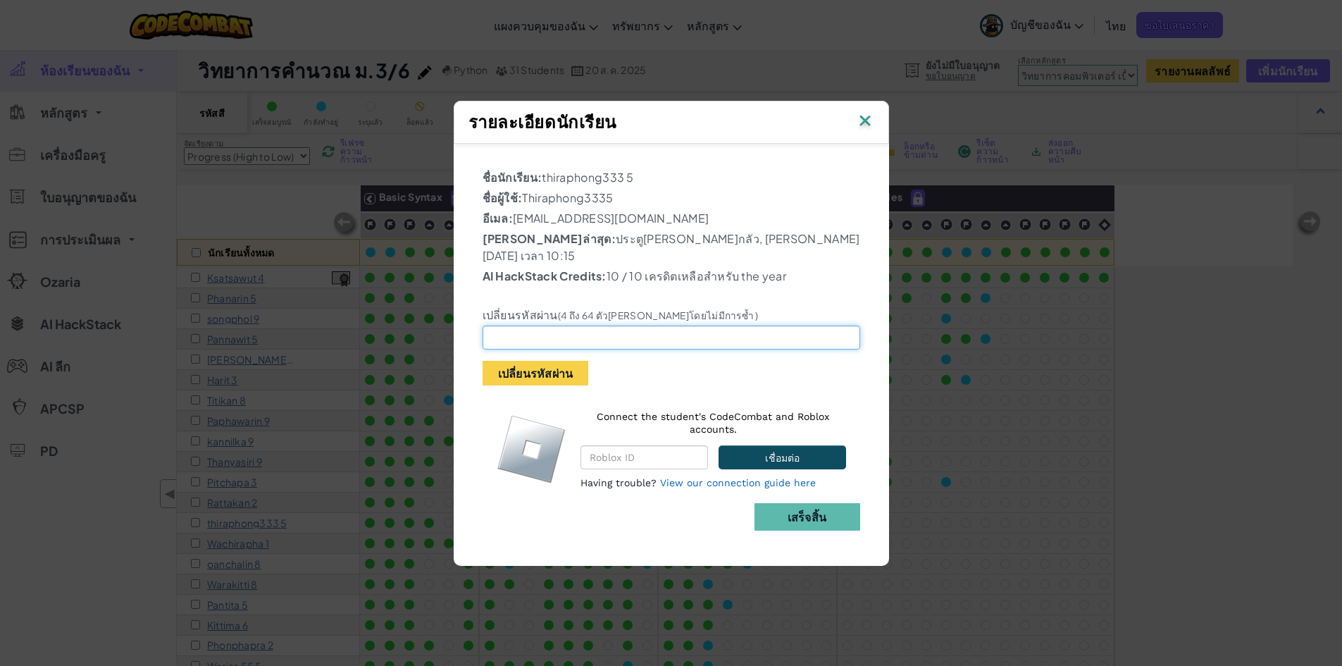
click at [647, 330] on input "text" at bounding box center [672, 338] width 378 height 24
type input "A123456"
click at [598, 288] on div "เปลี่ยนรหัสผ่าน (4 ถึง 64 ตัว[PERSON_NAME]โดยไม่มีการซ้ำ ) A123456 เปลี่ยนรหัสผ…" at bounding box center [671, 336] width 399 height 97
click at [540, 361] on button "เปลี่ยนรหัสผ่าน" at bounding box center [536, 373] width 106 height 25
click at [552, 330] on input "text" at bounding box center [672, 338] width 378 height 24
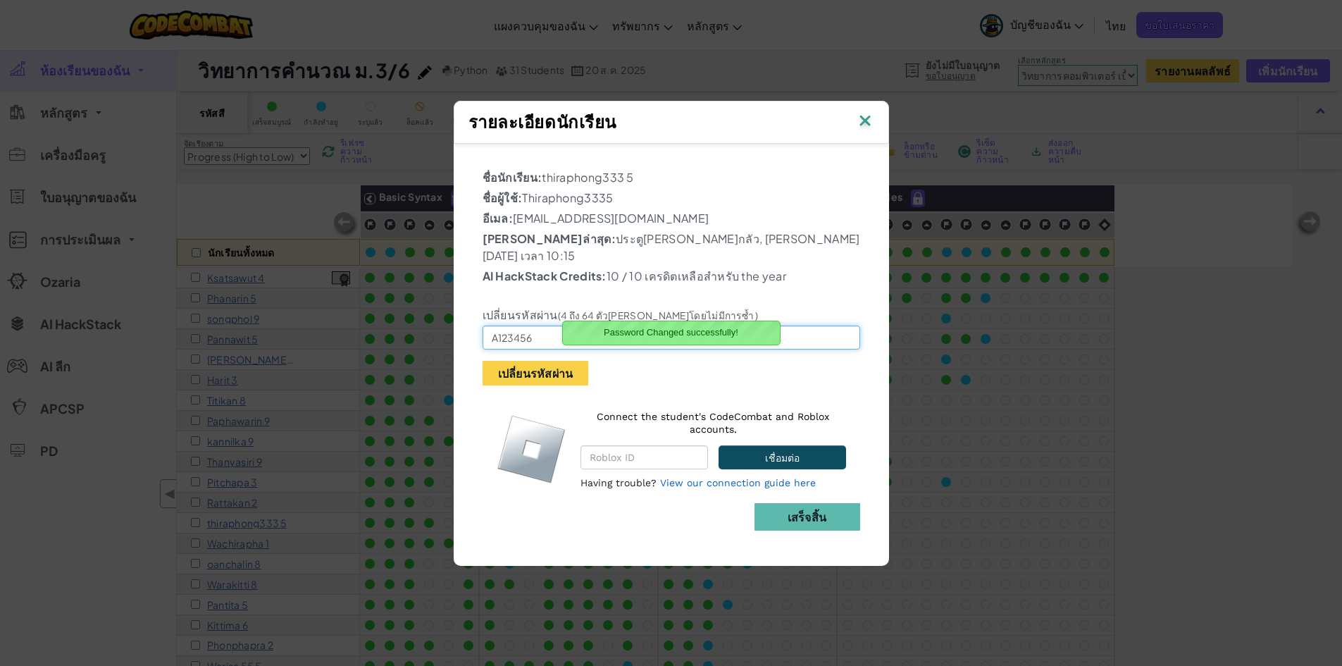
type input "A123456"
click at [651, 363] on div "เปลี่ยนรหัสผ่าน (4 ถึง 64 ตัว[PERSON_NAME]โดยไม่มีการซ้ำ ) A123456 เปลี่ยนรหัสผ…" at bounding box center [671, 336] width 399 height 97
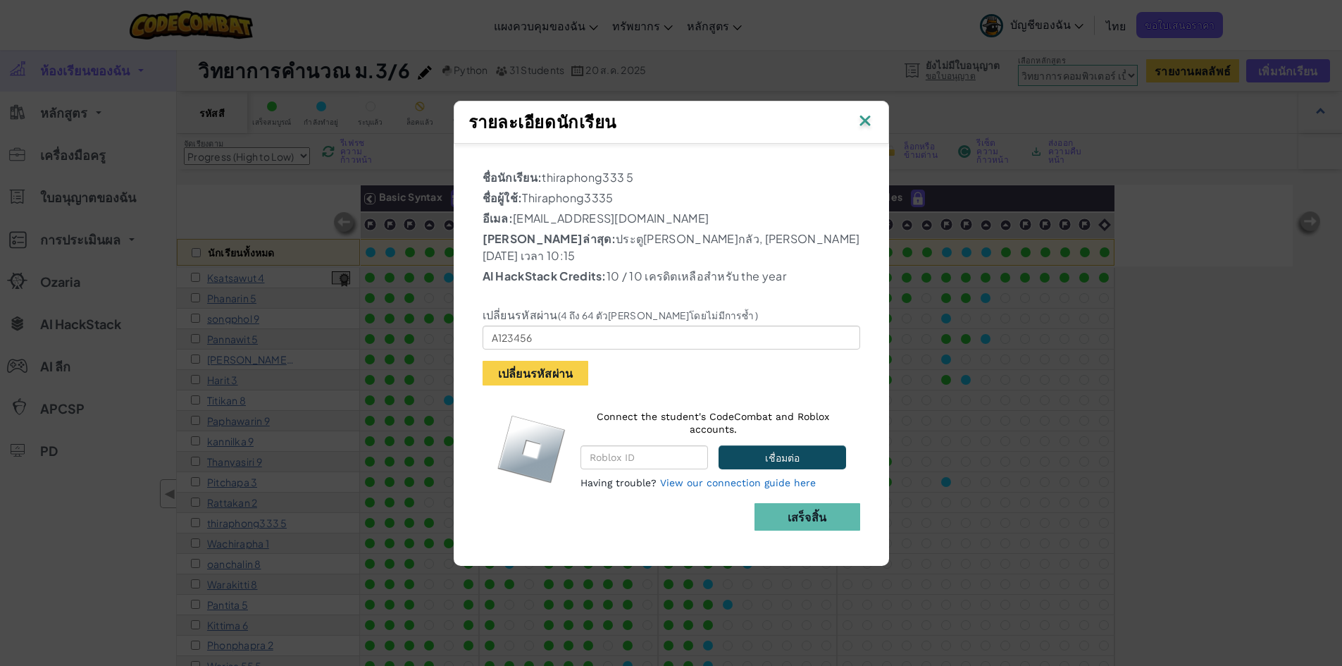
click at [867, 132] on img at bounding box center [865, 121] width 18 height 21
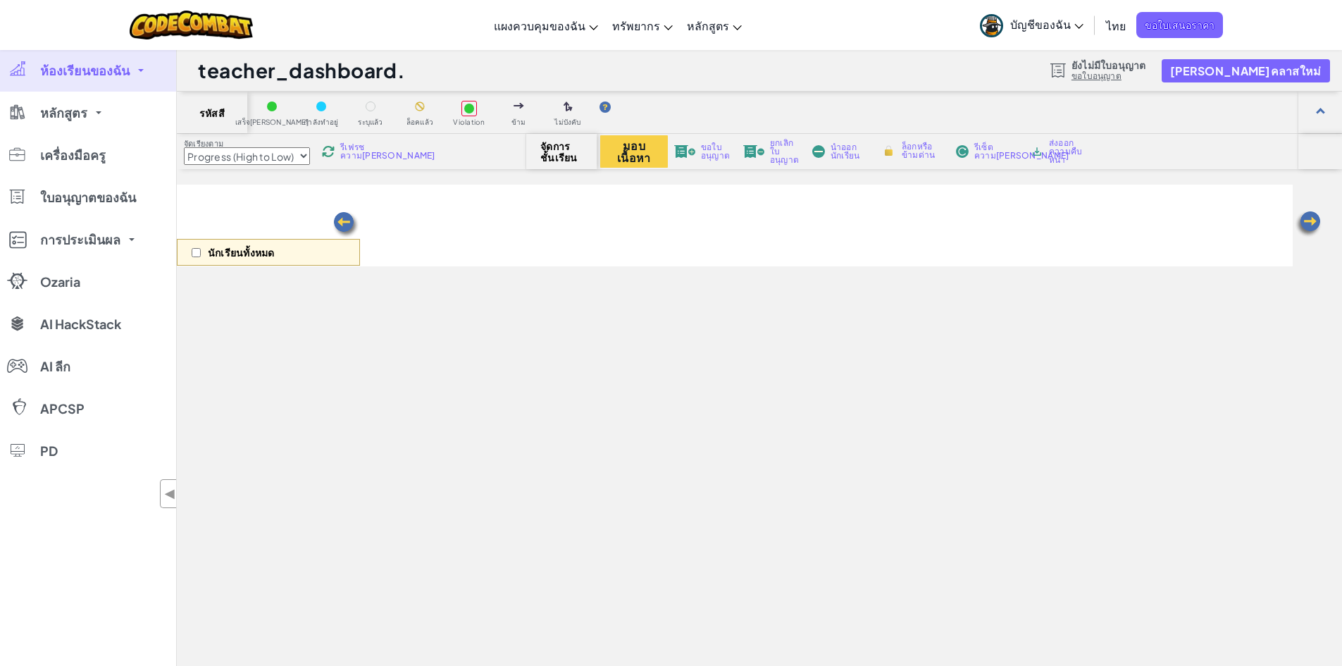
select select "Progress (High to Low)"
select select "560f1a9f22961295f9427742"
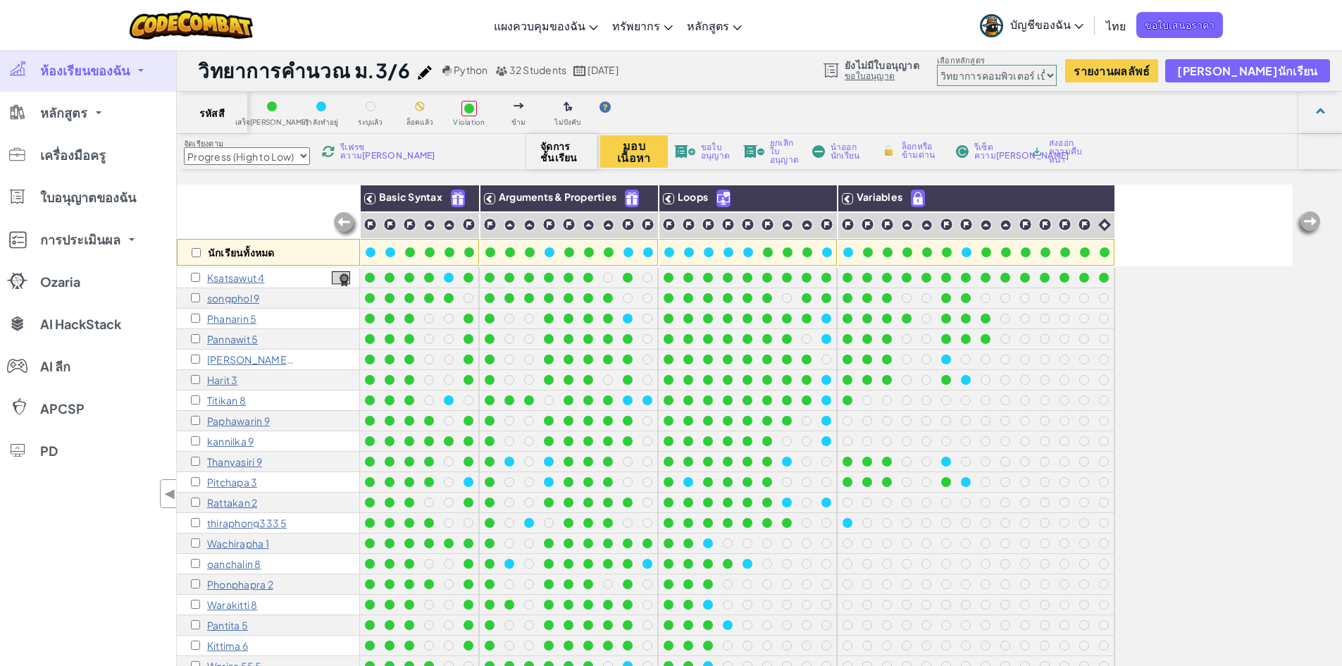
click at [238, 277] on p "Ksatsawut 4" at bounding box center [236, 277] width 58 height 11
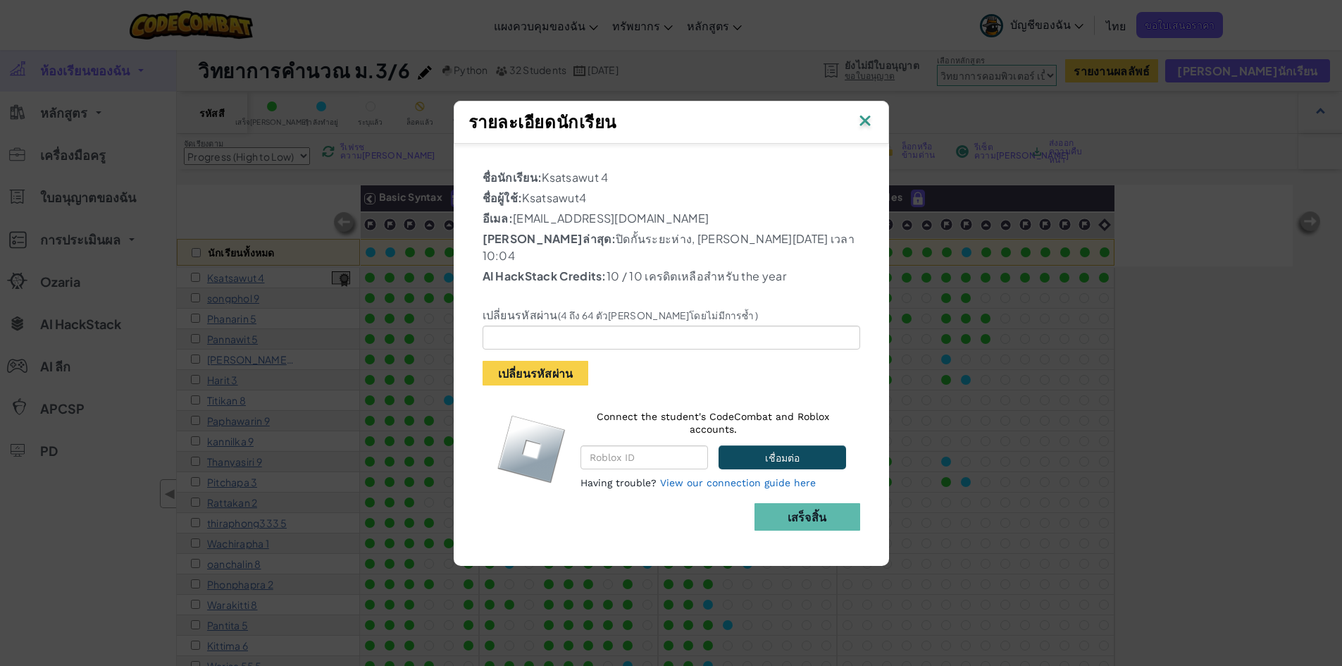
click at [862, 132] on img at bounding box center [865, 121] width 18 height 21
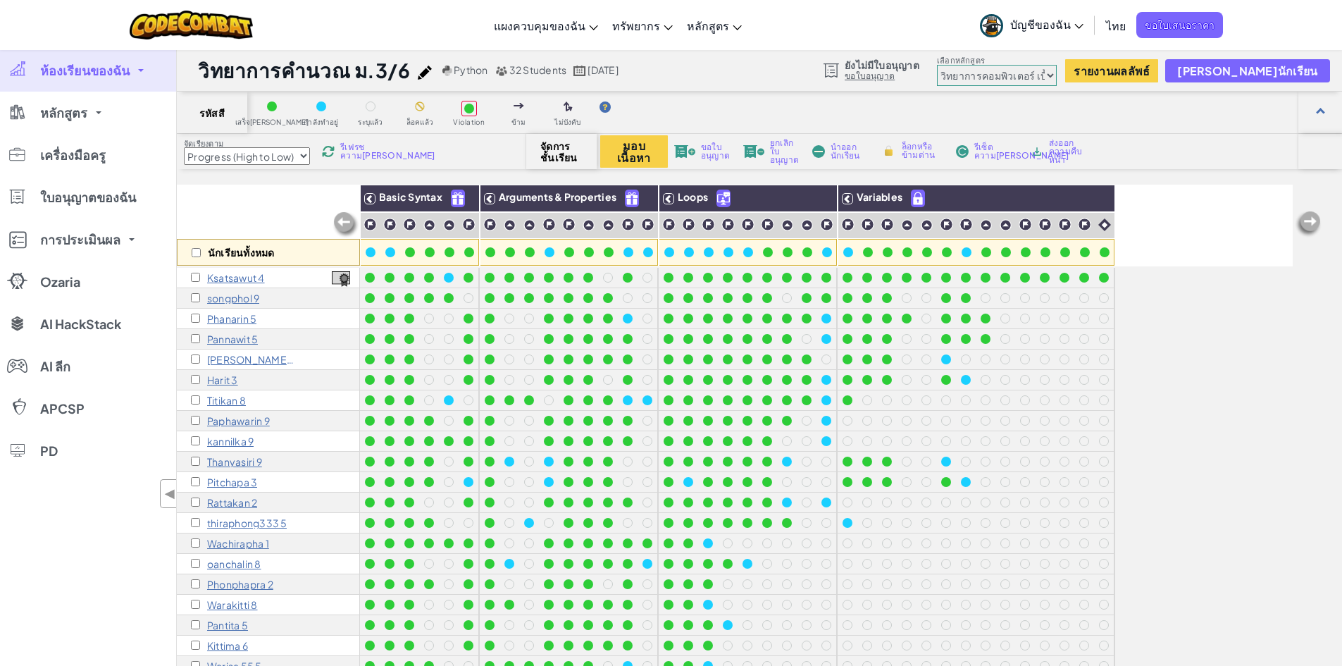
click at [355, 147] on span "รีเฟรชความก้าวหน้า" at bounding box center [387, 151] width 95 height 17
click at [365, 149] on span "รีเฟรชความก้าวหน้า" at bounding box center [387, 151] width 95 height 17
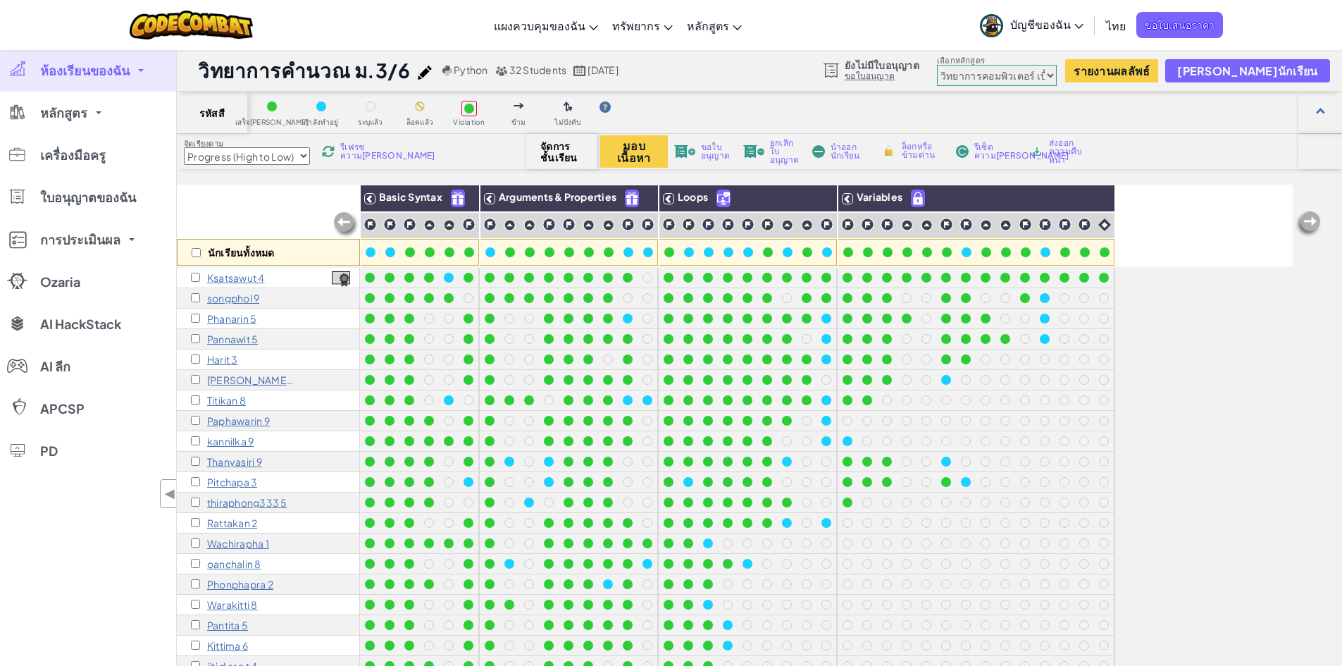
click at [357, 154] on span "รีเฟรชความก้าวหน้า" at bounding box center [387, 151] width 95 height 17
click at [1063, 152] on span "ส่งออกความคืบหน้า" at bounding box center [1068, 151] width 38 height 25
click at [631, 147] on button "มอบเนื้อหา" at bounding box center [634, 151] width 68 height 32
